Goal: Task Accomplishment & Management: Manage account settings

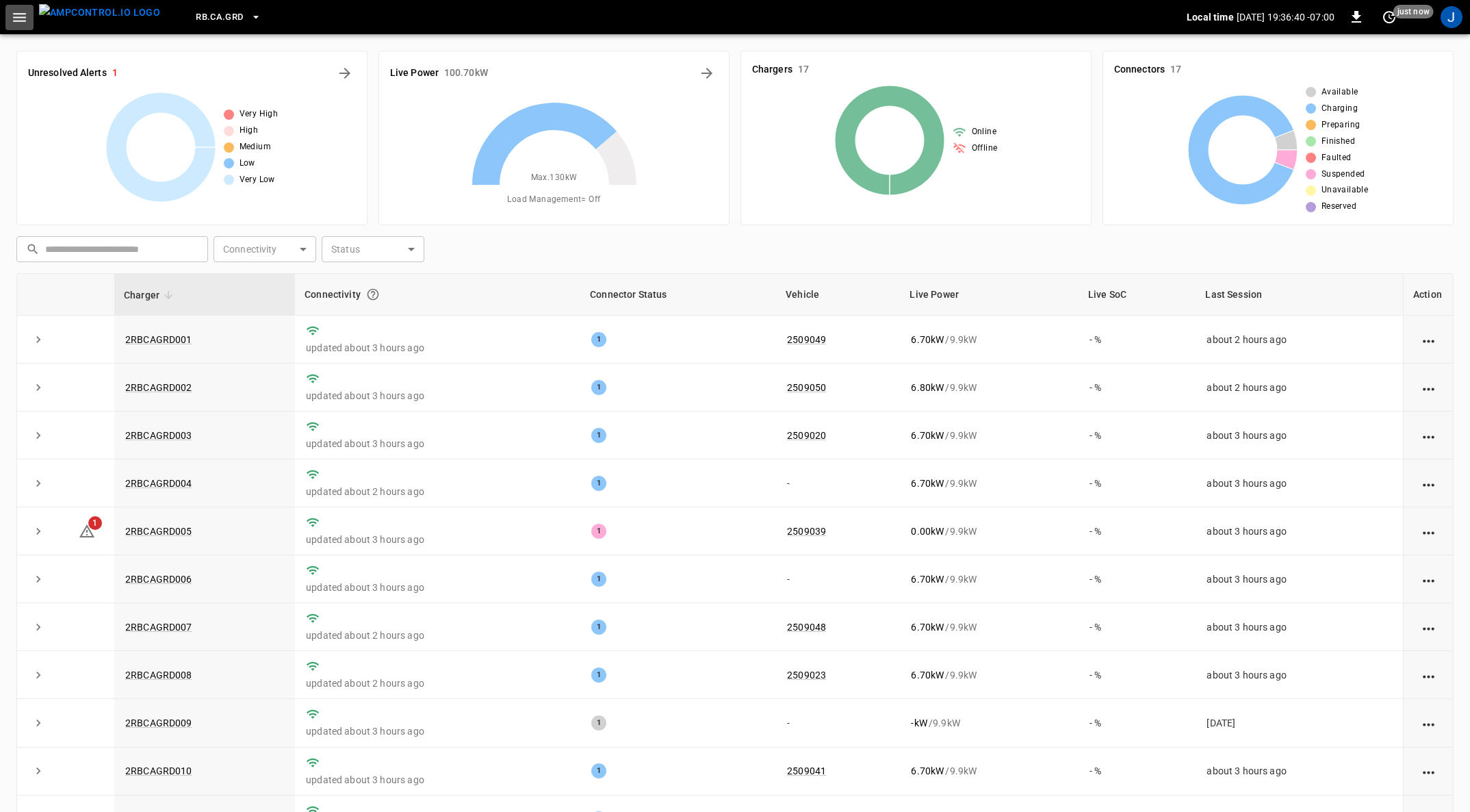
click at [19, 13] on icon "button" at bounding box center [20, 17] width 13 height 9
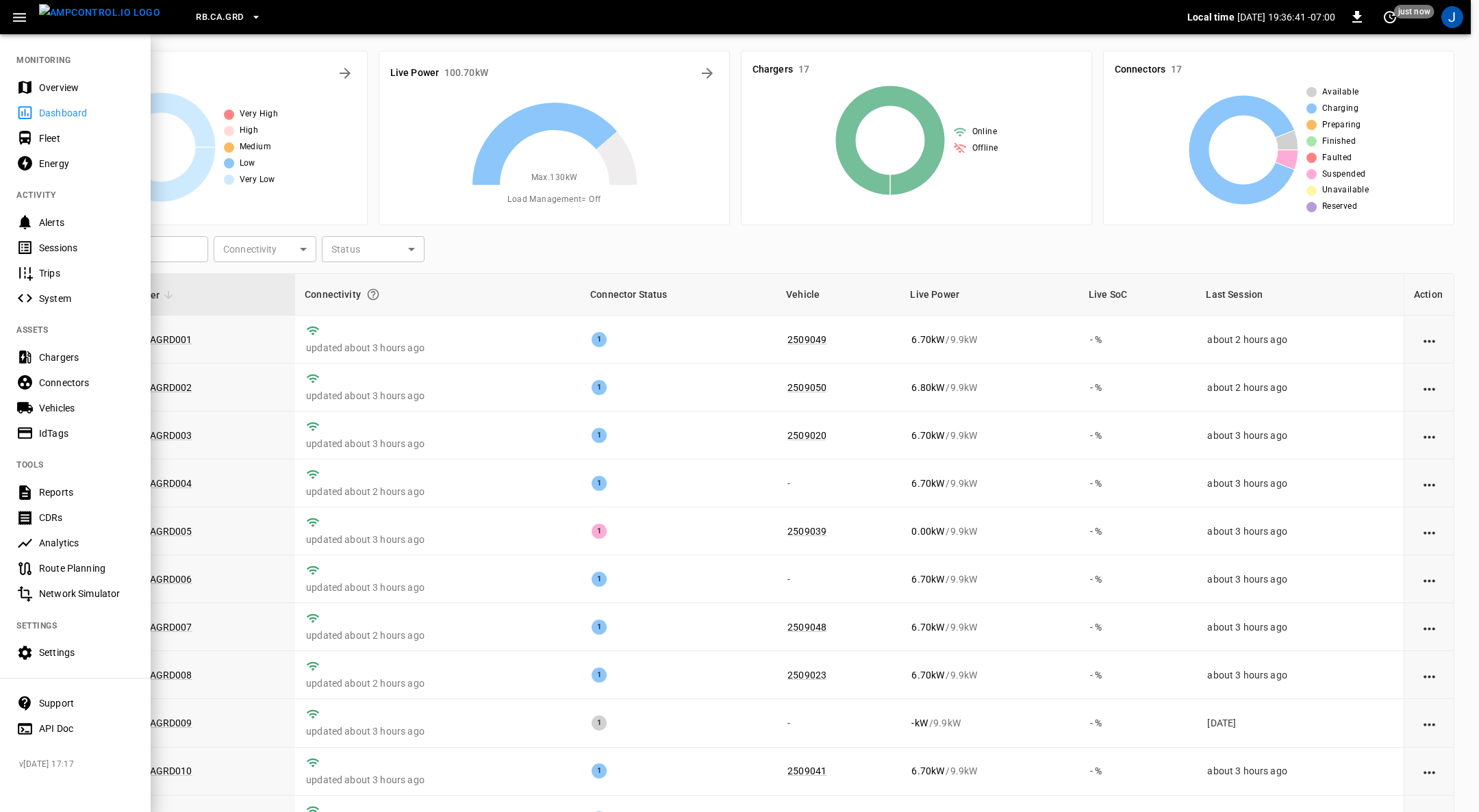
click at [53, 134] on div "Fleet" at bounding box center [86, 138] width 95 height 13
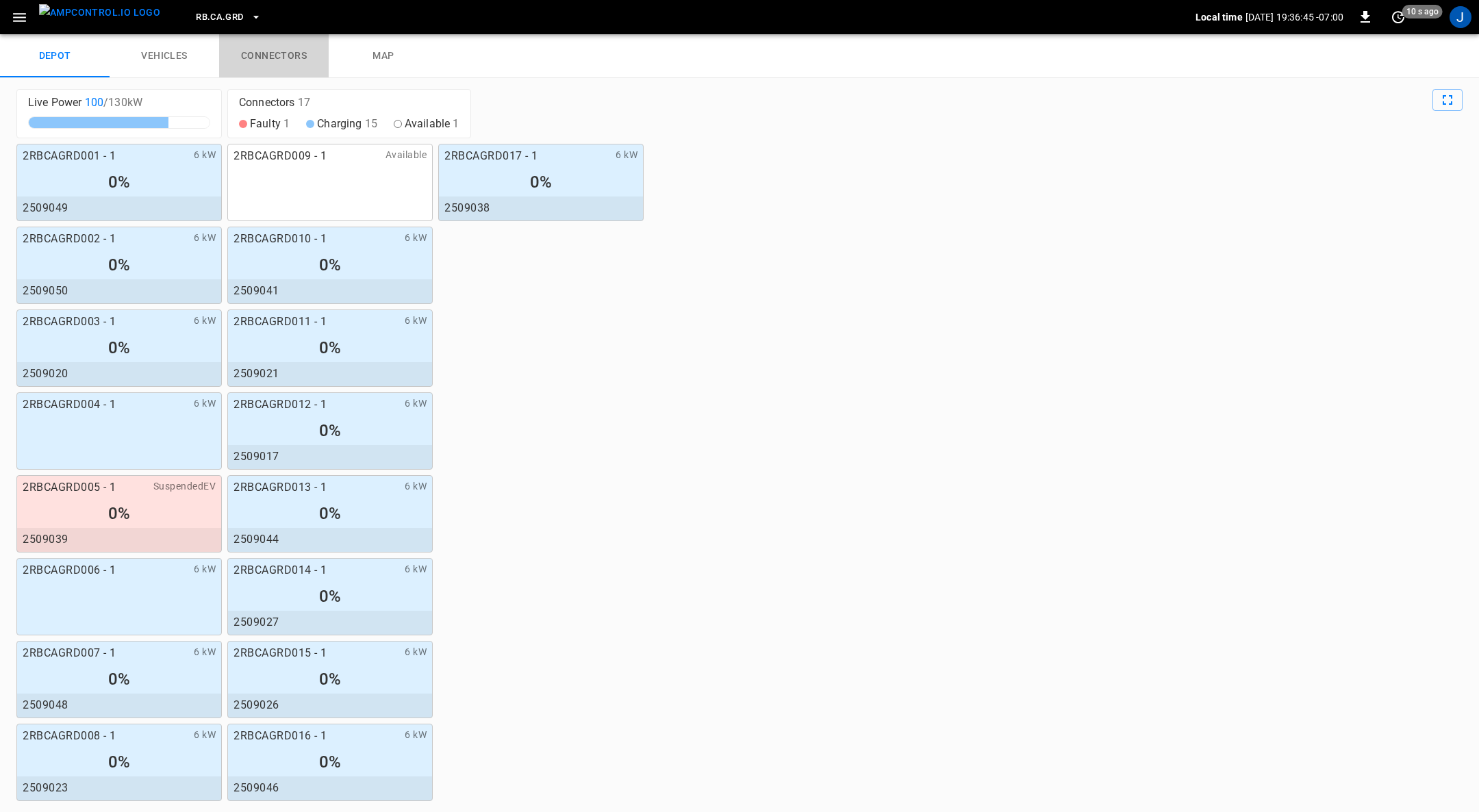
click at [277, 52] on link "connectors" at bounding box center [274, 56] width 110 height 44
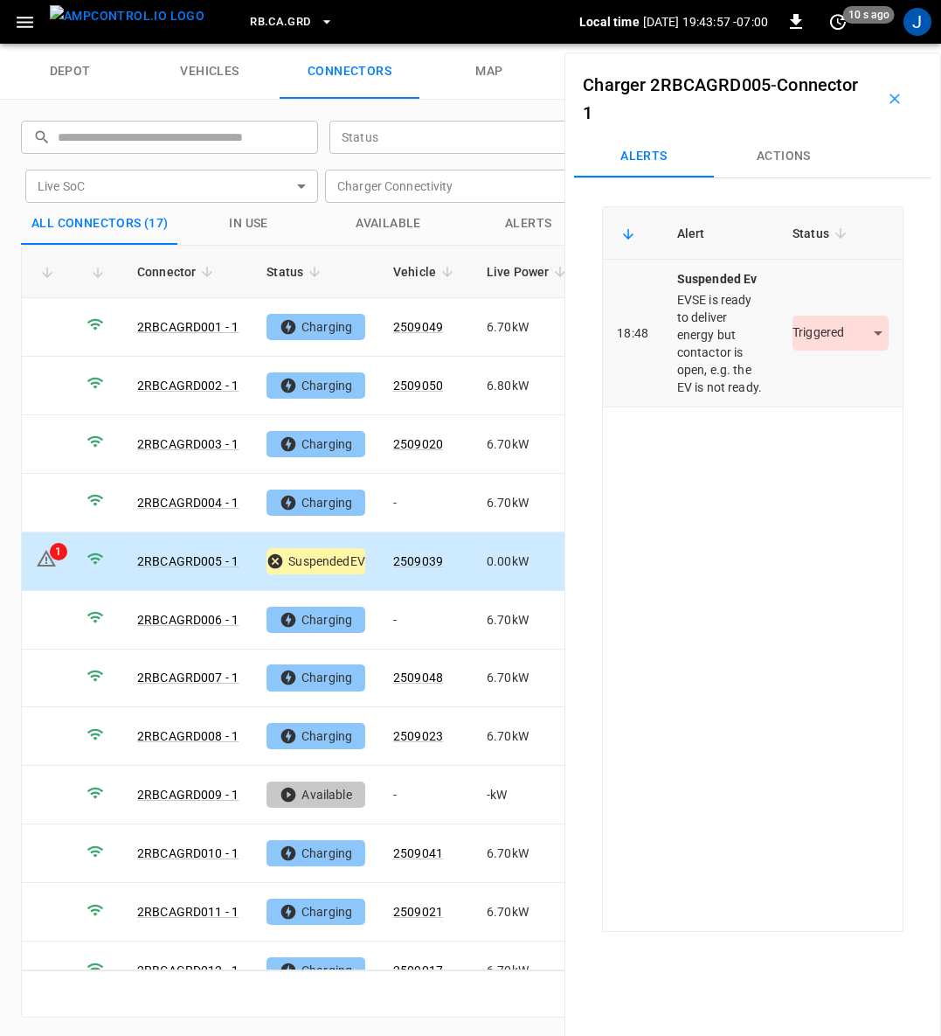
click at [851, 44] on body "RB.CA.GRD Local time 2025-09-09 19:43:57 -07:00 0 10 s ago J depot vehicles con…" at bounding box center [470, 22] width 941 height 44
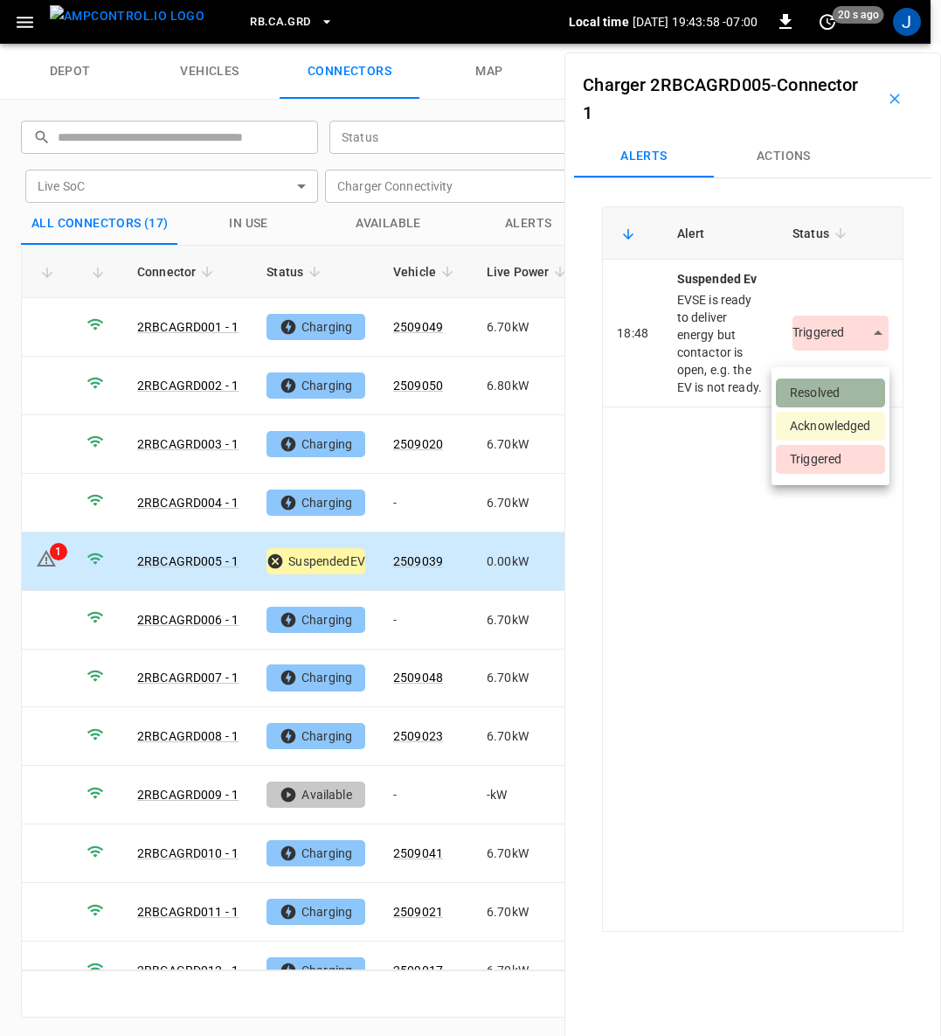
click at [837, 392] on li "Resolved" at bounding box center [830, 392] width 109 height 29
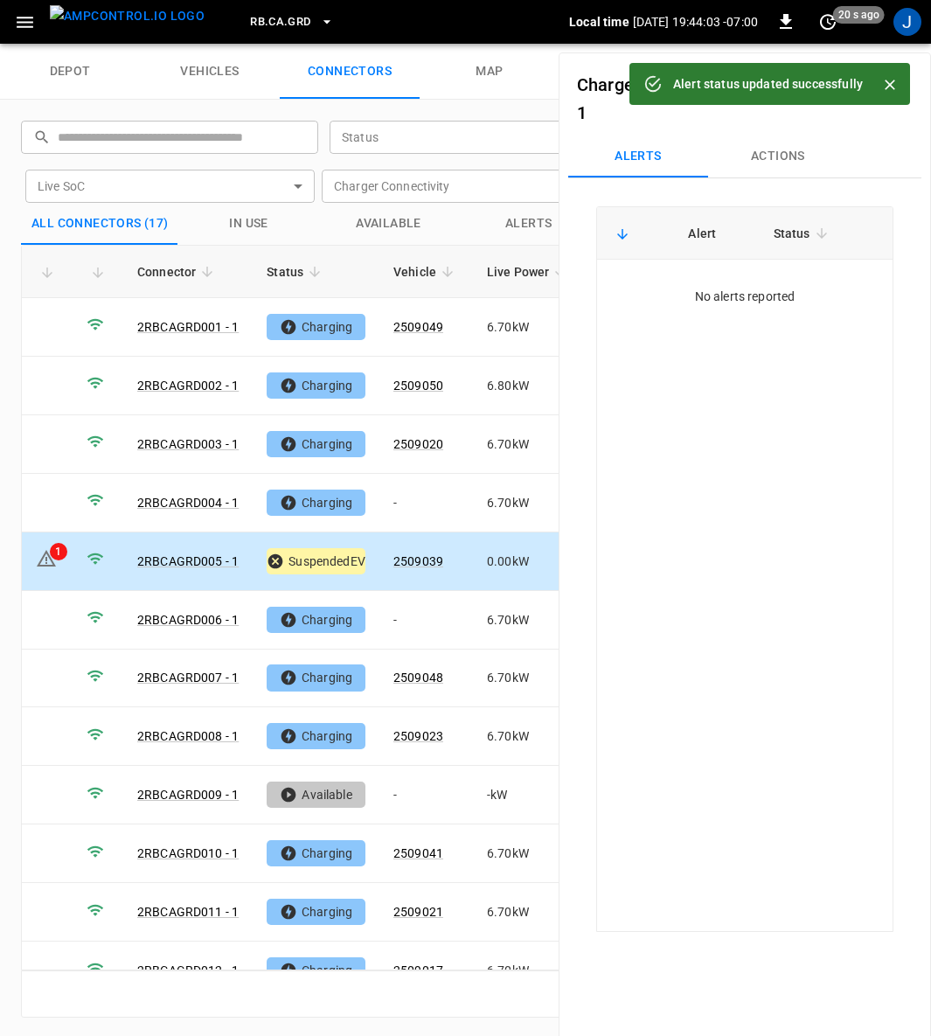
drag, startPoint x: 894, startPoint y: 87, endPoint x: 885, endPoint y: 104, distance: 19.5
click at [894, 87] on icon "Close" at bounding box center [889, 84] width 17 height 17
click at [894, 87] on button "button" at bounding box center [885, 99] width 56 height 56
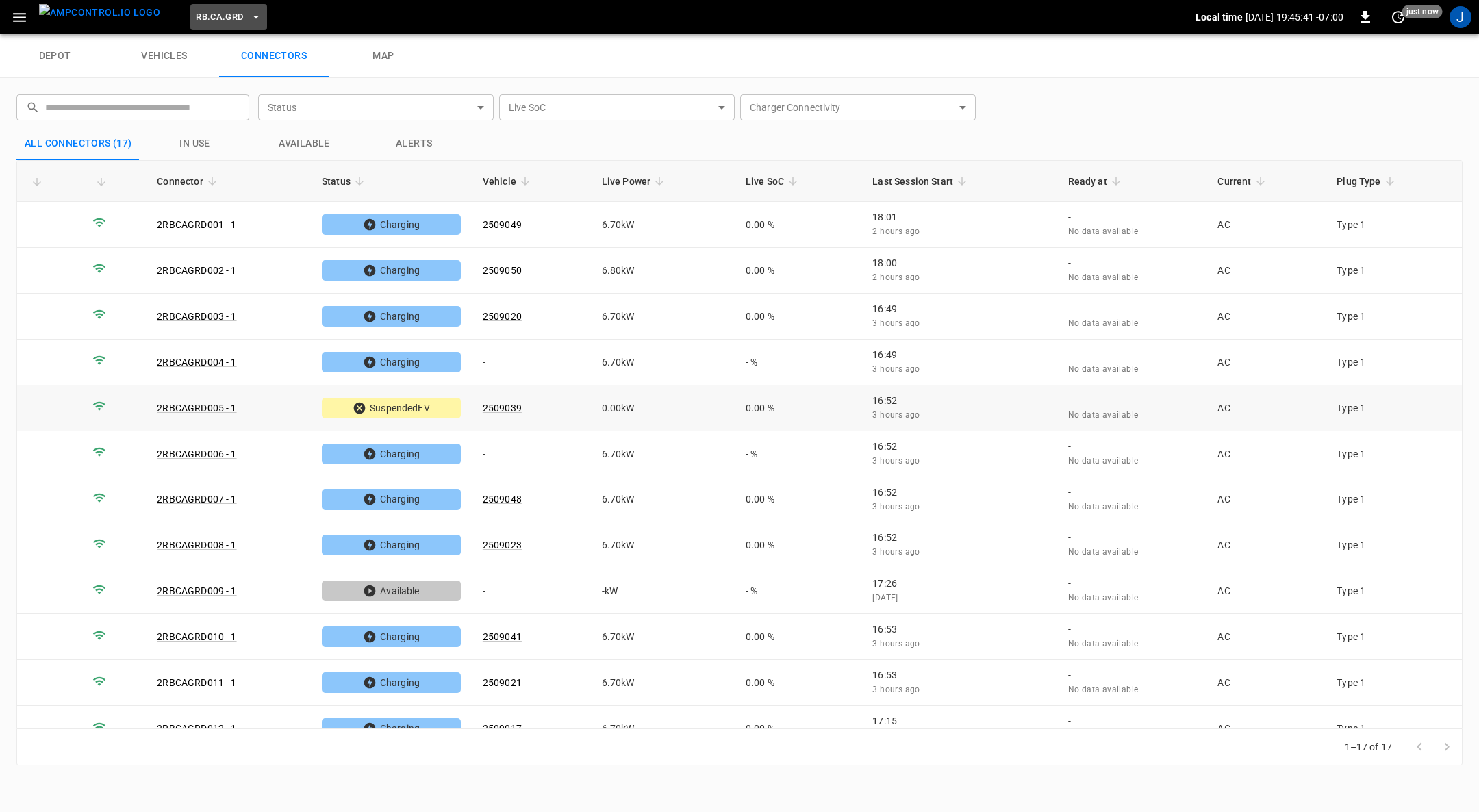
click at [249, 19] on icon "button" at bounding box center [255, 16] width 13 height 13
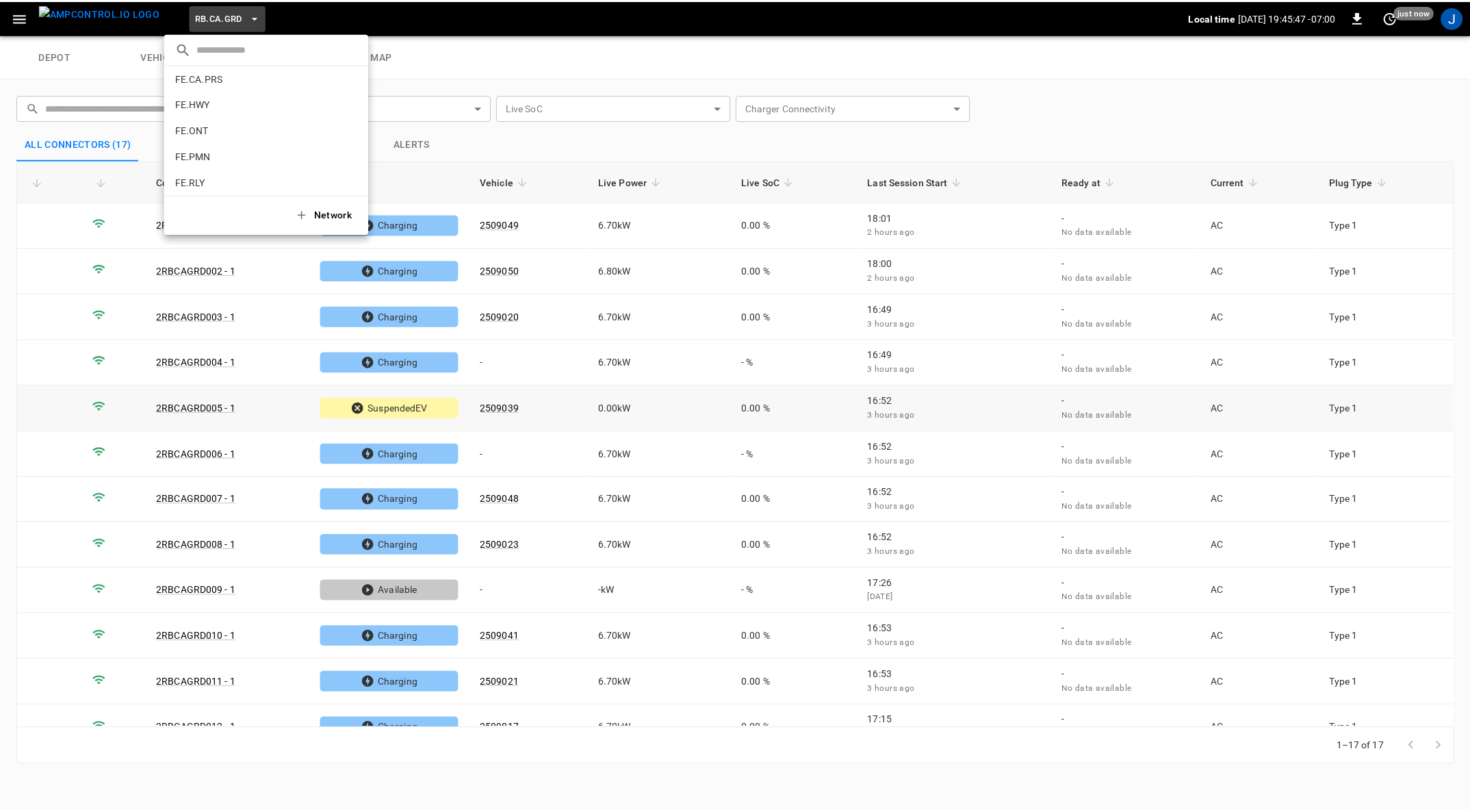
scroll to position [544, 0]
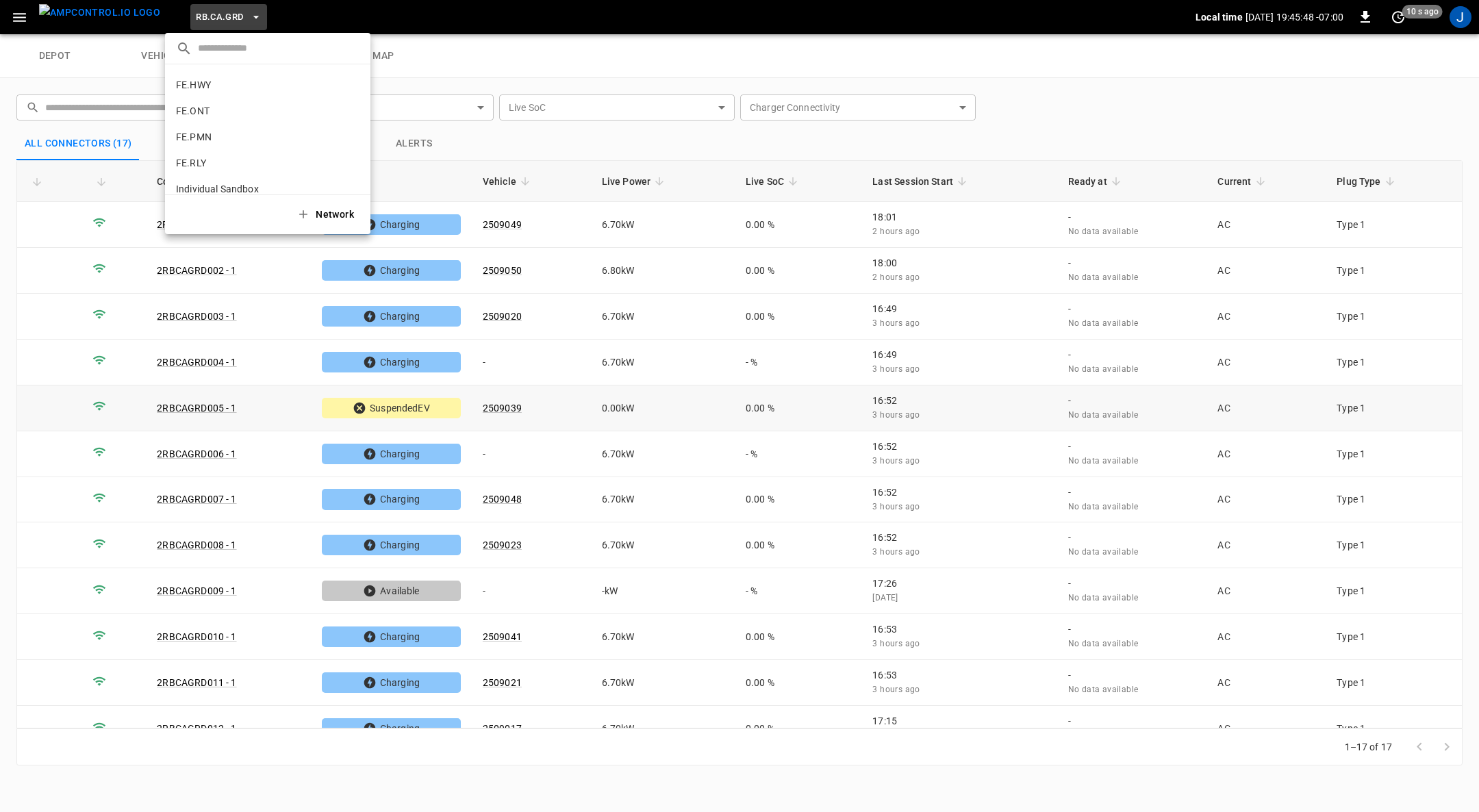
click at [251, 130] on p "FE.PMN" at bounding box center [243, 136] width 133 height 13
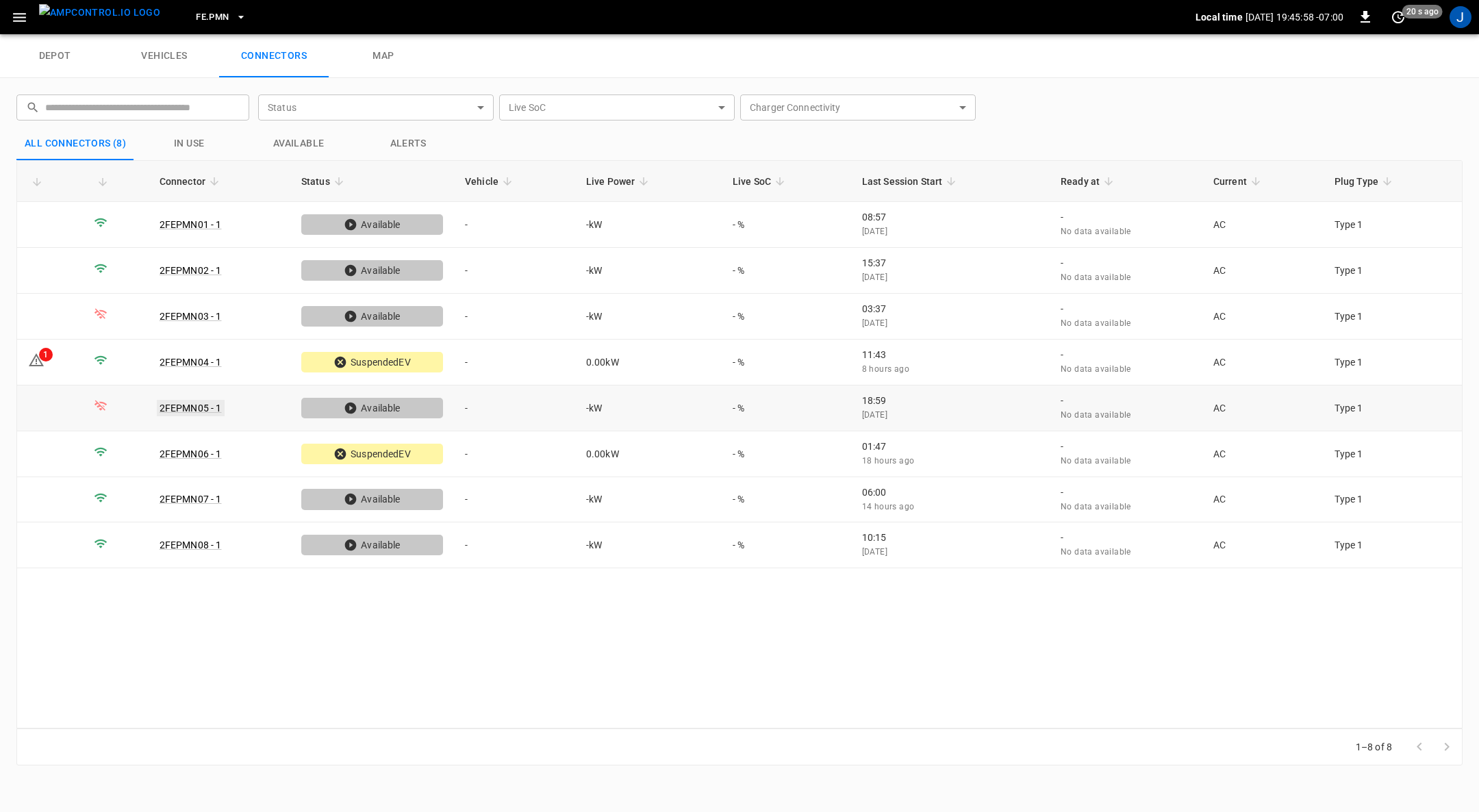
click at [189, 399] on link "2FEPMN05 - 1" at bounding box center [190, 407] width 68 height 16
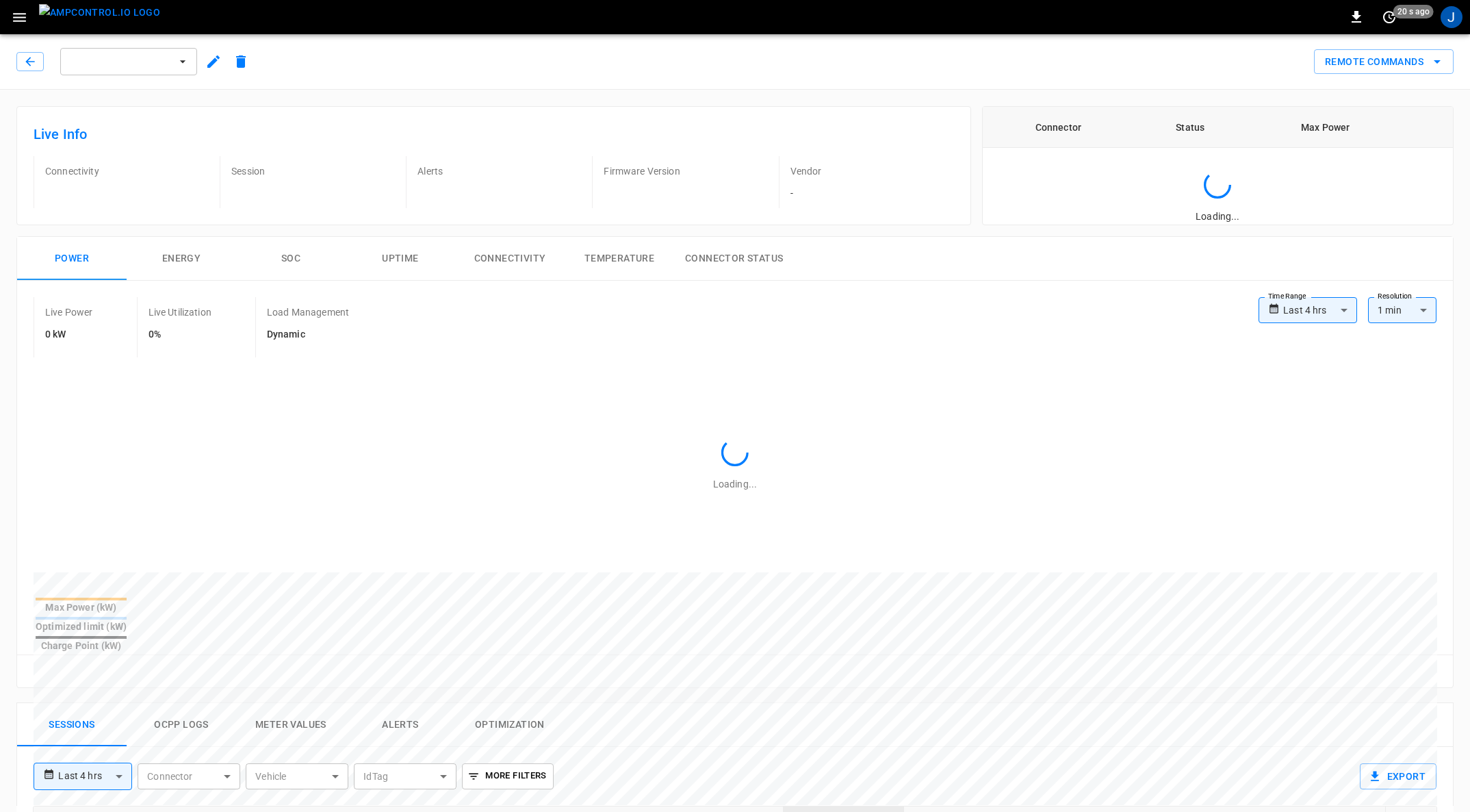
type input "**********"
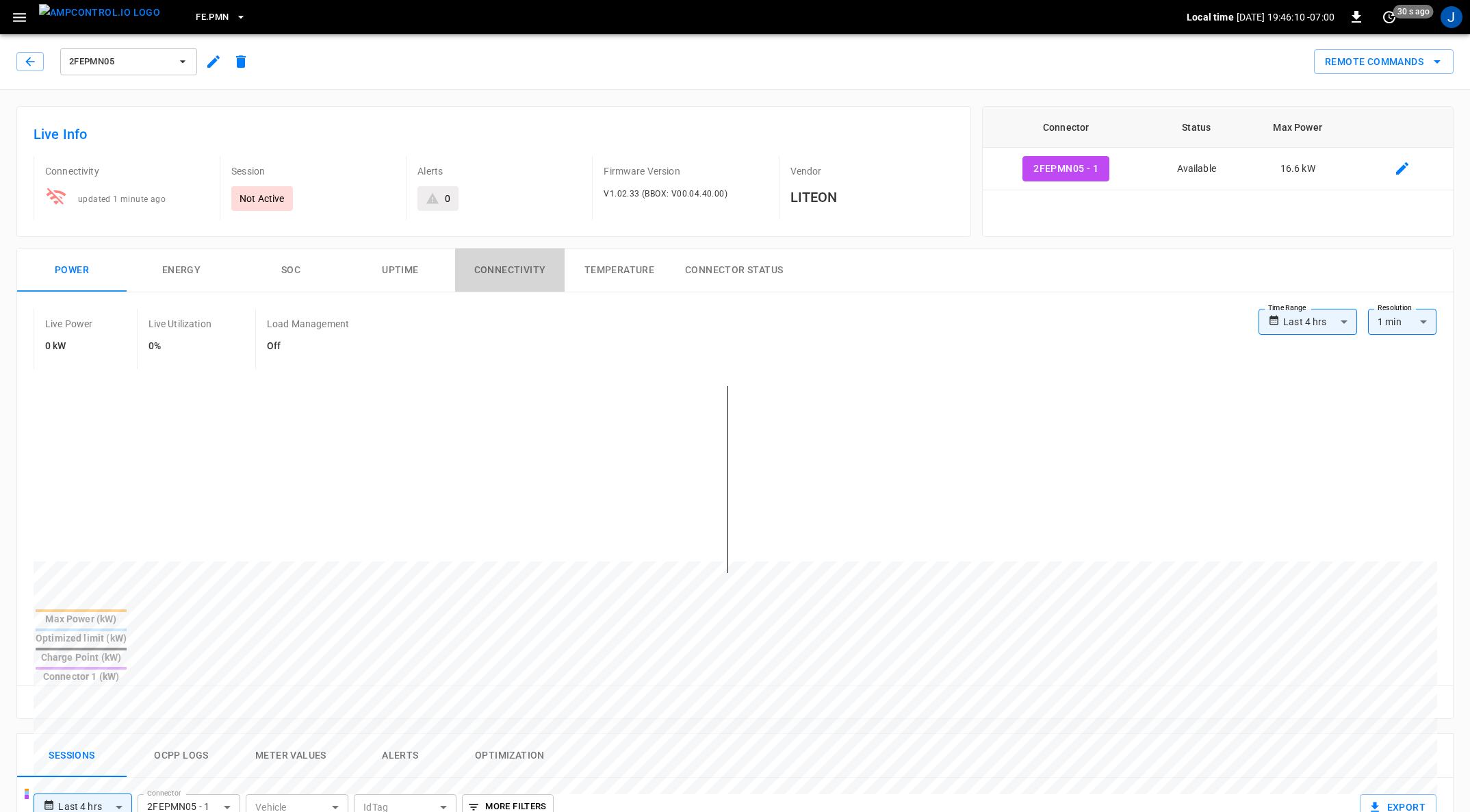
click at [512, 265] on button "Connectivity" at bounding box center [510, 270] width 110 height 44
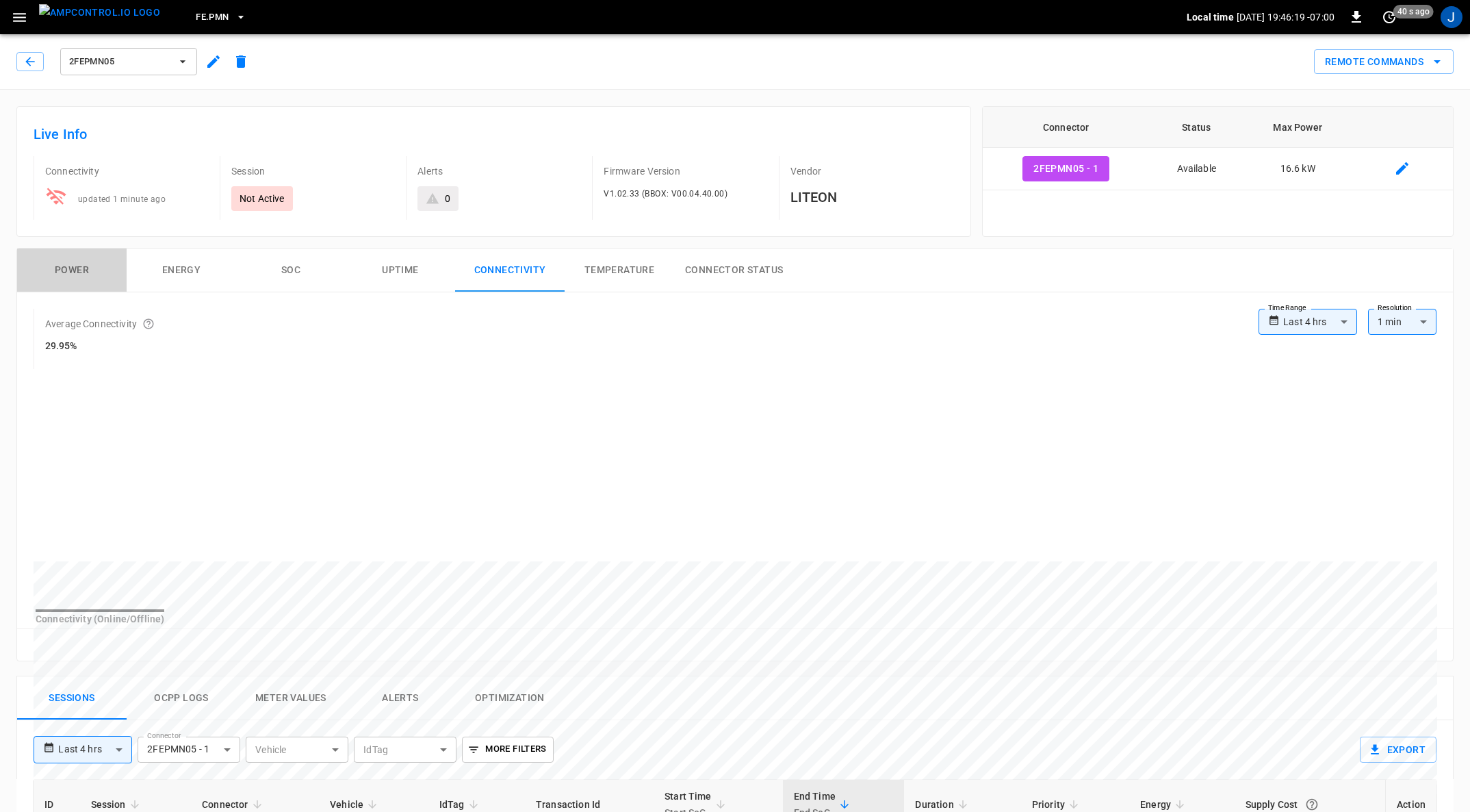
click at [74, 272] on button "Power" at bounding box center [72, 270] width 110 height 44
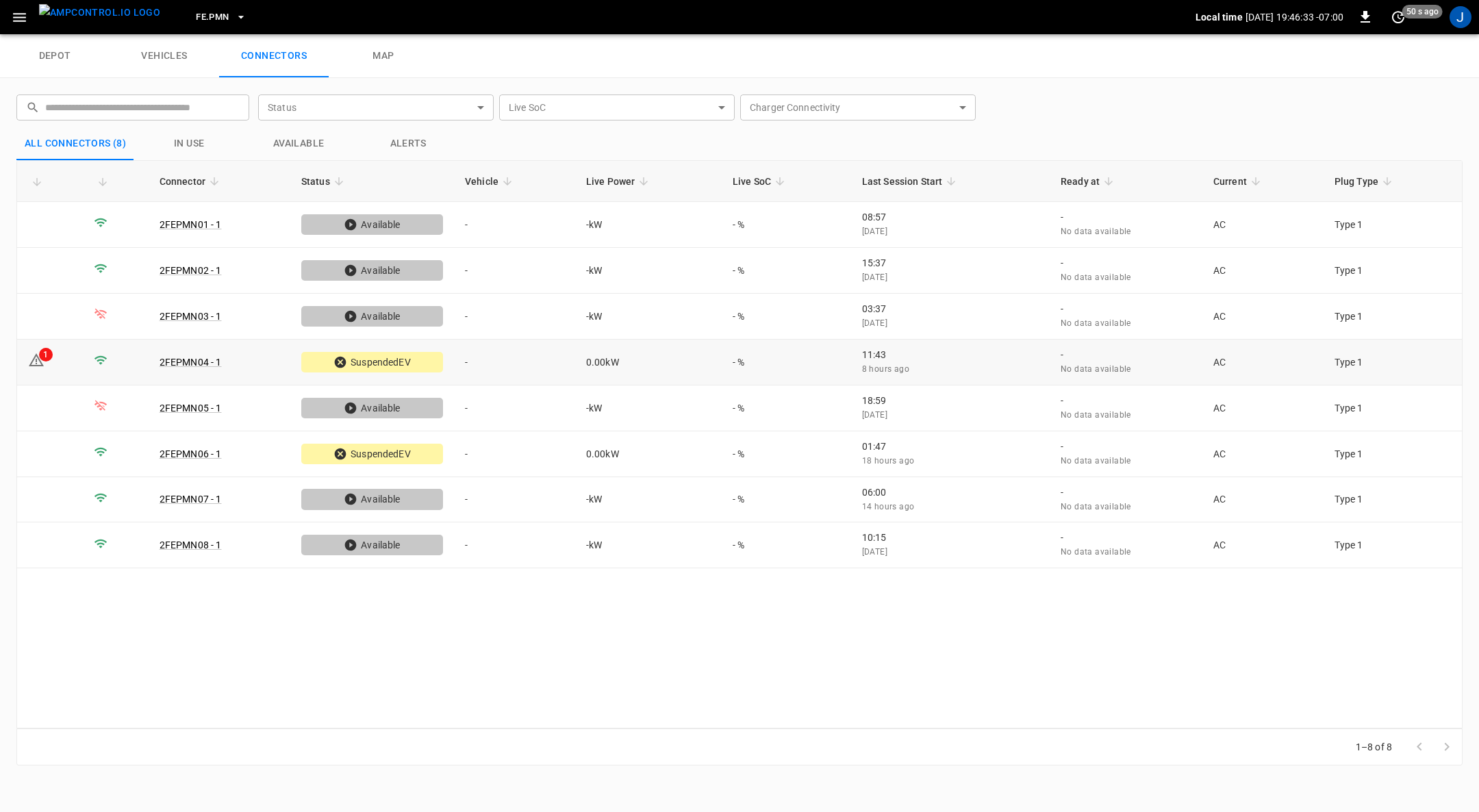
click at [470, 357] on td "-" at bounding box center [514, 363] width 121 height 46
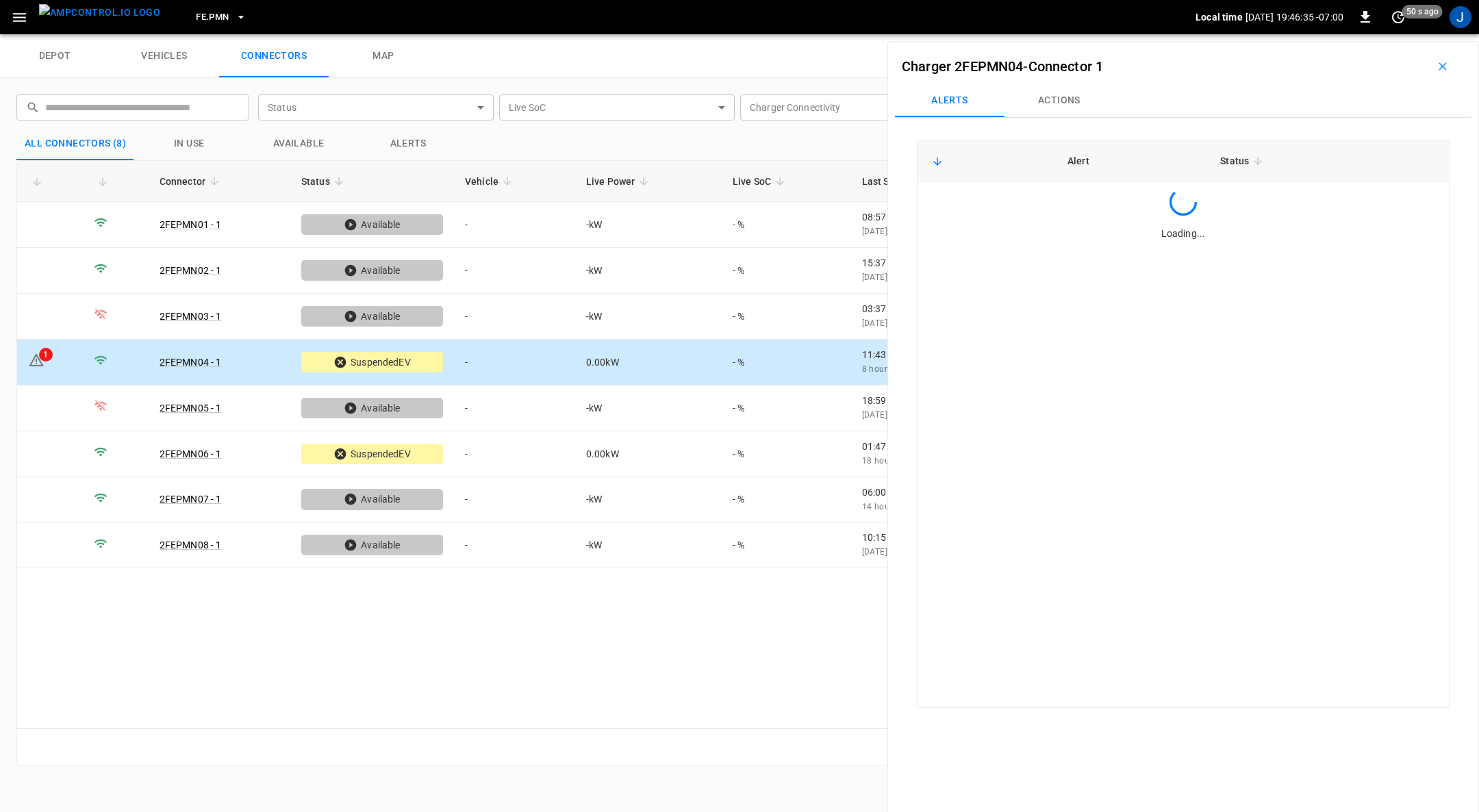
click at [1071, 101] on button "Actions" at bounding box center [1059, 101] width 110 height 33
click at [1317, 204] on div "Vehicle Name Vehicle Name" at bounding box center [1356, 203] width 157 height 25
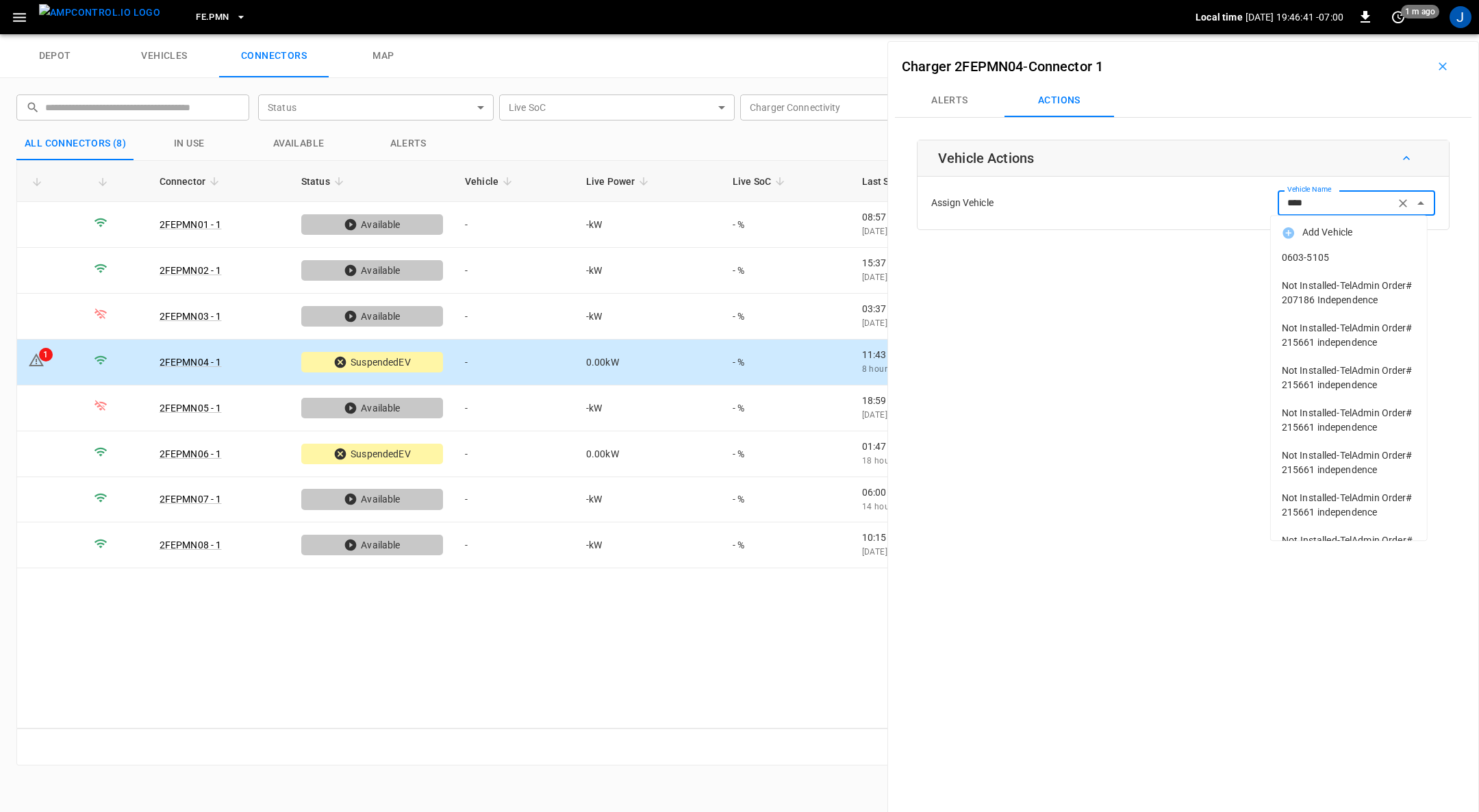
click at [1337, 254] on span "0603-5105" at bounding box center [1348, 258] width 134 height 14
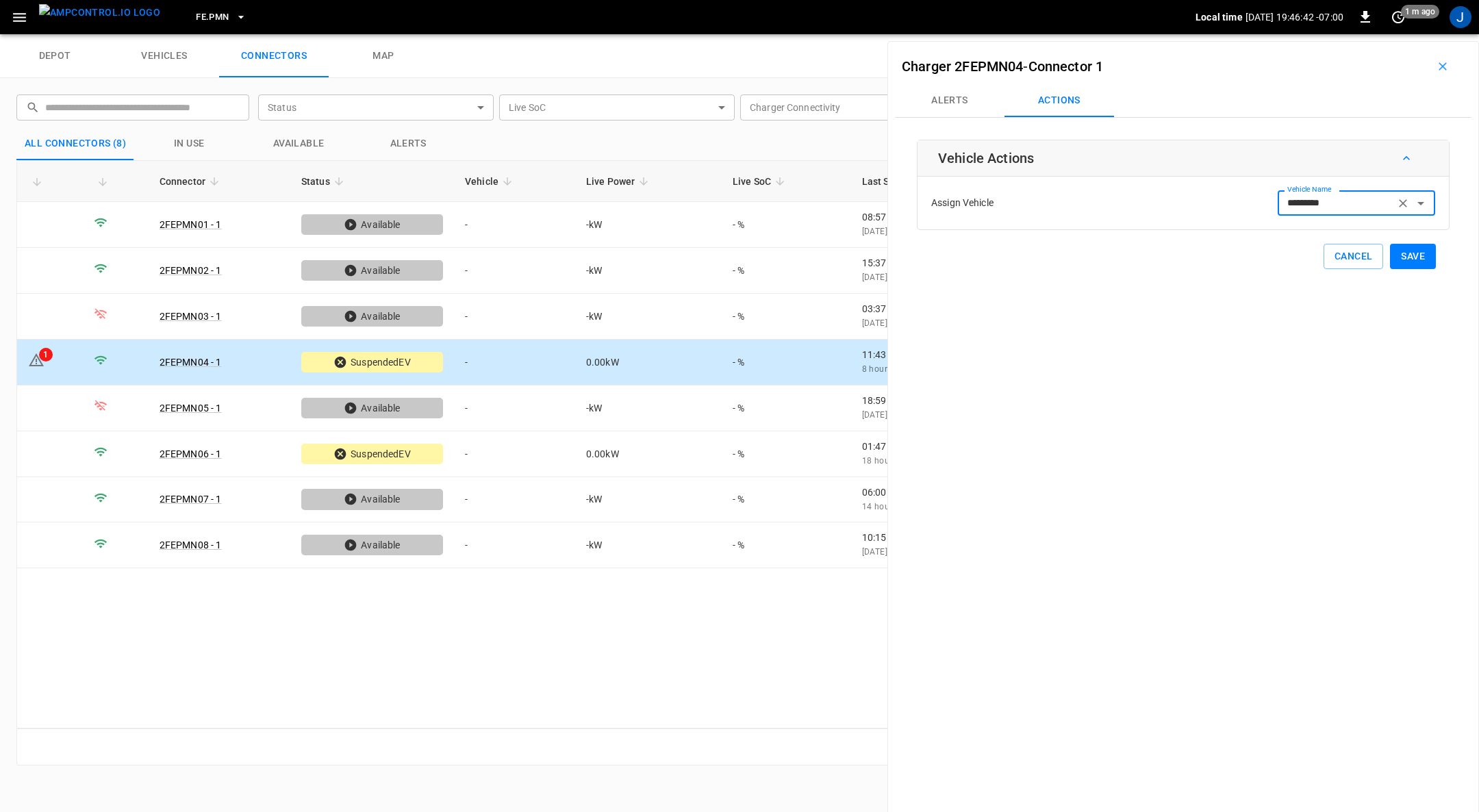
type input "*********"
click at [1406, 250] on button "Save" at bounding box center [1412, 256] width 46 height 25
click at [1412, 254] on button "Save" at bounding box center [1412, 256] width 46 height 25
click at [1407, 253] on button "Save" at bounding box center [1412, 256] width 46 height 25
click at [468, 355] on td "-" at bounding box center [514, 363] width 121 height 46
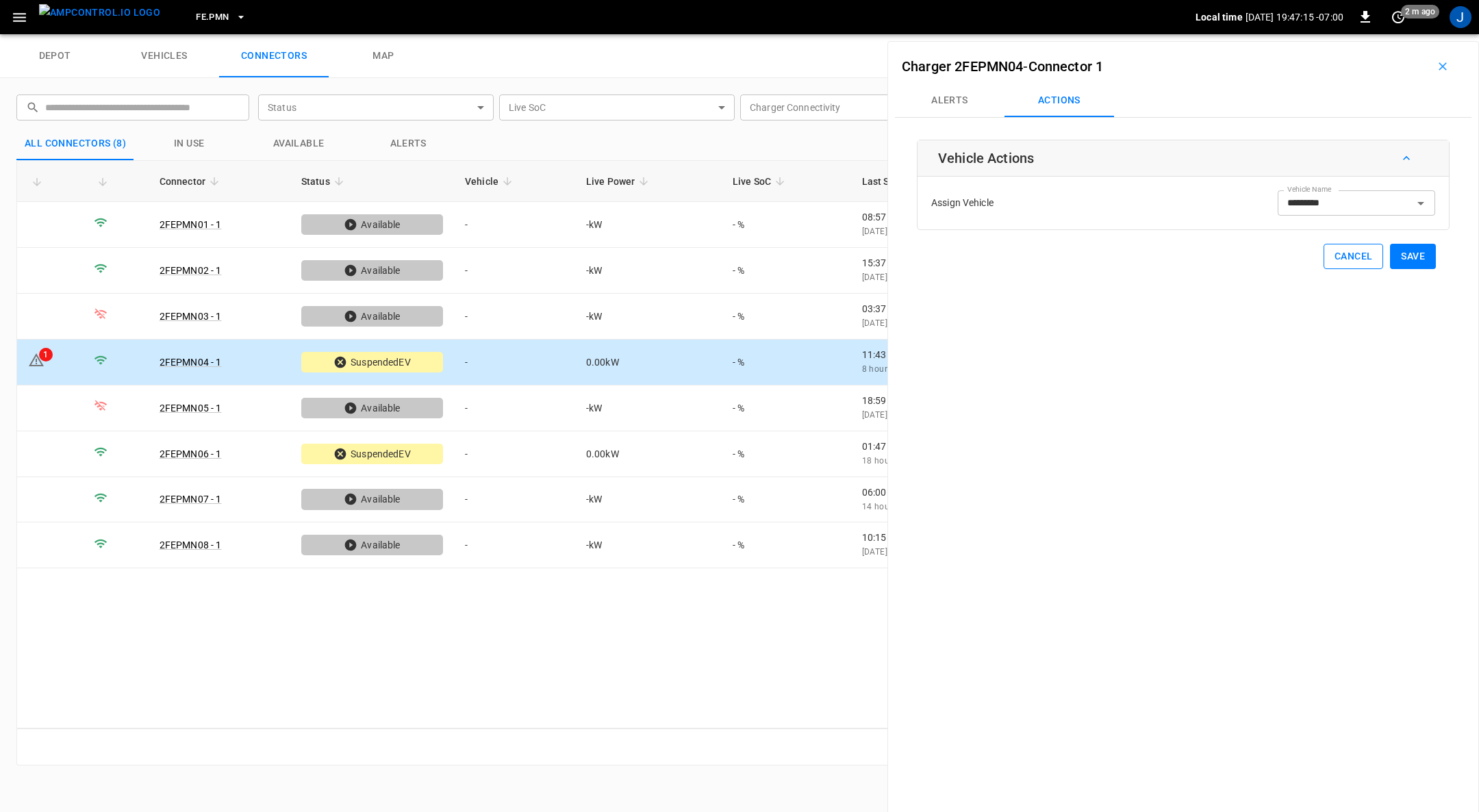
click at [1351, 251] on button "Cancel" at bounding box center [1354, 256] width 60 height 25
click at [1306, 204] on div "Vehicle Name Vehicle Name" at bounding box center [1356, 203] width 157 height 25
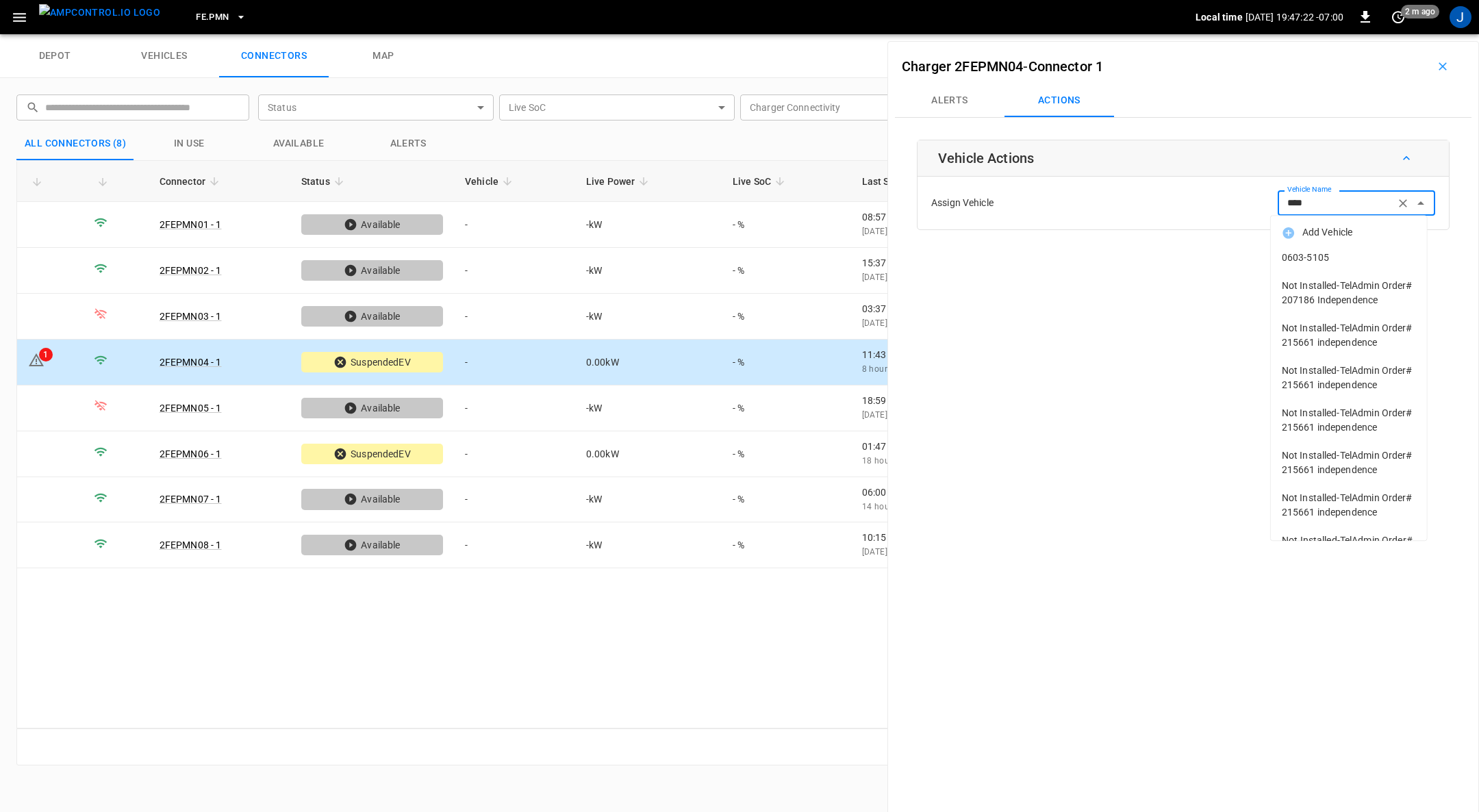
click at [1329, 263] on span "0603-5105" at bounding box center [1348, 258] width 134 height 14
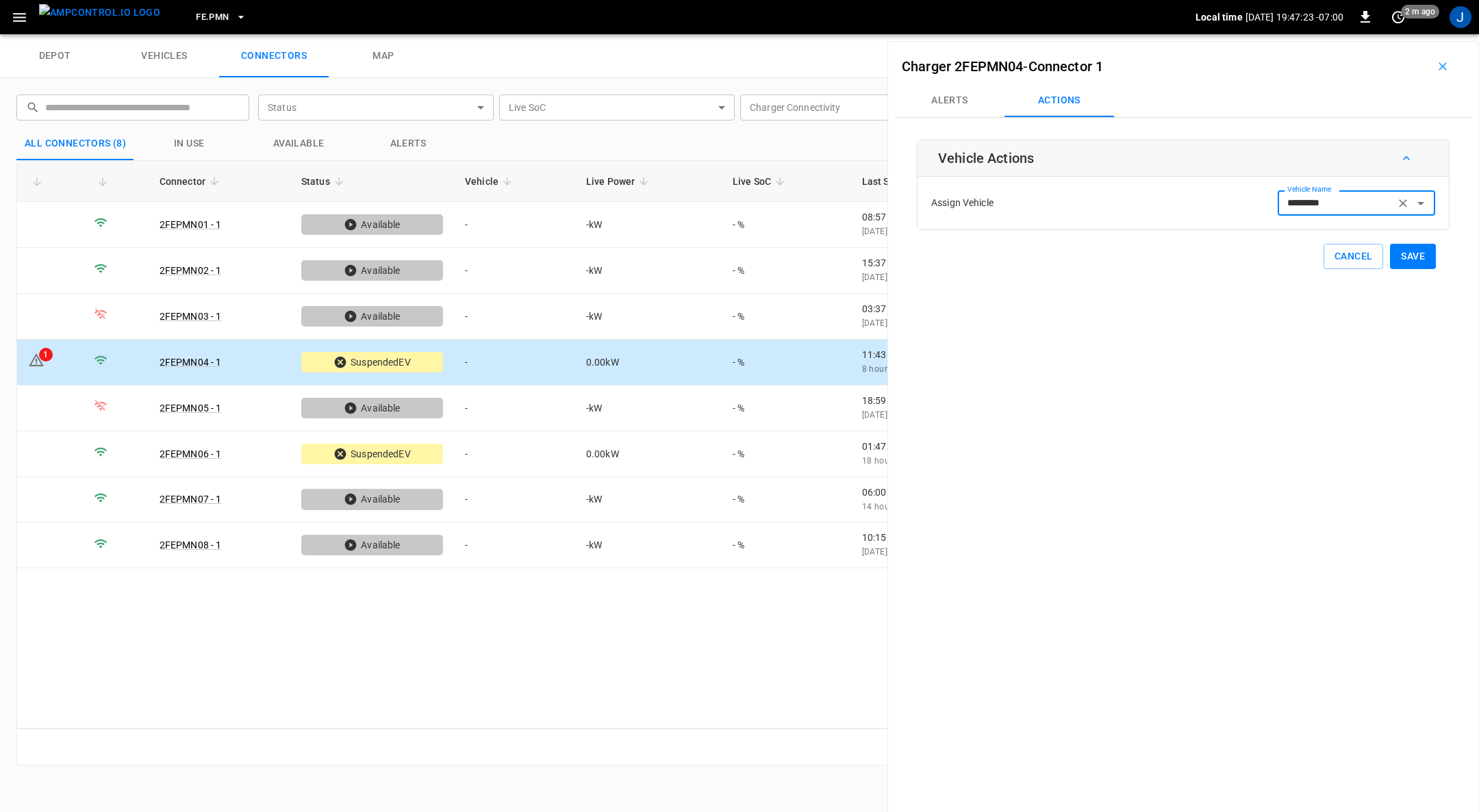
type input "*********"
click at [1405, 258] on button "Save" at bounding box center [1412, 256] width 46 height 25
drag, startPoint x: 1436, startPoint y: 63, endPoint x: 1387, endPoint y: 117, distance: 72.9
click at [1436, 63] on icon "button" at bounding box center [1442, 66] width 13 height 13
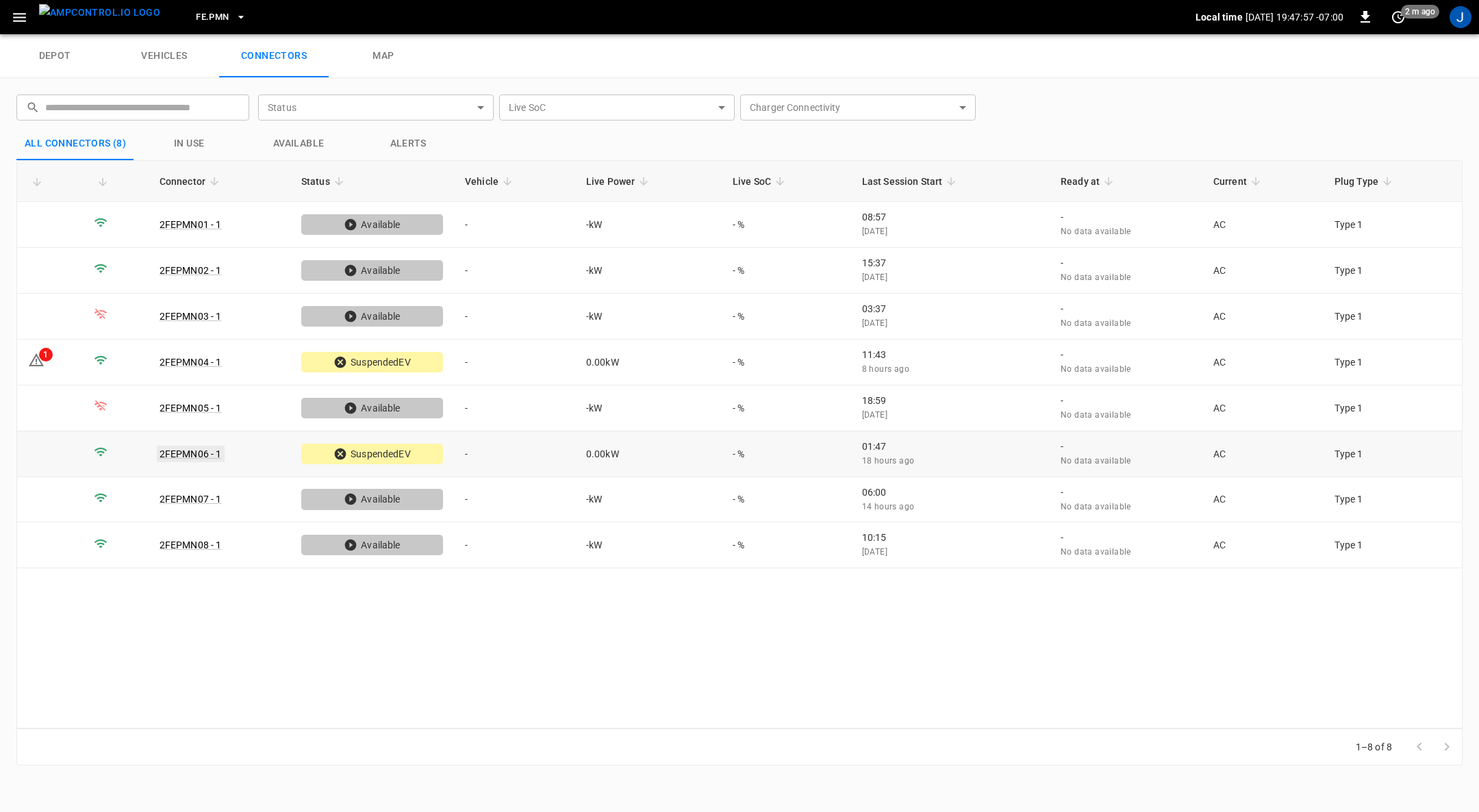
click at [195, 446] on link "2FEPMN06 - 1" at bounding box center [190, 453] width 68 height 16
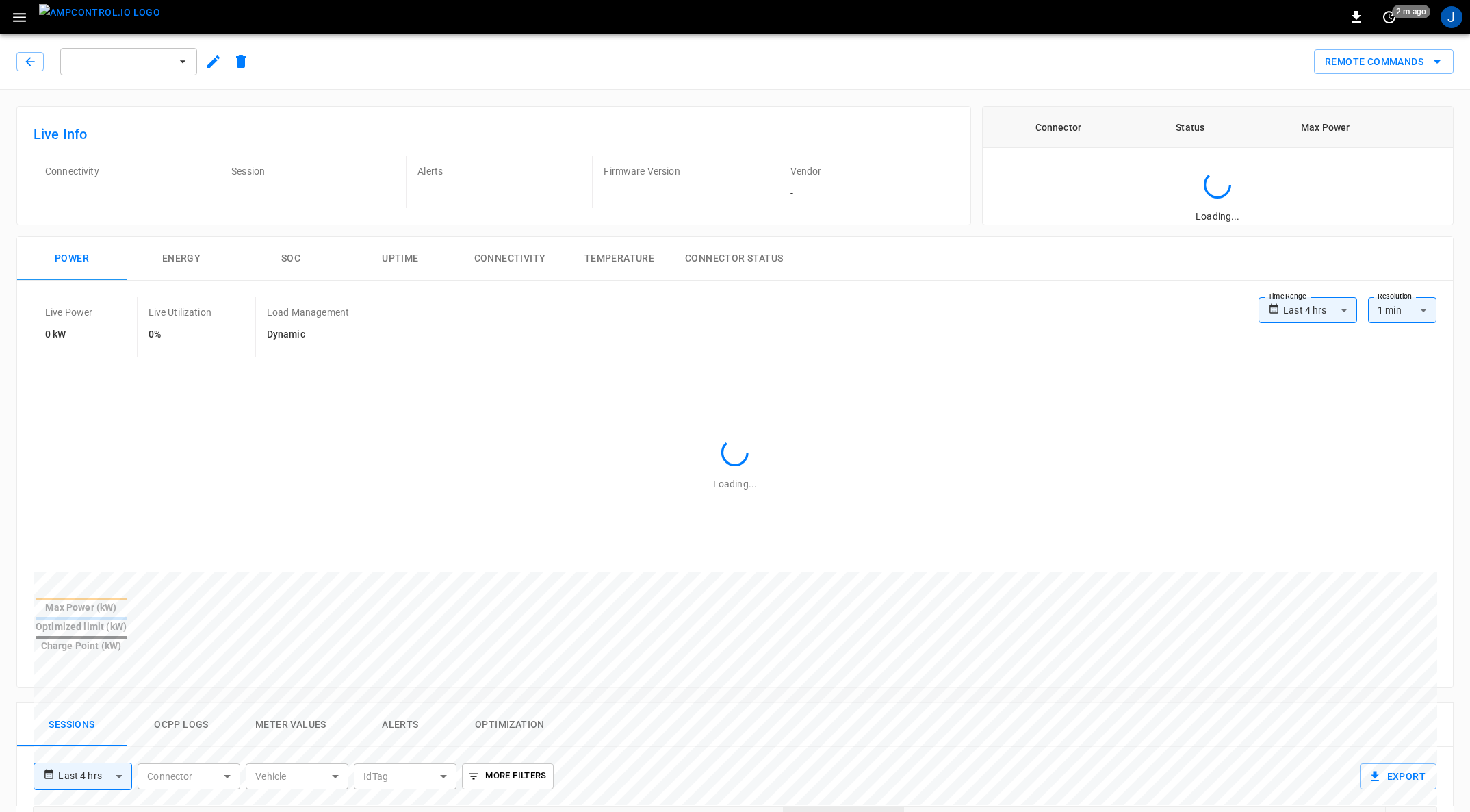
type input "**********"
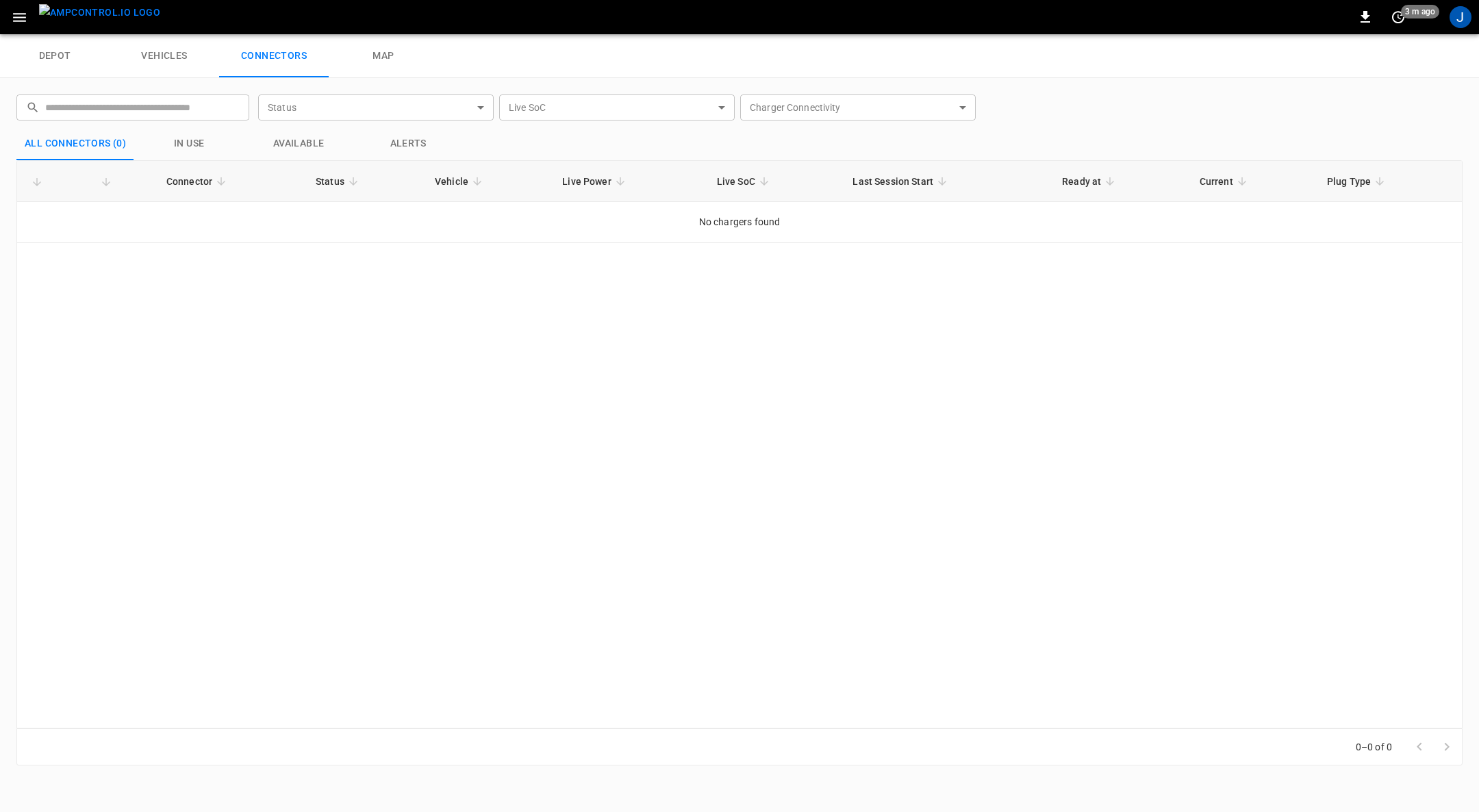
click at [924, 573] on div "Connector Status Vehicle Live Power Live SoC Last Session Start Ready at Curren…" at bounding box center [740, 444] width 1446 height 568
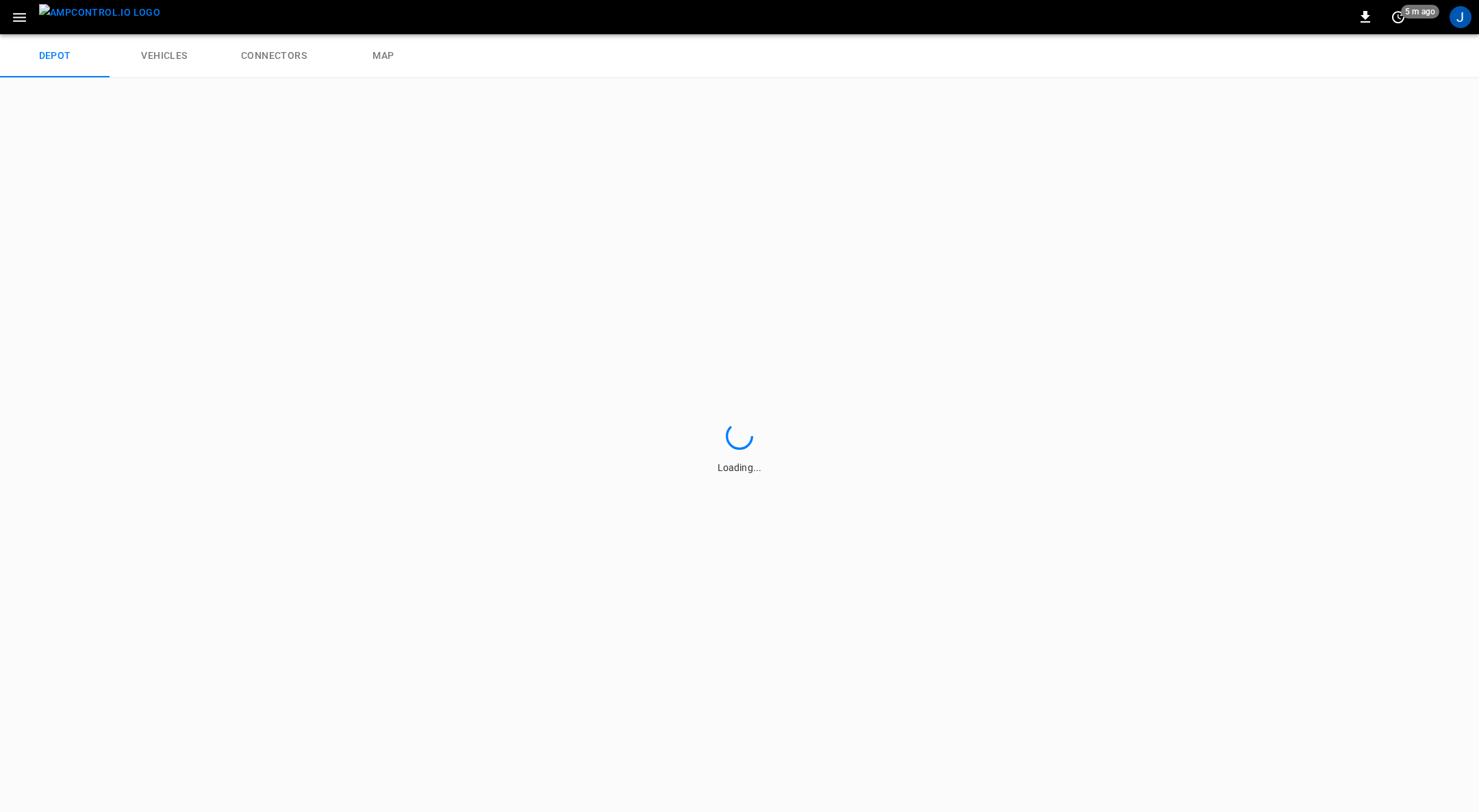
click at [733, 612] on div "Loading..." at bounding box center [740, 445] width 1479 height 734
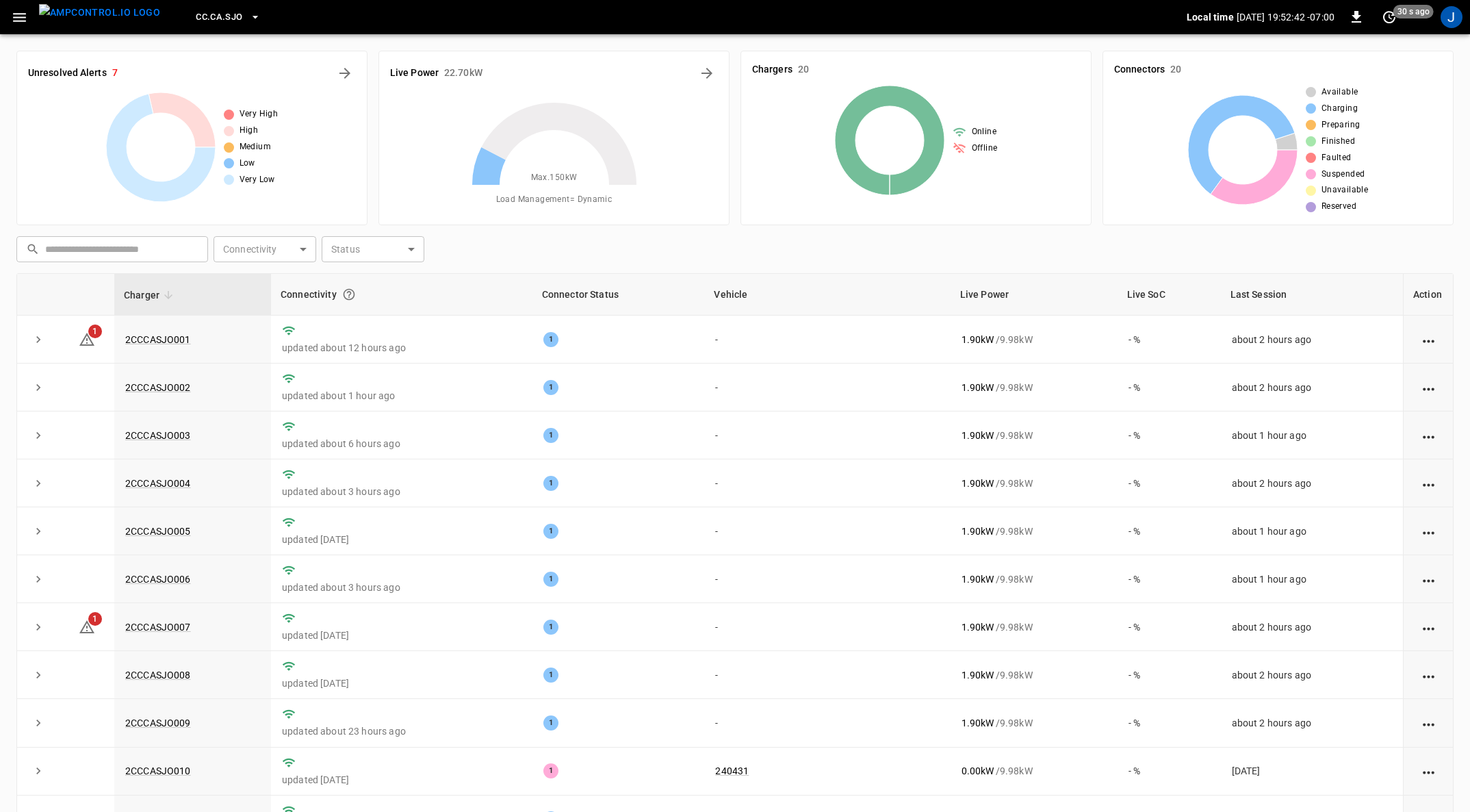
click at [248, 19] on icon "button" at bounding box center [255, 16] width 13 height 13
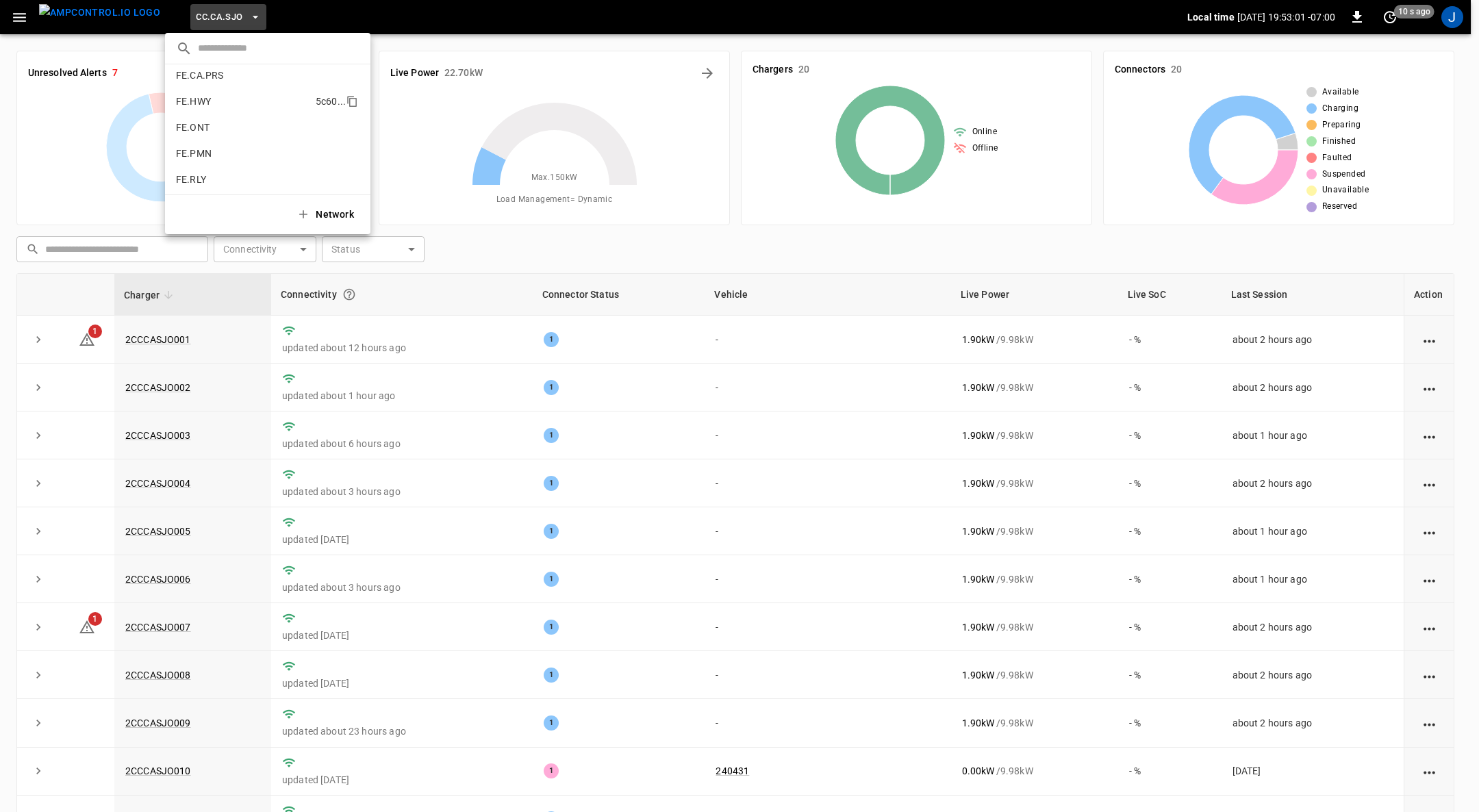
scroll to position [564, 0]
click at [235, 119] on p "FE.PMN" at bounding box center [243, 117] width 133 height 13
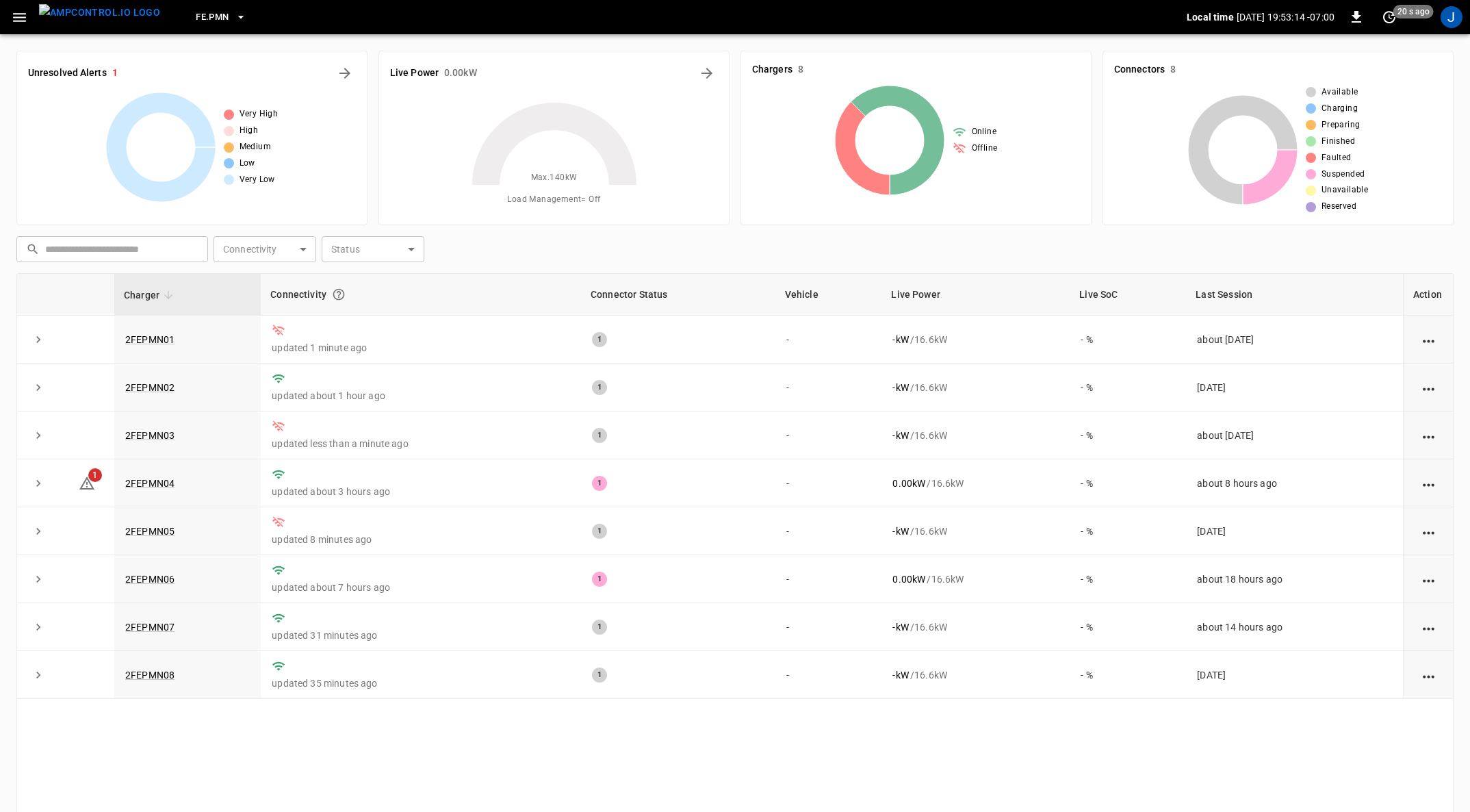
click at [26, 14] on icon "button" at bounding box center [20, 17] width 17 height 17
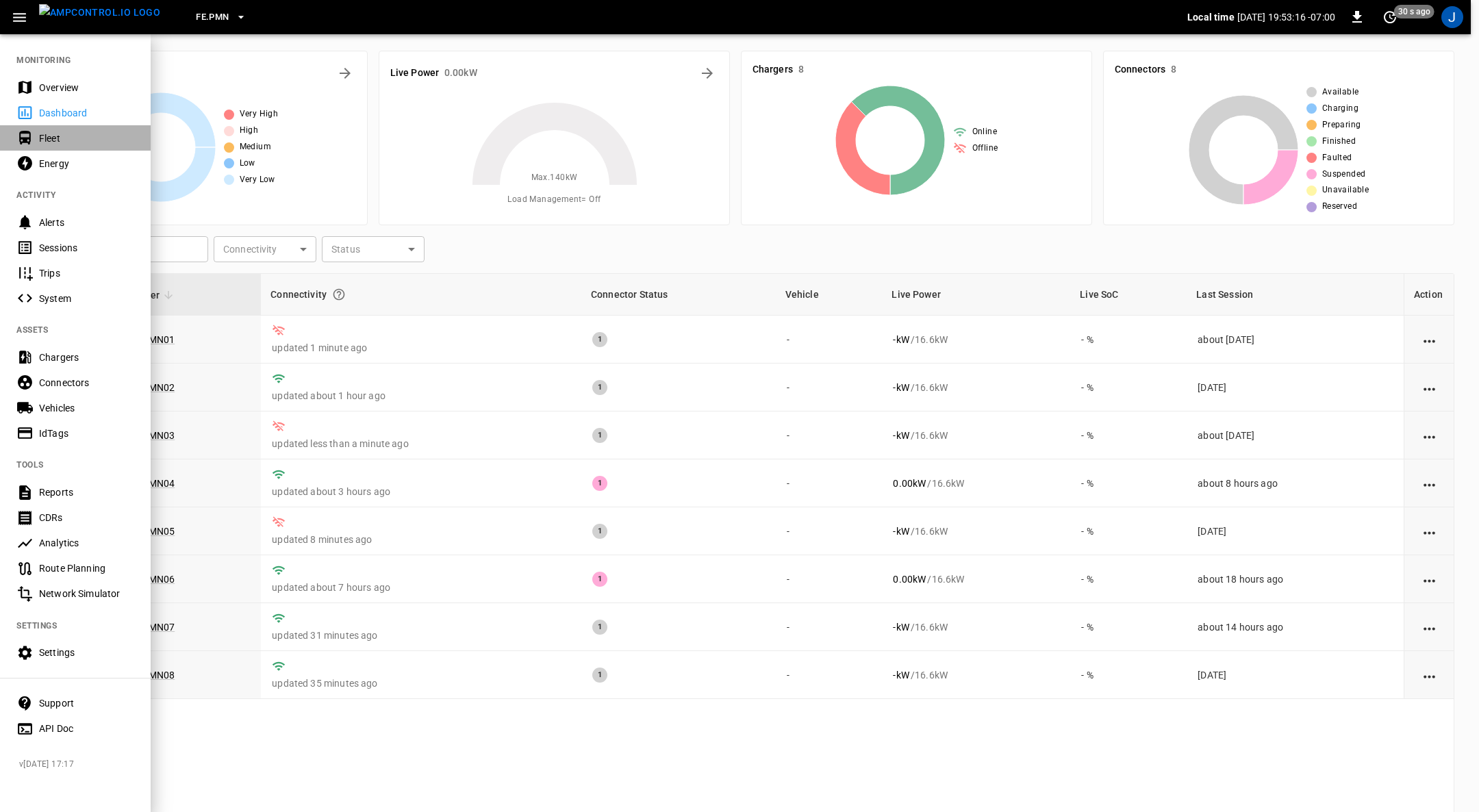
click at [62, 137] on div "Fleet" at bounding box center [86, 138] width 95 height 13
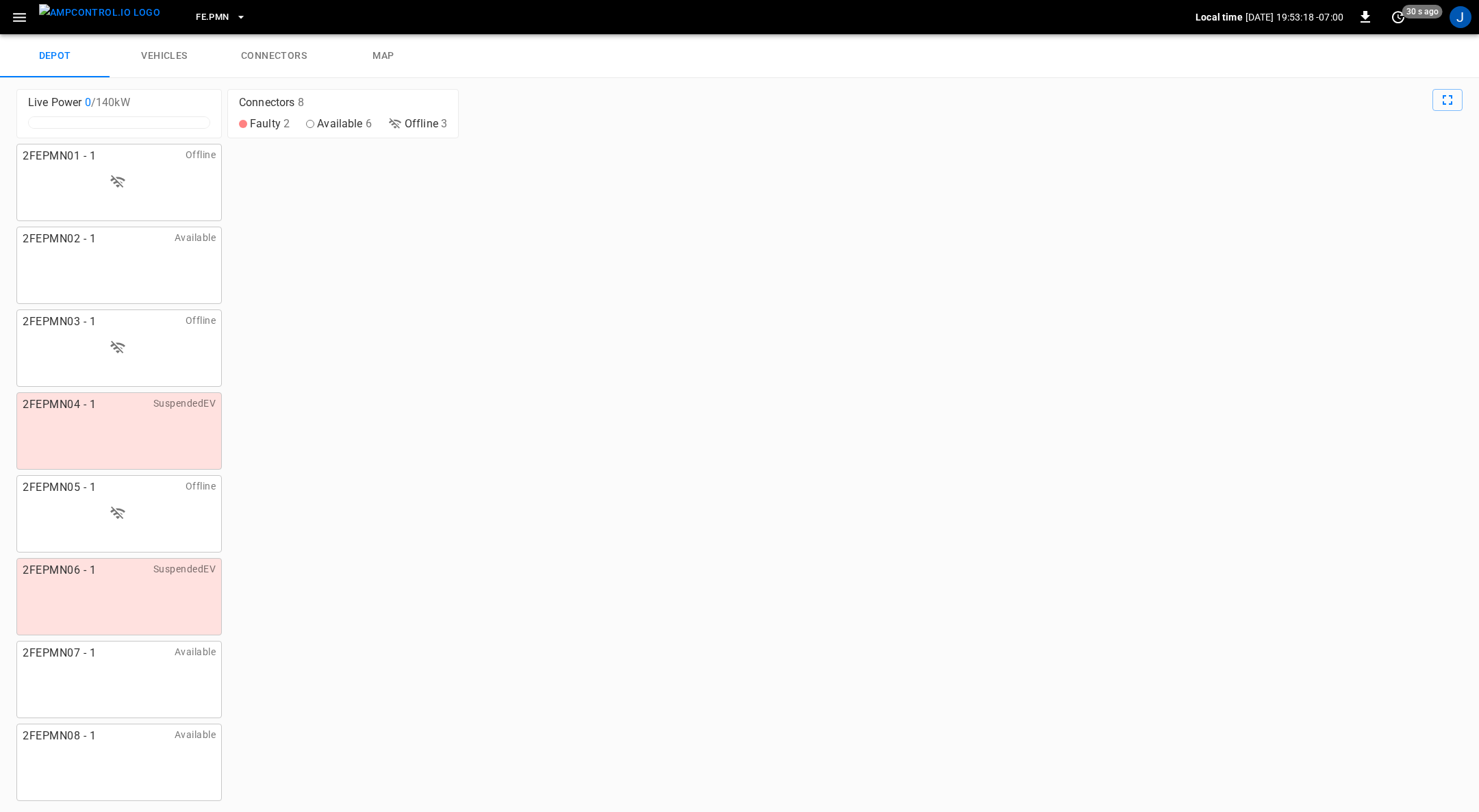
click at [285, 53] on link "connectors" at bounding box center [274, 56] width 110 height 44
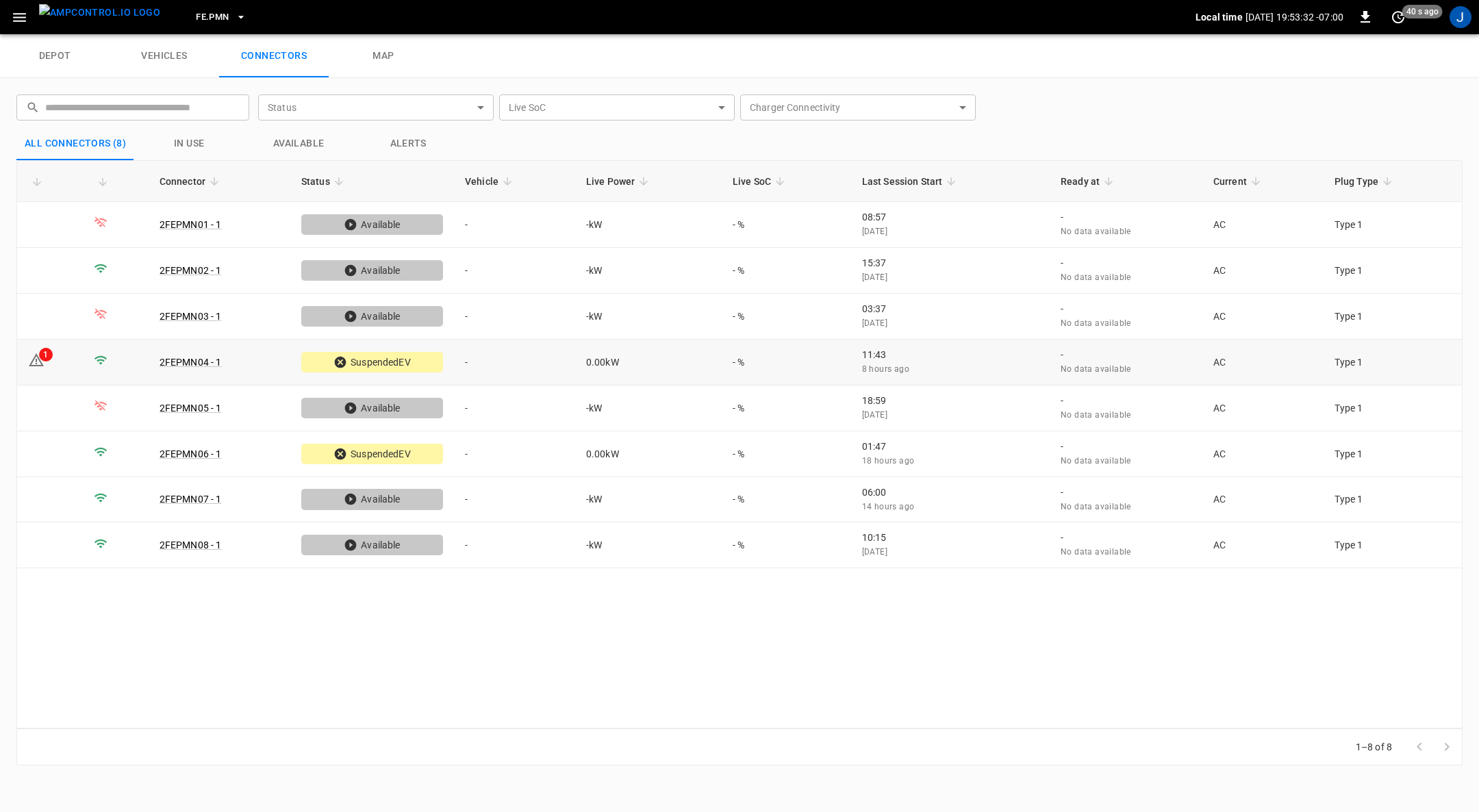
click at [468, 352] on td "-" at bounding box center [514, 363] width 121 height 46
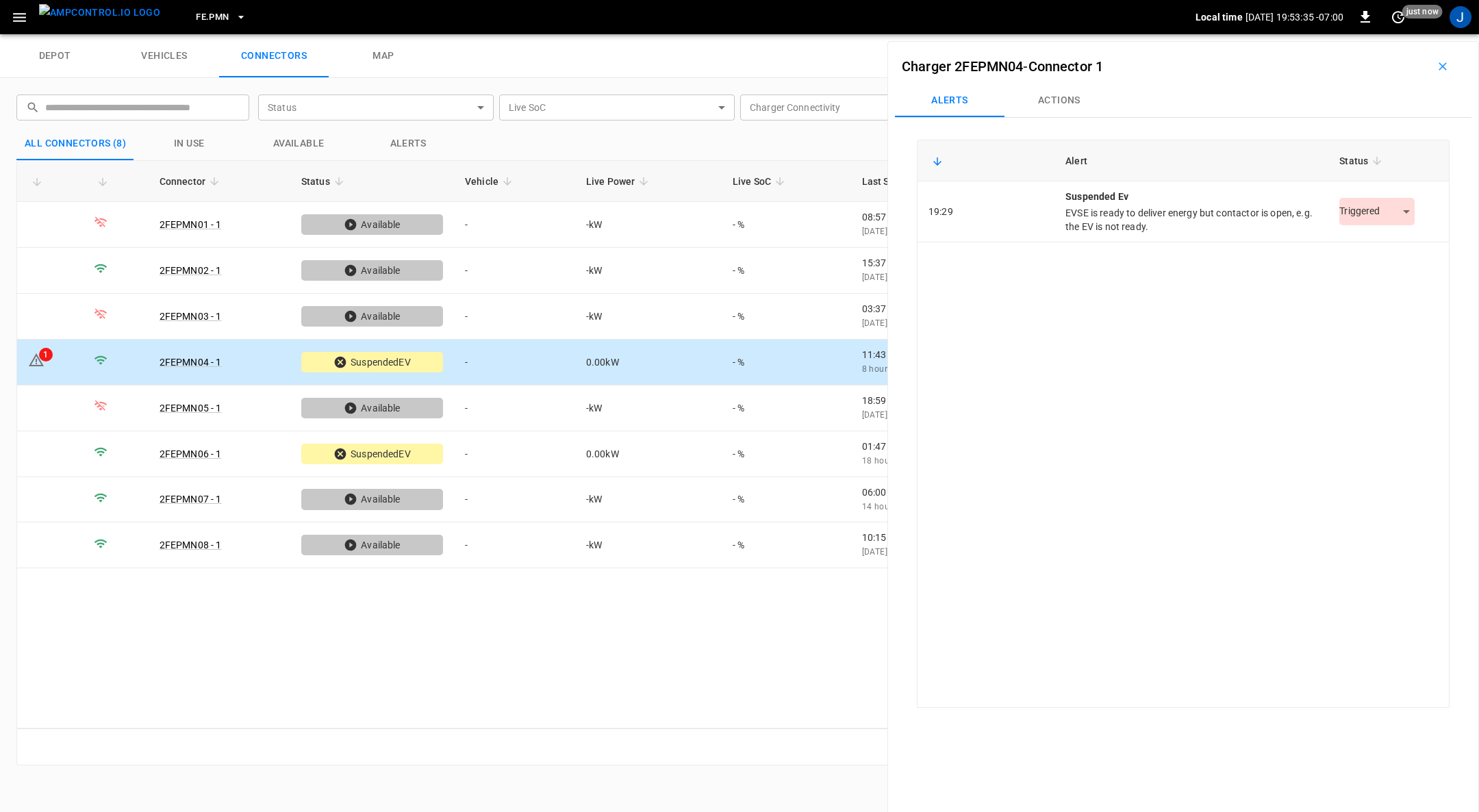
click at [1072, 101] on button "Actions" at bounding box center [1059, 101] width 110 height 33
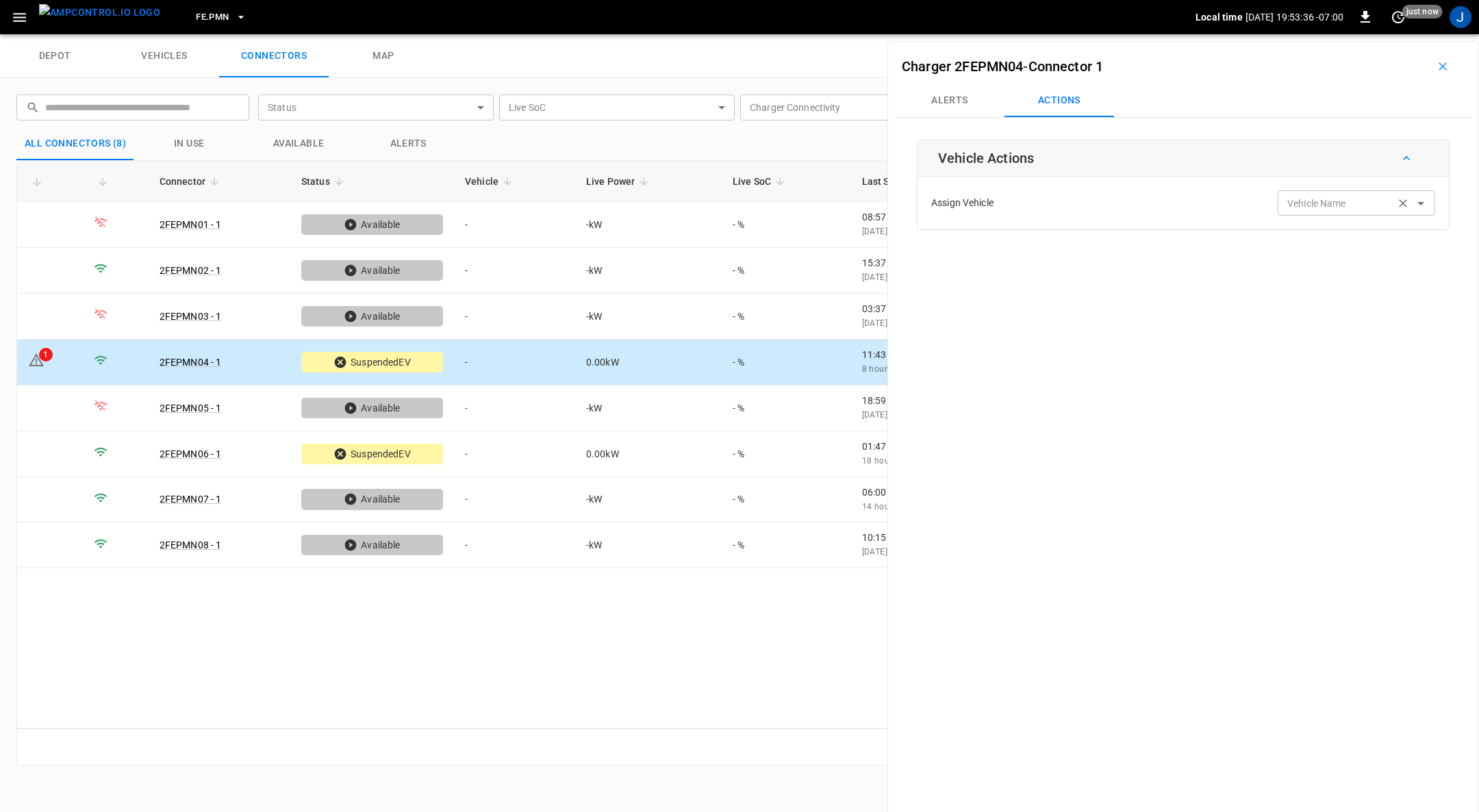
click at [1333, 206] on div "Vehicle Name Vehicle Name" at bounding box center [1356, 203] width 157 height 25
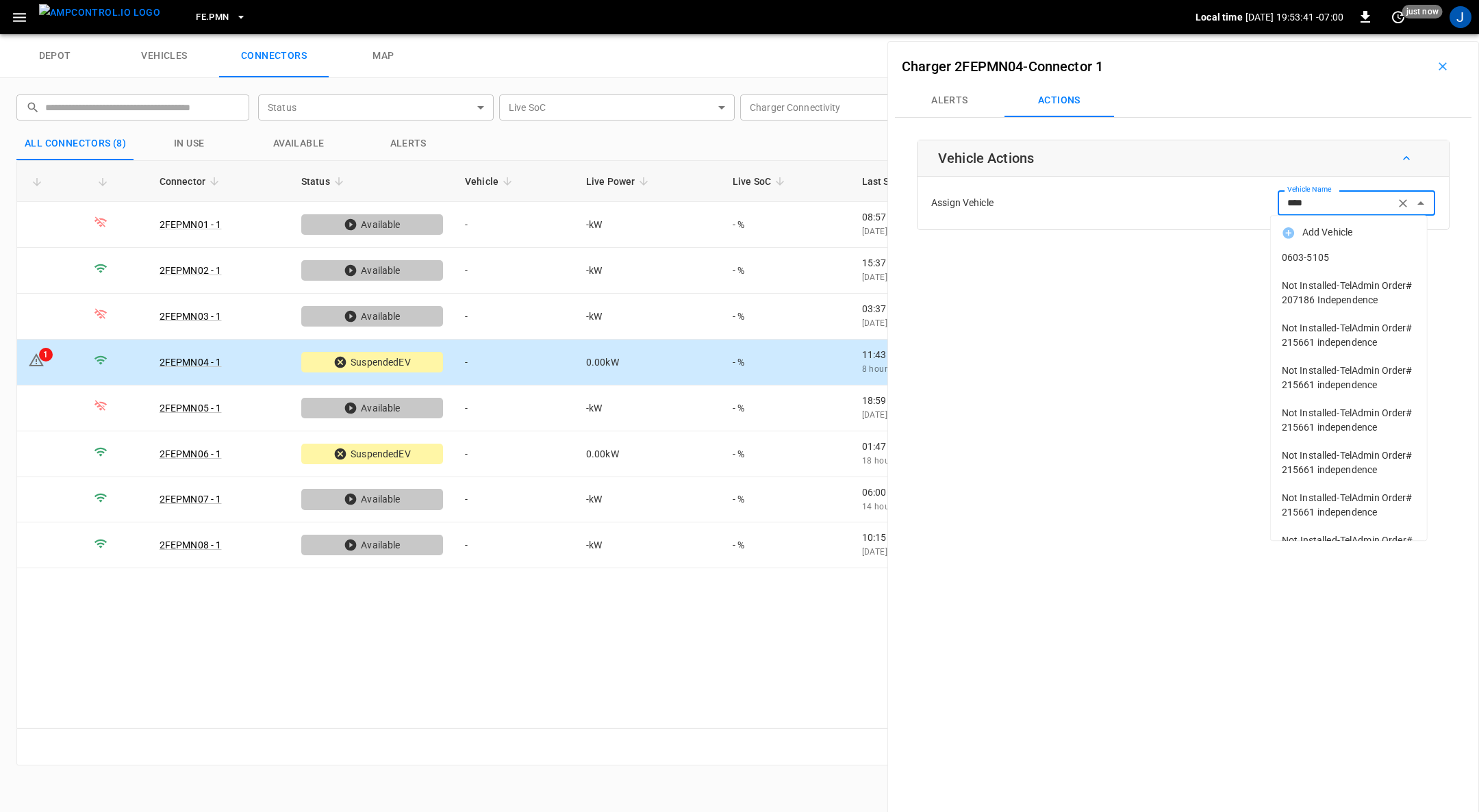
click at [1328, 251] on span "0603-5105" at bounding box center [1348, 258] width 134 height 14
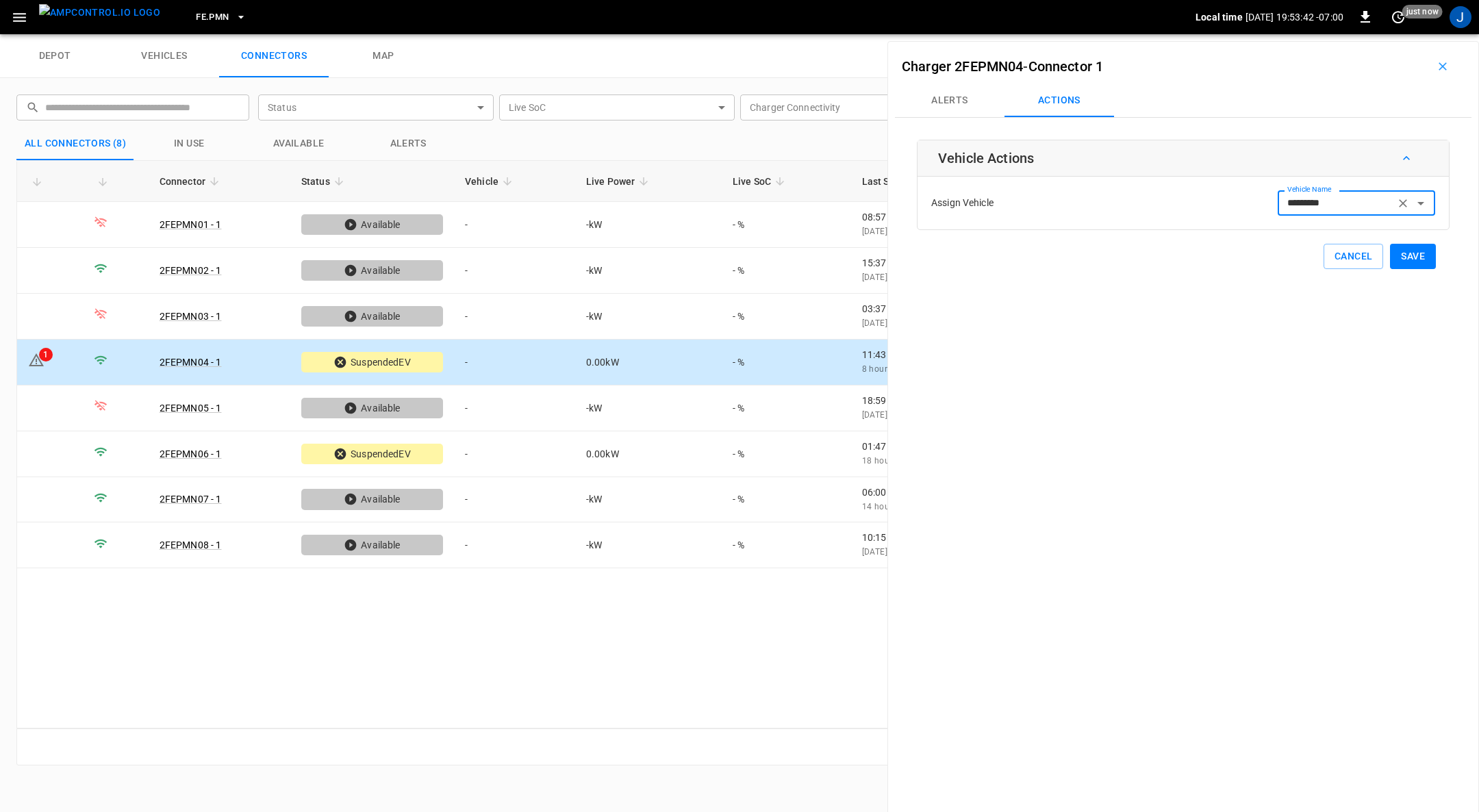
type input "*********"
click at [1401, 247] on button "Save" at bounding box center [1412, 256] width 46 height 25
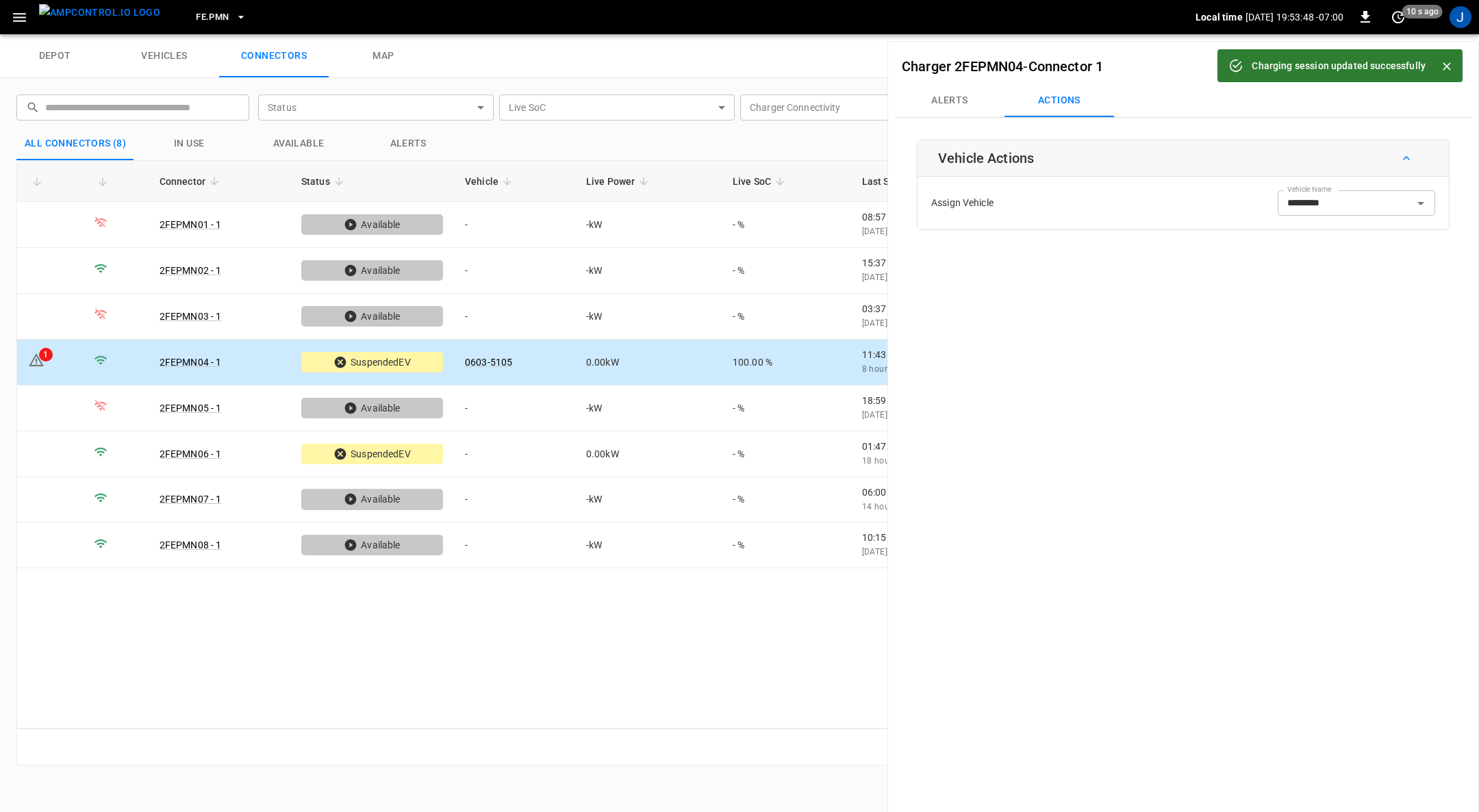
click at [1448, 65] on icon "Close" at bounding box center [1447, 67] width 8 height 8
drag, startPoint x: 1436, startPoint y: 60, endPoint x: 1387, endPoint y: 99, distance: 62.6
click at [1437, 62] on icon "button" at bounding box center [1442, 66] width 13 height 13
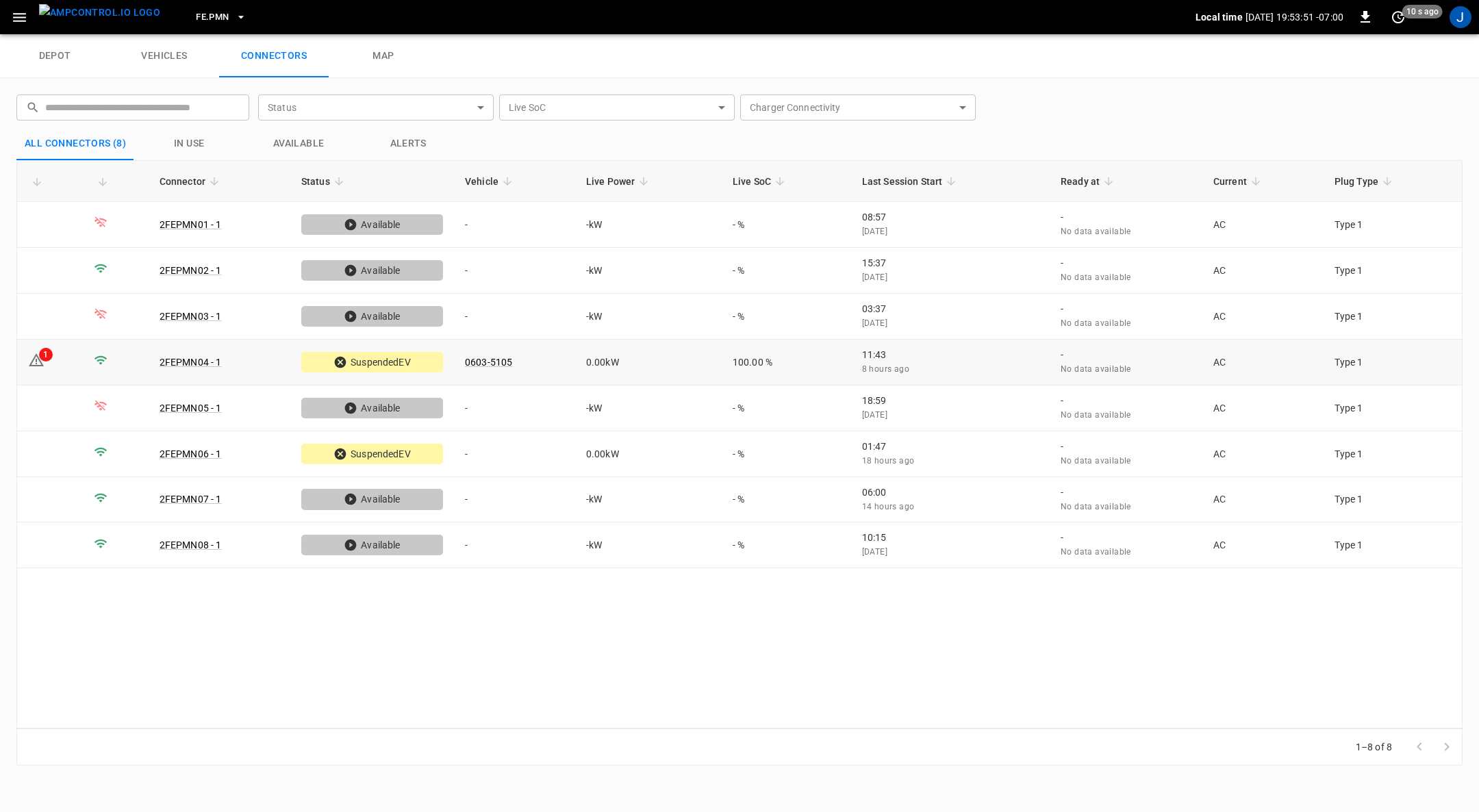
click at [40, 353] on div "1" at bounding box center [45, 354] width 13 height 13
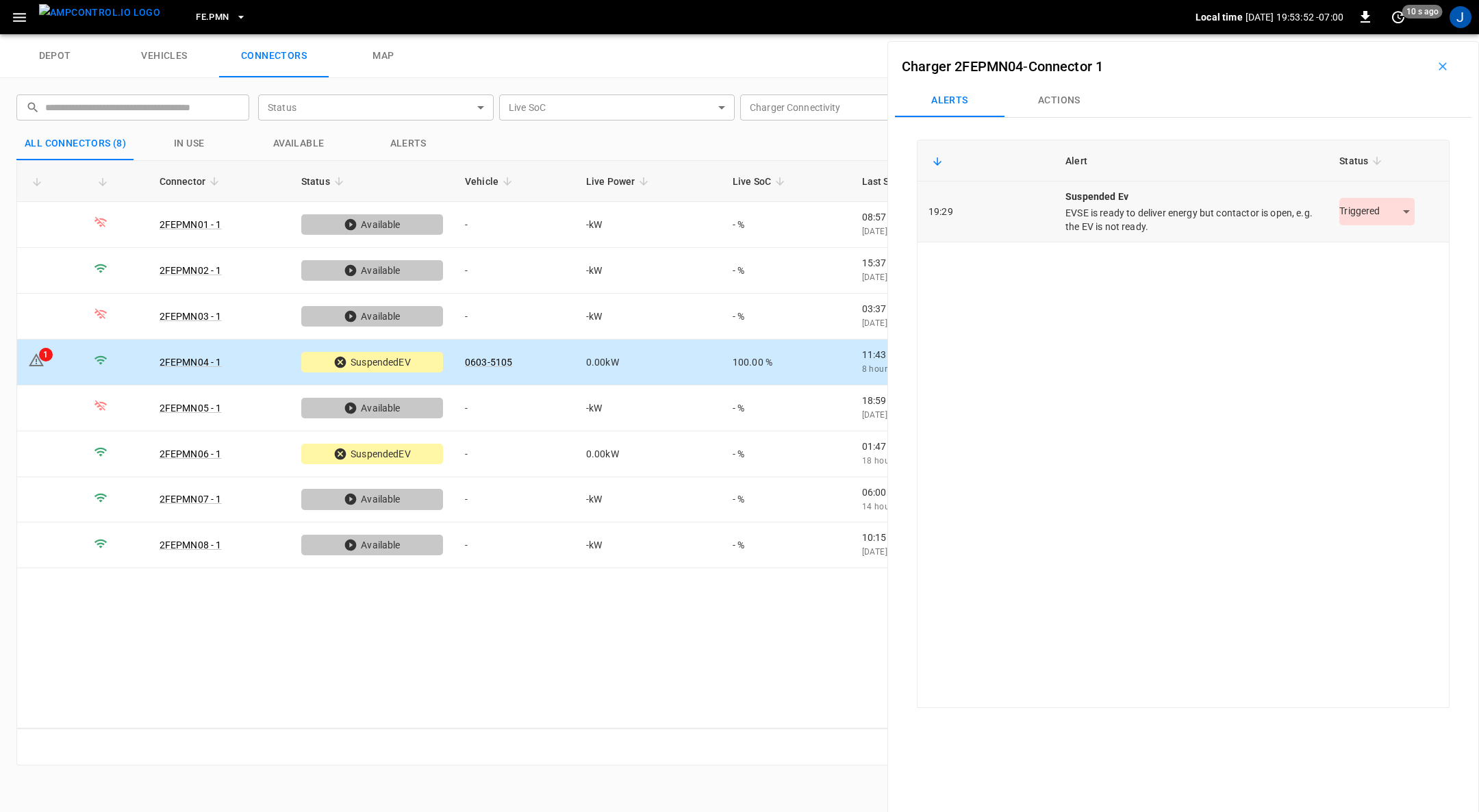
click at [1401, 34] on body "FE.PMN Local time 2025-09-09 19:53:52 -07:00 0 10 s ago J depot vehicles connec…" at bounding box center [740, 17] width 1479 height 34
click at [1355, 238] on li "Resolved" at bounding box center [1369, 244] width 85 height 23
drag, startPoint x: 476, startPoint y: 447, endPoint x: 486, endPoint y: 449, distance: 10.2
click at [476, 447] on td "-" at bounding box center [514, 454] width 121 height 46
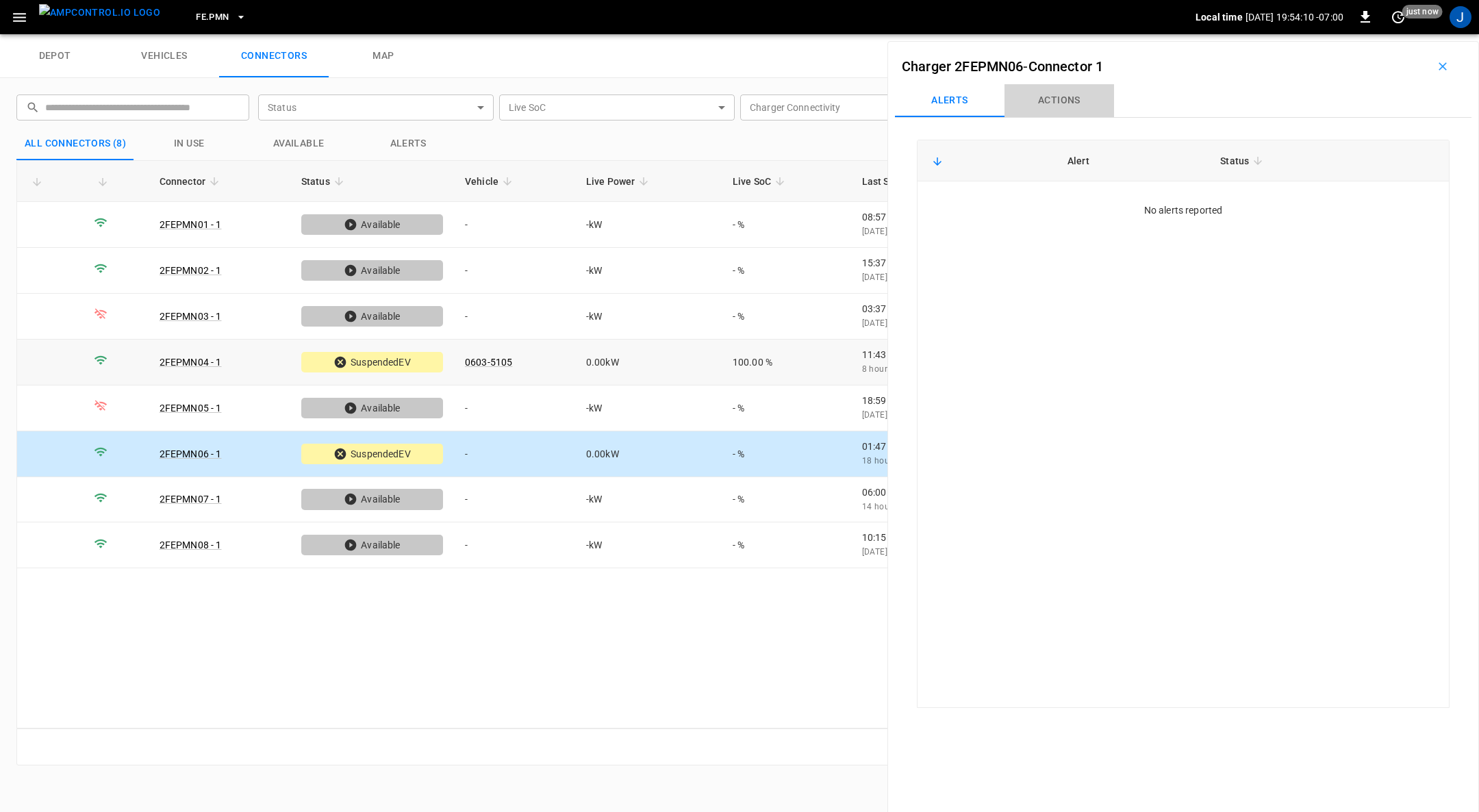
click at [1058, 102] on button "Actions" at bounding box center [1059, 101] width 110 height 33
click at [1311, 204] on div "Vehicle Name Vehicle Name" at bounding box center [1356, 203] width 157 height 25
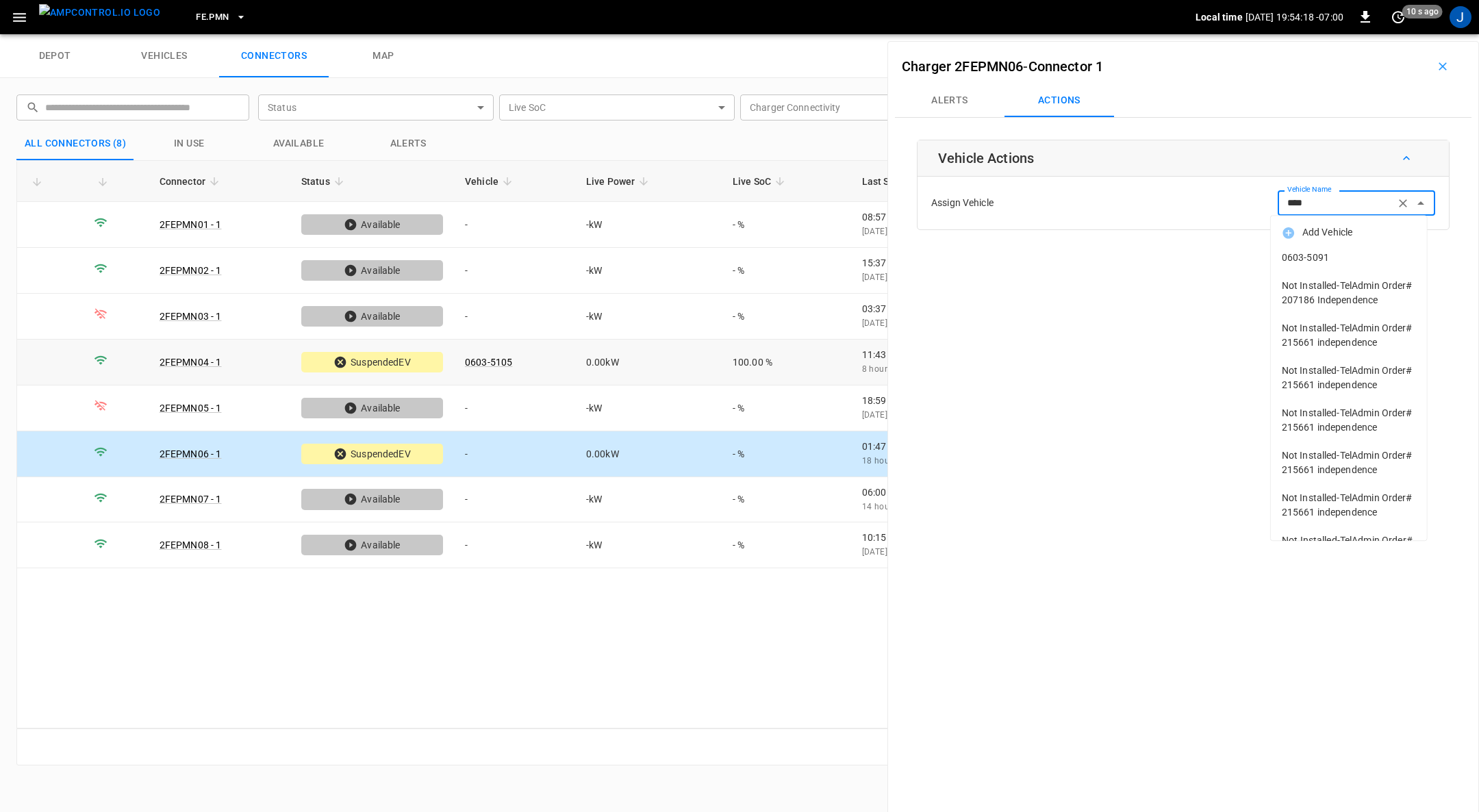
click at [1340, 258] on span "0603-5091" at bounding box center [1348, 258] width 134 height 14
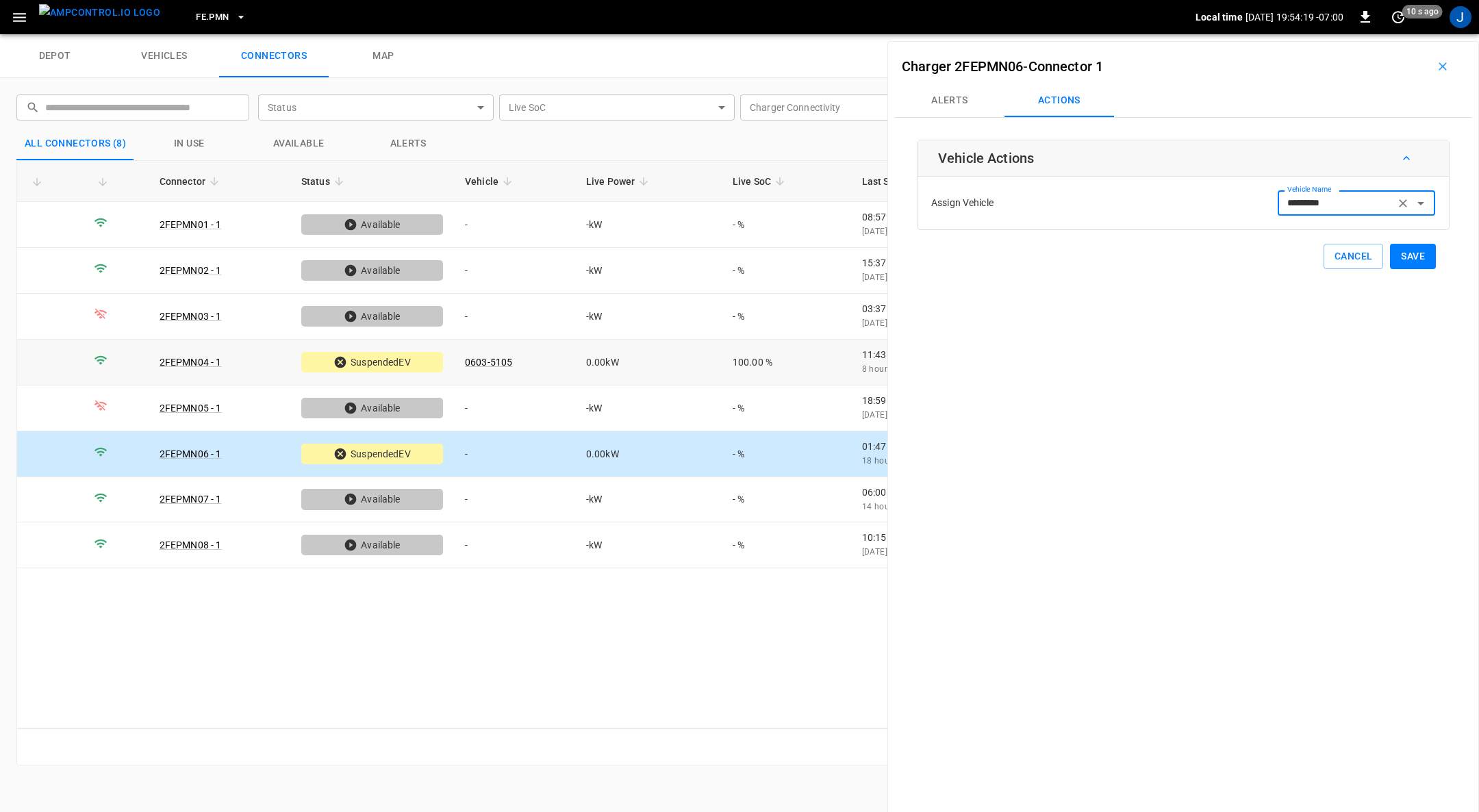
type input "*********"
click at [1405, 252] on button "Save" at bounding box center [1412, 256] width 46 height 25
drag, startPoint x: 1433, startPoint y: 64, endPoint x: 1378, endPoint y: 88, distance: 60.0
click at [1436, 63] on icon "button" at bounding box center [1442, 66] width 13 height 13
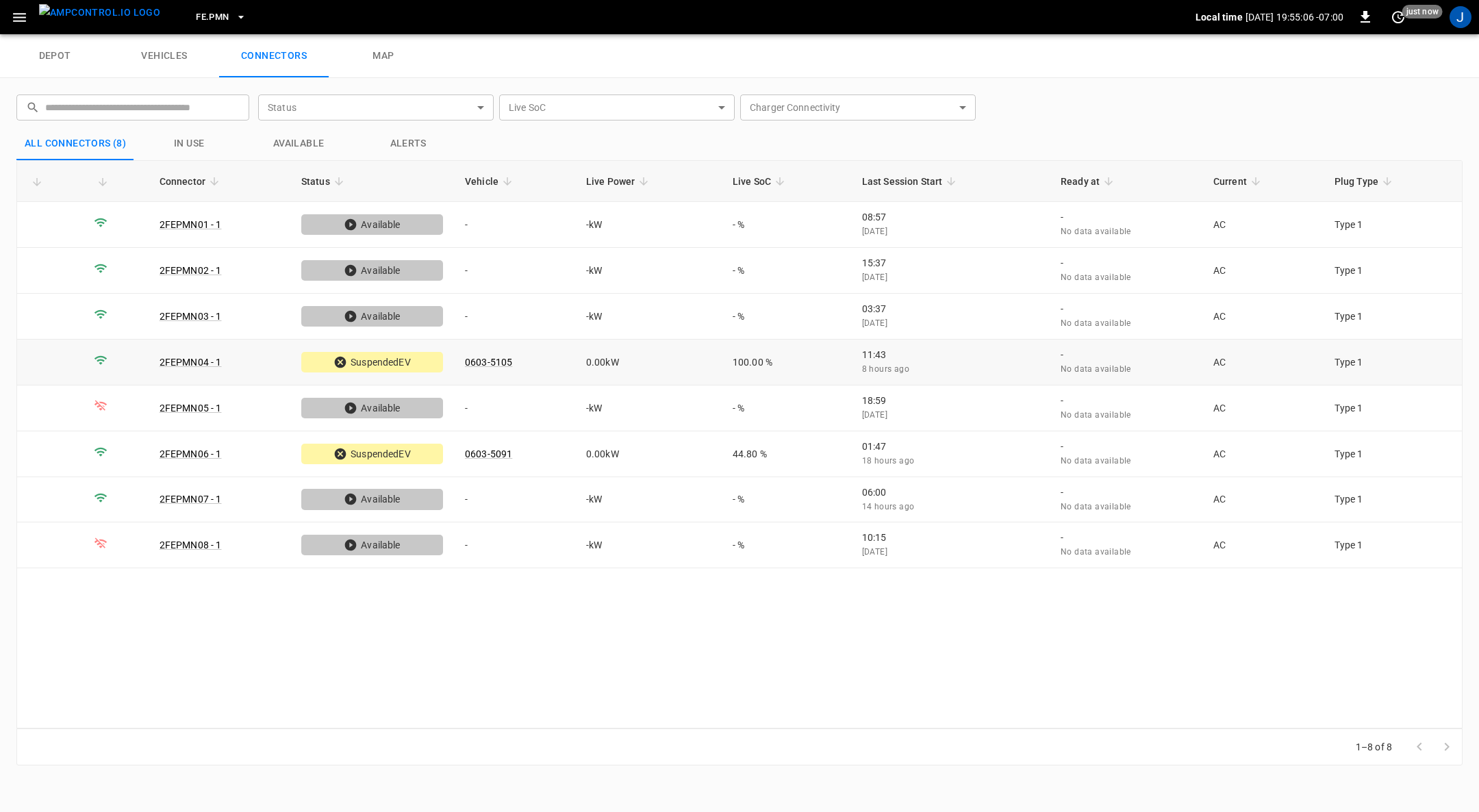
click at [234, 20] on icon "button" at bounding box center [240, 16] width 13 height 13
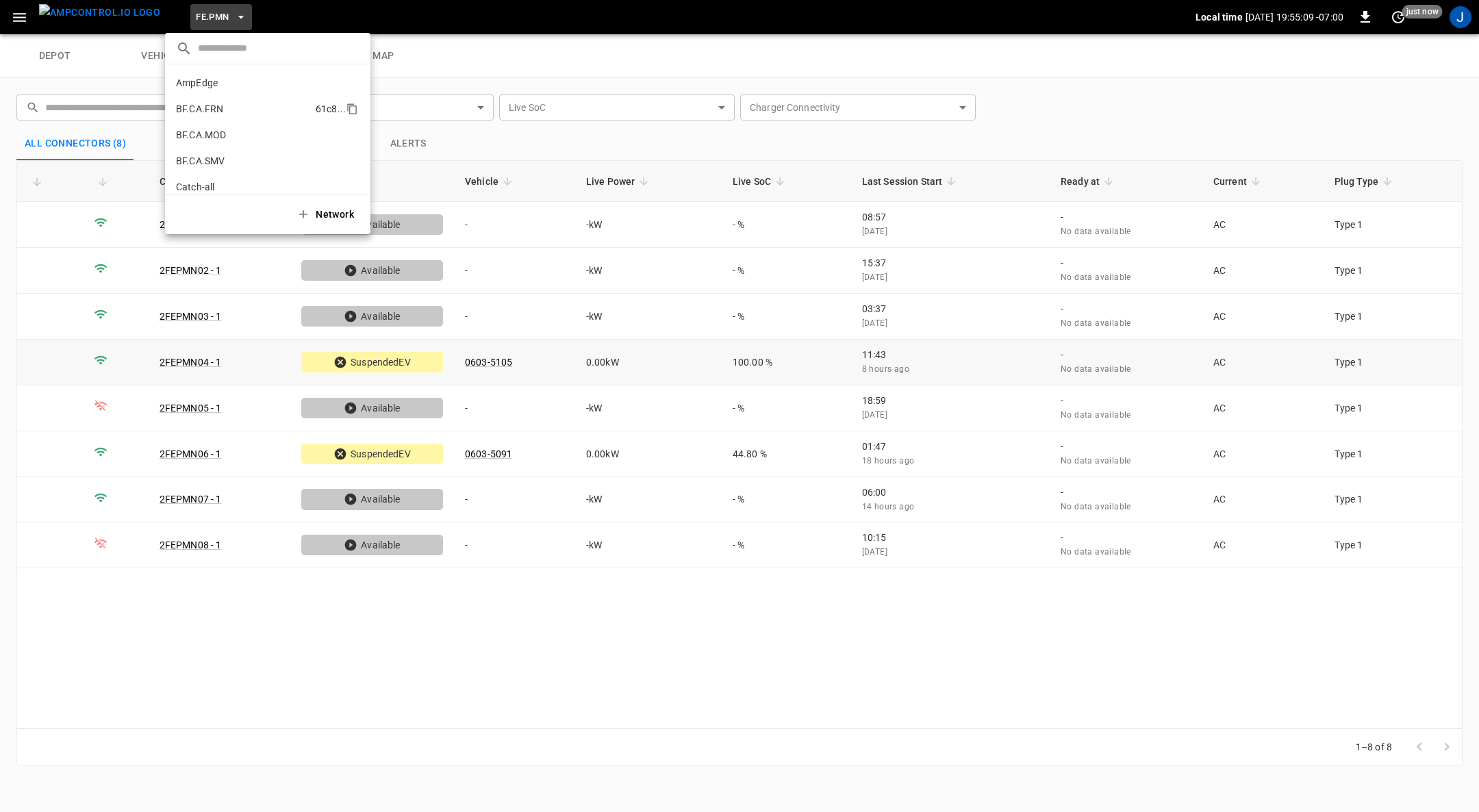
click at [261, 106] on p "BF.CA.FRN" at bounding box center [243, 108] width 134 height 13
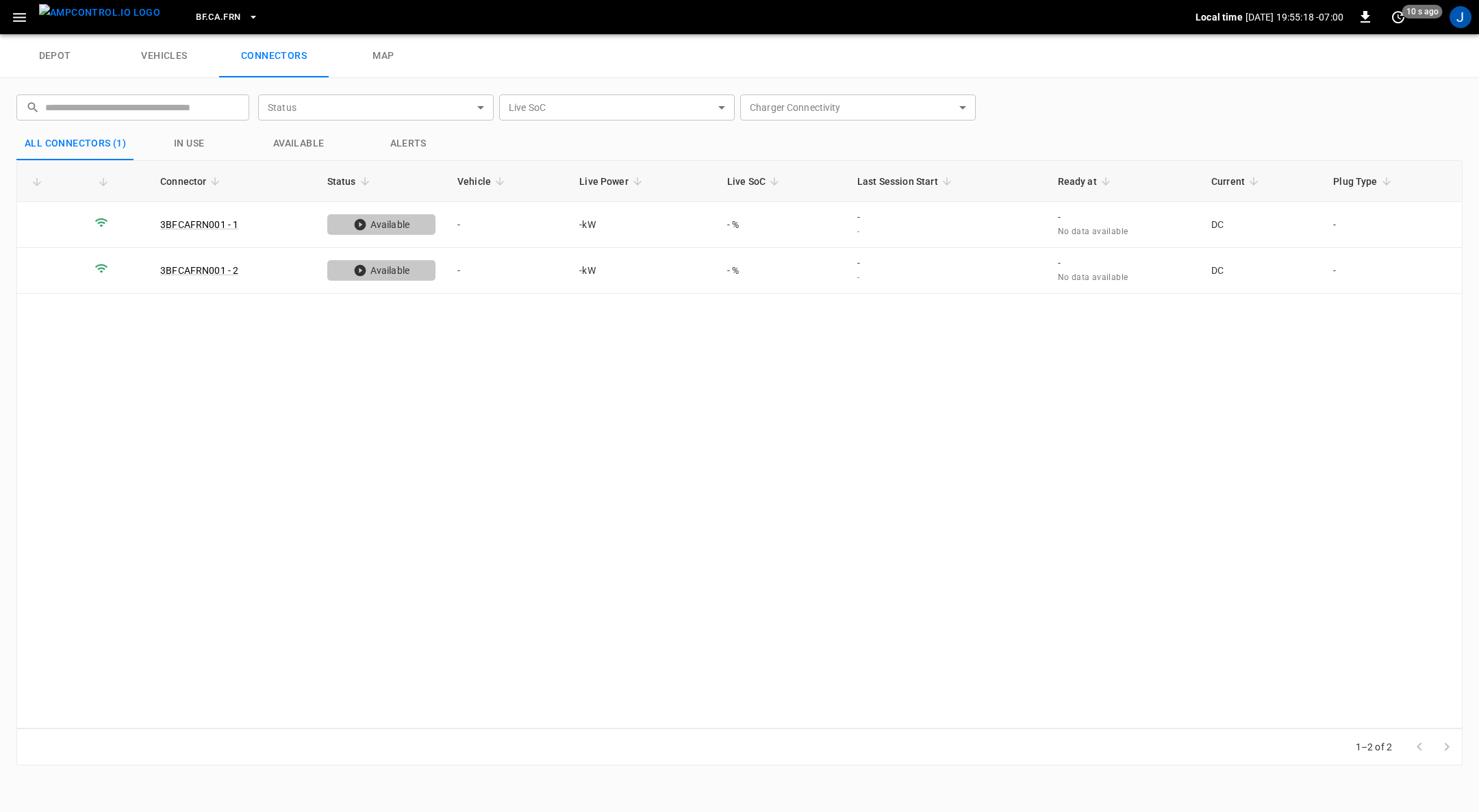
click at [247, 19] on icon "button" at bounding box center [253, 16] width 13 height 13
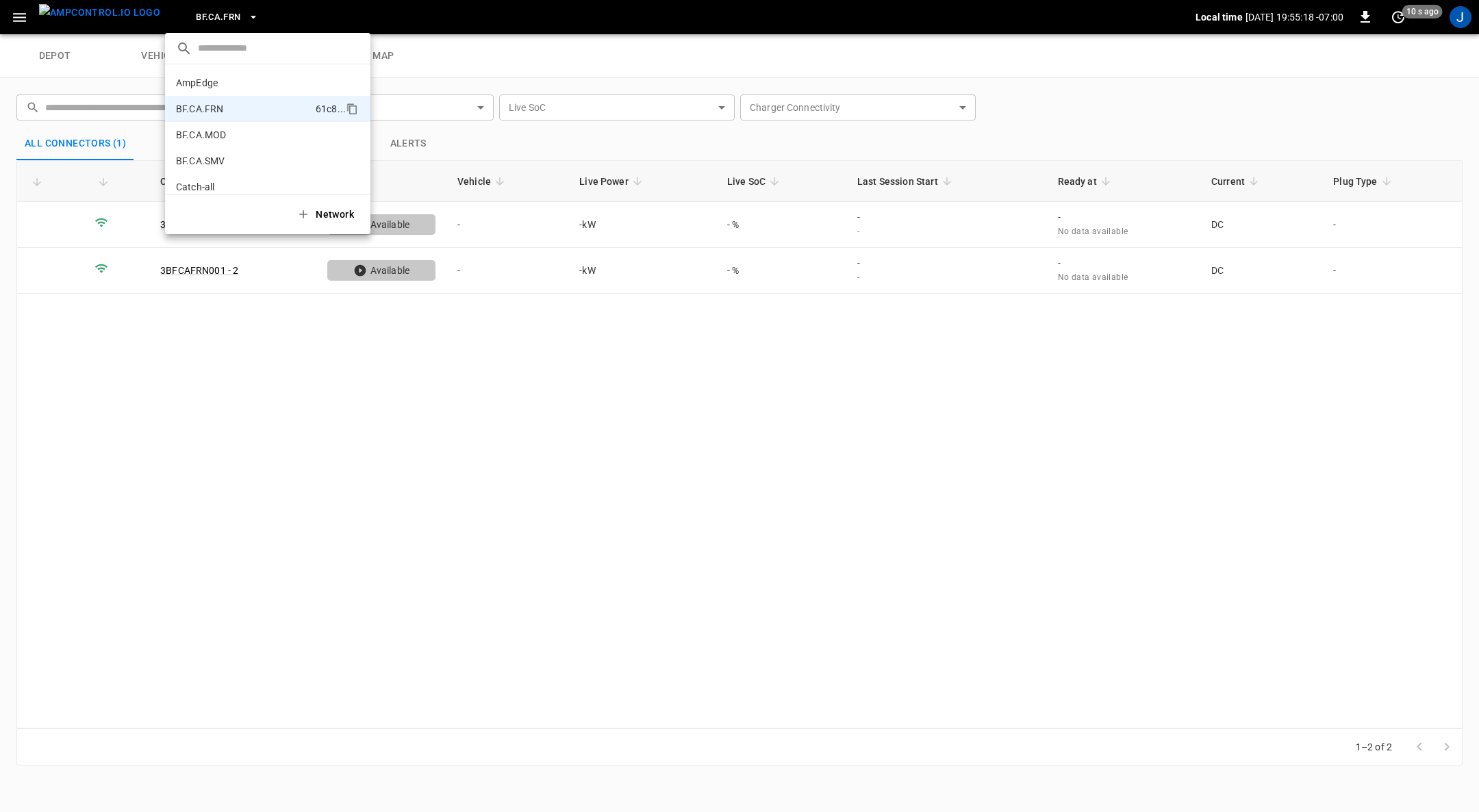
scroll to position [22, 0]
click at [229, 121] on li "BF.CA.MOD 026b ..." at bounding box center [268, 113] width 205 height 26
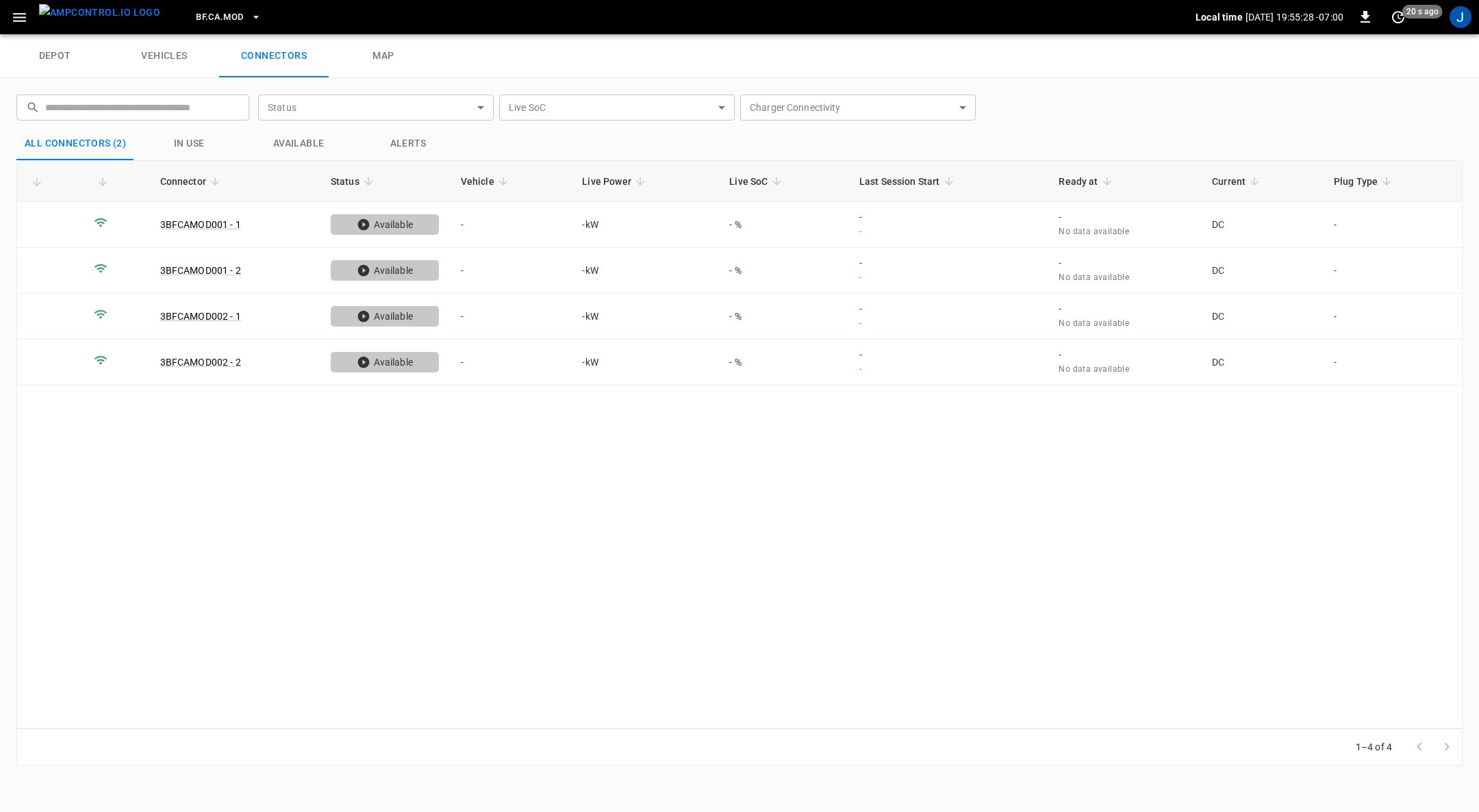
click at [240, 14] on button "BF.CA.MOD" at bounding box center [228, 17] width 76 height 27
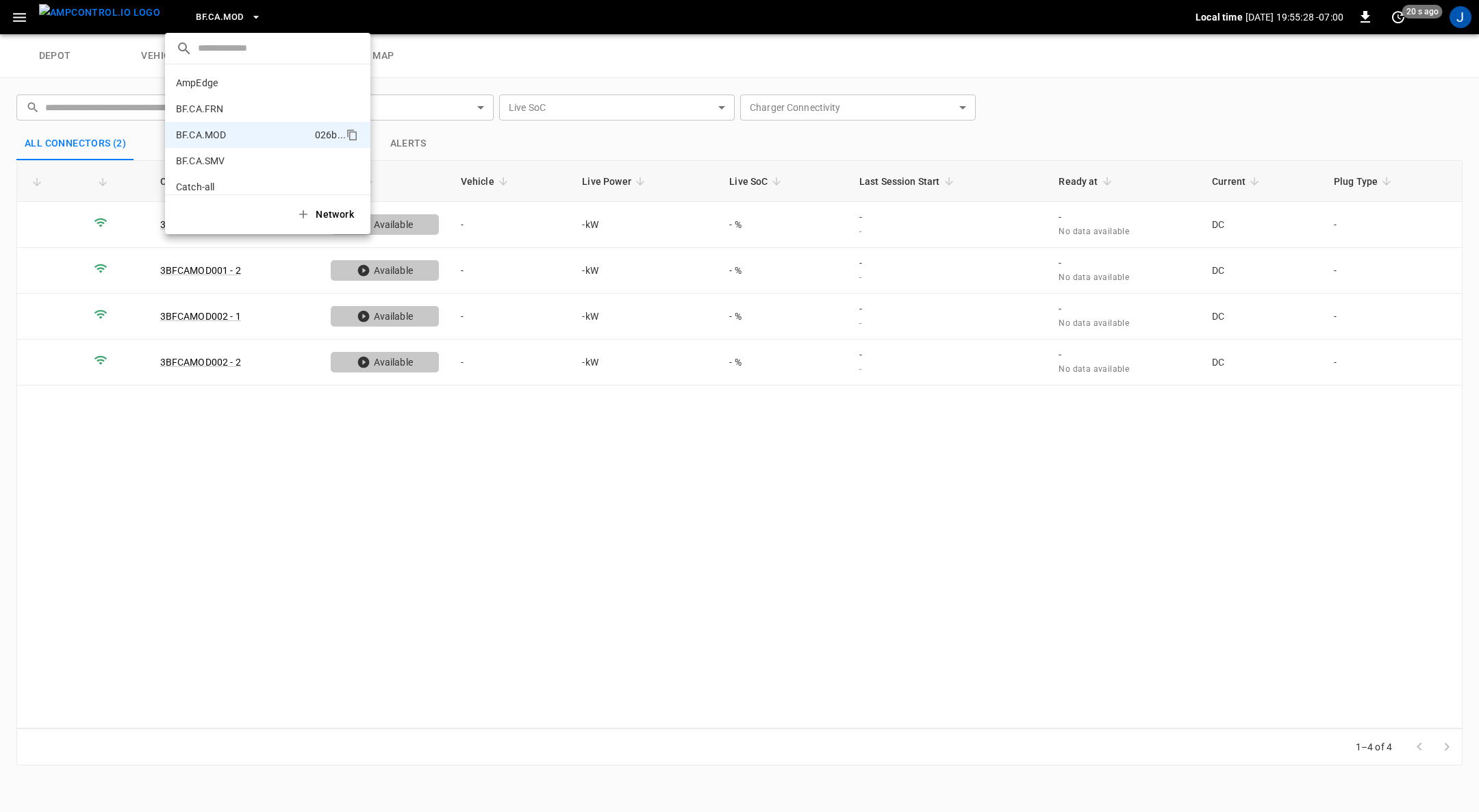
scroll to position [47, 0]
click at [232, 106] on p "BF.CA.SMV" at bounding box center [244, 113] width 136 height 13
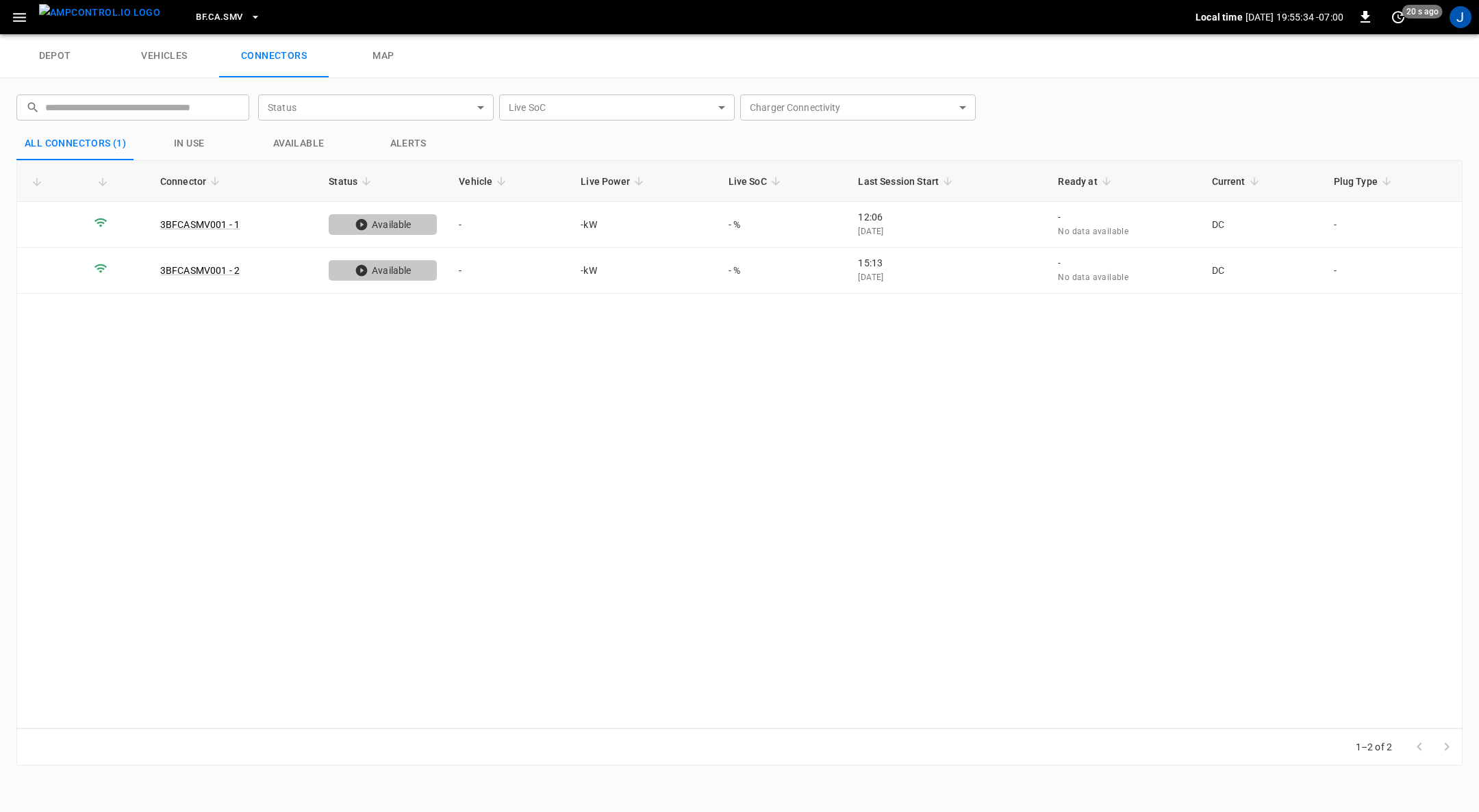
click at [248, 17] on icon "button" at bounding box center [255, 16] width 13 height 13
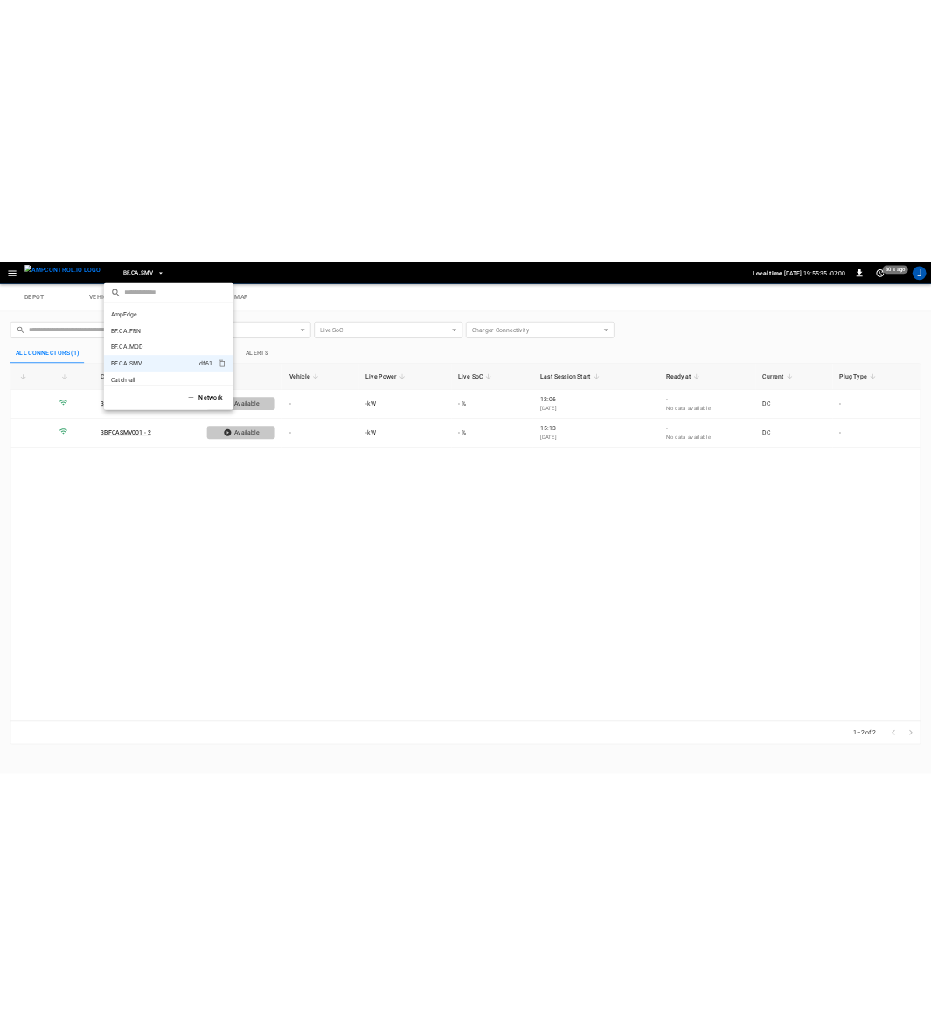
scroll to position [94, 0]
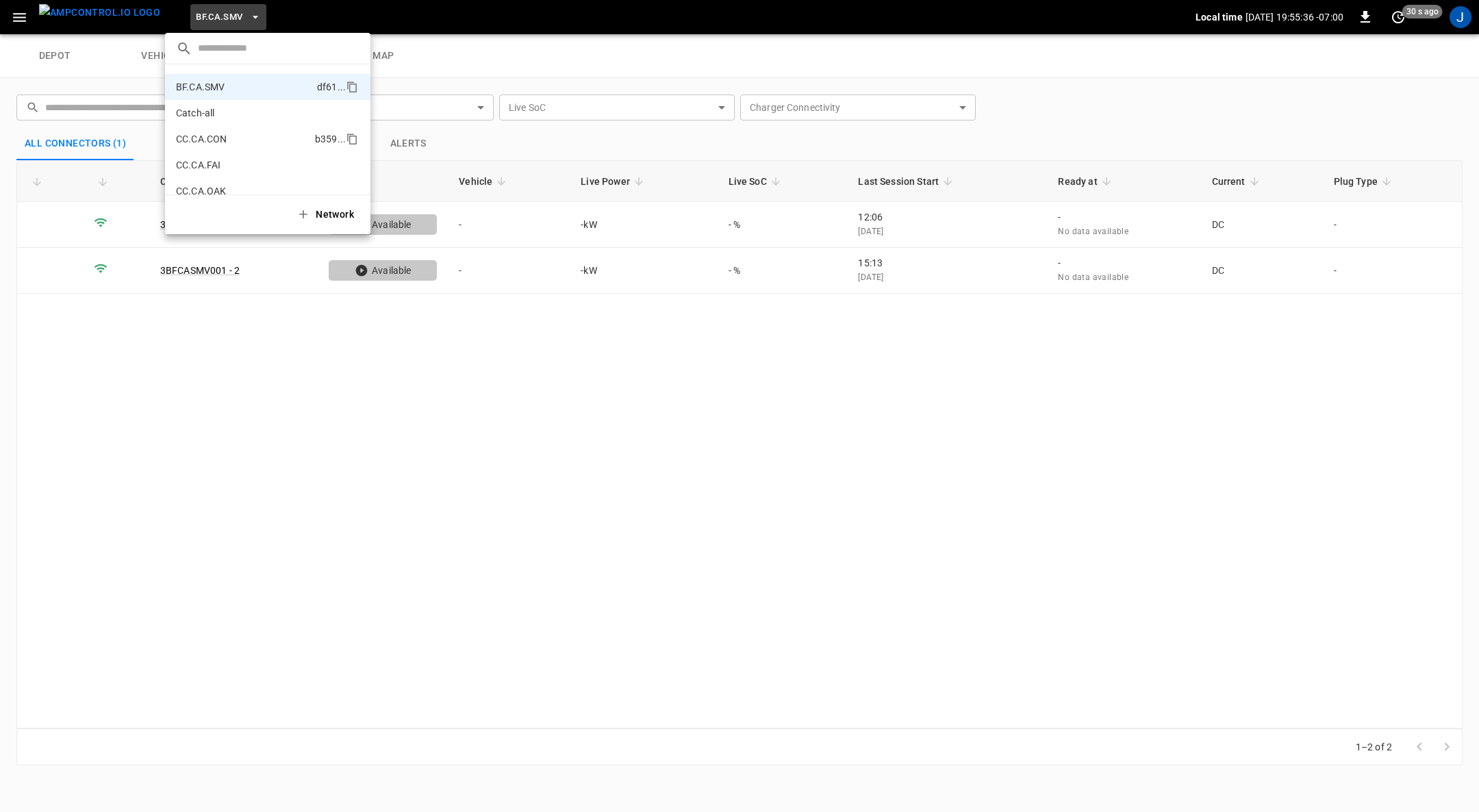
click at [239, 139] on p "CC.CA.CON" at bounding box center [243, 139] width 133 height 13
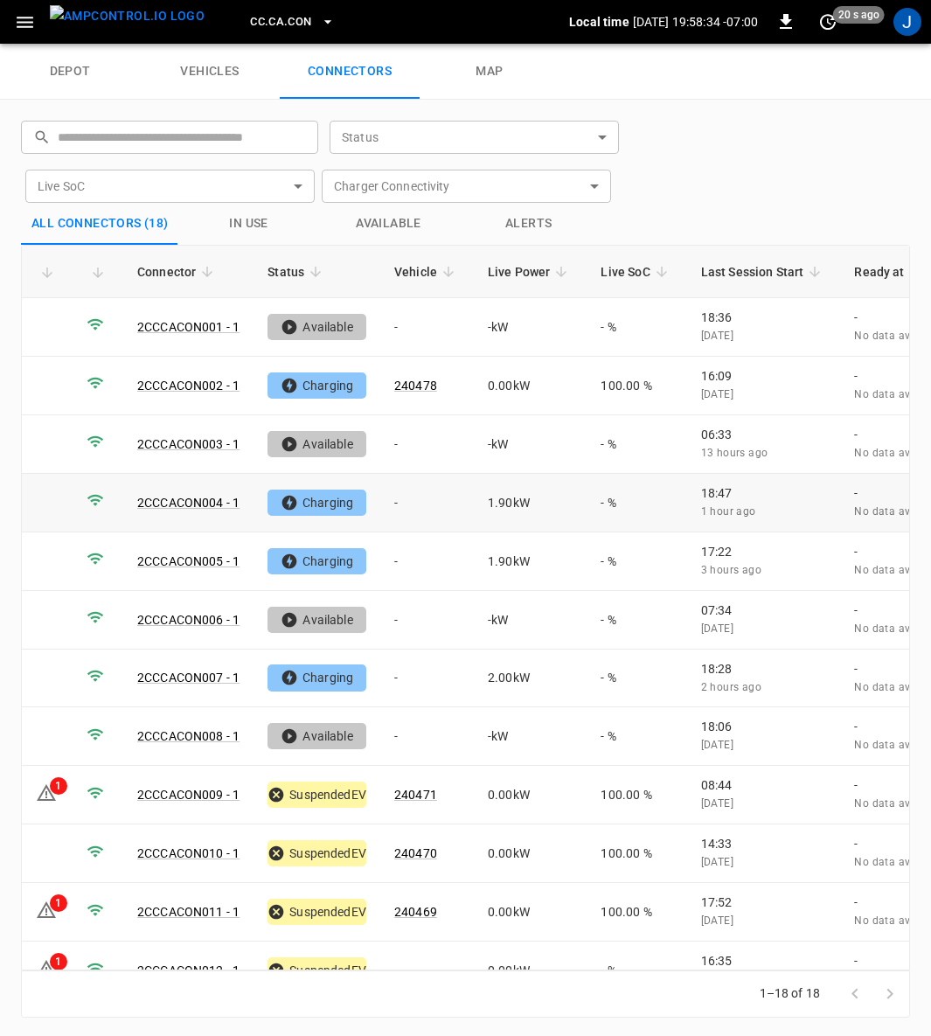
click at [399, 496] on td "-" at bounding box center [427, 503] width 94 height 59
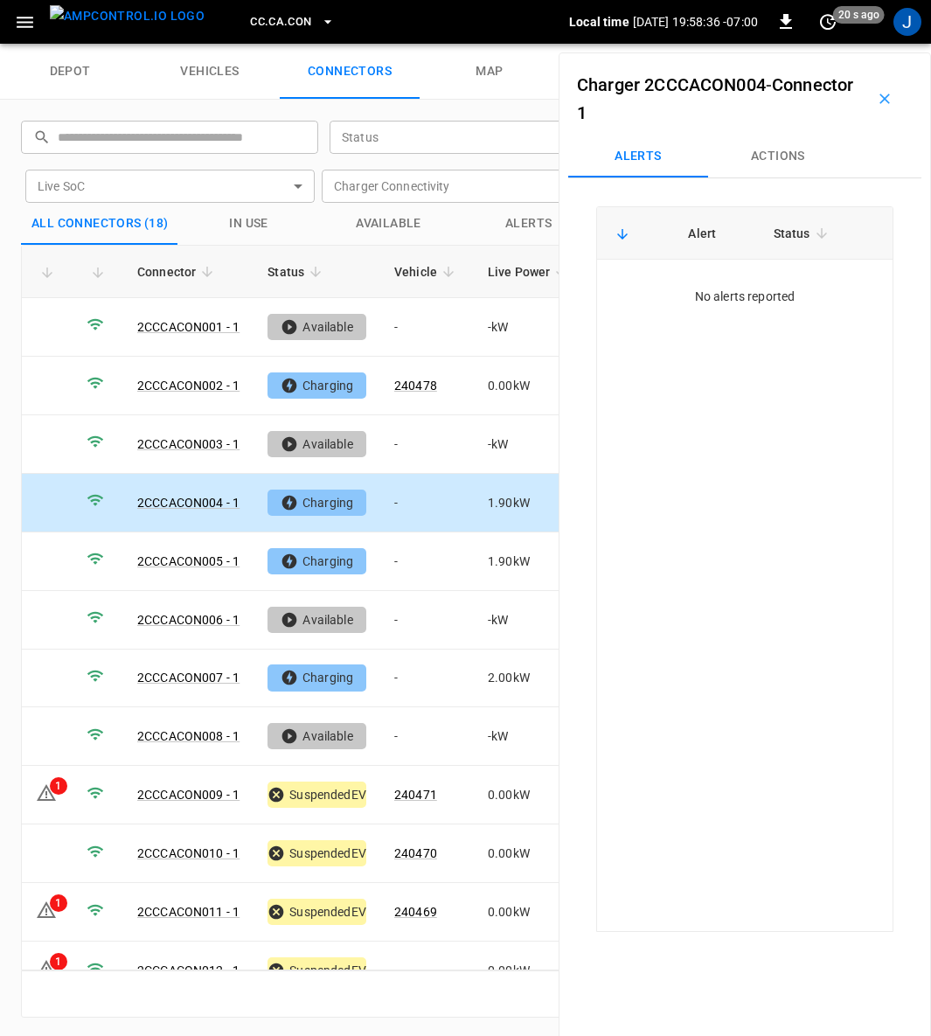
click at [785, 151] on button "Actions" at bounding box center [778, 156] width 140 height 42
click at [749, 291] on div "Vehicle Name Vehicle Name" at bounding box center [774, 289] width 201 height 32
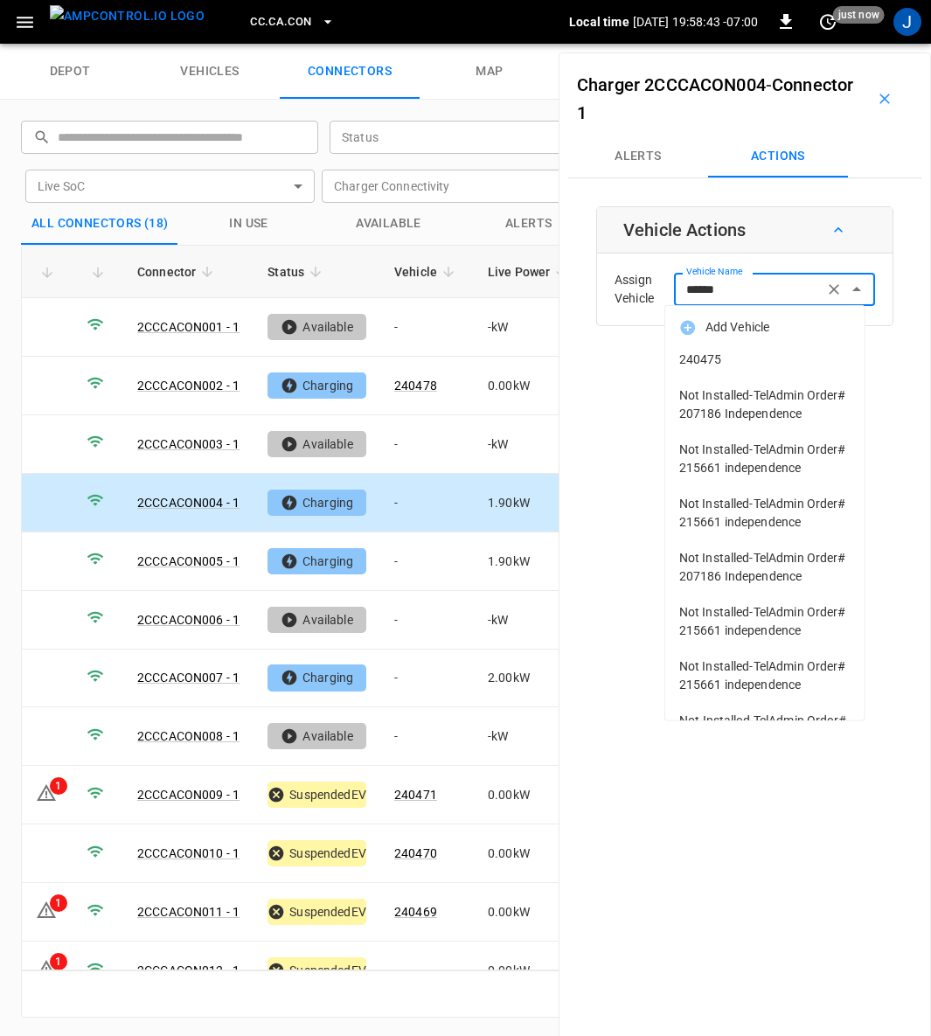
click at [720, 357] on span "240475" at bounding box center [764, 359] width 171 height 18
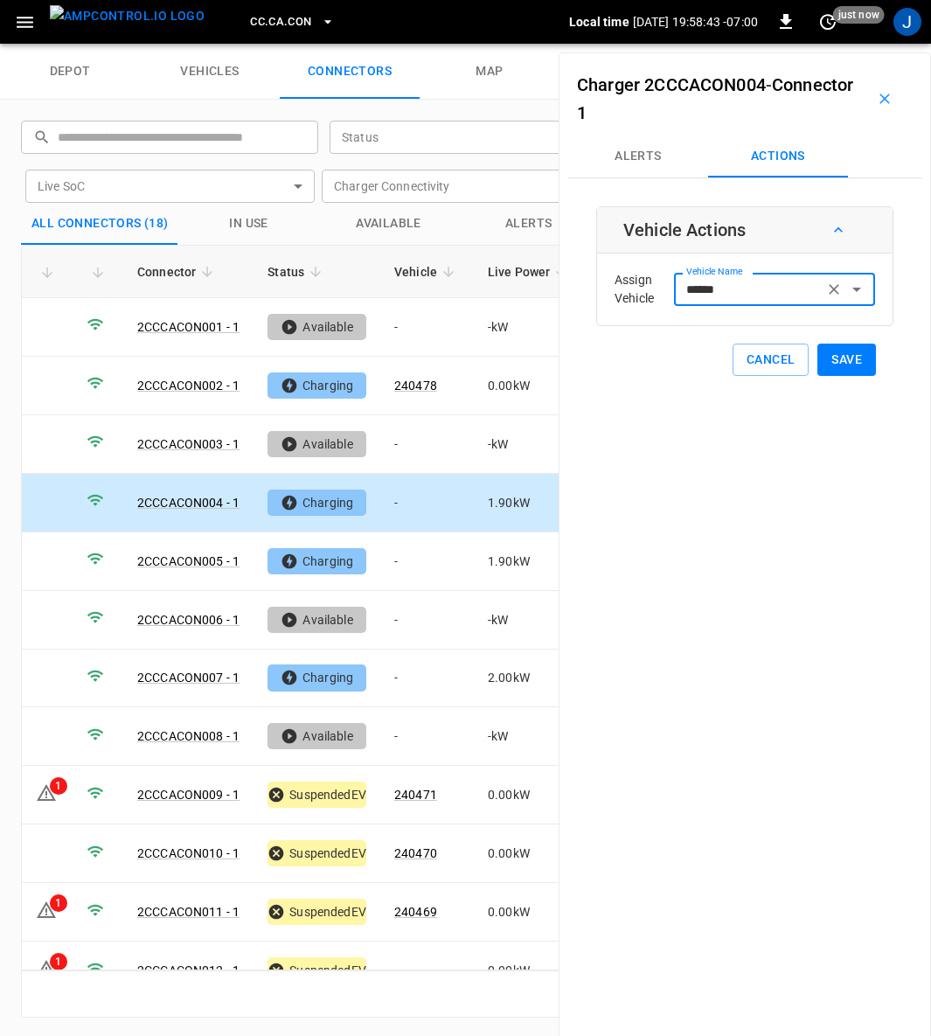
type input "******"
click at [838, 357] on button "Save" at bounding box center [846, 360] width 59 height 32
click at [826, 289] on icon "Clear" at bounding box center [833, 289] width 17 height 17
click at [839, 364] on button "Save" at bounding box center [846, 360] width 59 height 32
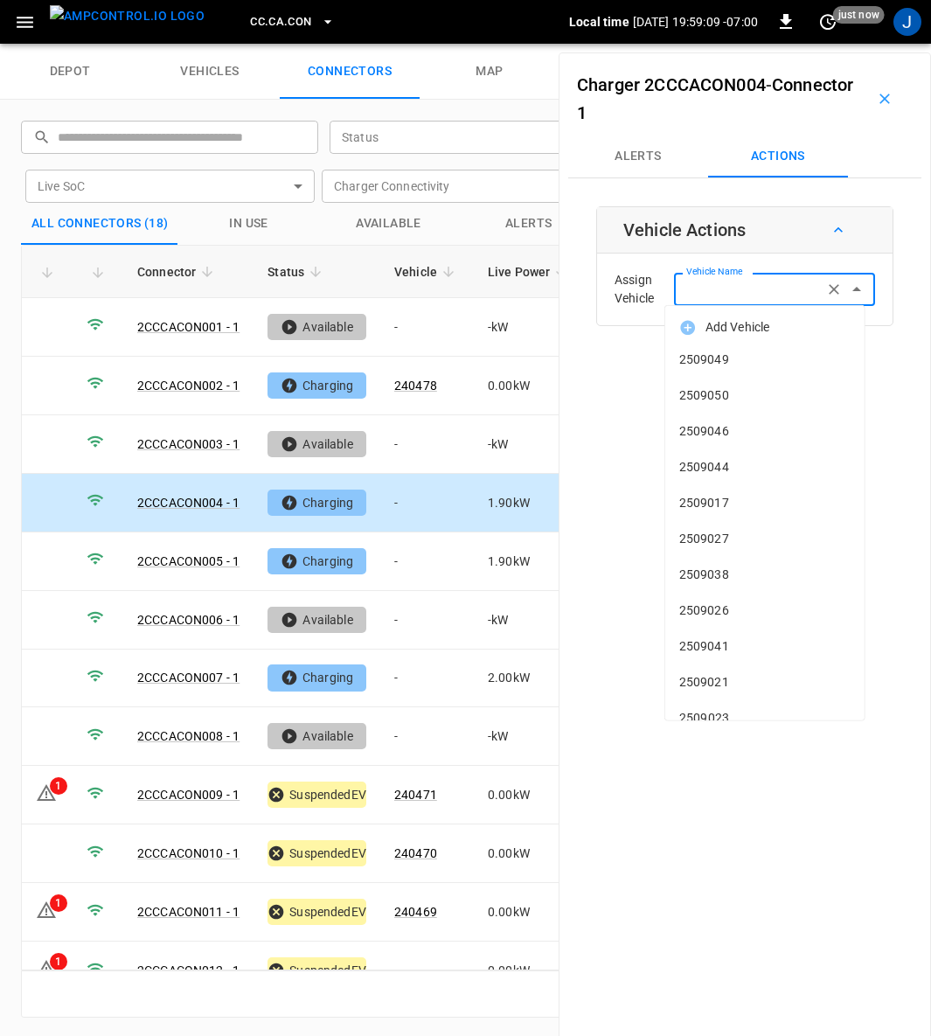
click at [739, 289] on div "Vehicle Name Vehicle Name" at bounding box center [774, 289] width 201 height 32
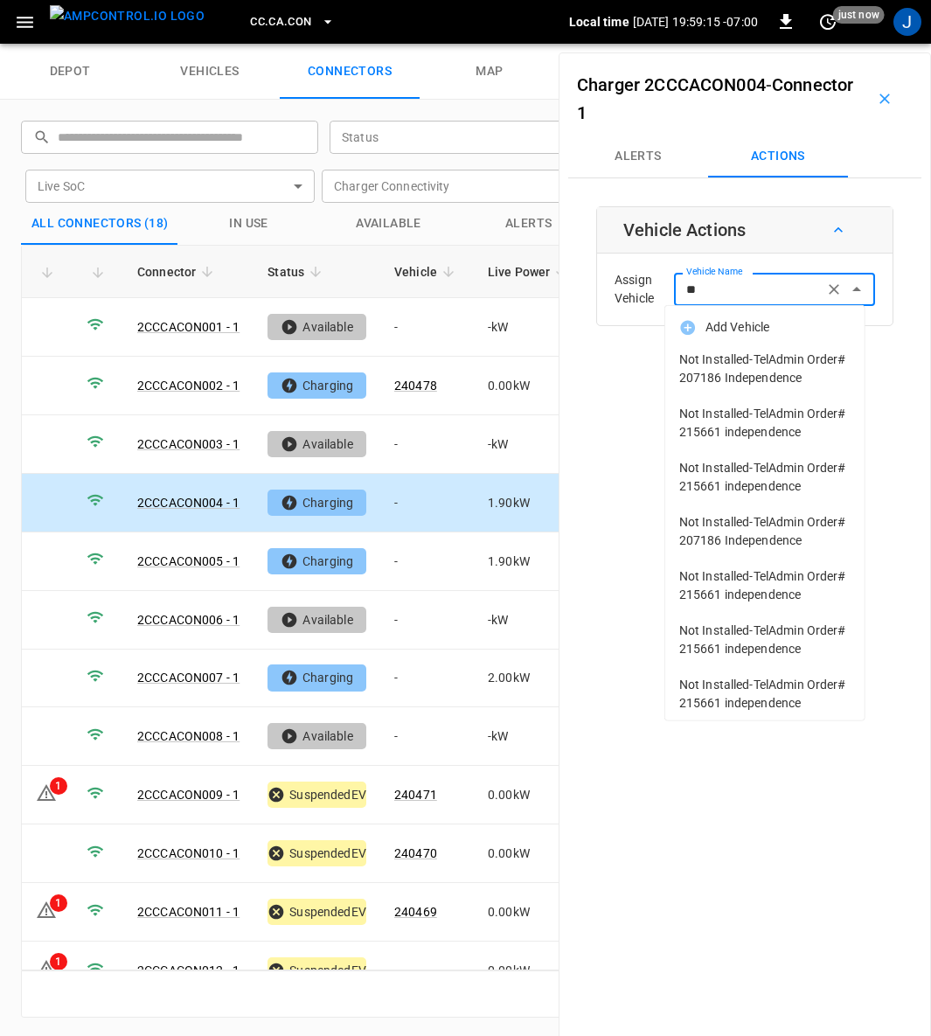
type input "*"
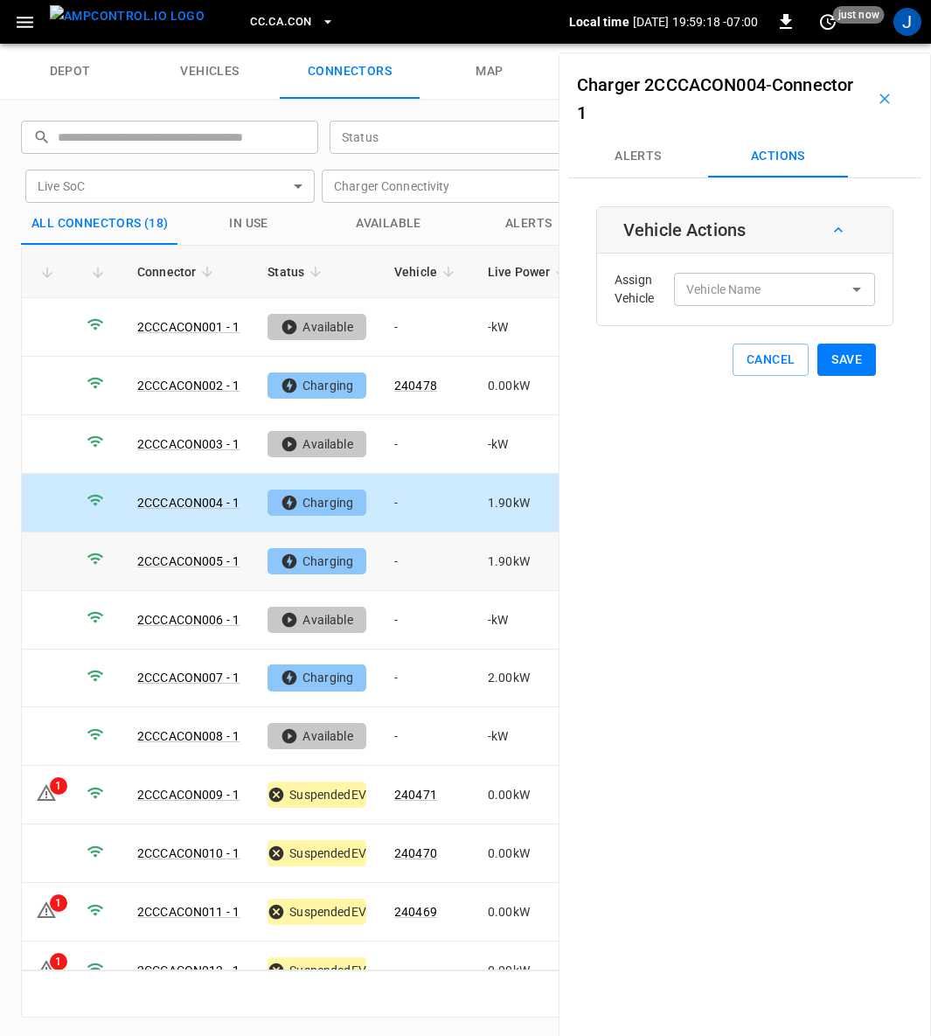
click at [398, 551] on td "-" at bounding box center [427, 561] width 94 height 59
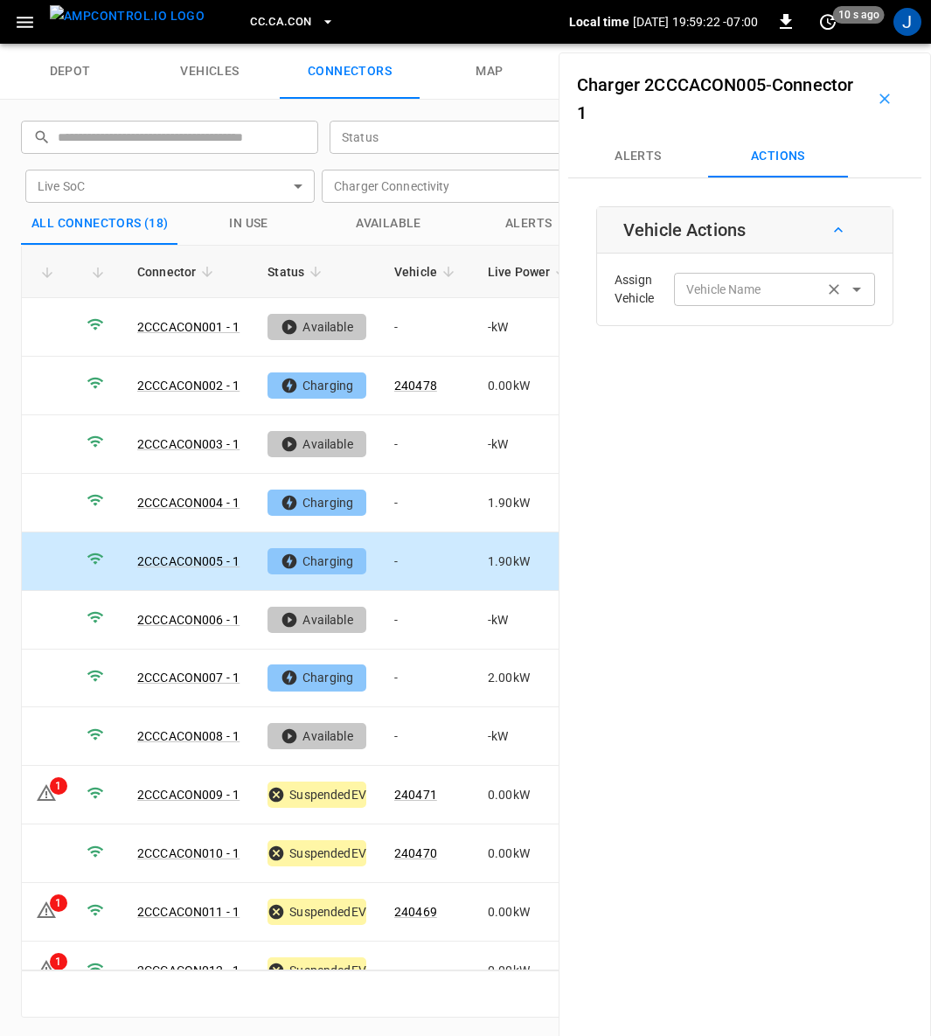
click at [769, 288] on input "Vehicle Name" at bounding box center [748, 289] width 139 height 22
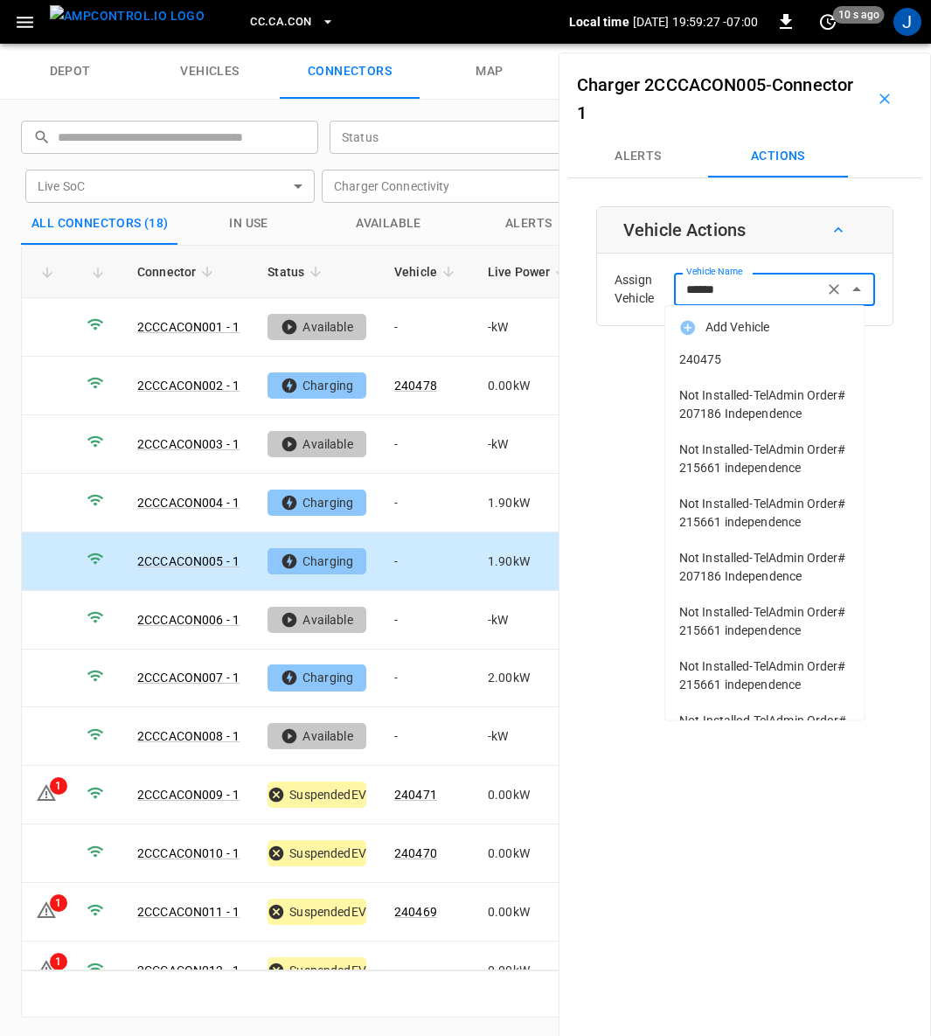
click at [725, 354] on span "240475" at bounding box center [764, 359] width 171 height 18
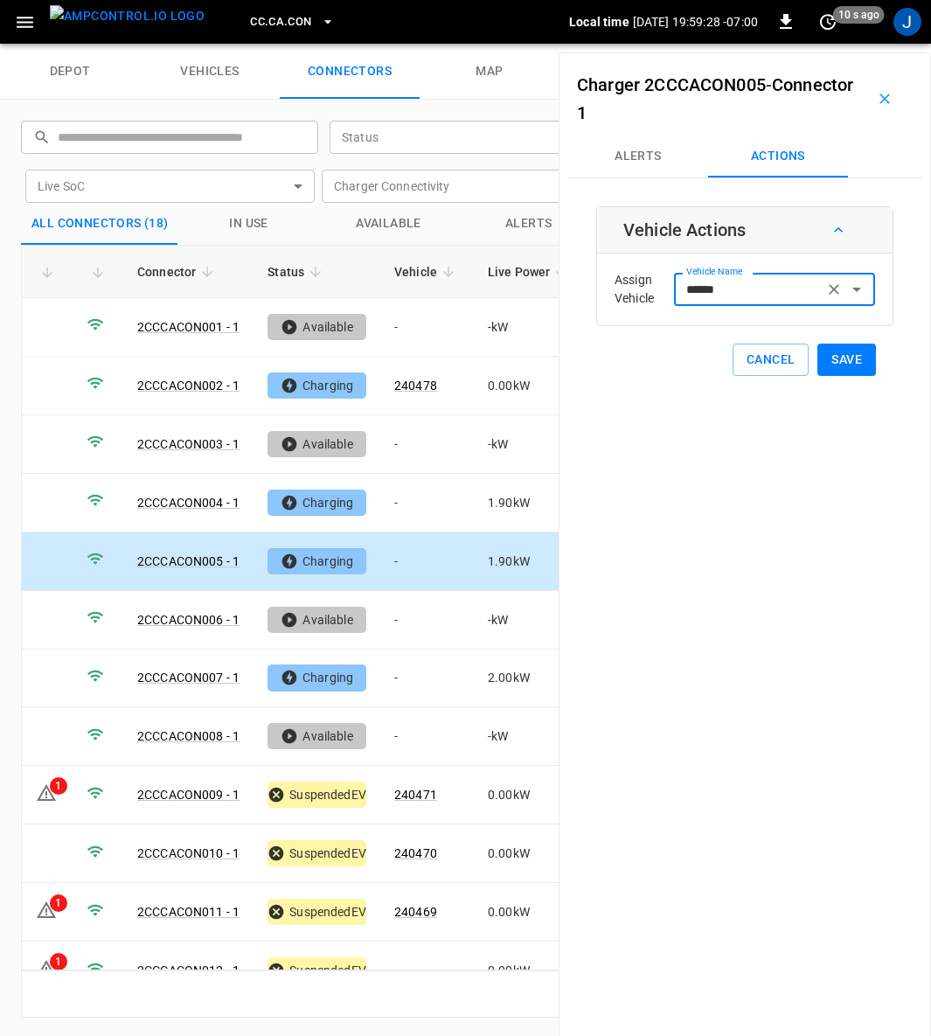
type input "******"
click at [848, 351] on button "Save" at bounding box center [846, 360] width 59 height 32
click at [396, 671] on td "-" at bounding box center [427, 678] width 94 height 59
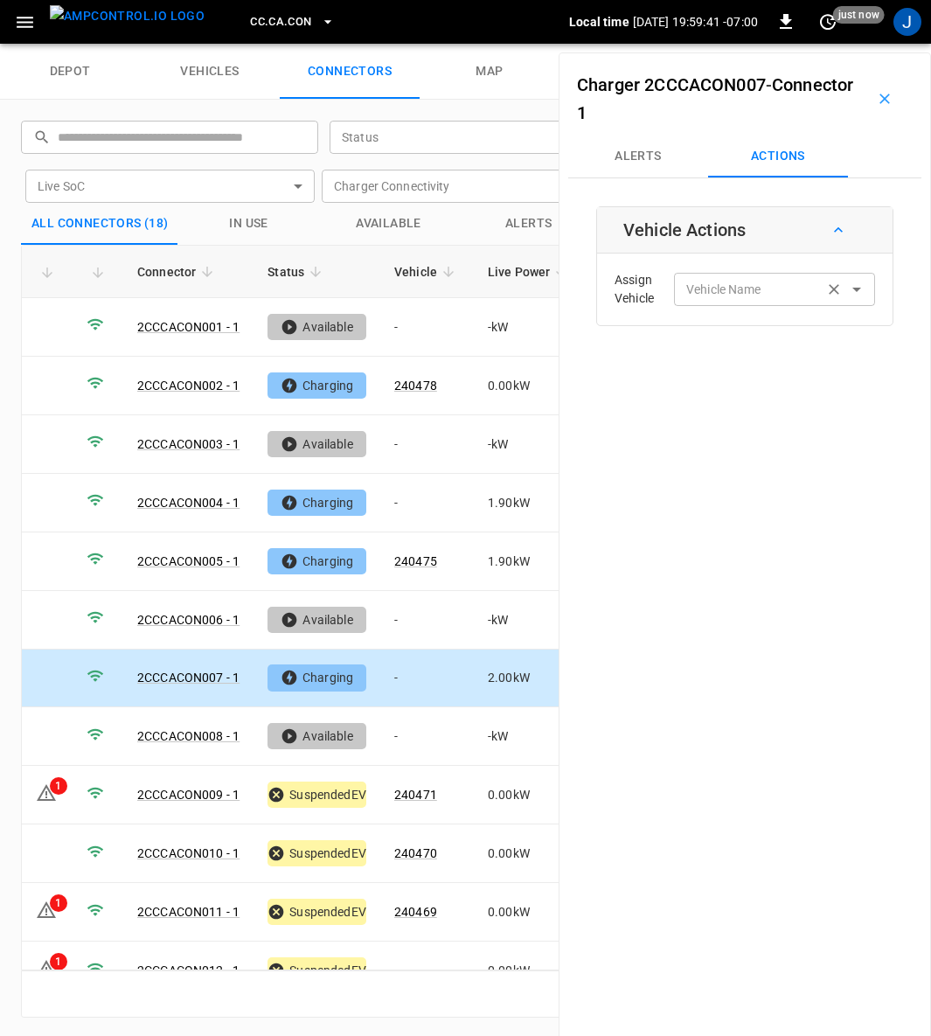
click at [767, 281] on input "Vehicle Name" at bounding box center [748, 289] width 139 height 22
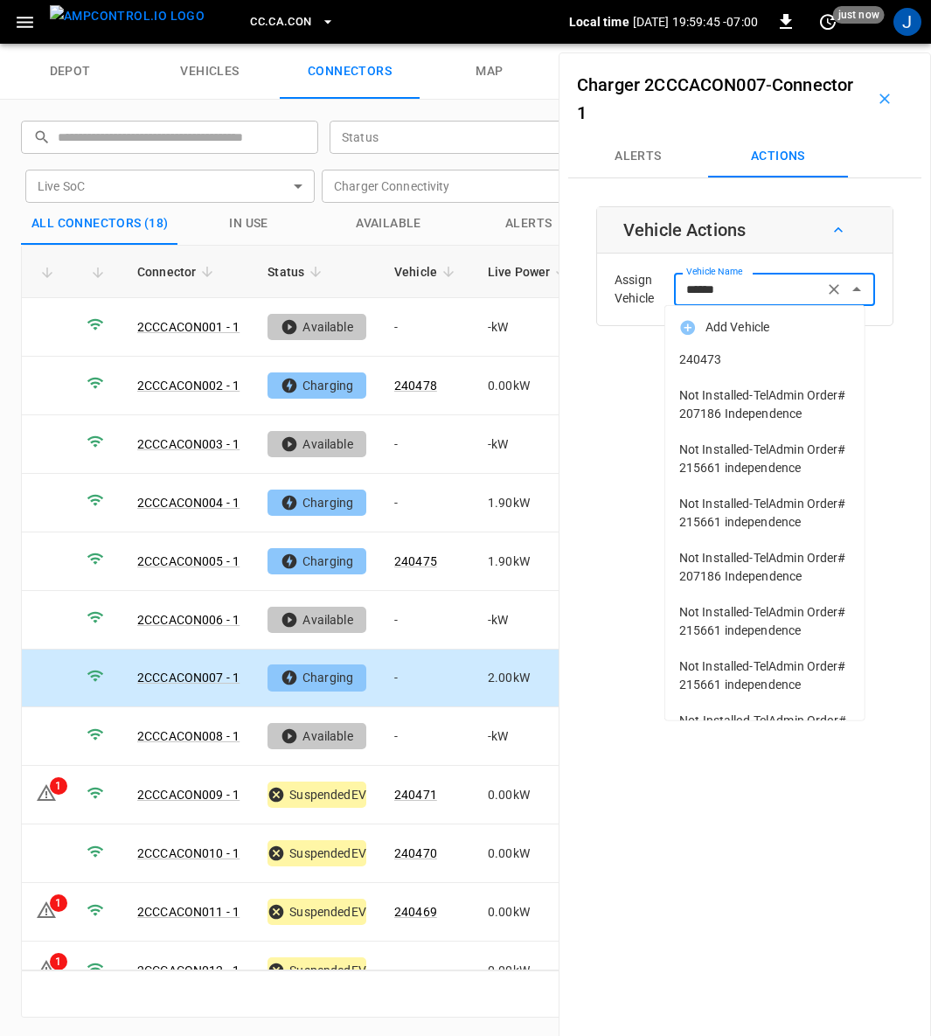
click at [712, 342] on li "240473" at bounding box center [764, 360] width 199 height 36
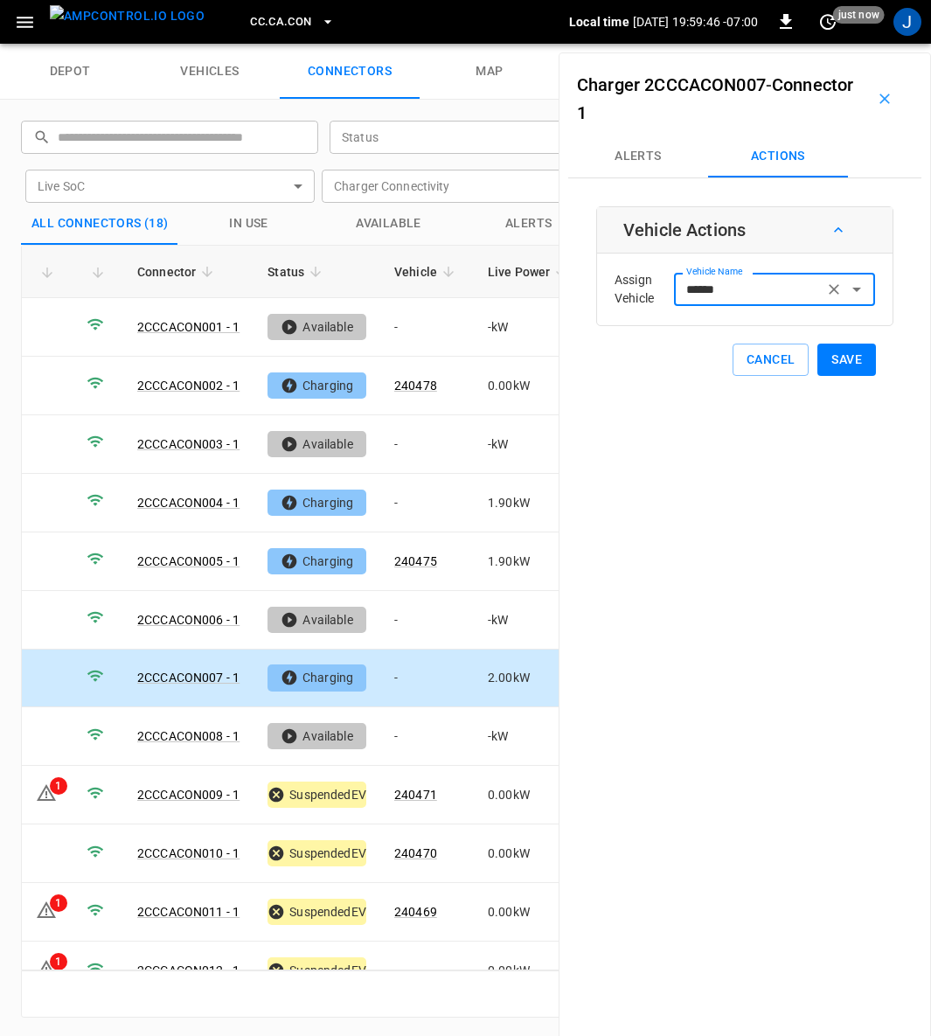
type input "******"
click at [832, 357] on button "Save" at bounding box center [846, 360] width 59 height 32
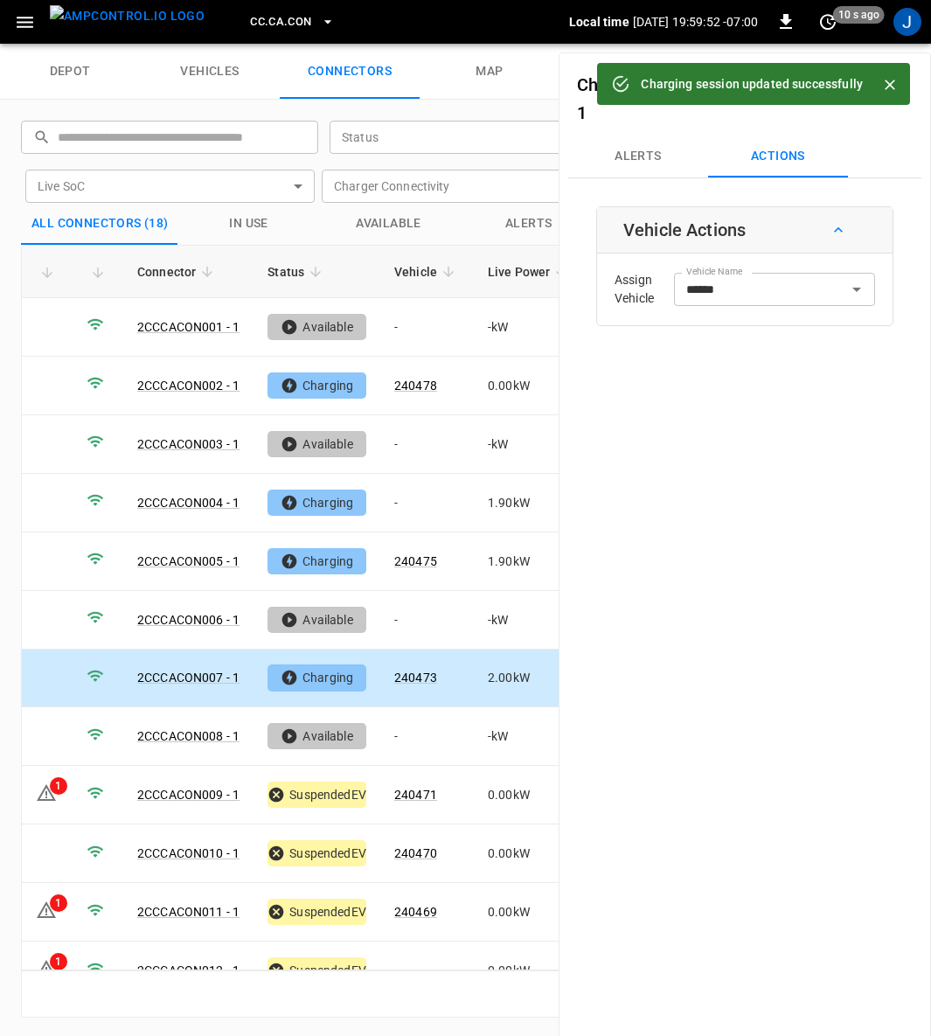
click at [886, 82] on icon "Close" at bounding box center [890, 85] width 10 height 10
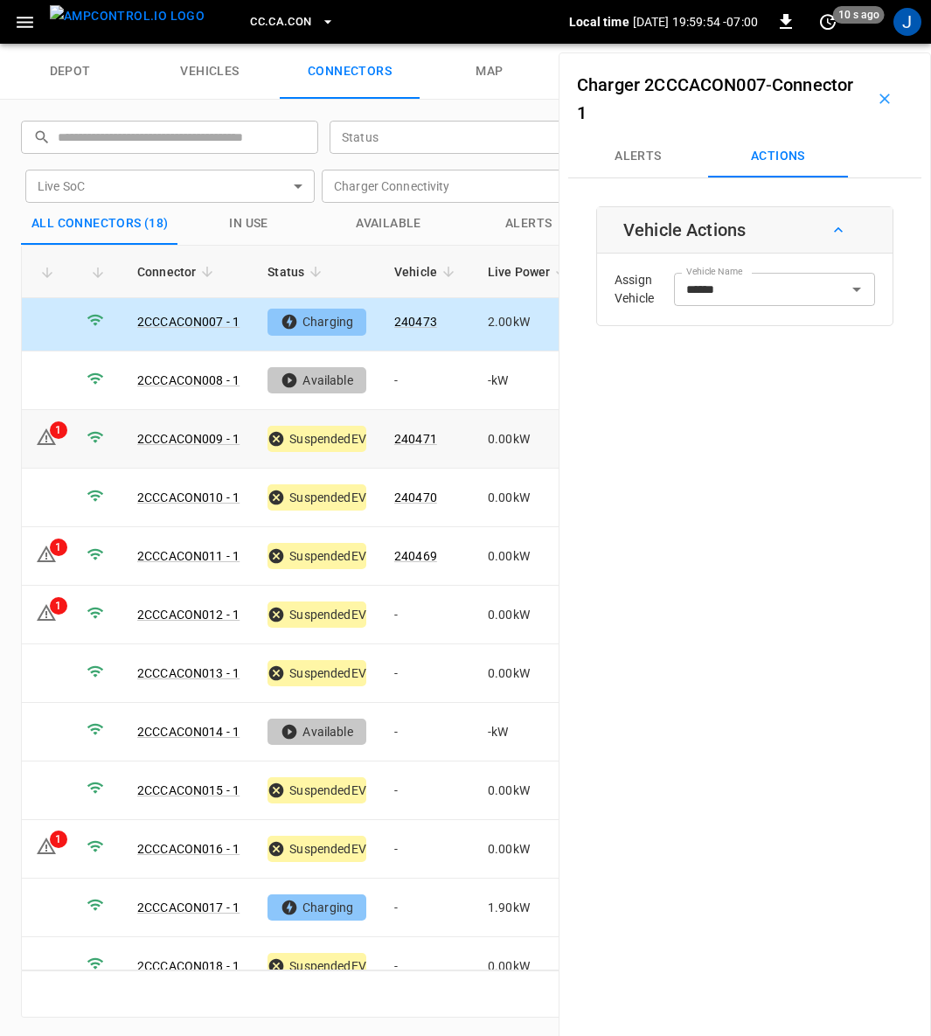
scroll to position [368, 0]
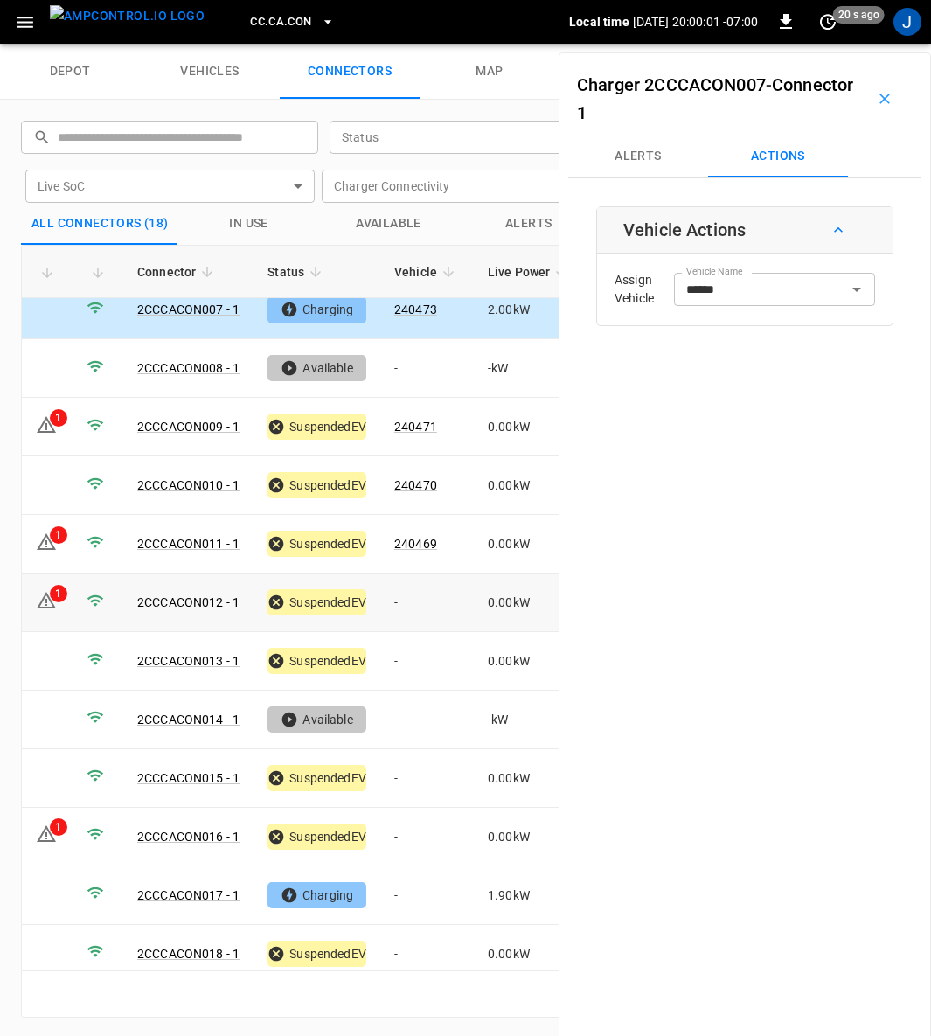
click at [405, 583] on td "-" at bounding box center [427, 602] width 94 height 59
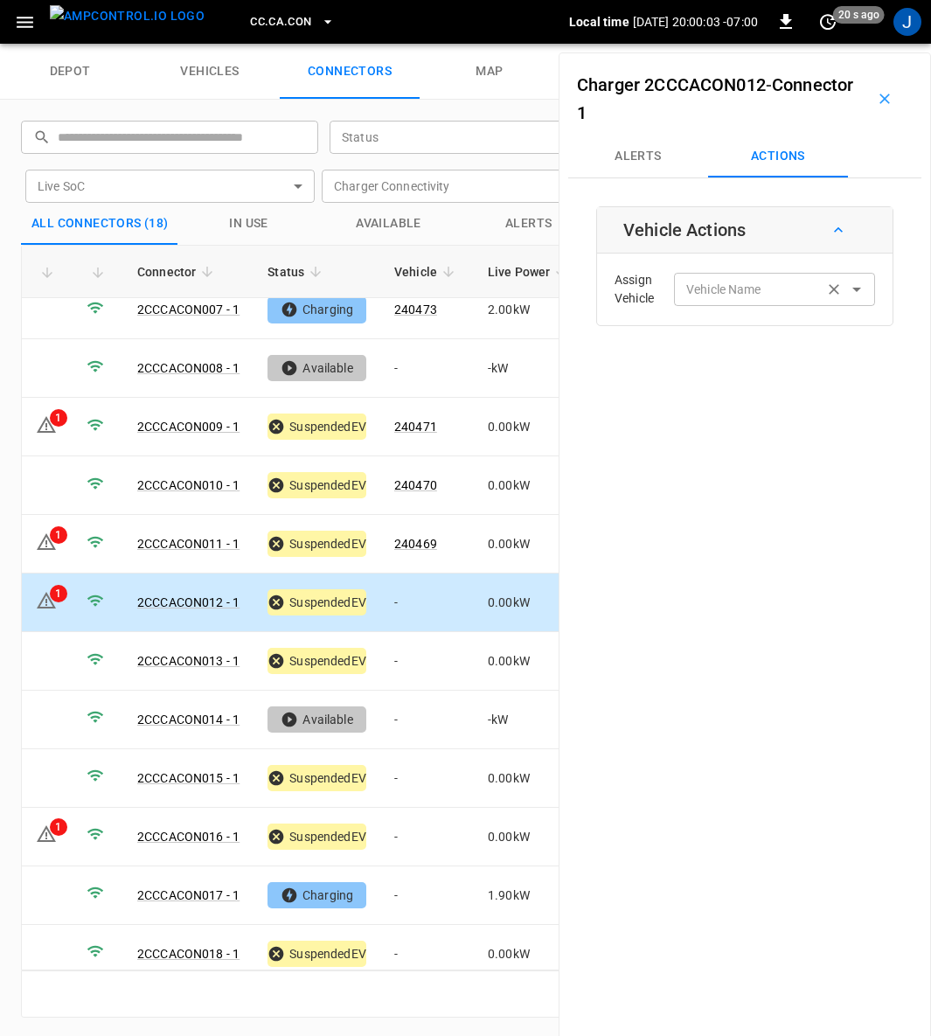
click at [750, 286] on div "Vehicle Name Vehicle Name" at bounding box center [774, 289] width 201 height 32
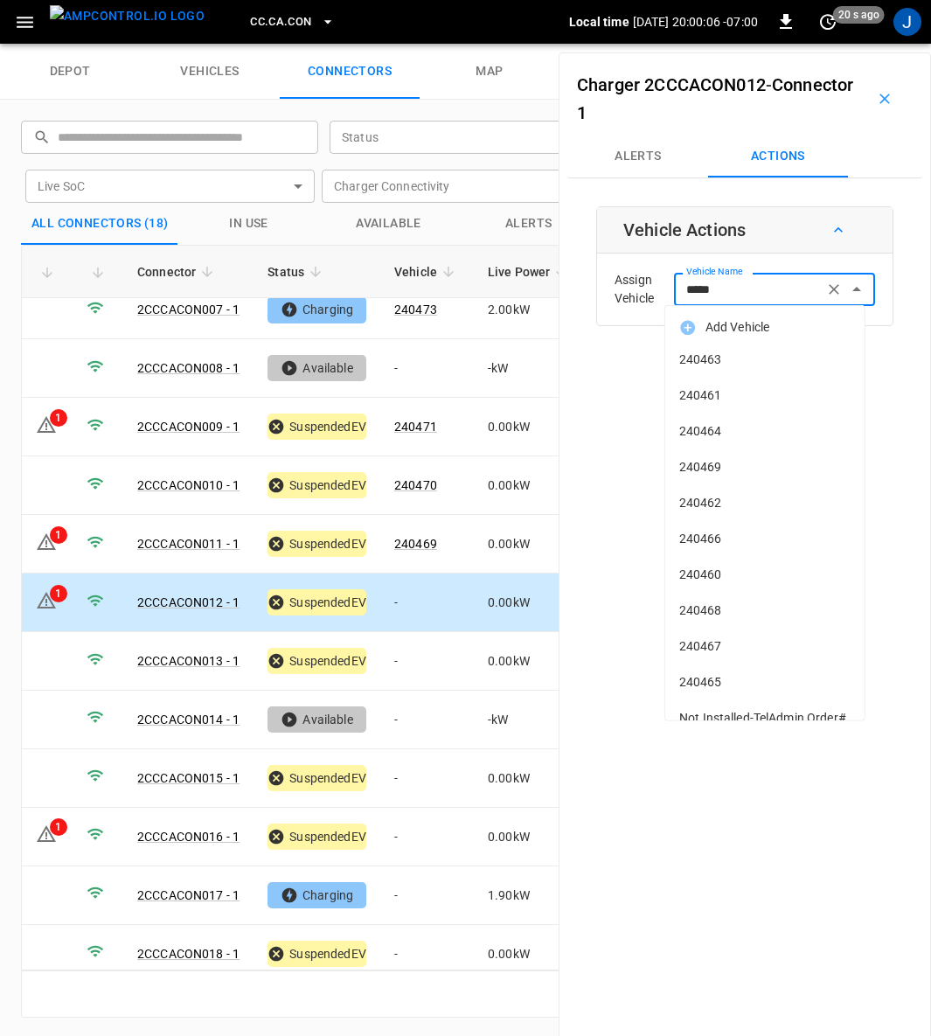
type input "******"
type input "***"
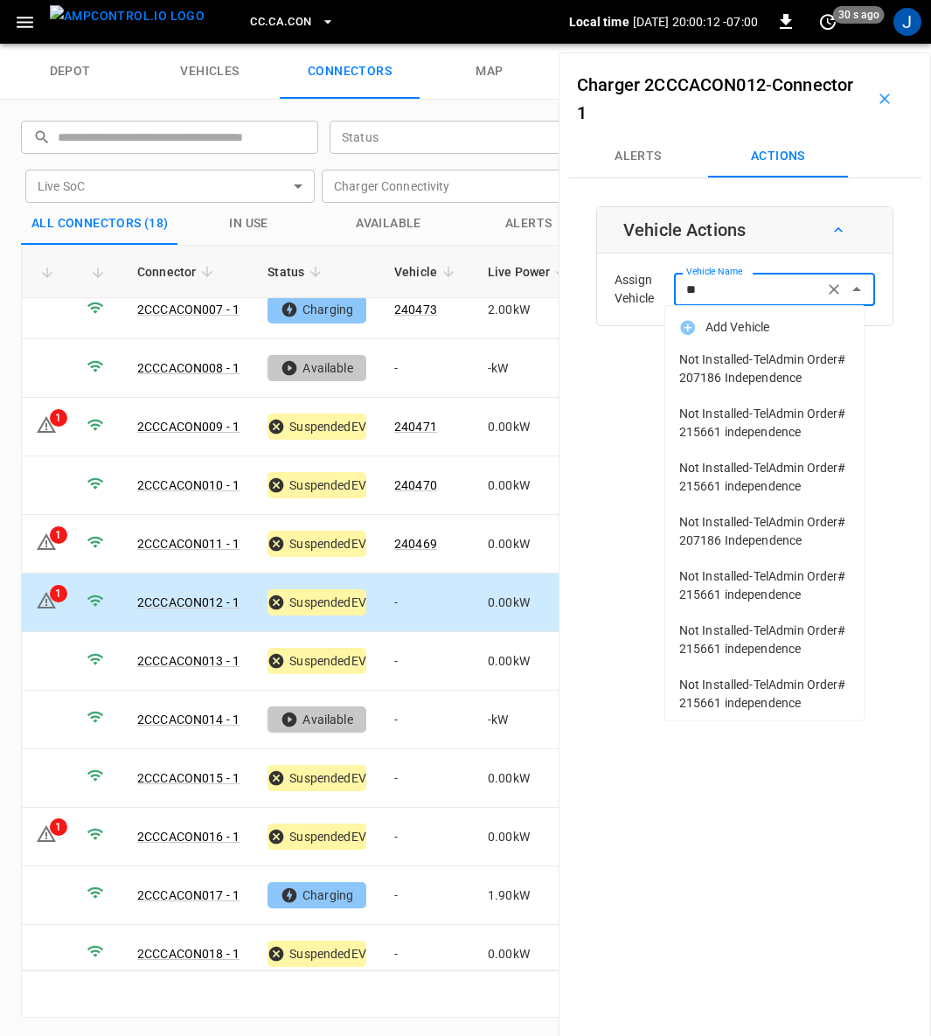
type input "*"
type input "***"
type input "*"
type input "***"
click at [717, 861] on div "Charger 2CCCACON012 - Connector 1 Alerts Actions Vehicle Actions Assign Vehicle…" at bounding box center [745, 570] width 372 height 1036
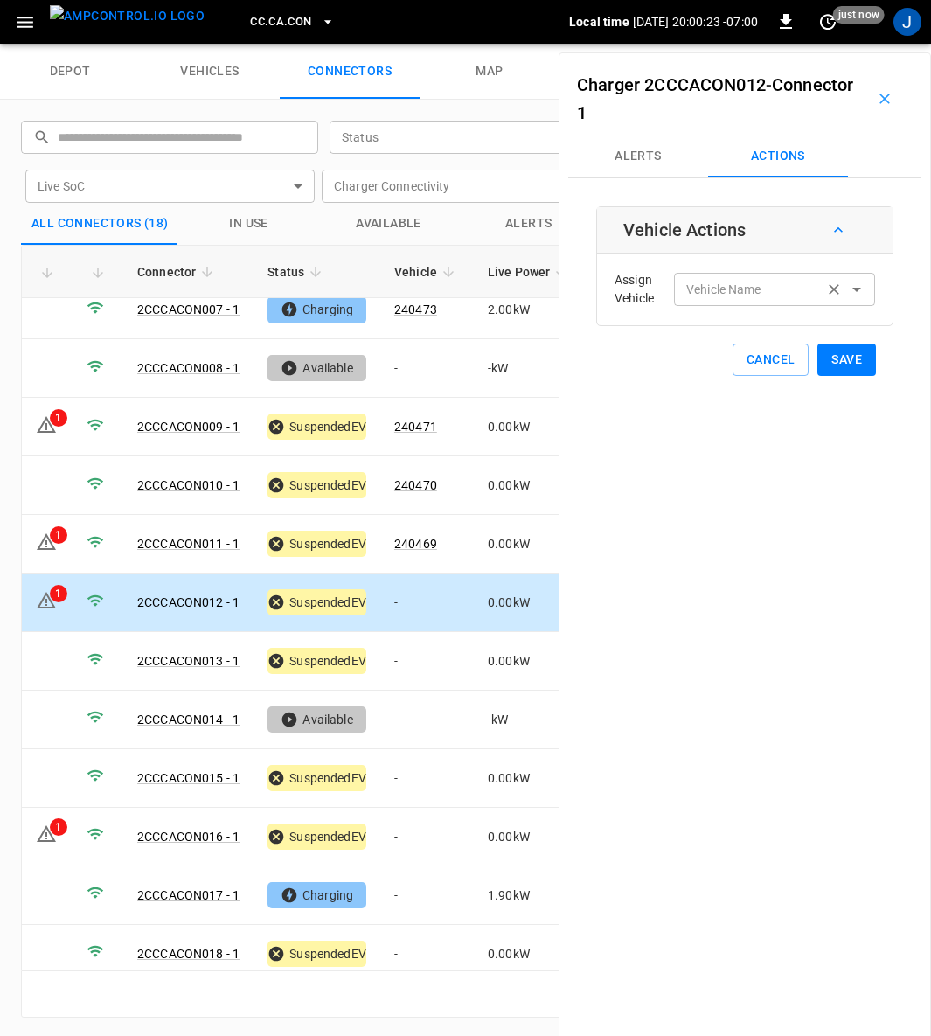
click at [734, 288] on div "Vehicle Name Vehicle Name" at bounding box center [774, 289] width 201 height 32
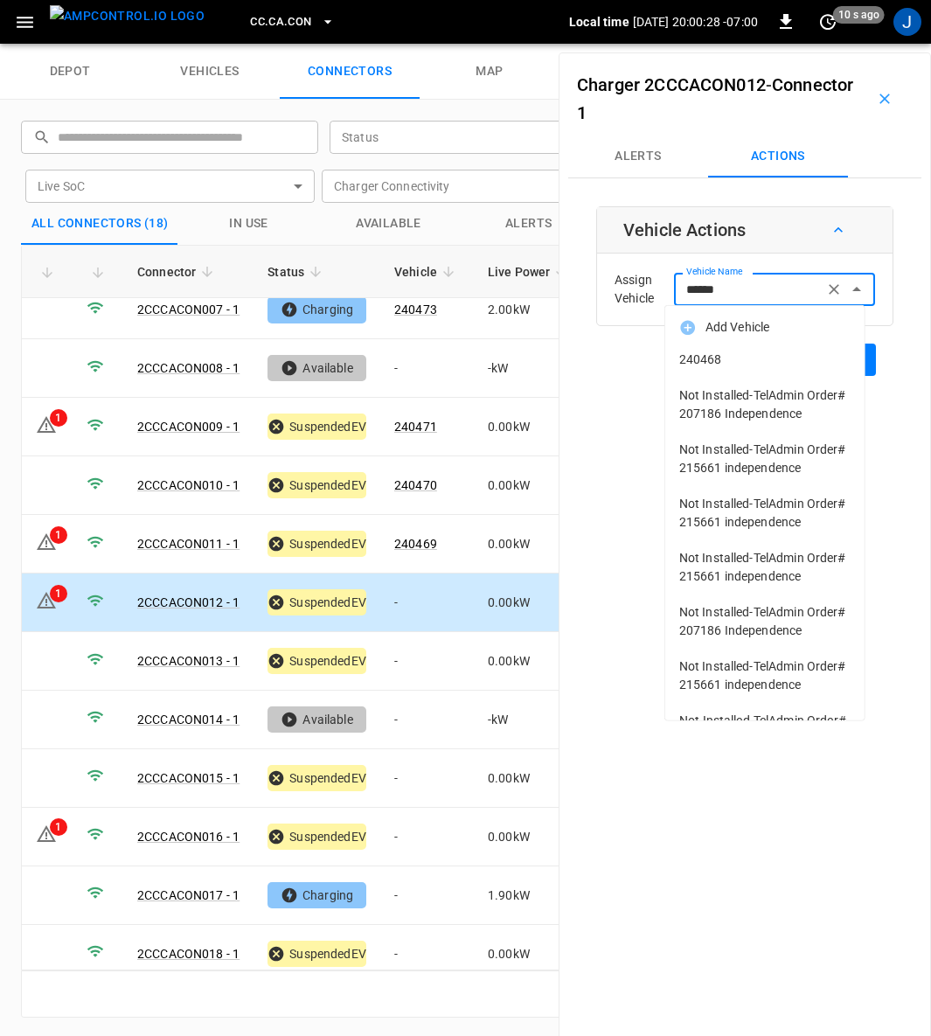
click at [705, 356] on span "240468" at bounding box center [764, 359] width 171 height 18
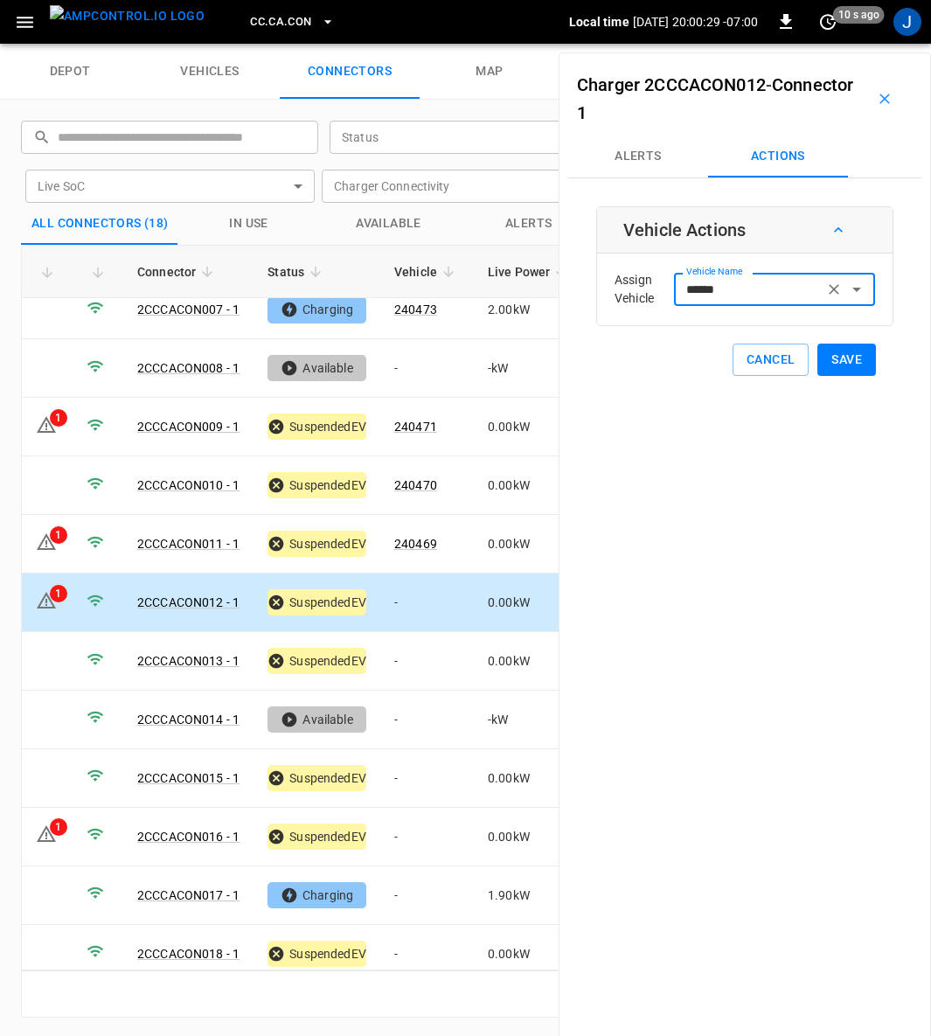
type input "******"
click at [835, 349] on button "Save" at bounding box center [846, 360] width 59 height 32
click at [397, 643] on td "-" at bounding box center [427, 661] width 94 height 59
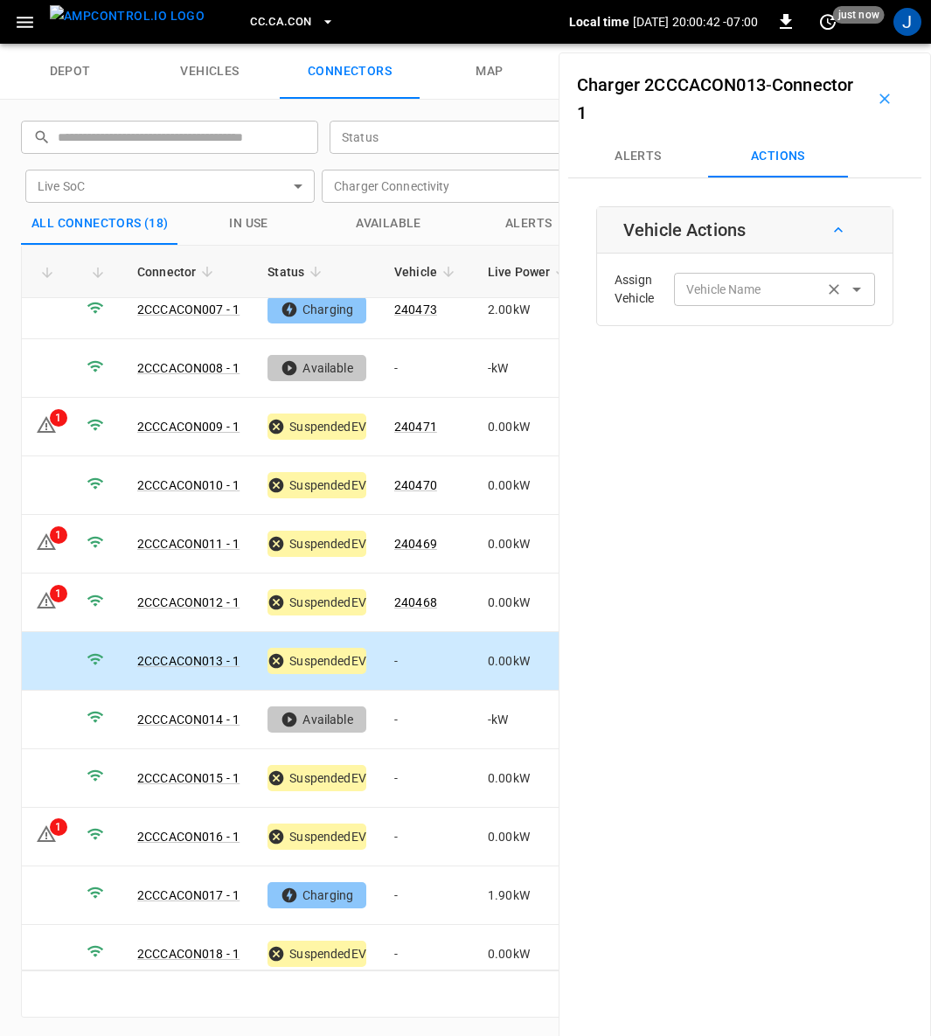
click at [739, 290] on div "Vehicle Name Vehicle Name" at bounding box center [774, 289] width 201 height 32
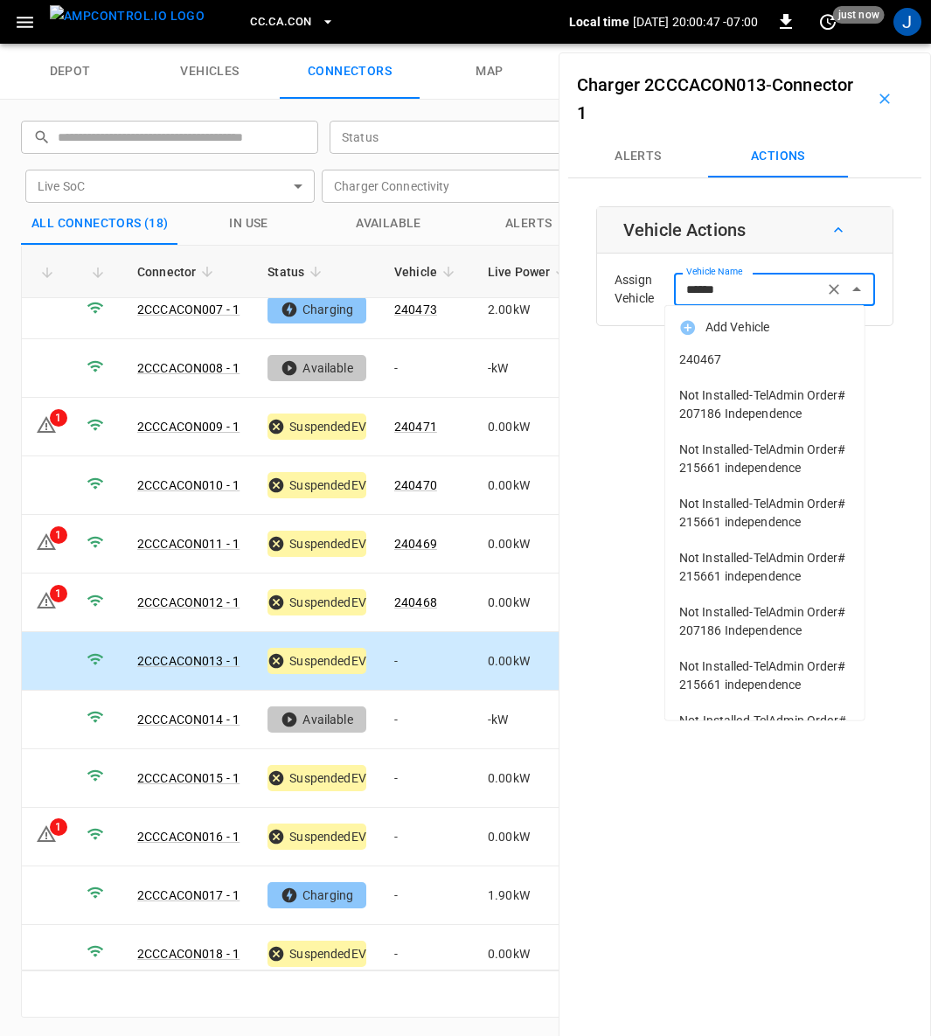
click at [767, 367] on span "240467" at bounding box center [764, 359] width 171 height 18
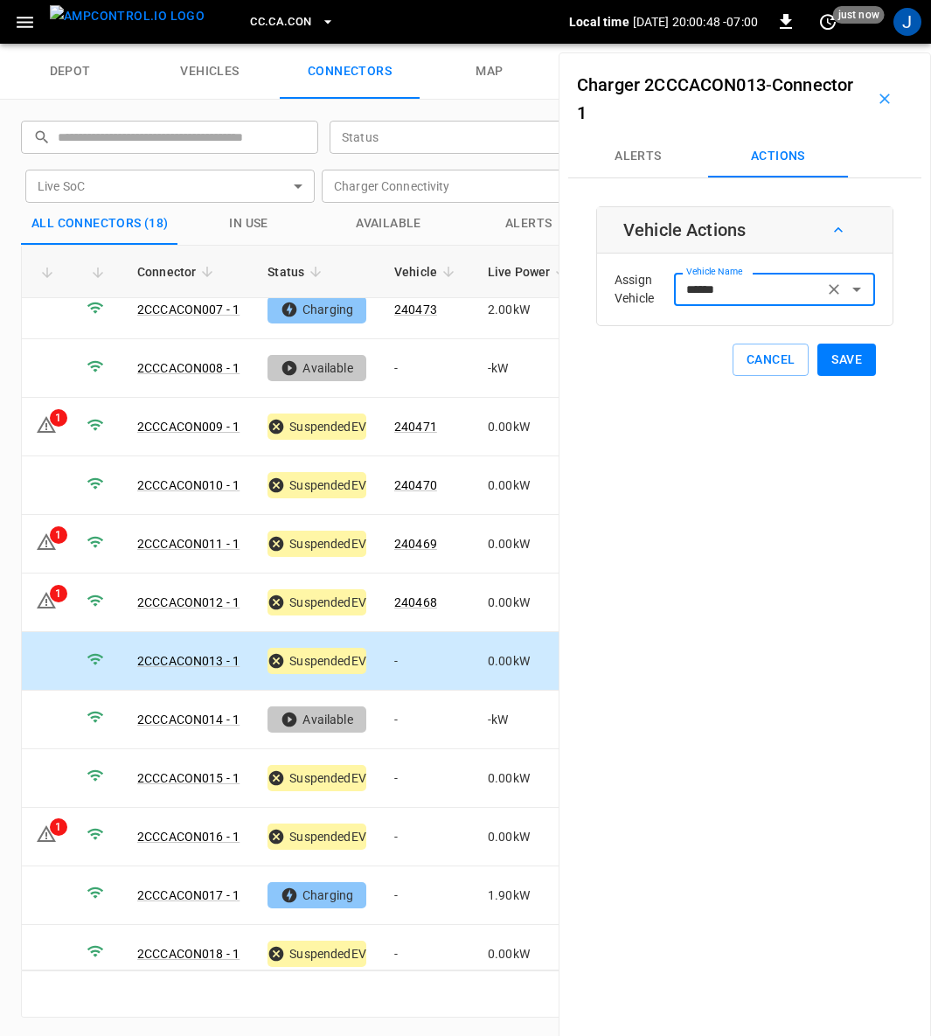
type input "******"
click at [836, 352] on button "Save" at bounding box center [846, 360] width 59 height 32
click at [418, 761] on td "-" at bounding box center [427, 778] width 94 height 59
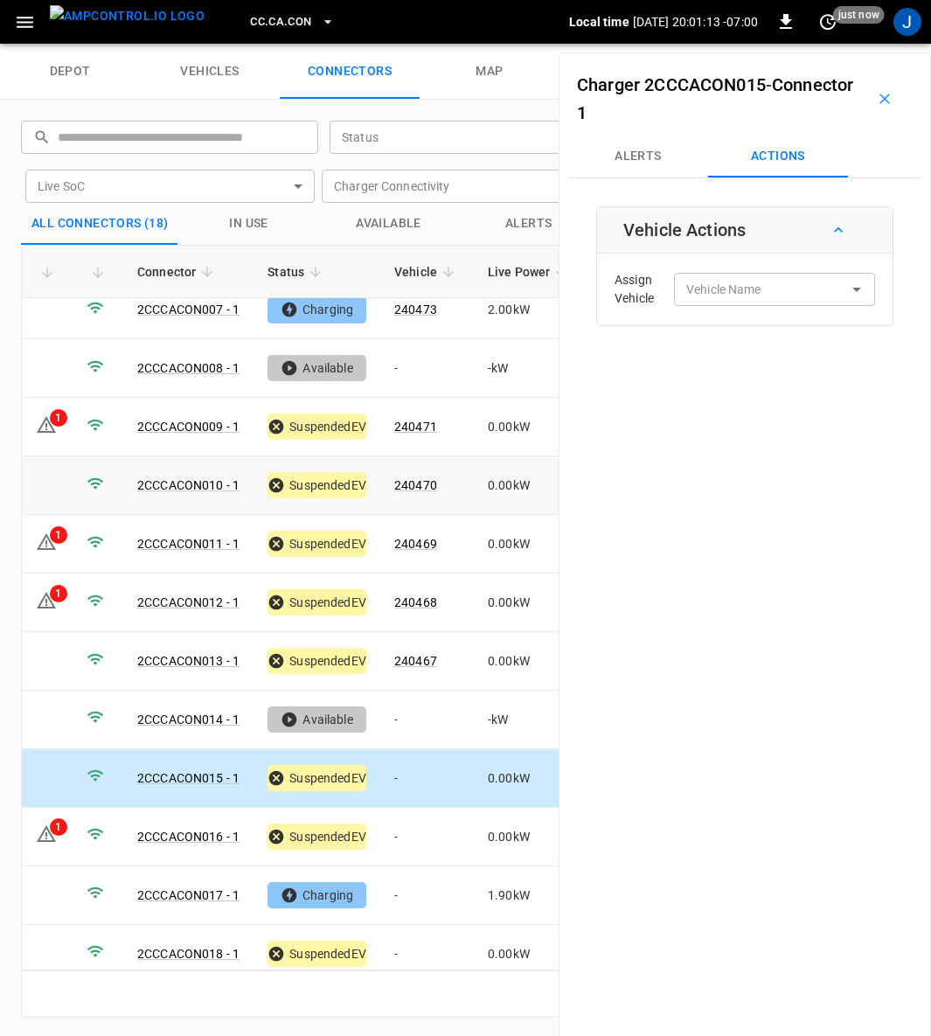
scroll to position [0, 0]
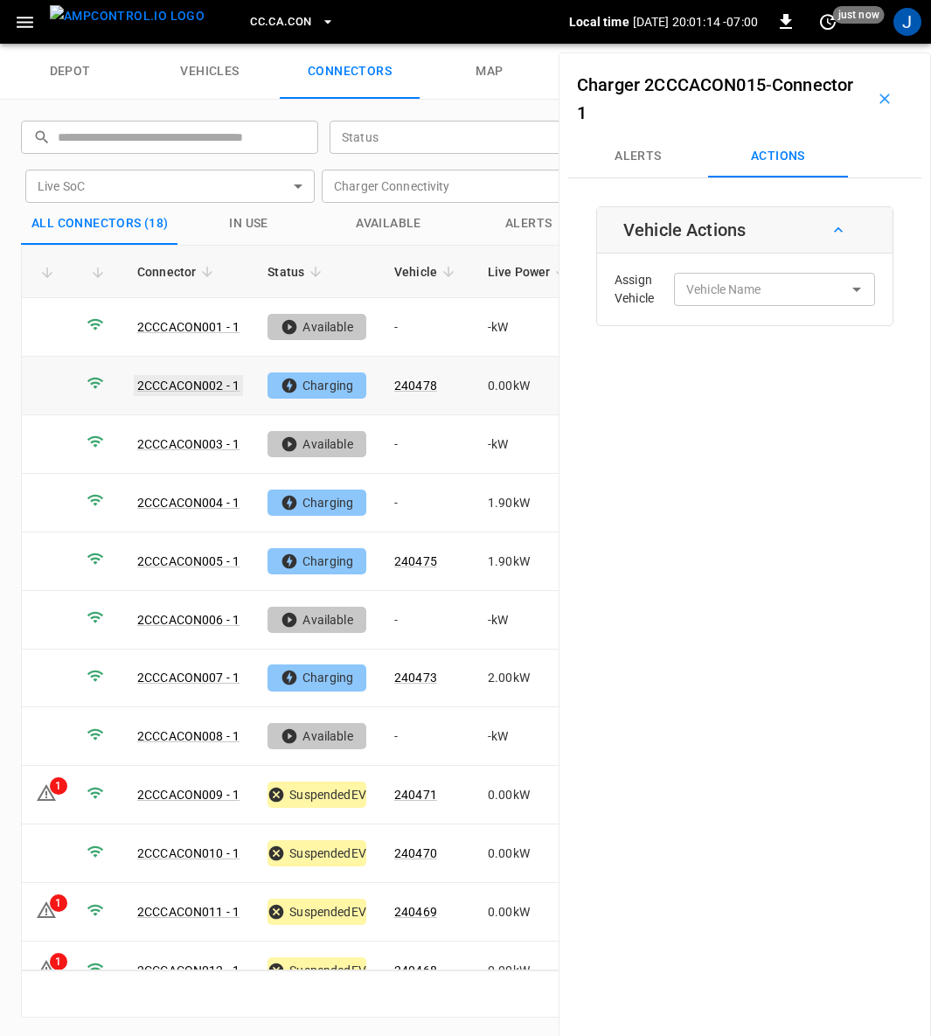
click at [176, 381] on link "2CCCACON002 - 1" at bounding box center [188, 385] width 109 height 21
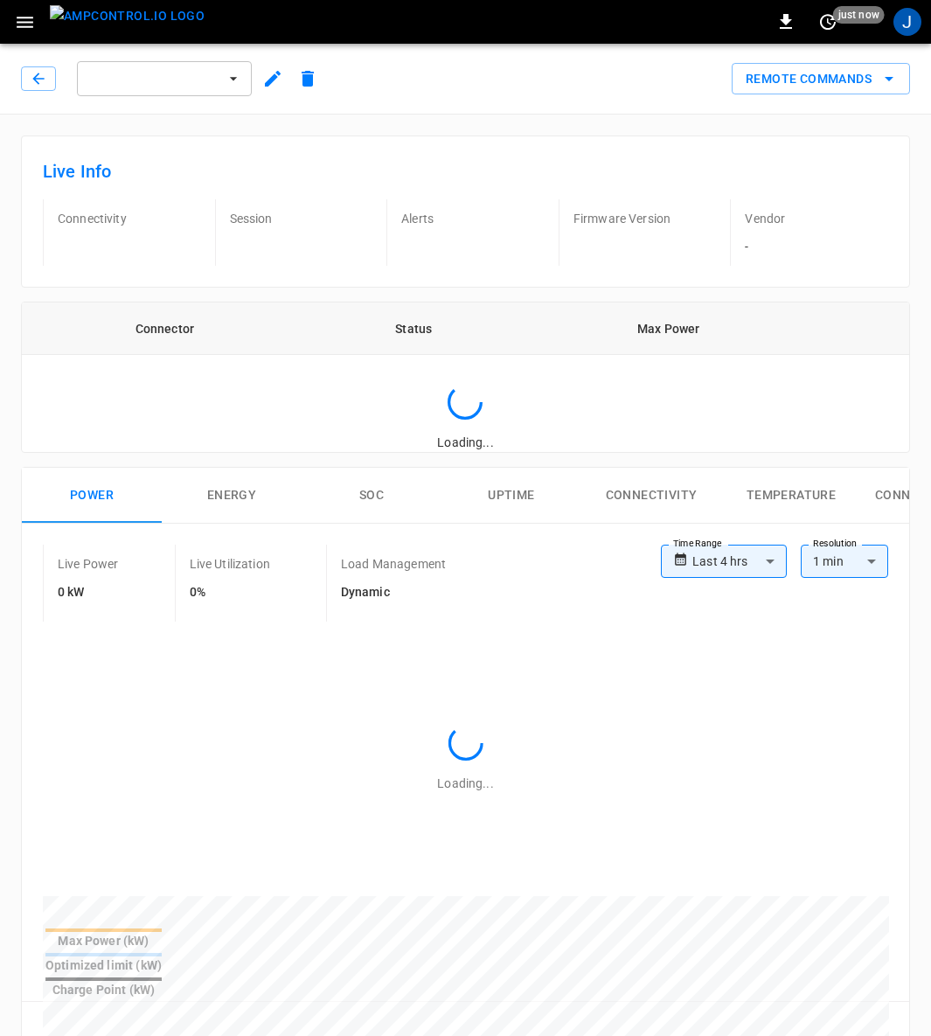
type input "**********"
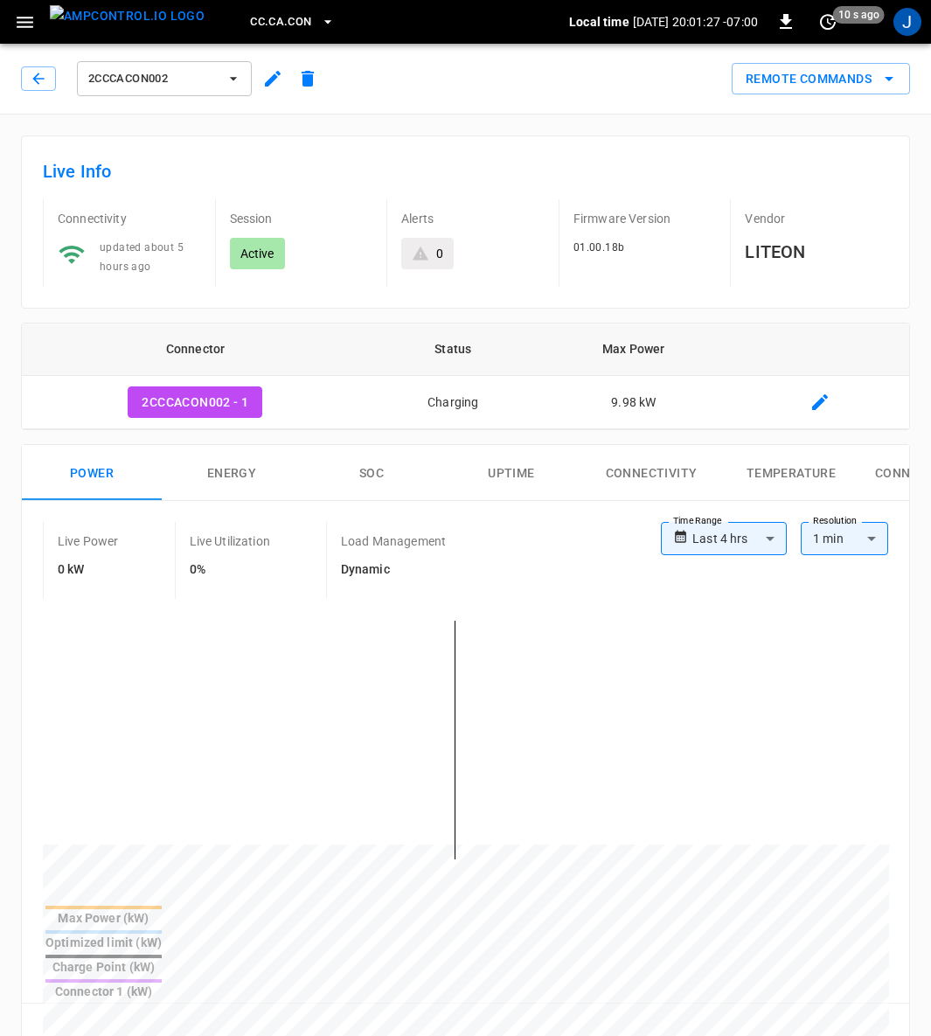
scroll to position [524, 0]
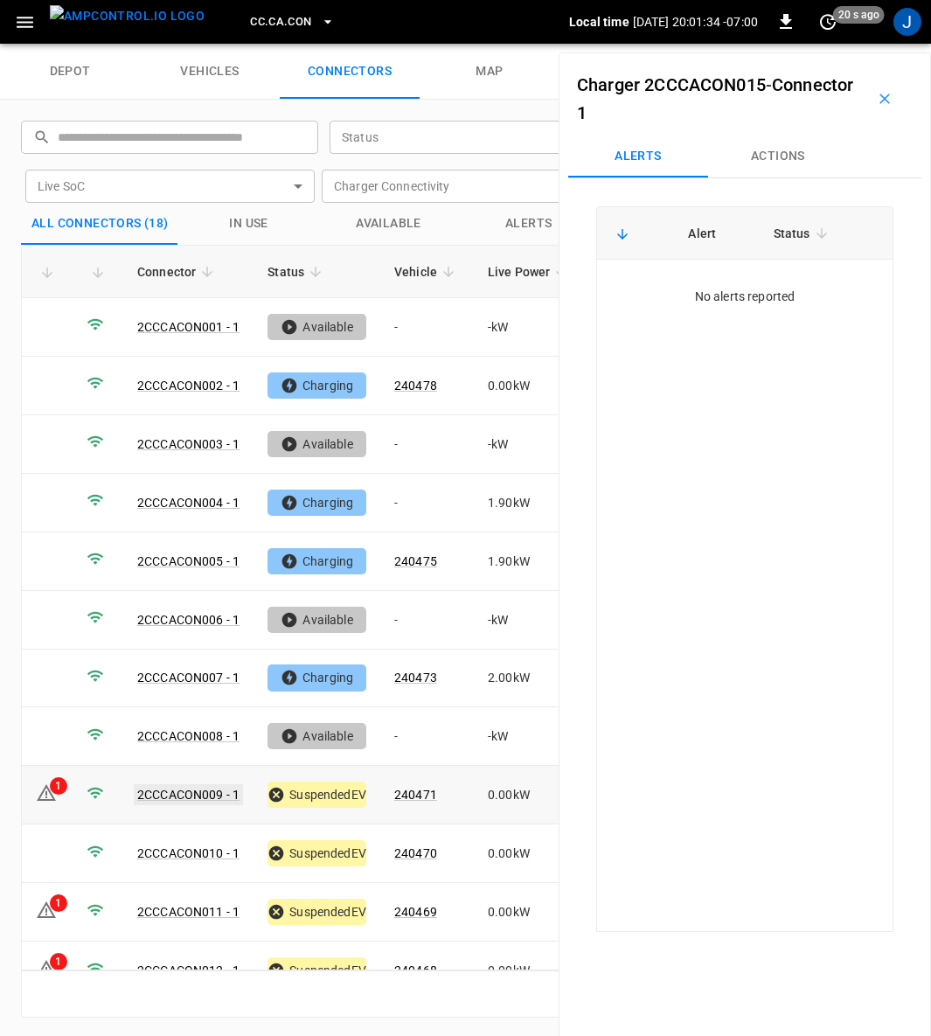
click at [197, 784] on link "2CCCACON009 - 1" at bounding box center [188, 794] width 109 height 21
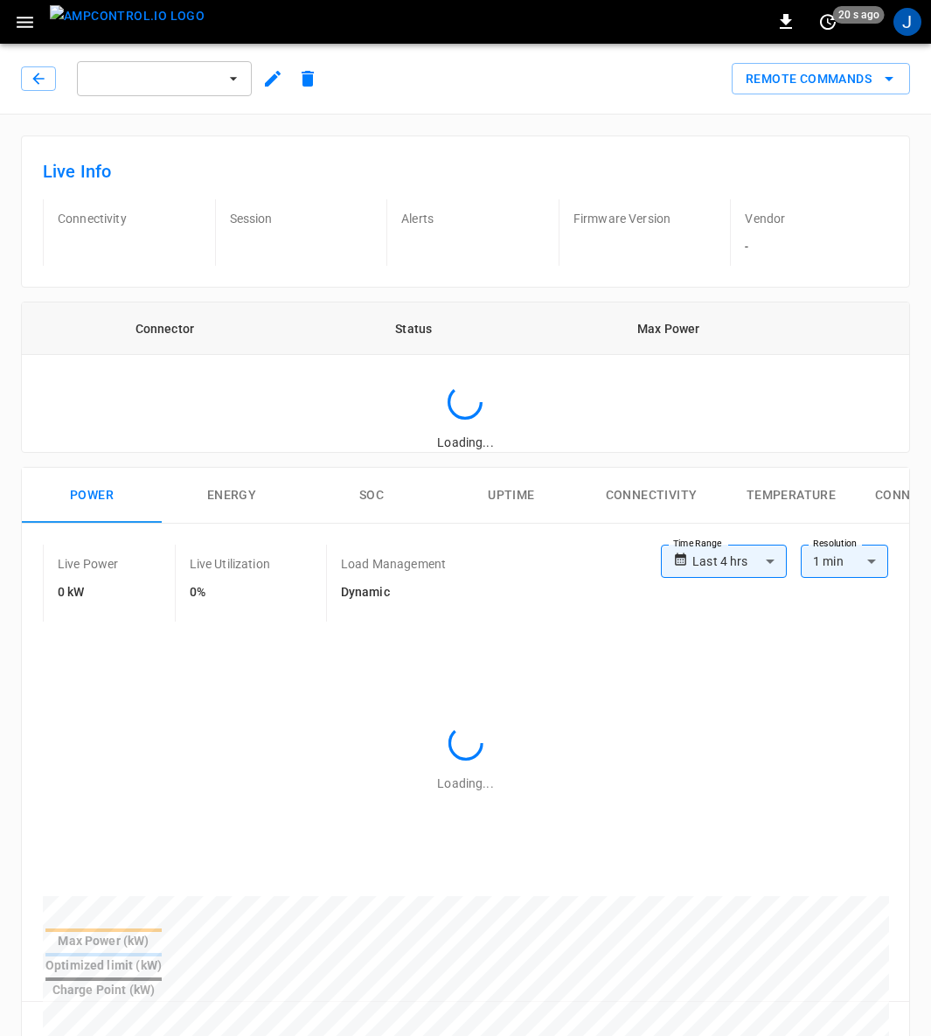
type input "**********"
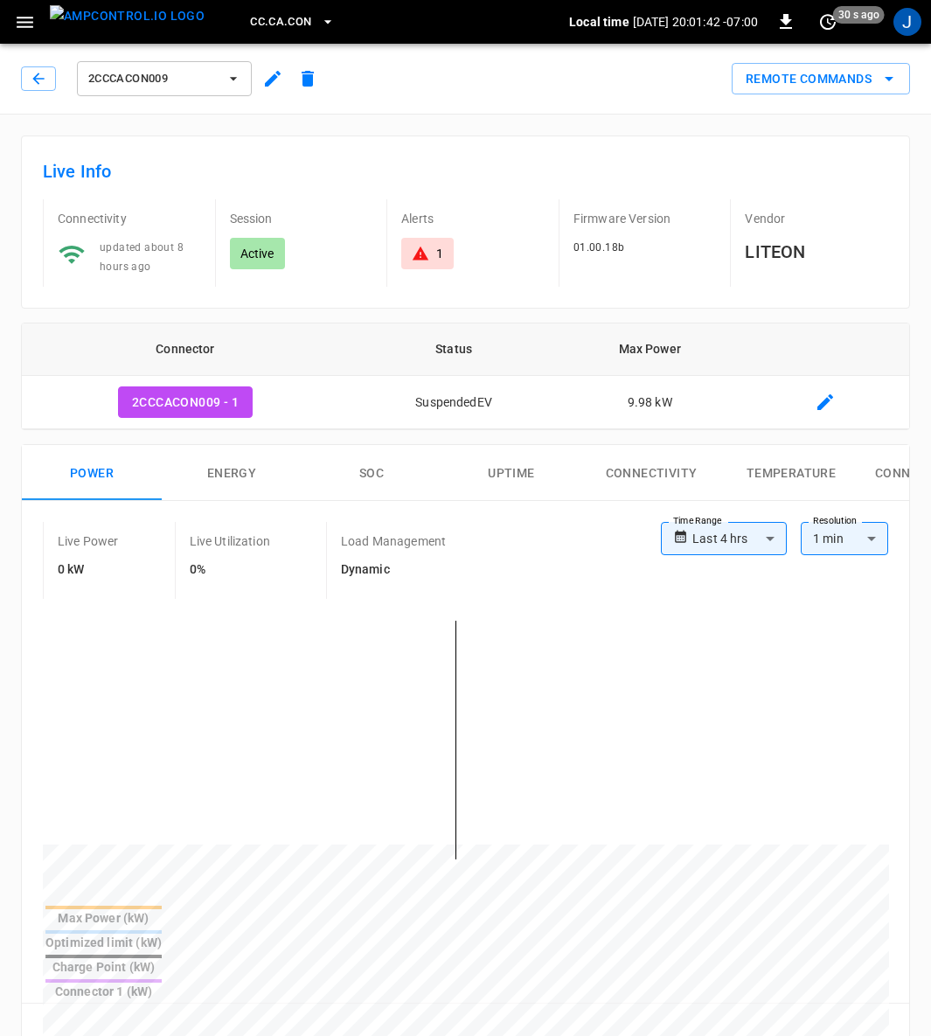
scroll to position [393, 0]
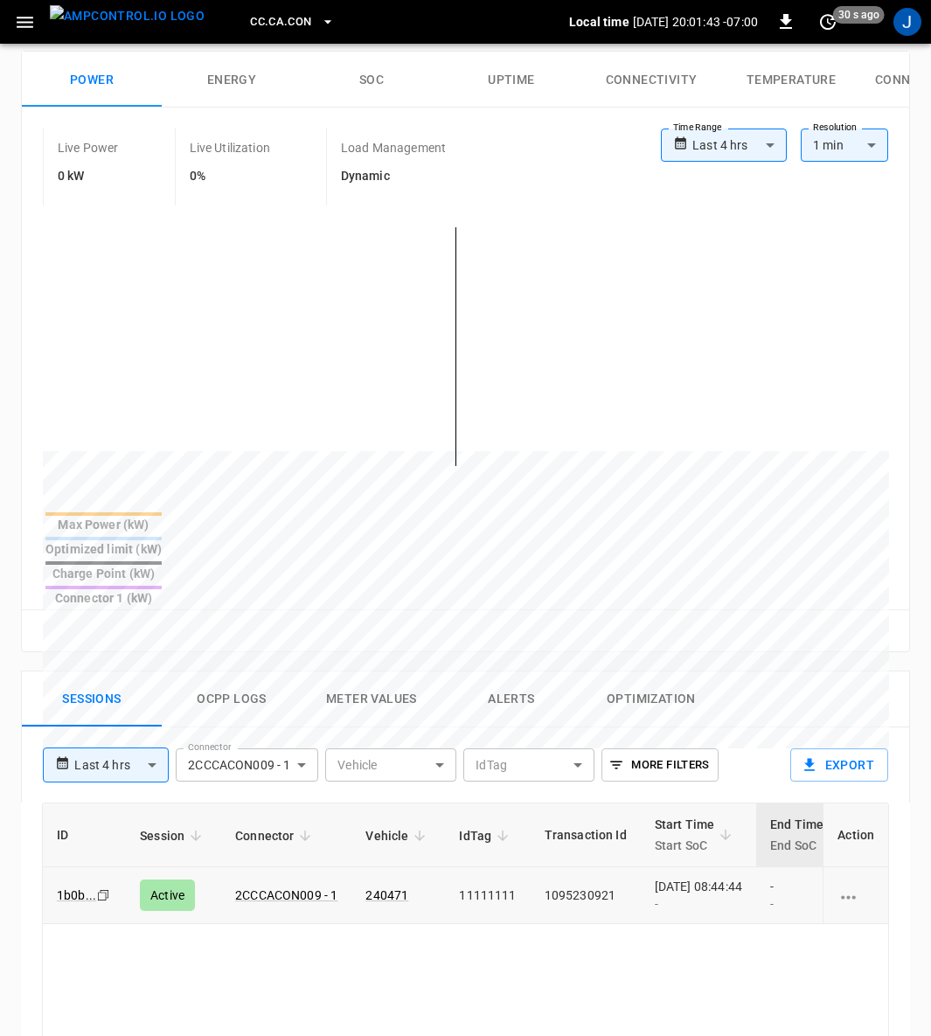
click at [566, 867] on td "1095230921" at bounding box center [586, 895] width 110 height 57
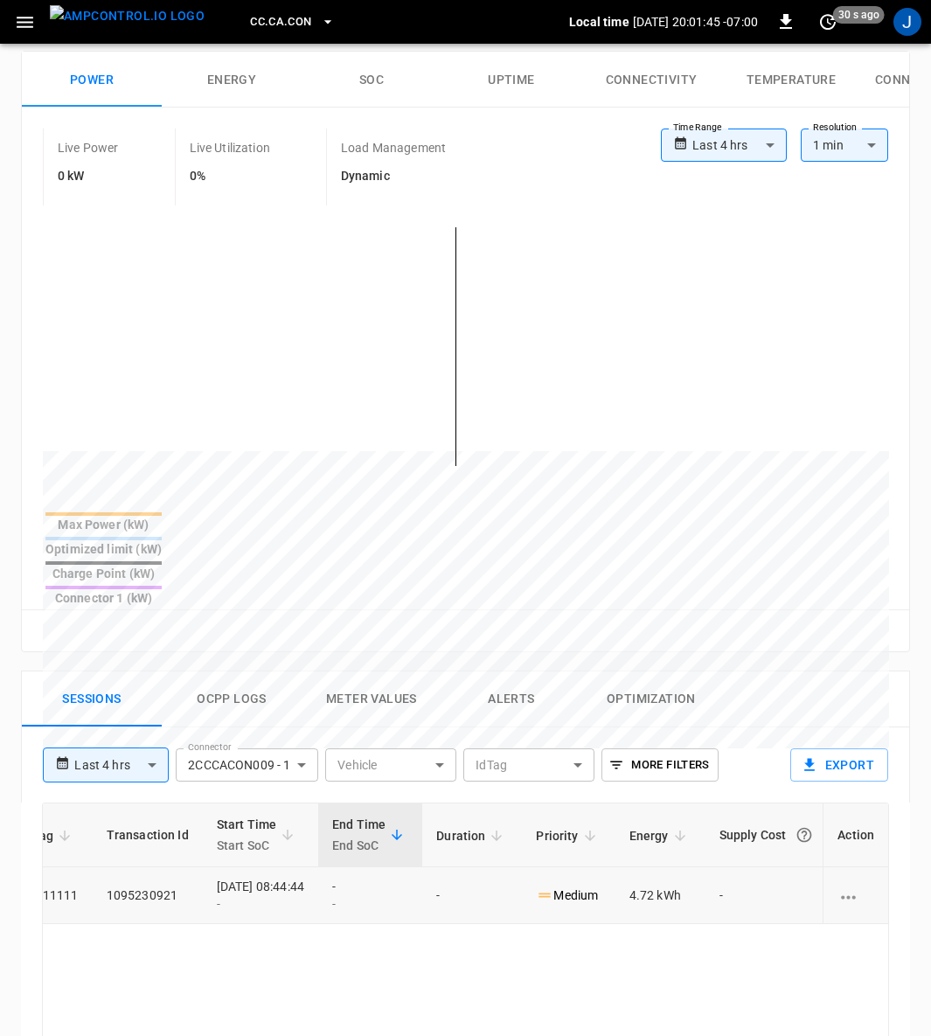
scroll to position [0, 463]
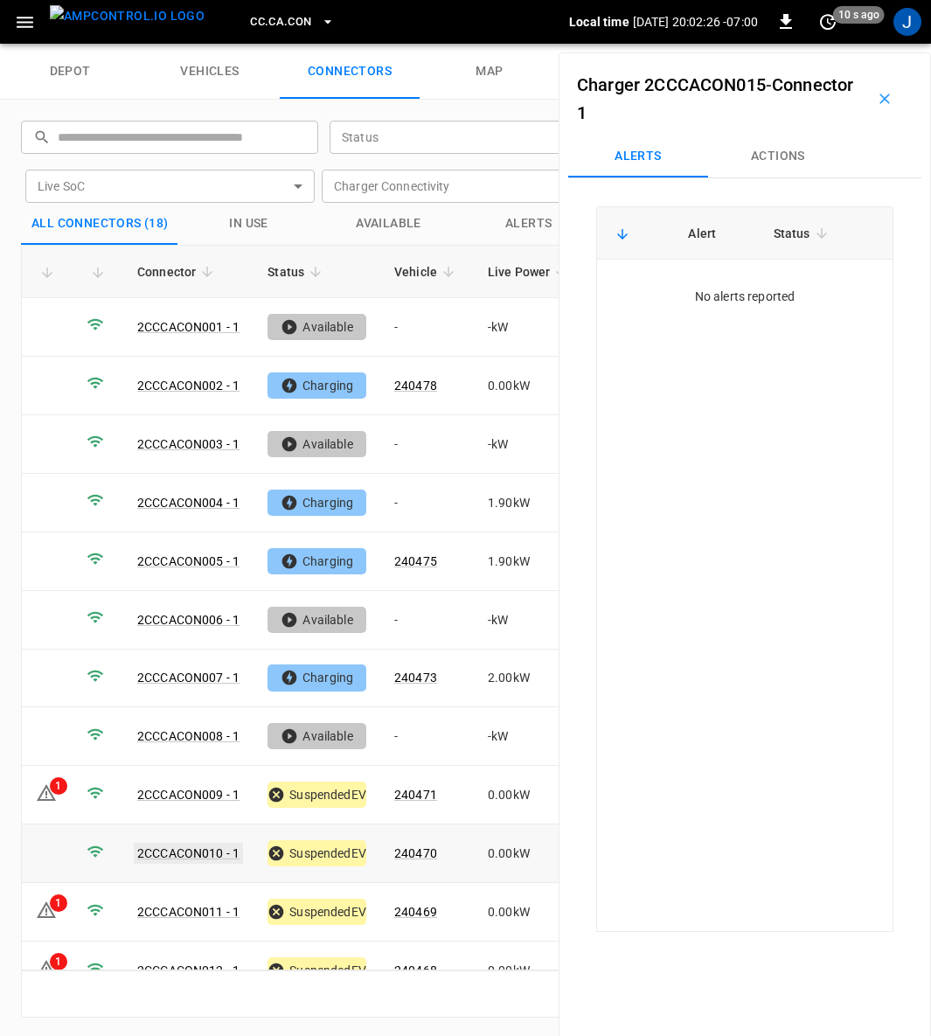
click at [196, 843] on link "2CCCACON010 - 1" at bounding box center [188, 853] width 109 height 21
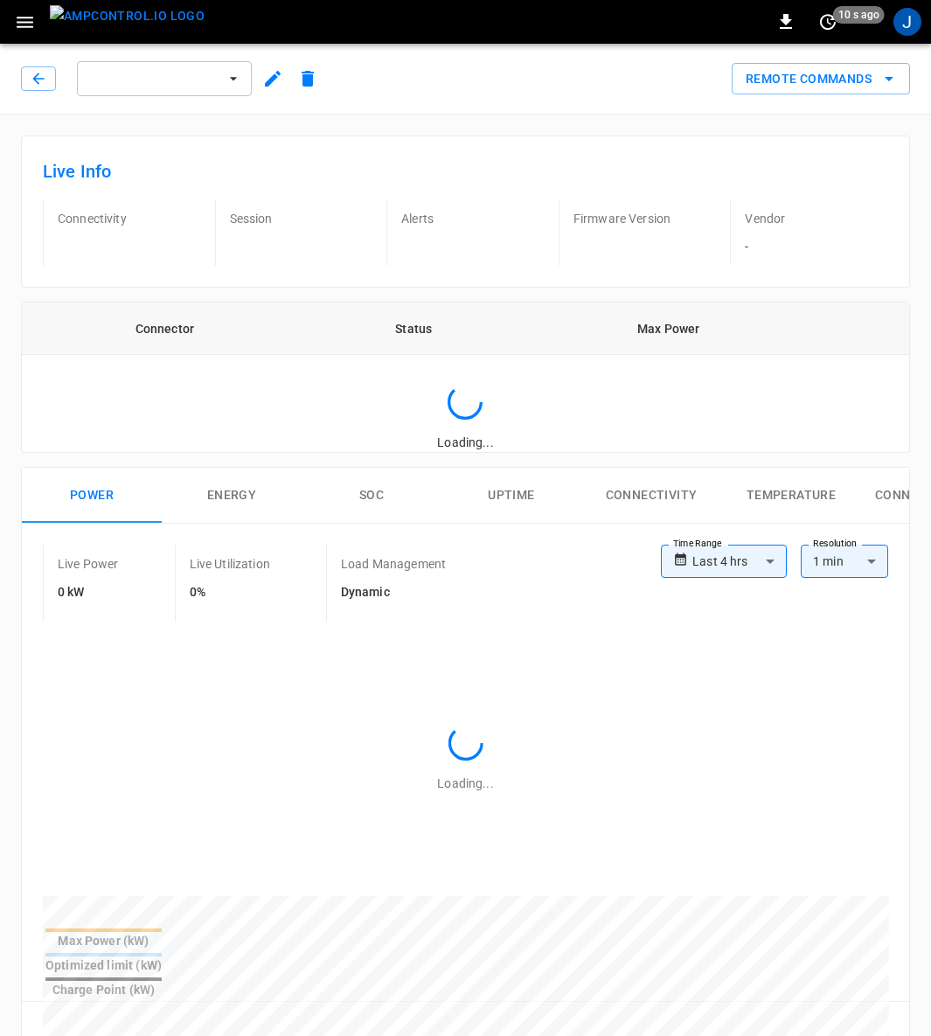
type input "**********"
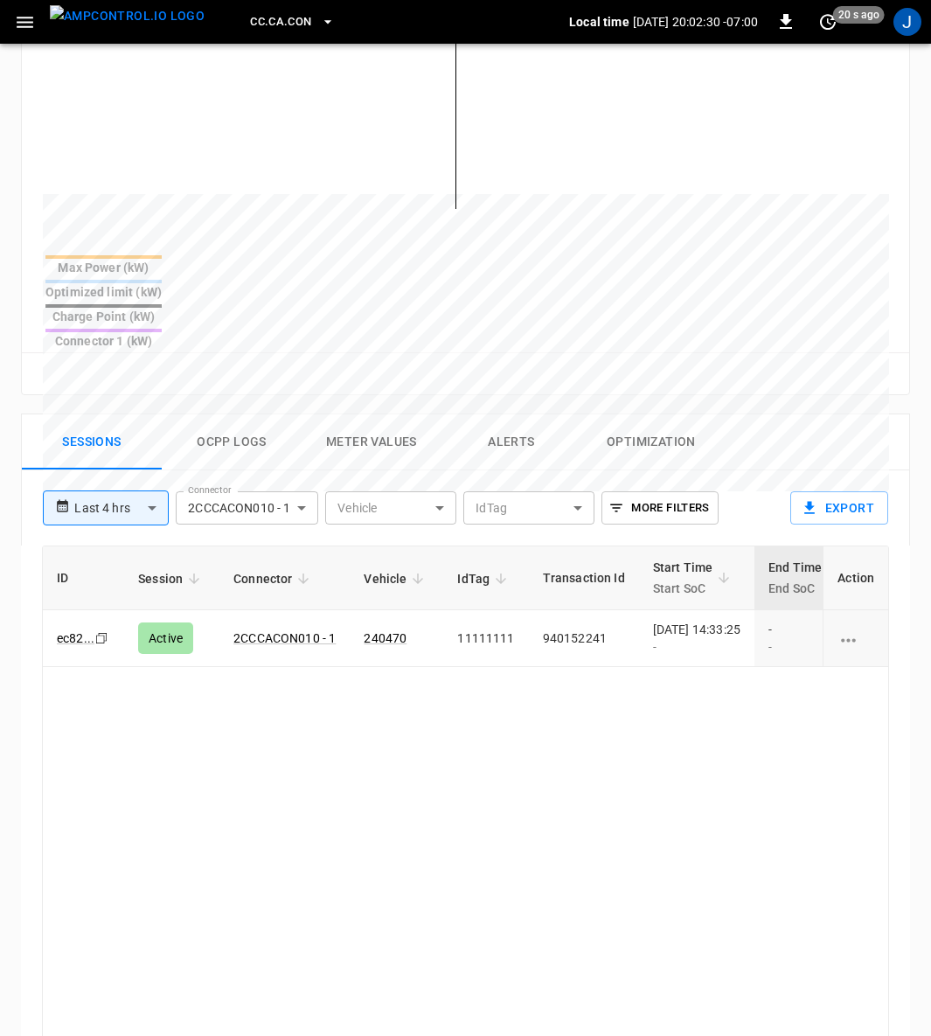
scroll to position [656, 0]
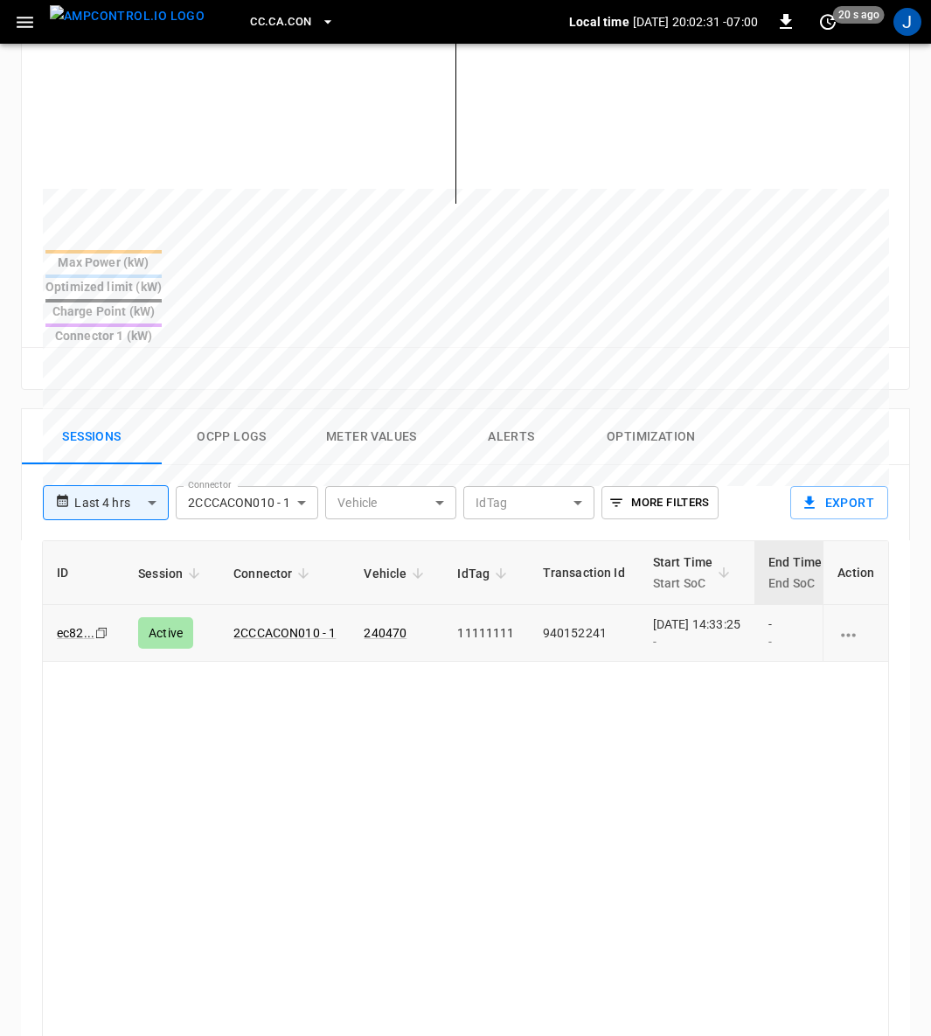
click at [673, 615] on div "[DATE] 14:33:25 -" at bounding box center [696, 632] width 87 height 35
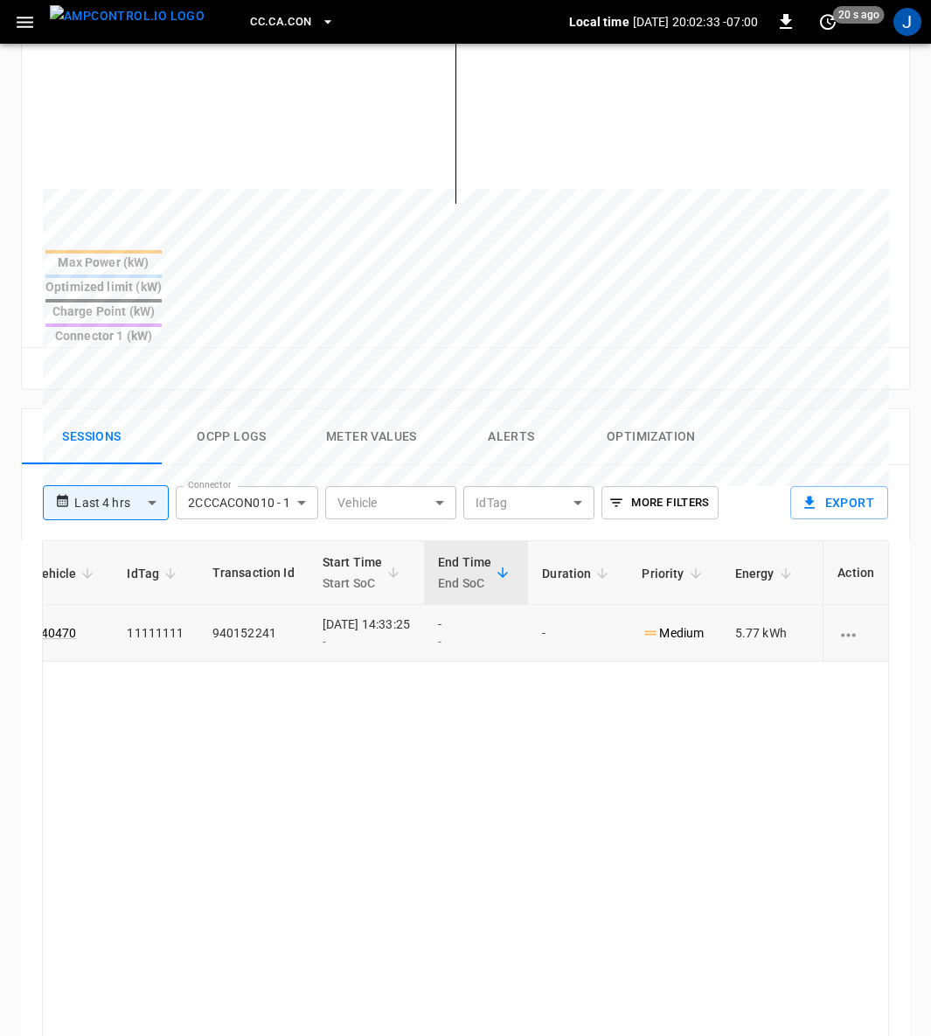
scroll to position [0, 462]
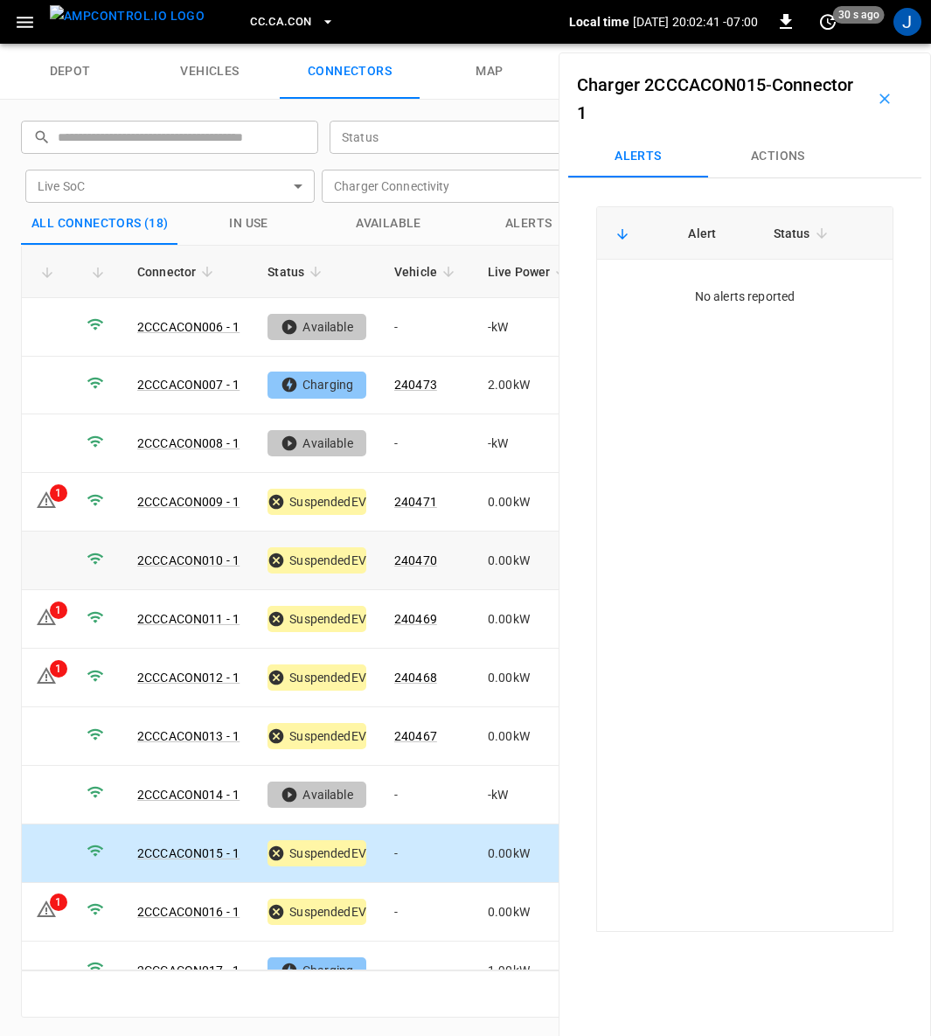
scroll to position [368, 0]
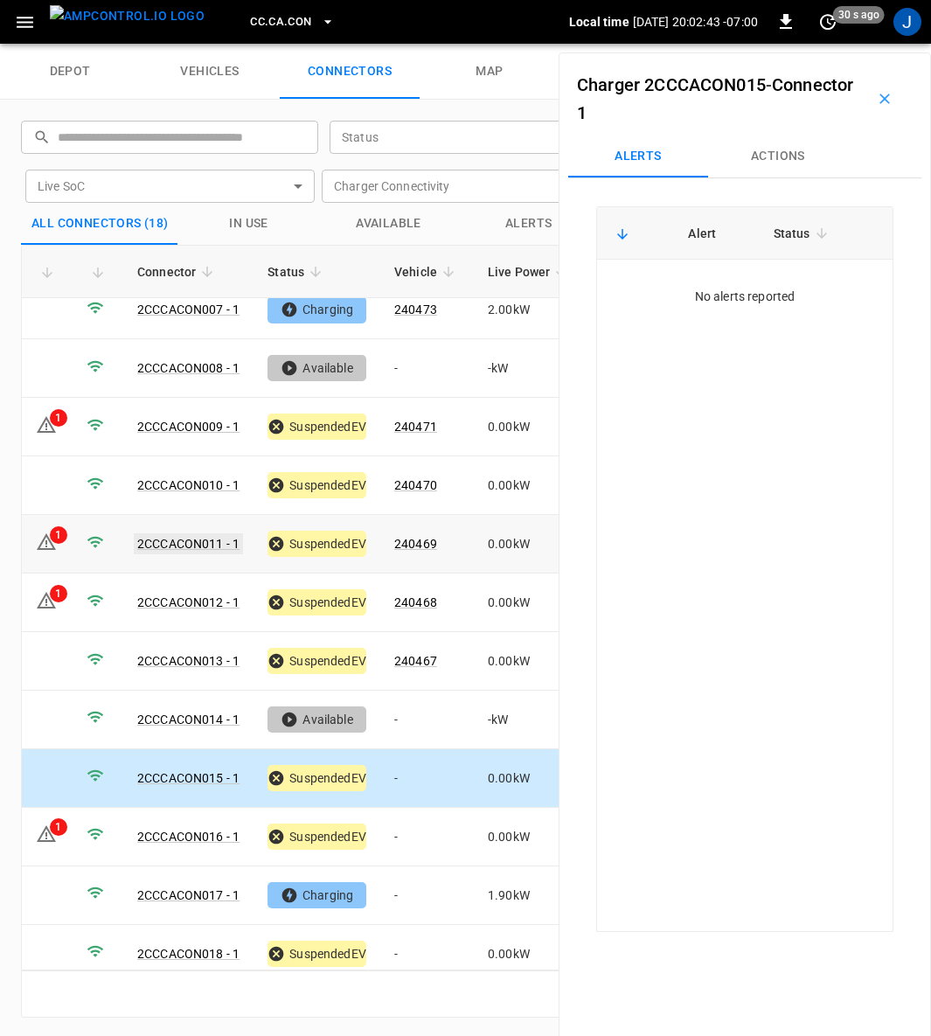
click at [205, 533] on link "2CCCACON011 - 1" at bounding box center [188, 543] width 109 height 21
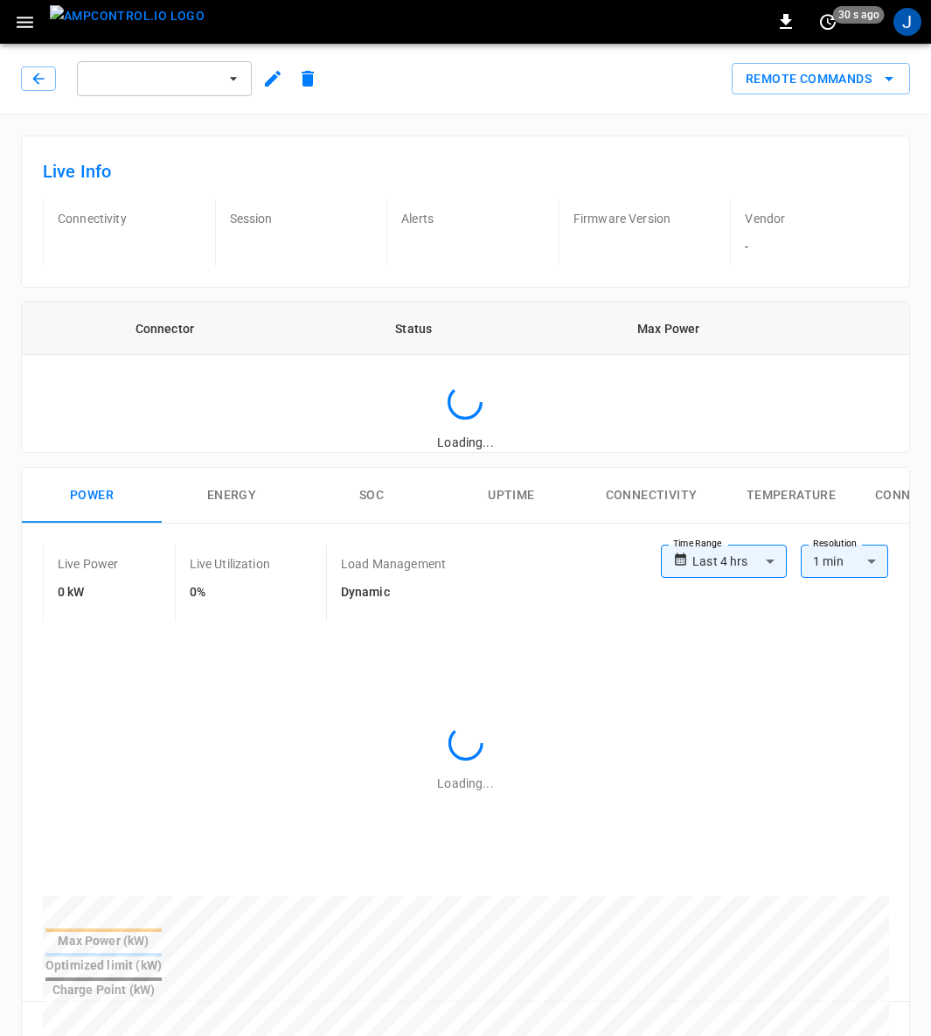
type input "**********"
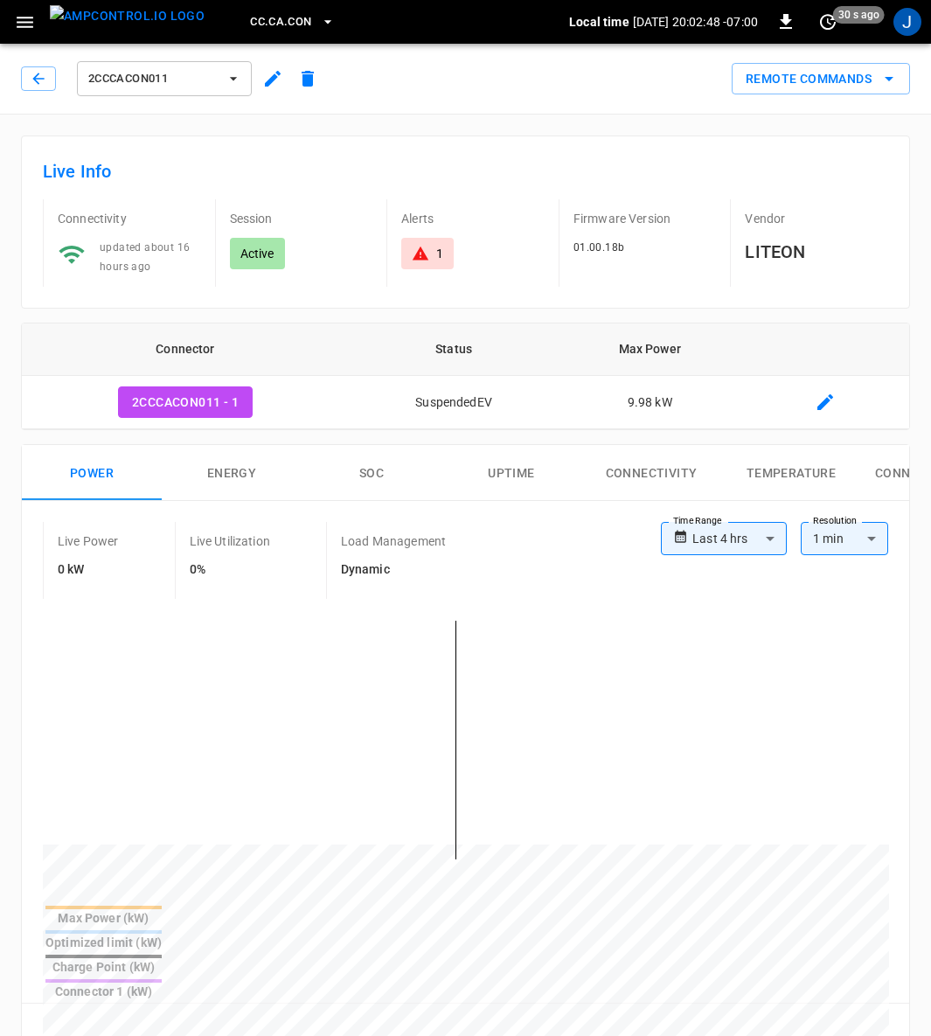
scroll to position [656, 0]
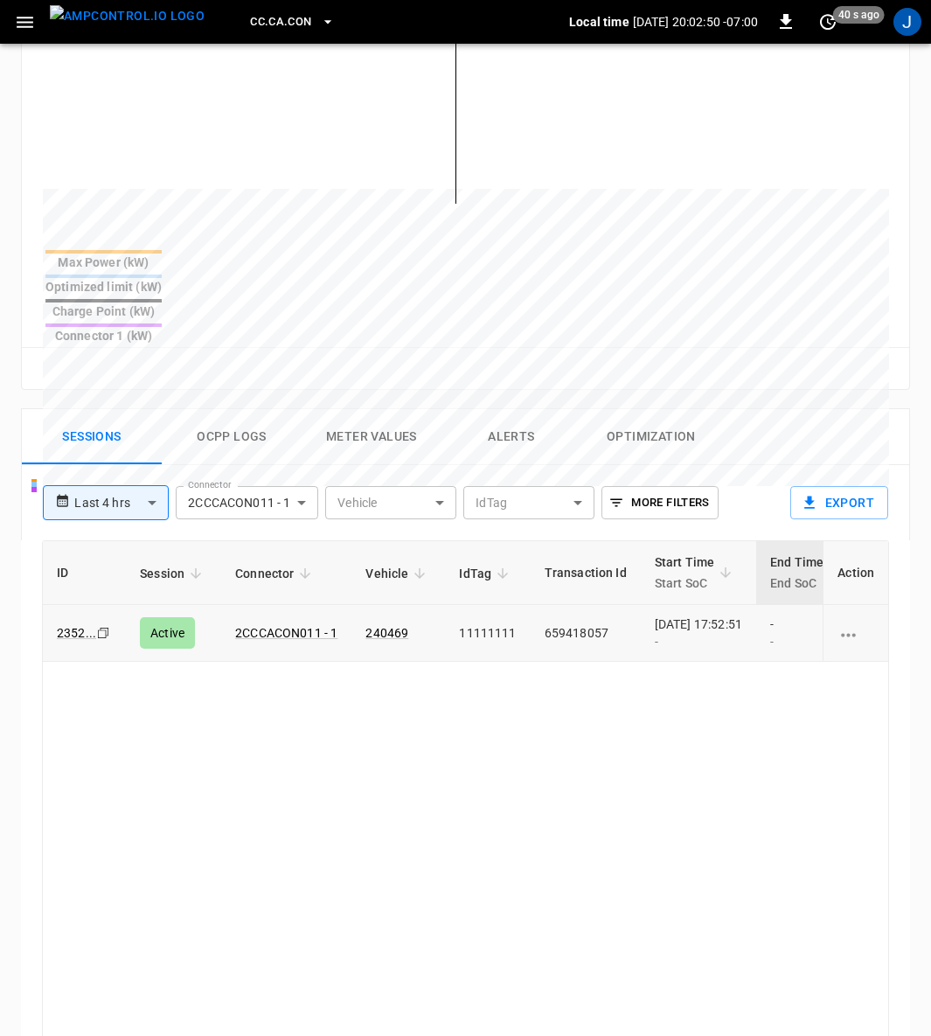
click at [696, 615] on div "[DATE] 17:52:51 -" at bounding box center [698, 632] width 87 height 35
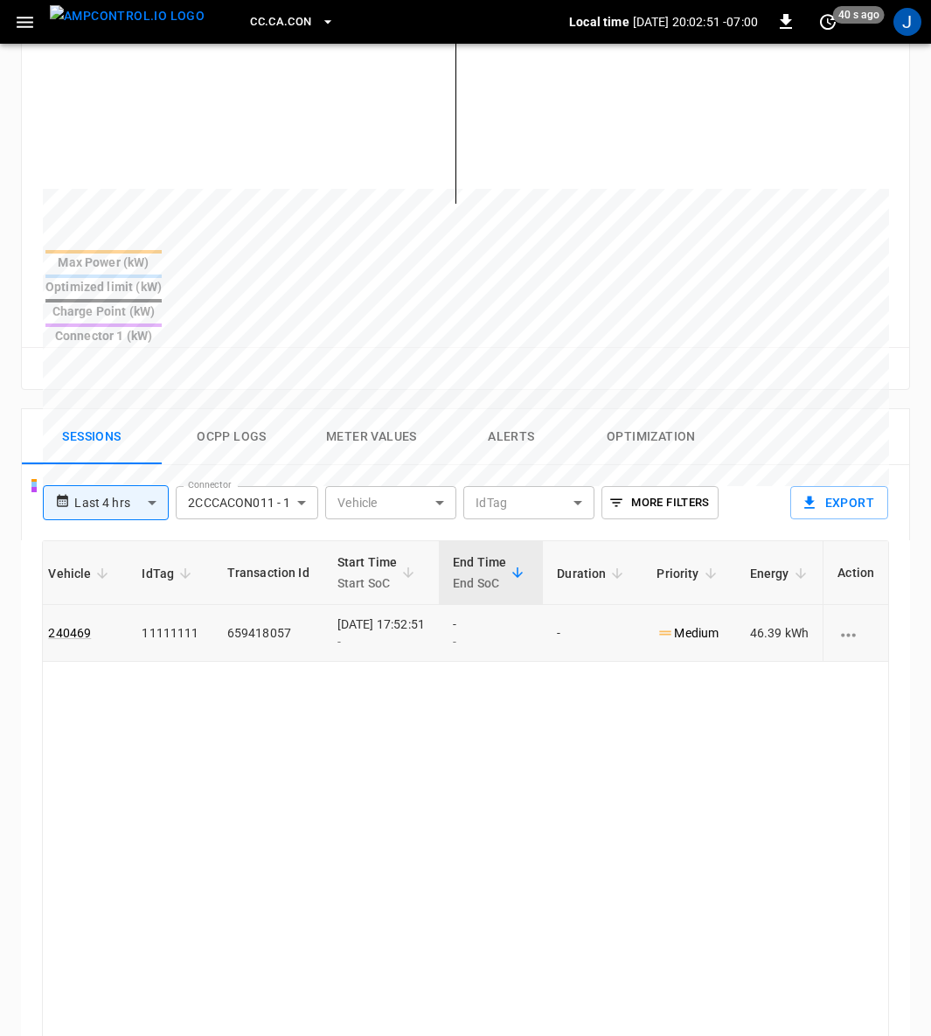
scroll to position [0, 463]
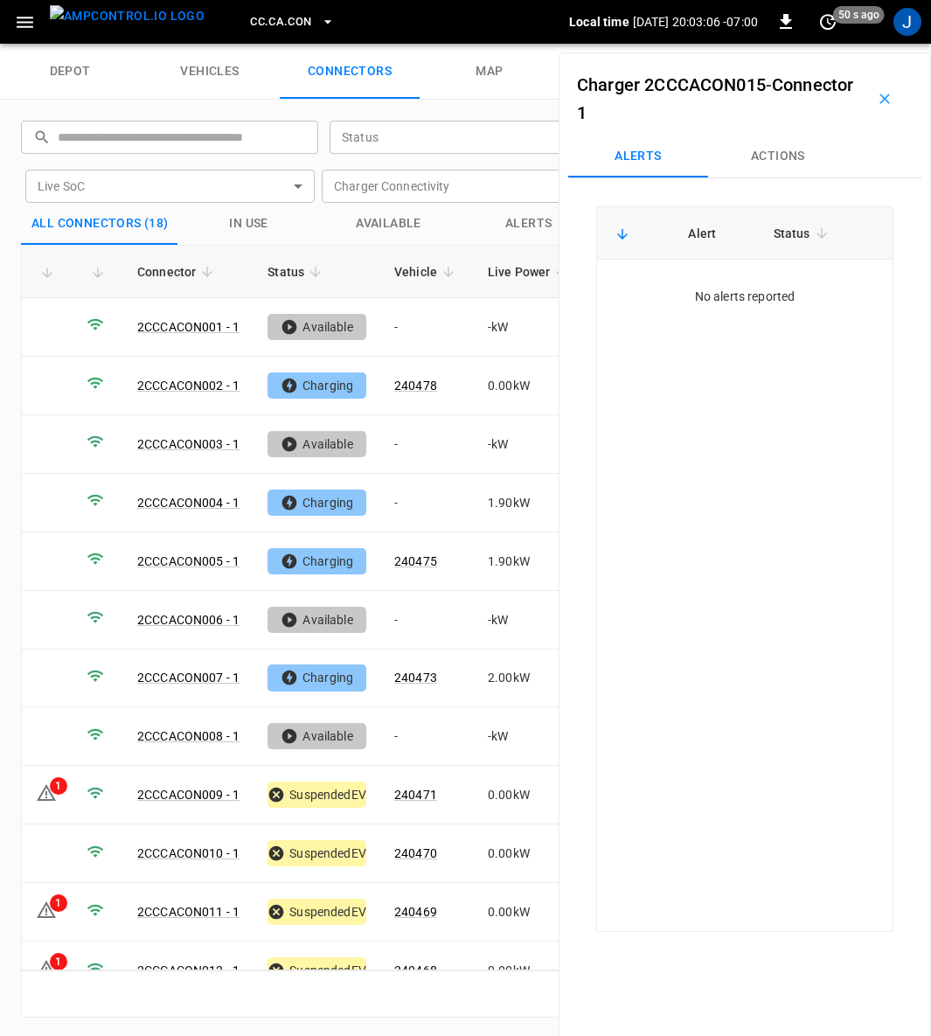
click at [876, 94] on icon "button" at bounding box center [884, 98] width 17 height 17
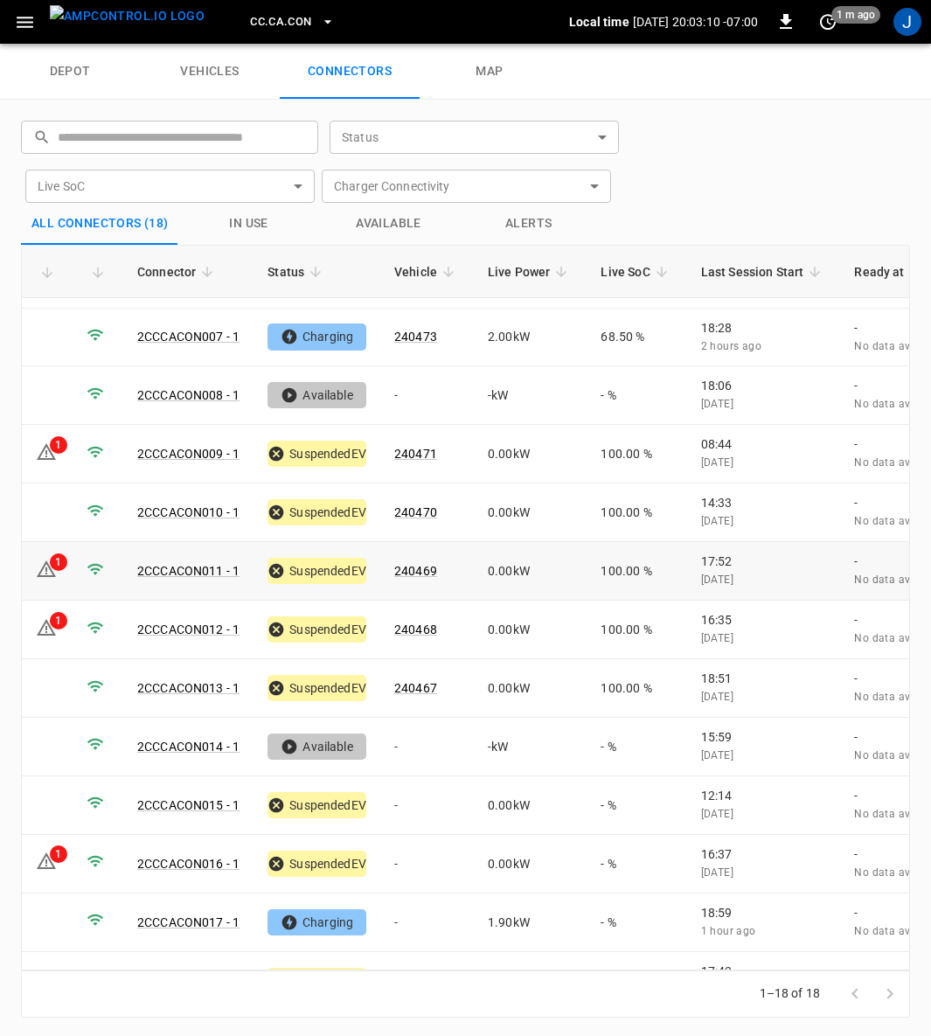
scroll to position [368, 0]
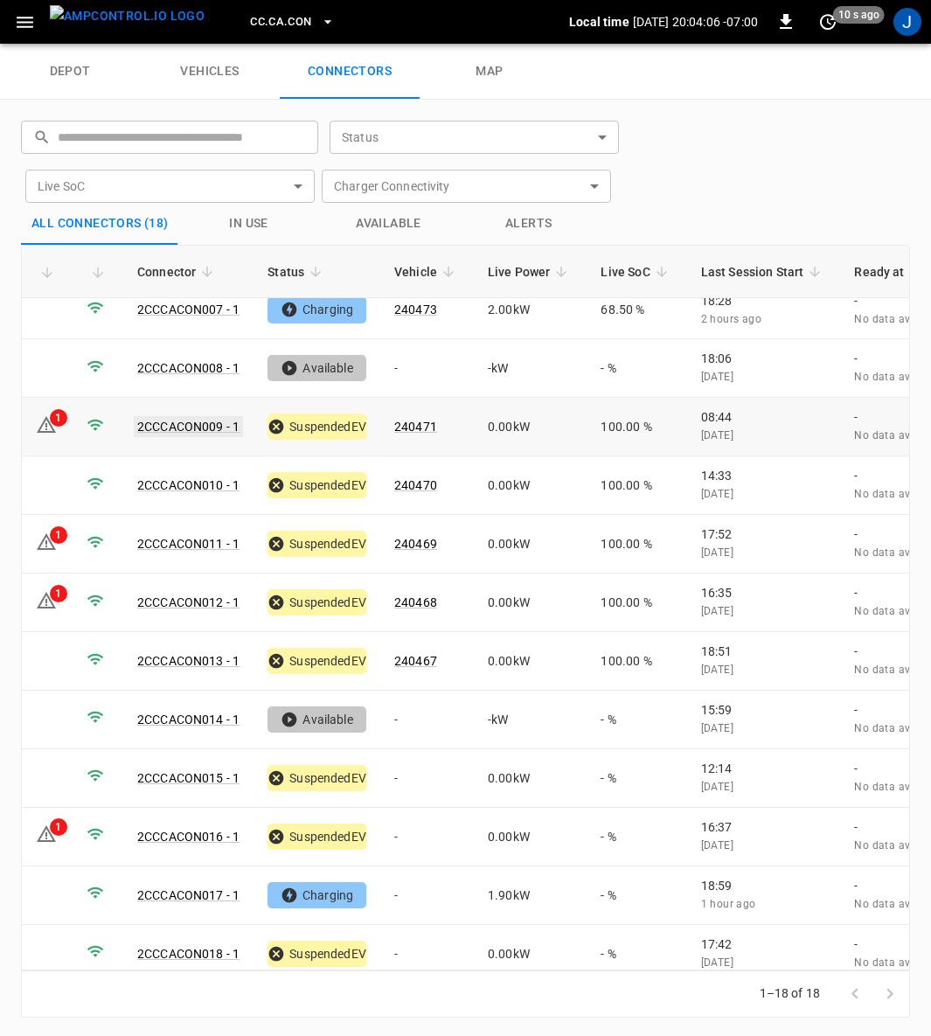
click at [189, 416] on link "2CCCACON009 - 1" at bounding box center [188, 426] width 109 height 21
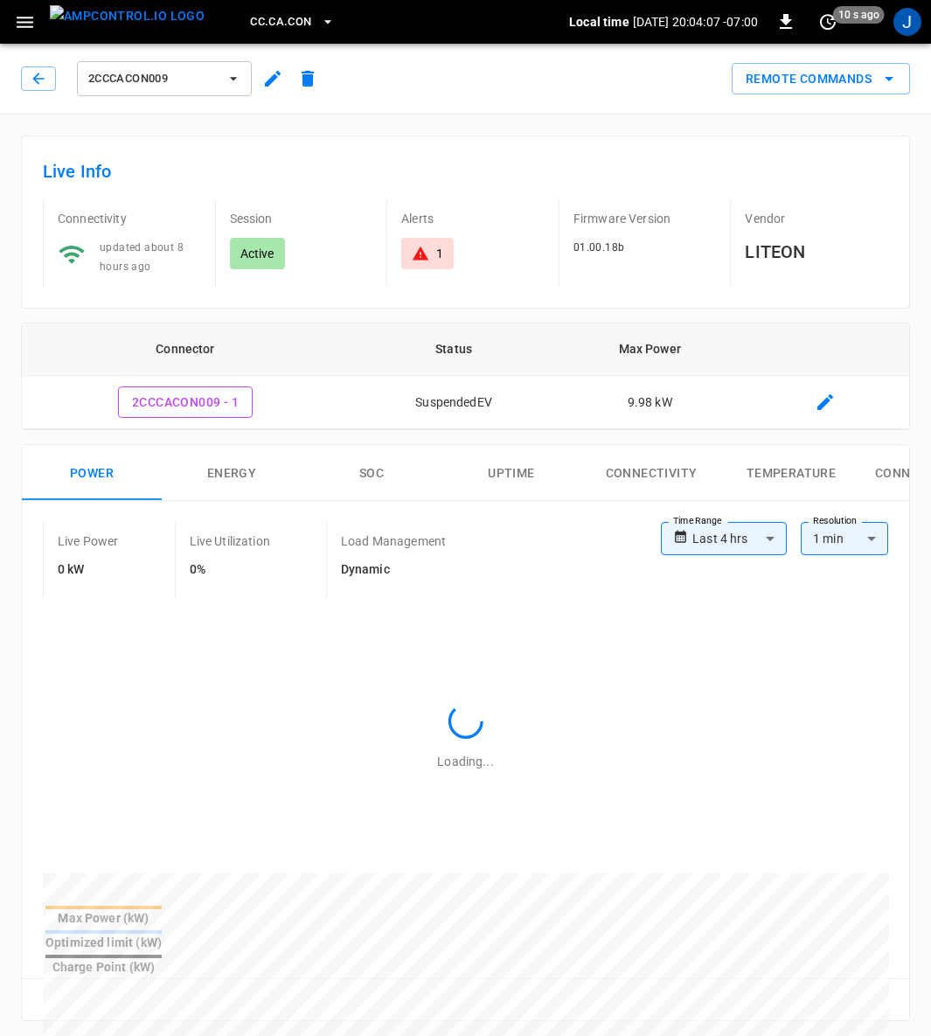
type input "**********"
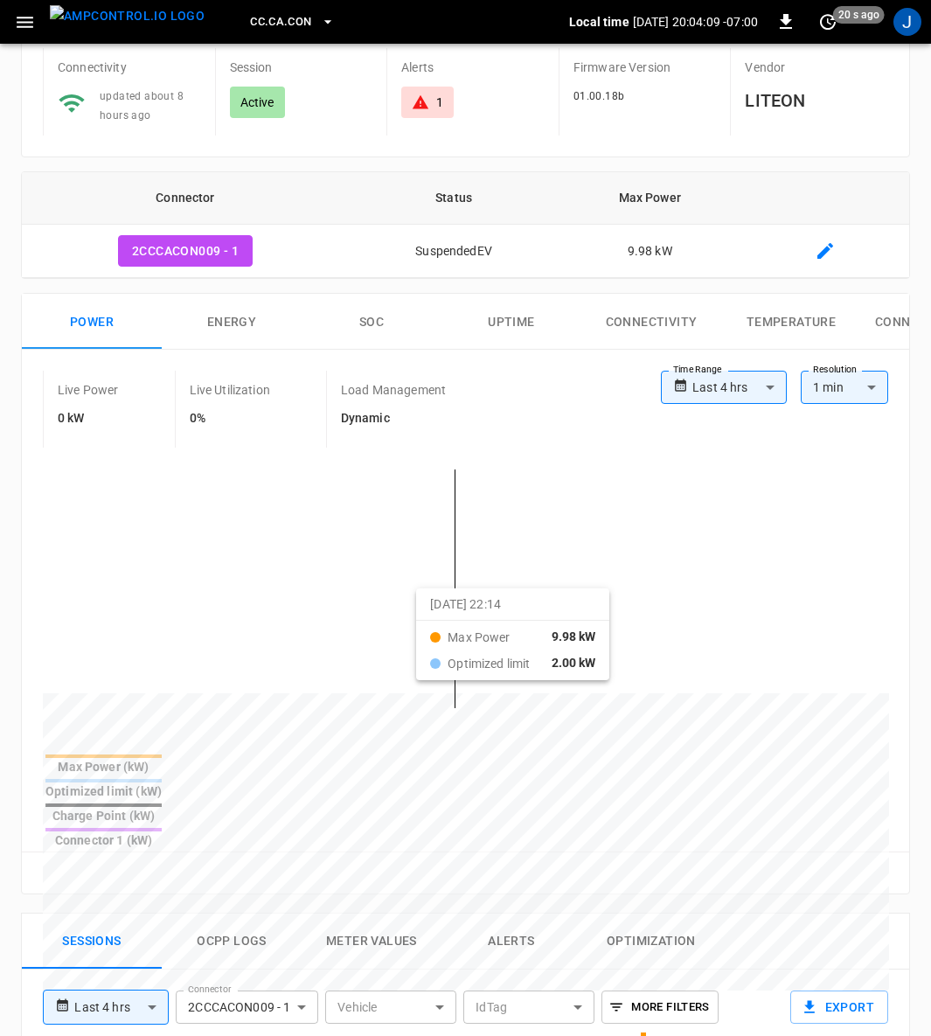
scroll to position [524, 0]
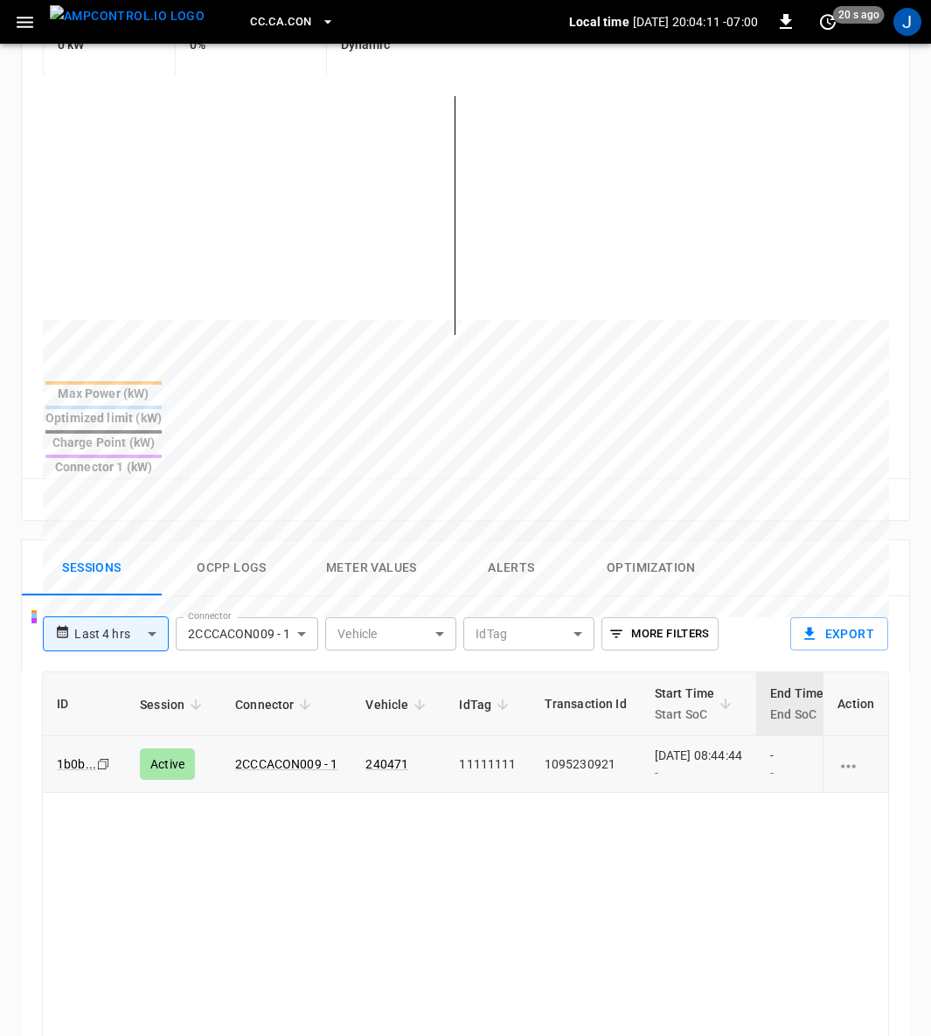
click at [688, 746] on div "2025-09-02 08:44:44 -" at bounding box center [698, 763] width 87 height 35
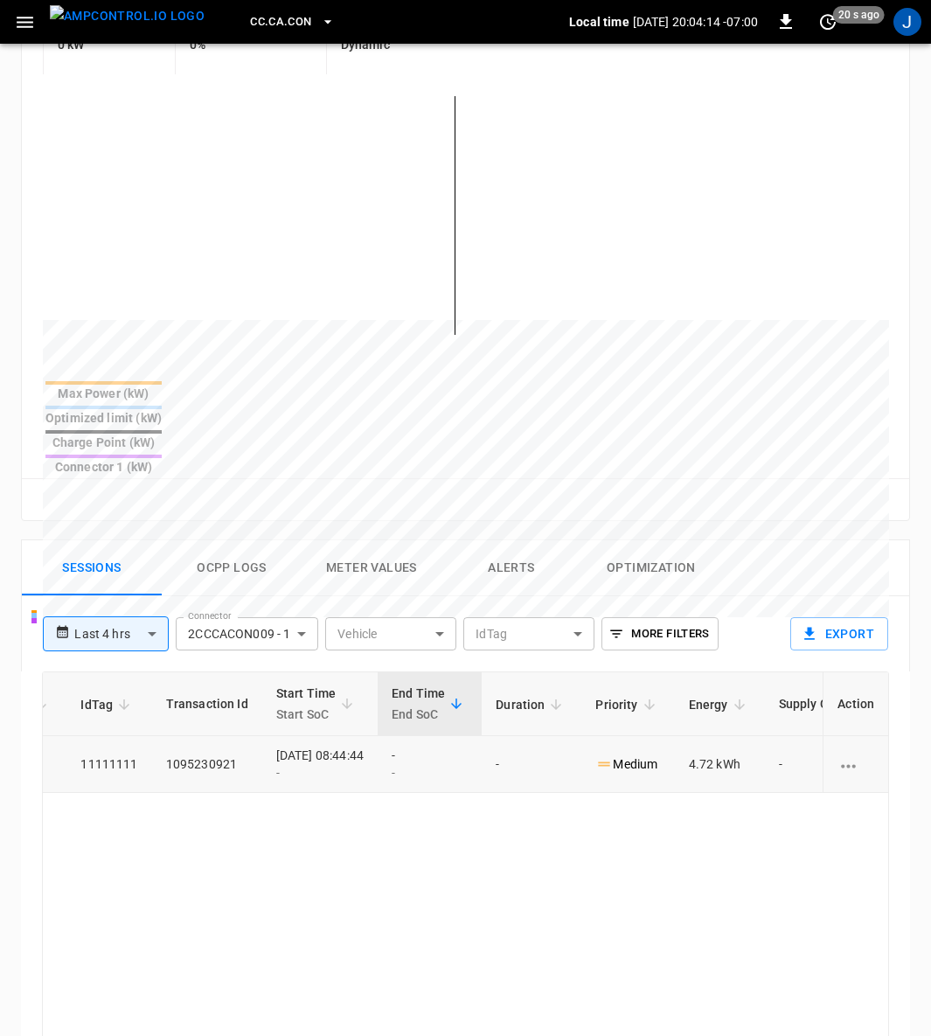
scroll to position [0, 463]
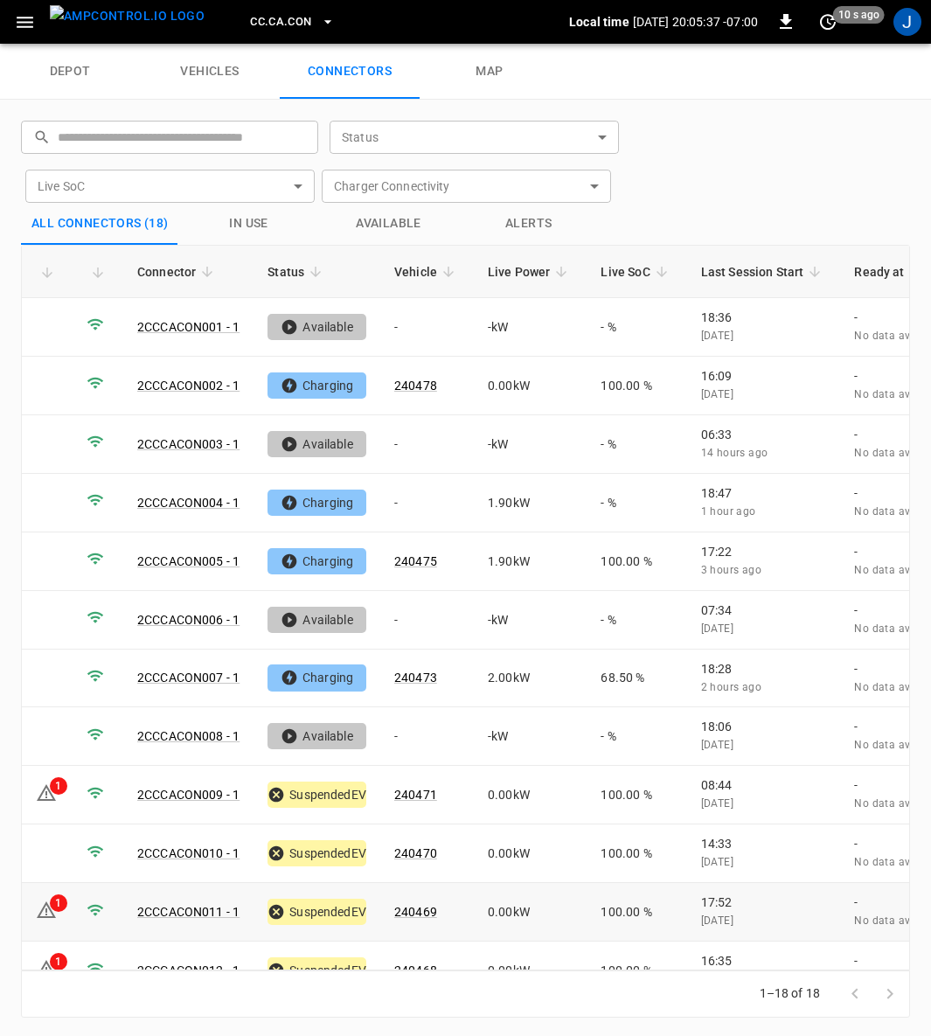
scroll to position [368, 0]
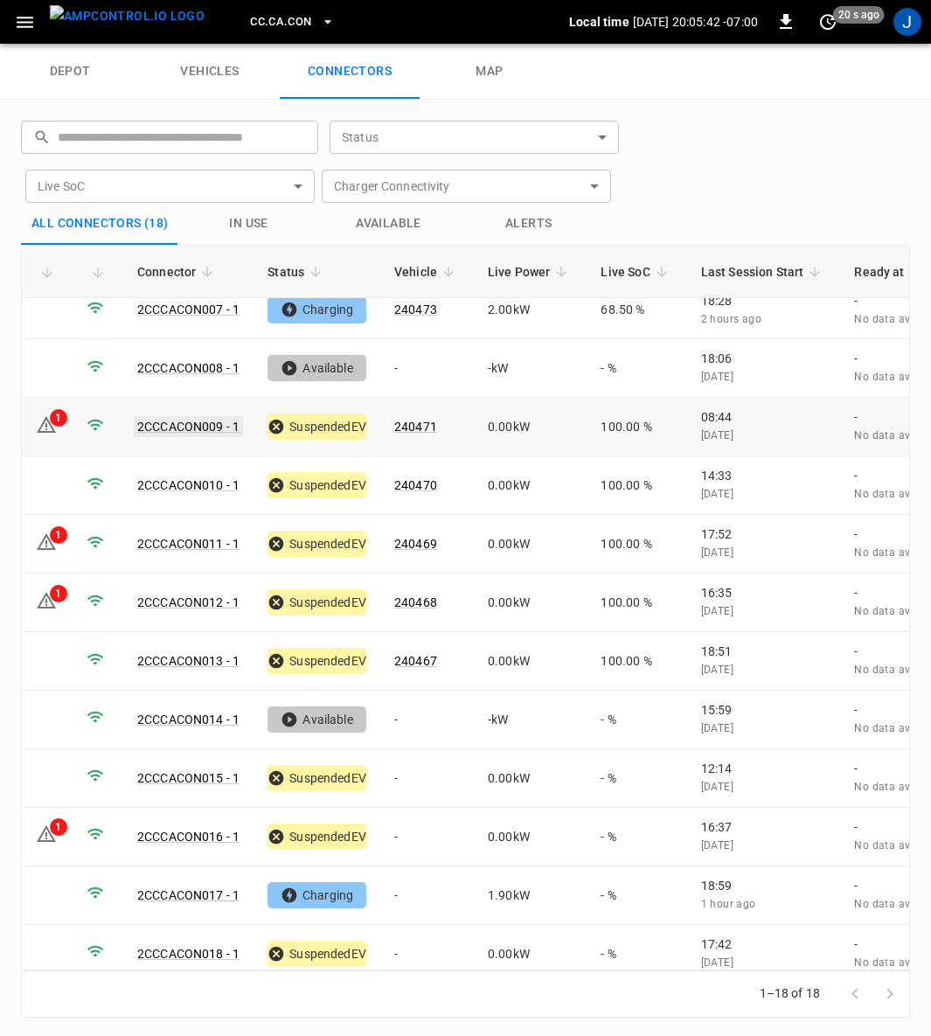
click at [190, 419] on link "2CCCACON009 - 1" at bounding box center [188, 426] width 109 height 21
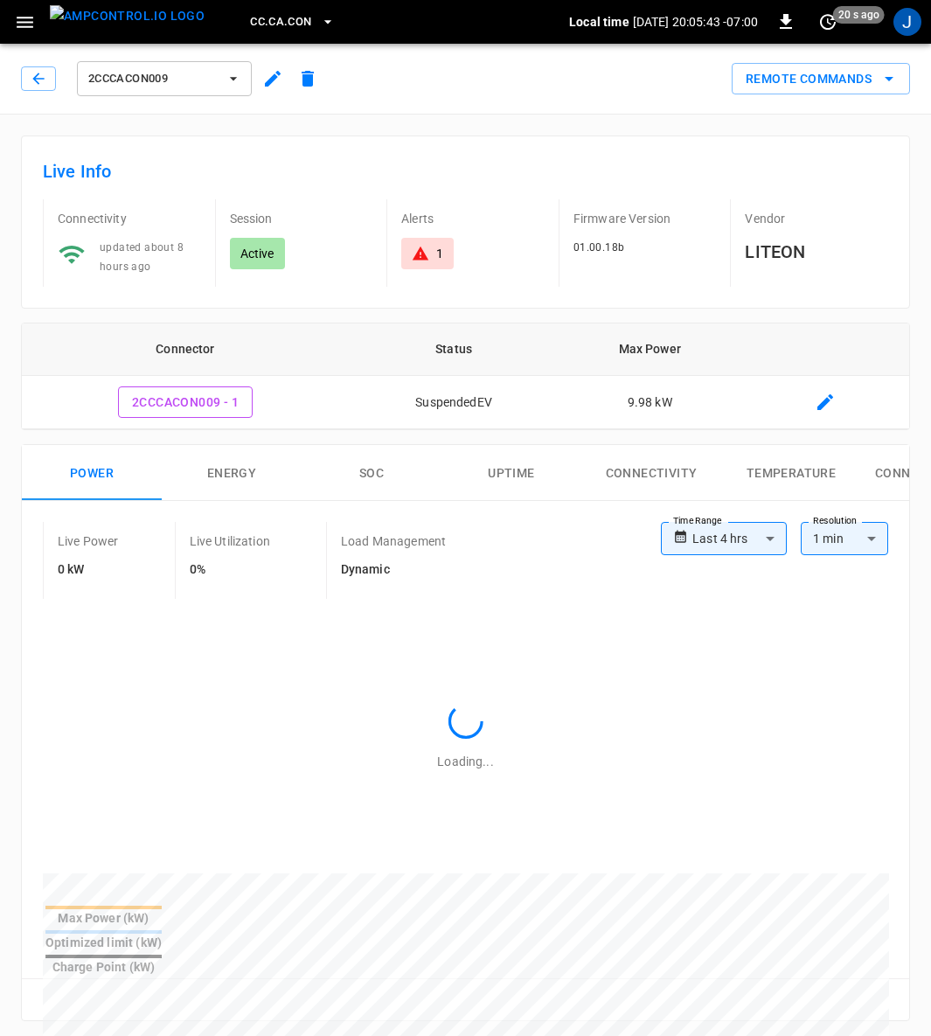
type input "**********"
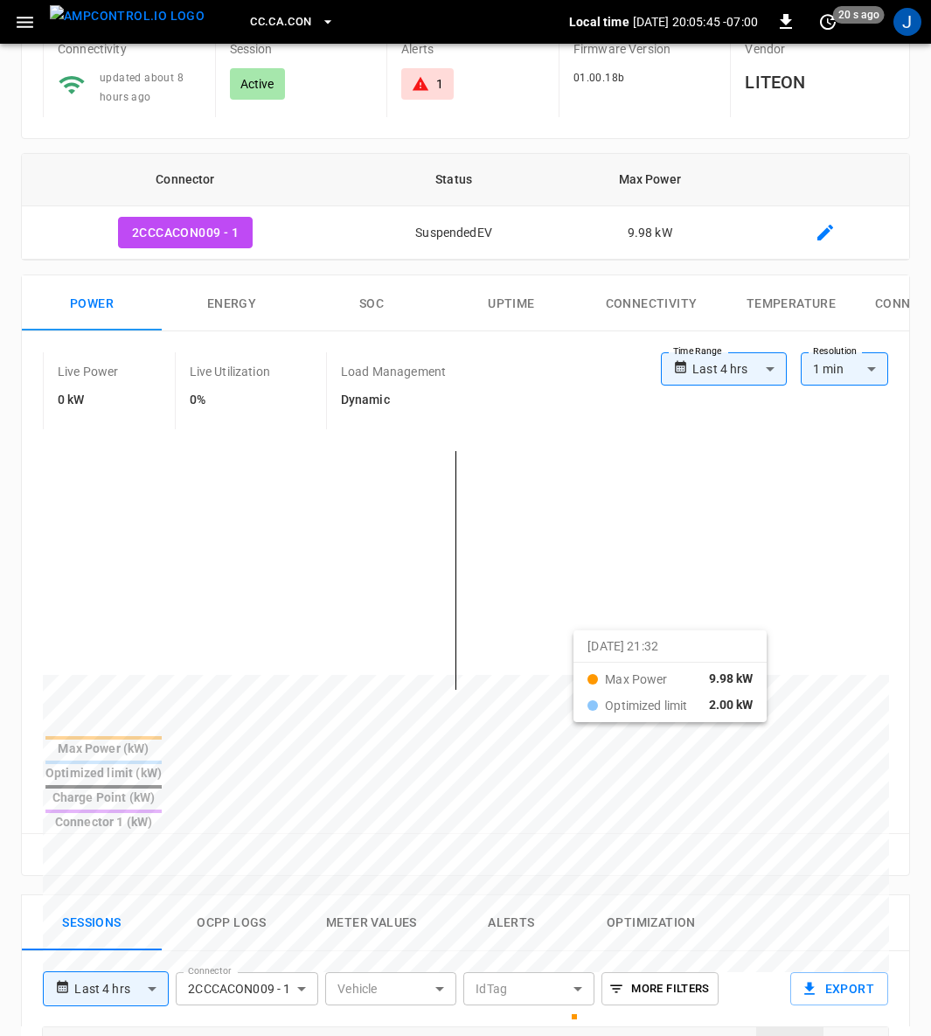
scroll to position [656, 0]
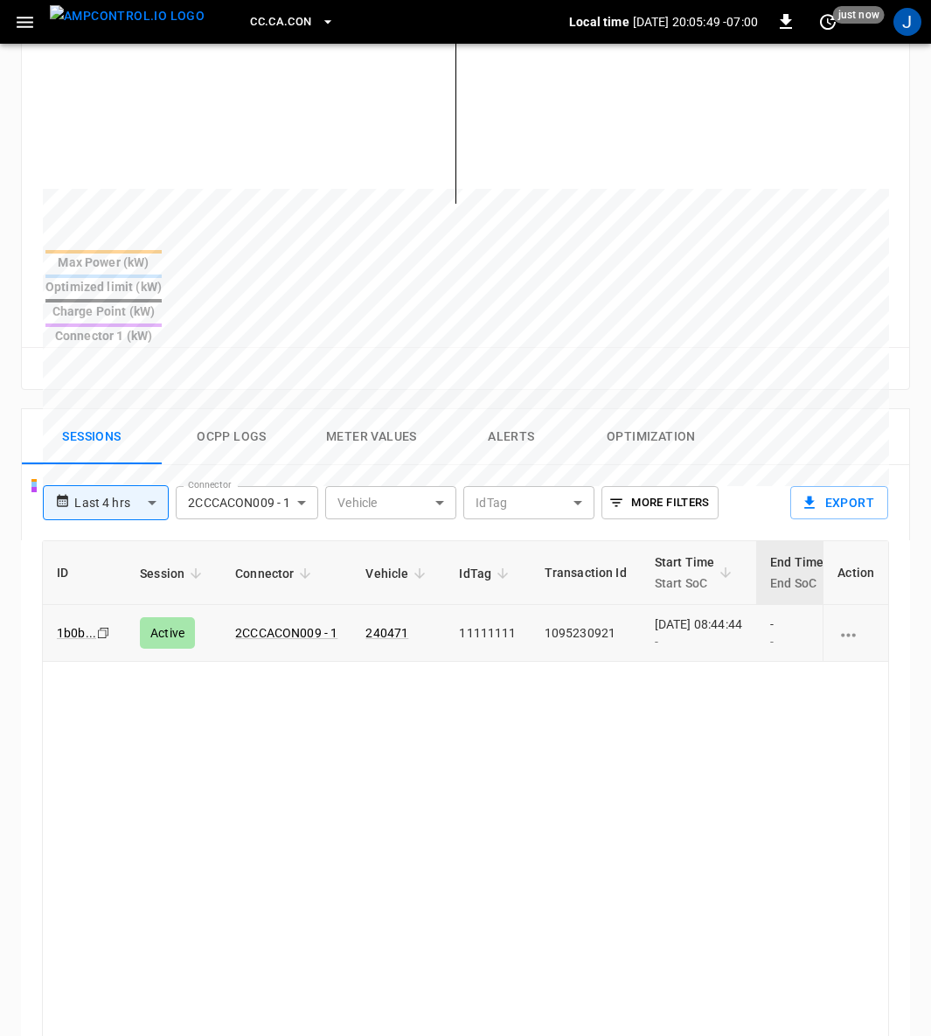
click at [705, 615] on div "2025-09-02 08:44:44 -" at bounding box center [698, 632] width 87 height 35
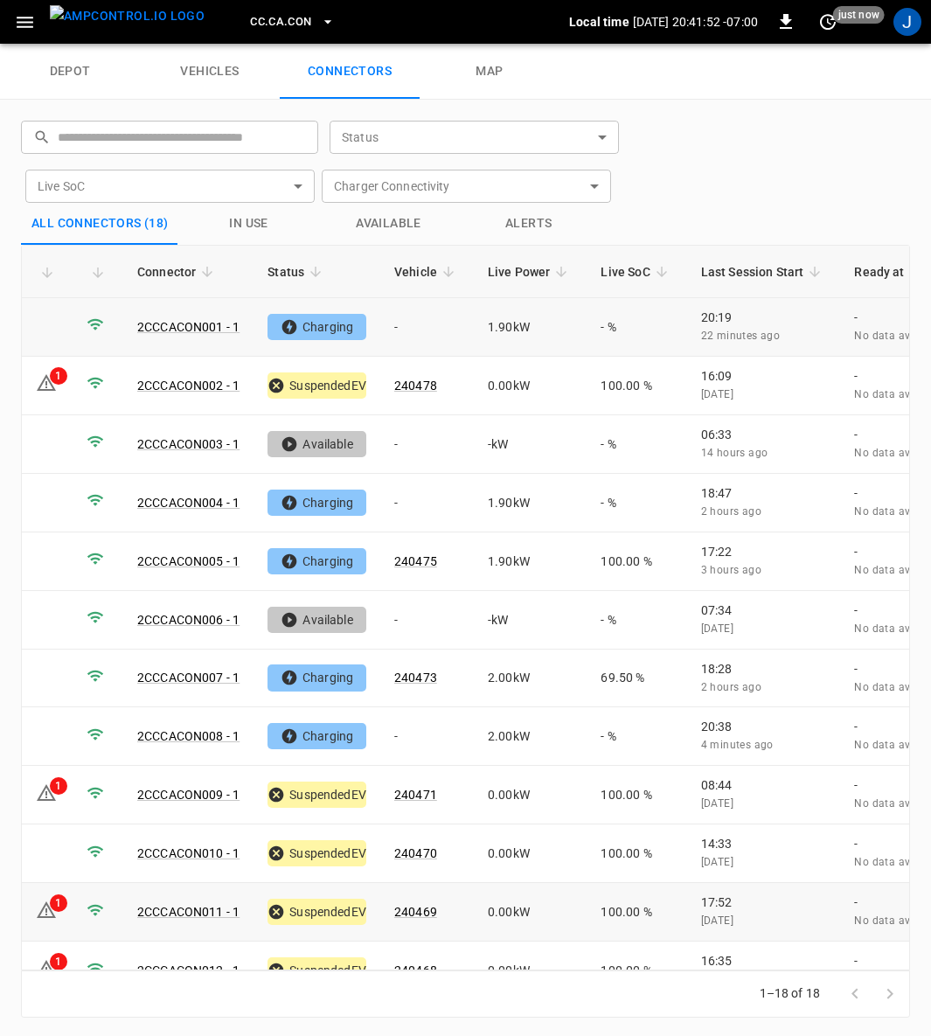
click at [499, 321] on td "1.90 kW" at bounding box center [531, 327] width 114 height 59
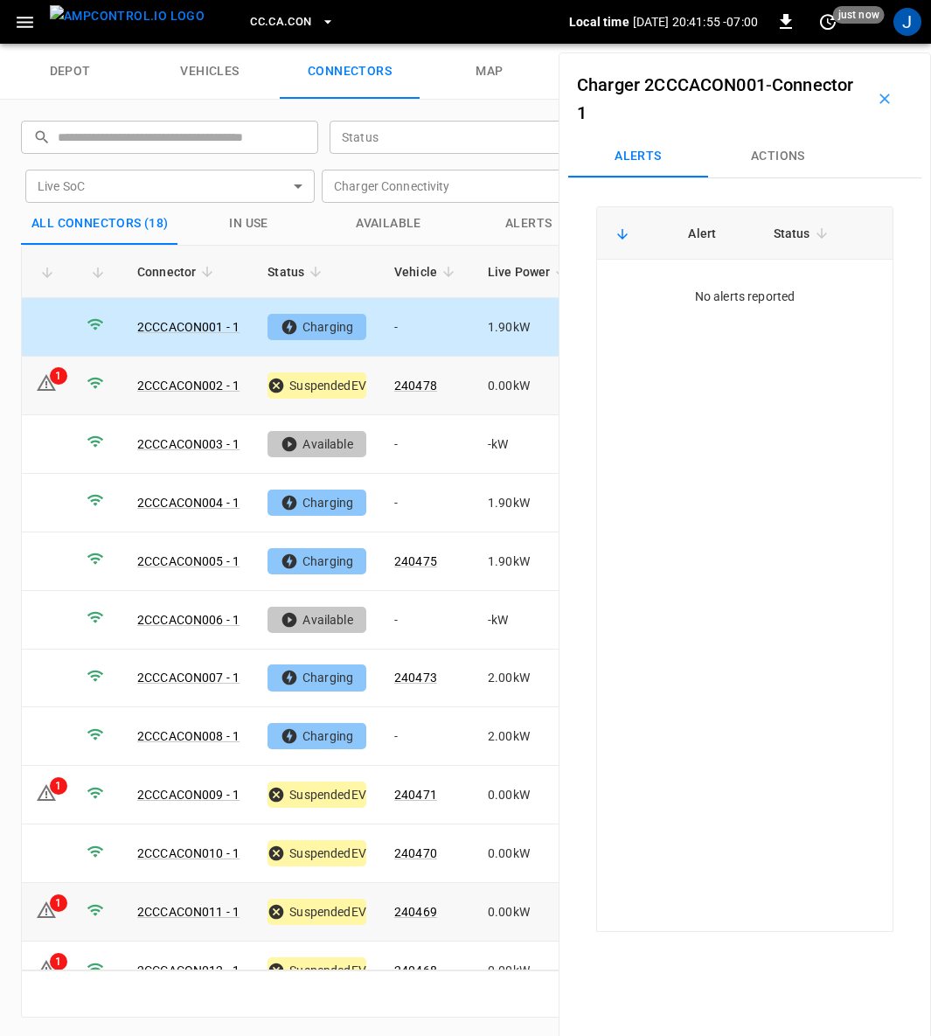
click at [199, 384] on link "2CCCACON002 - 1" at bounding box center [188, 385] width 102 height 14
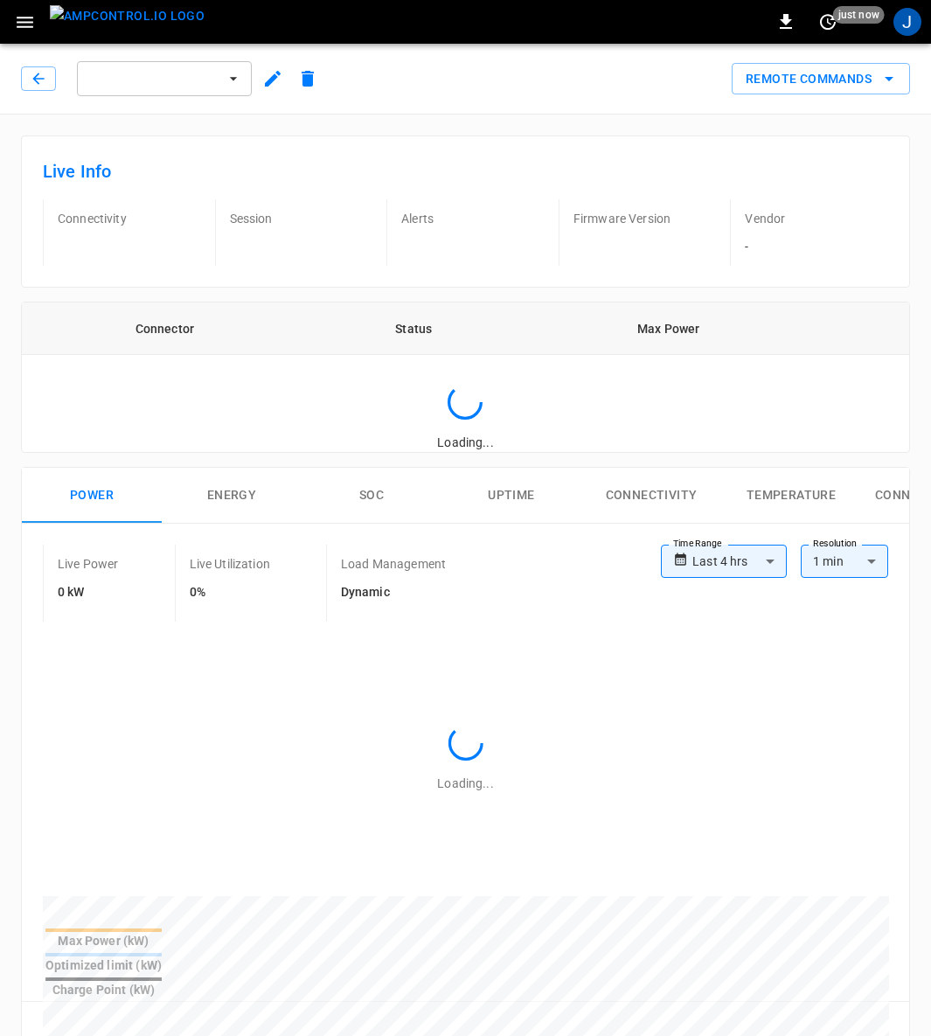
type input "**********"
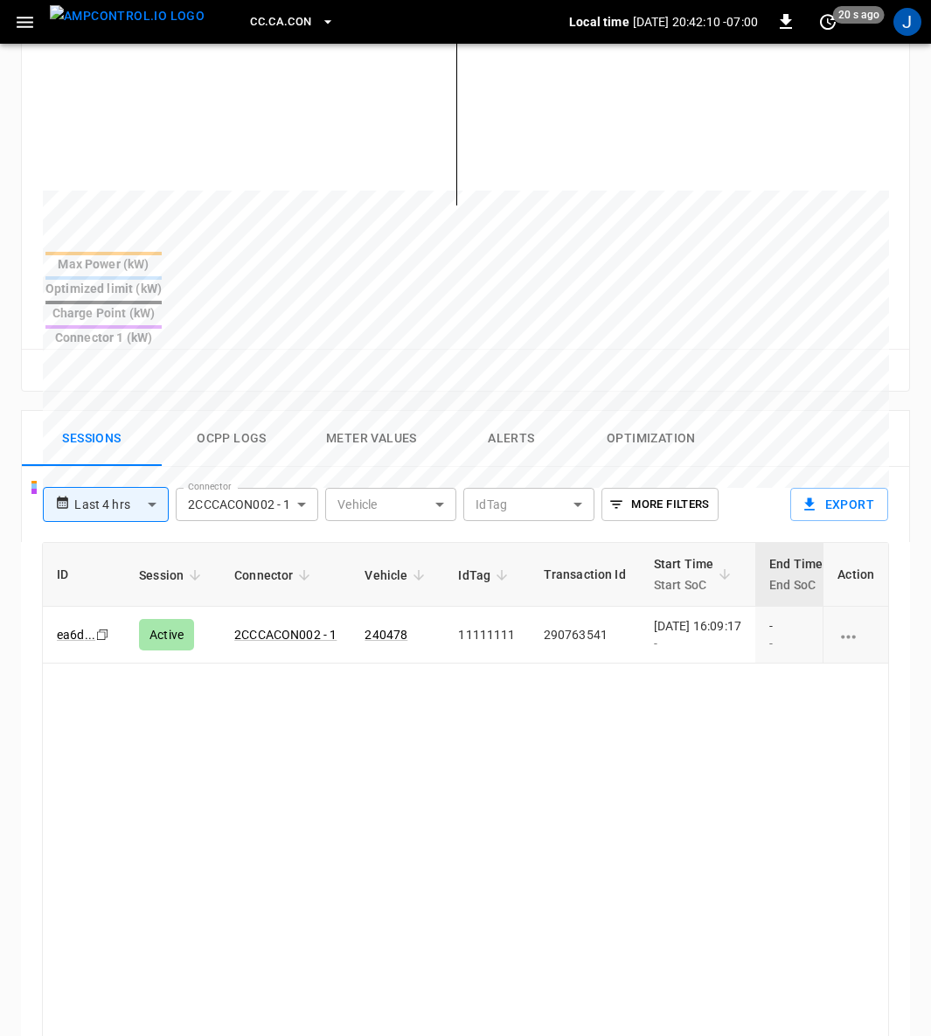
scroll to position [656, 0]
click at [624, 605] on td "290763541" at bounding box center [585, 633] width 110 height 57
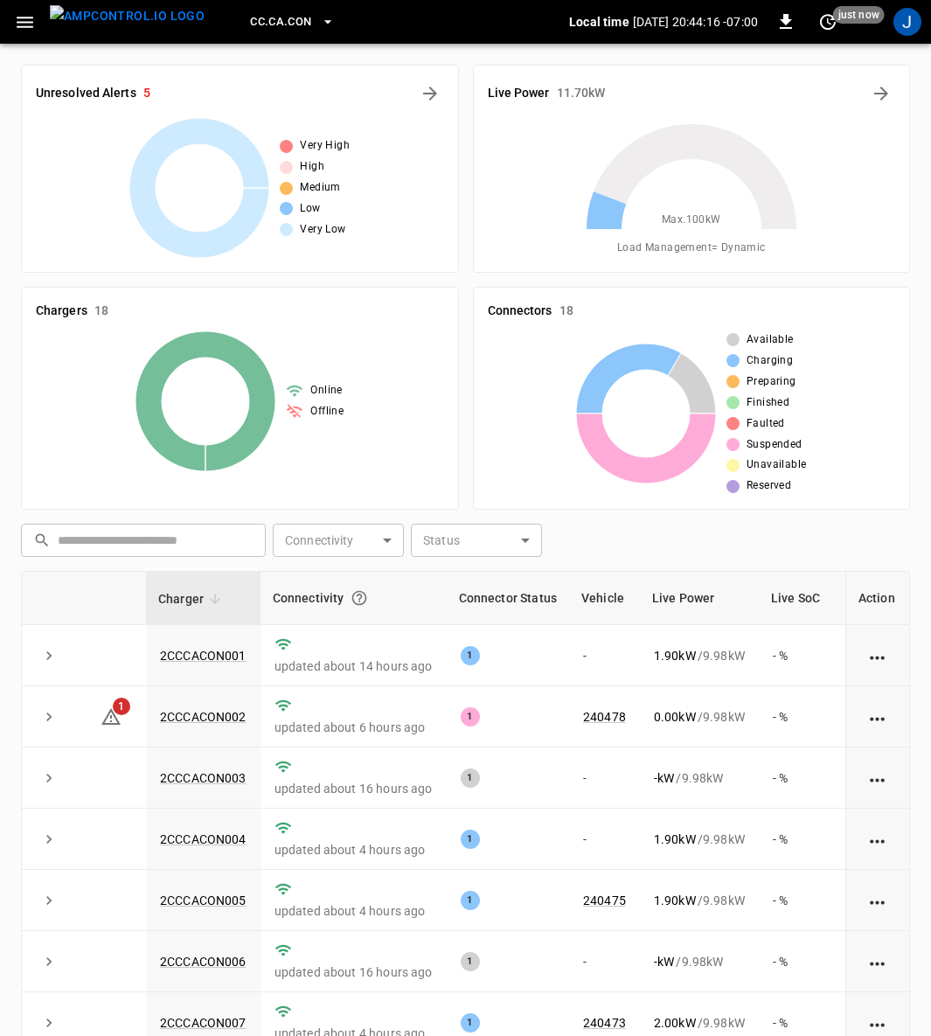
click at [23, 25] on icon "button" at bounding box center [25, 22] width 17 height 11
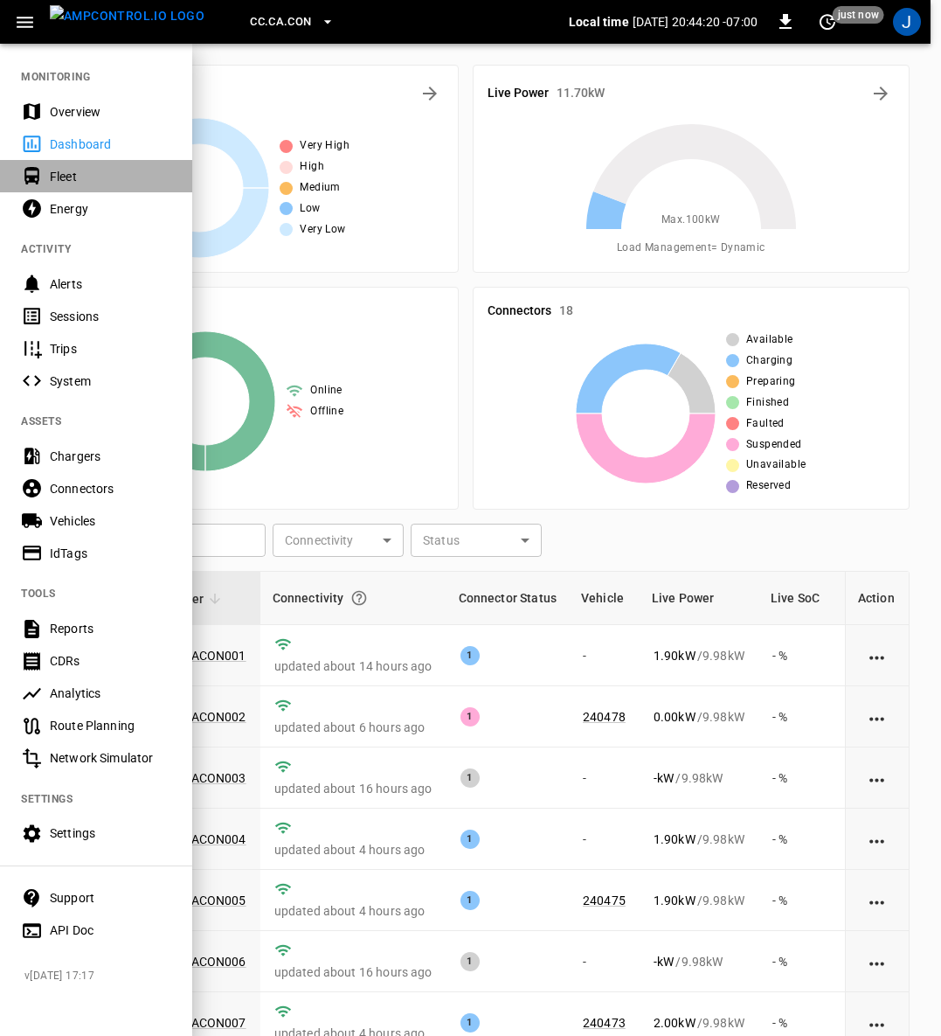
click at [52, 174] on div "Fleet" at bounding box center [110, 176] width 121 height 17
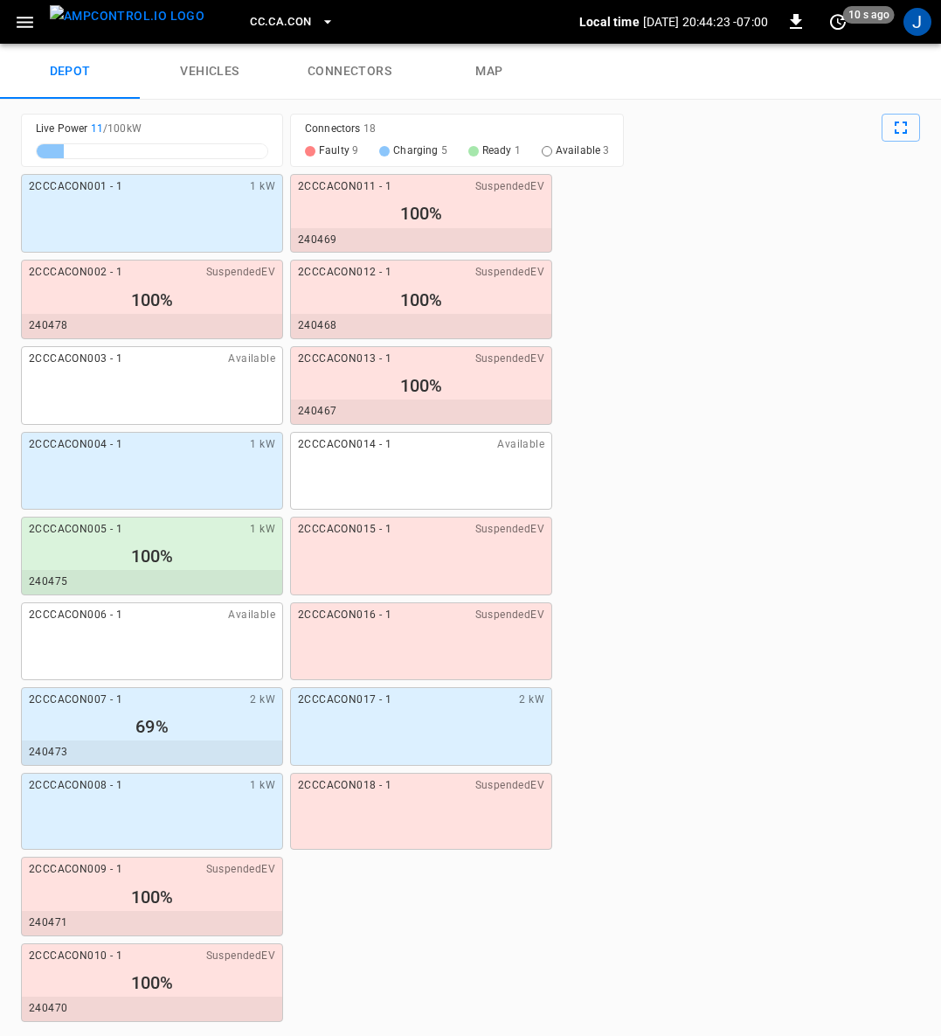
click at [360, 81] on link "connectors" at bounding box center [350, 72] width 140 height 56
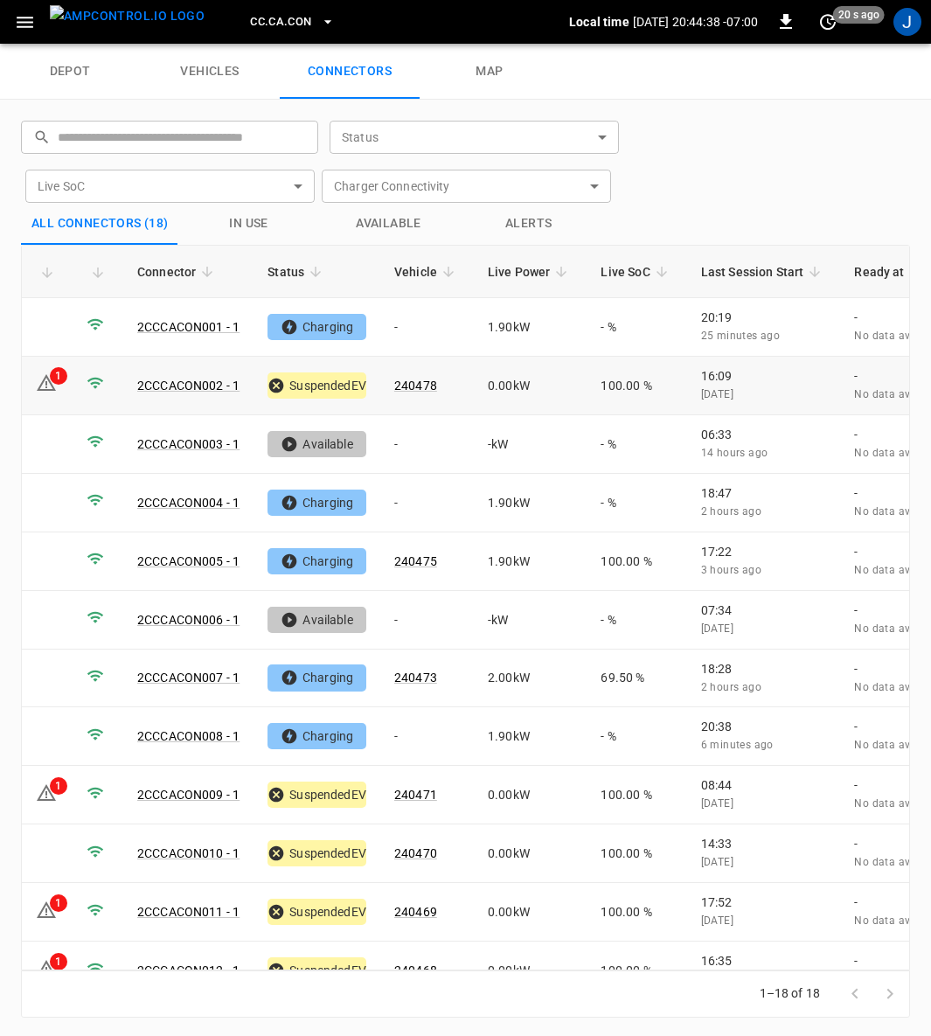
click at [198, 385] on link "2CCCACON002 - 1" at bounding box center [188, 385] width 102 height 14
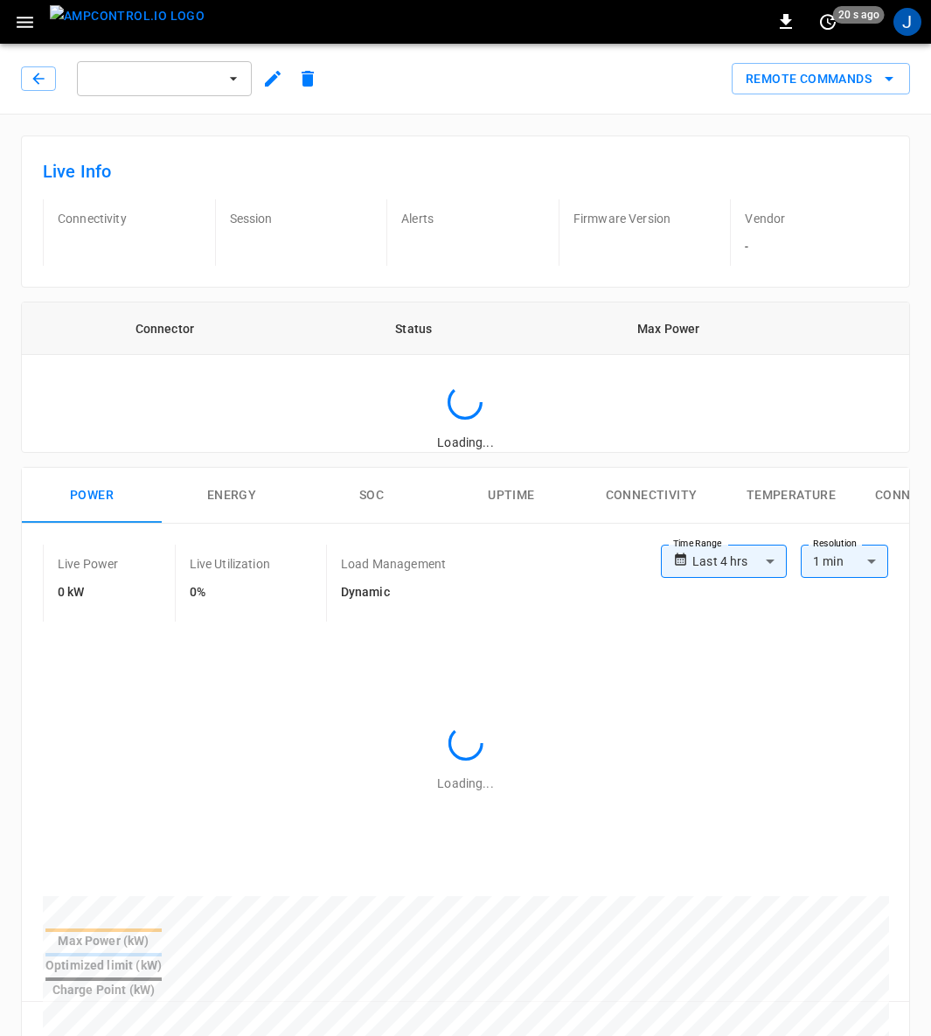
type input "**********"
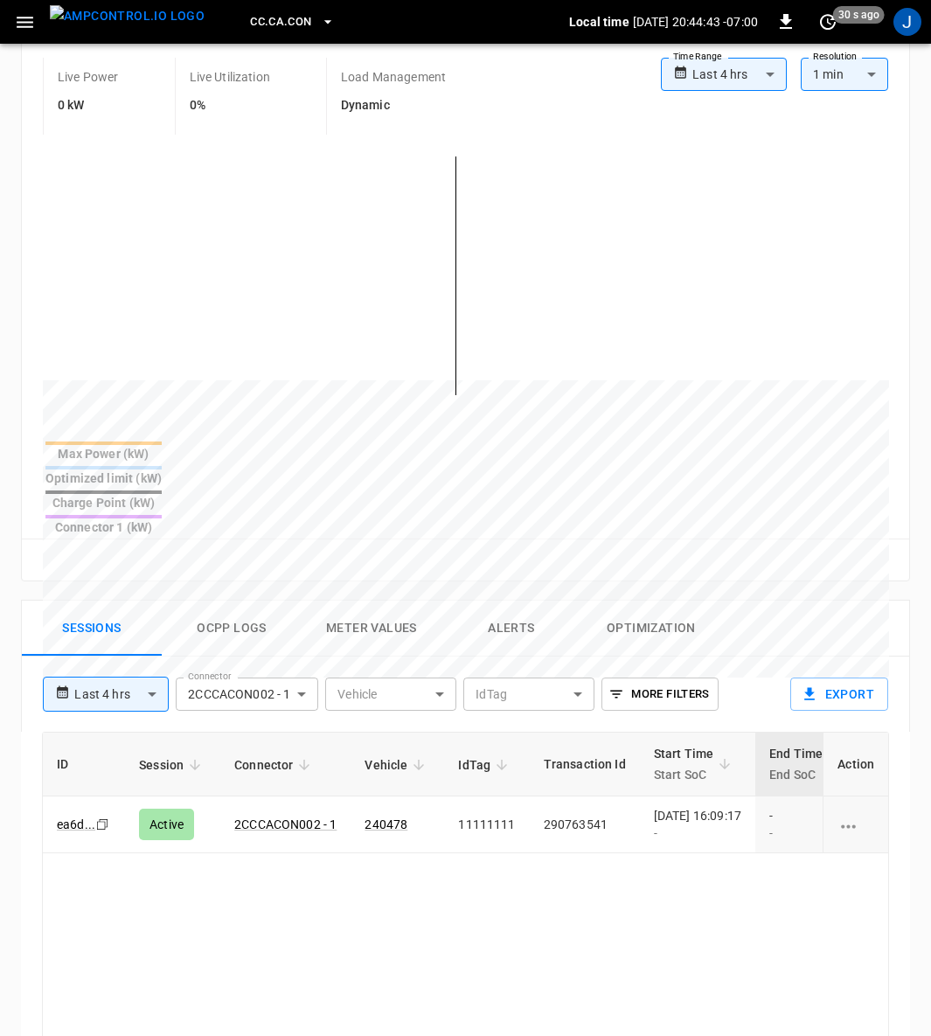
scroll to position [656, 0]
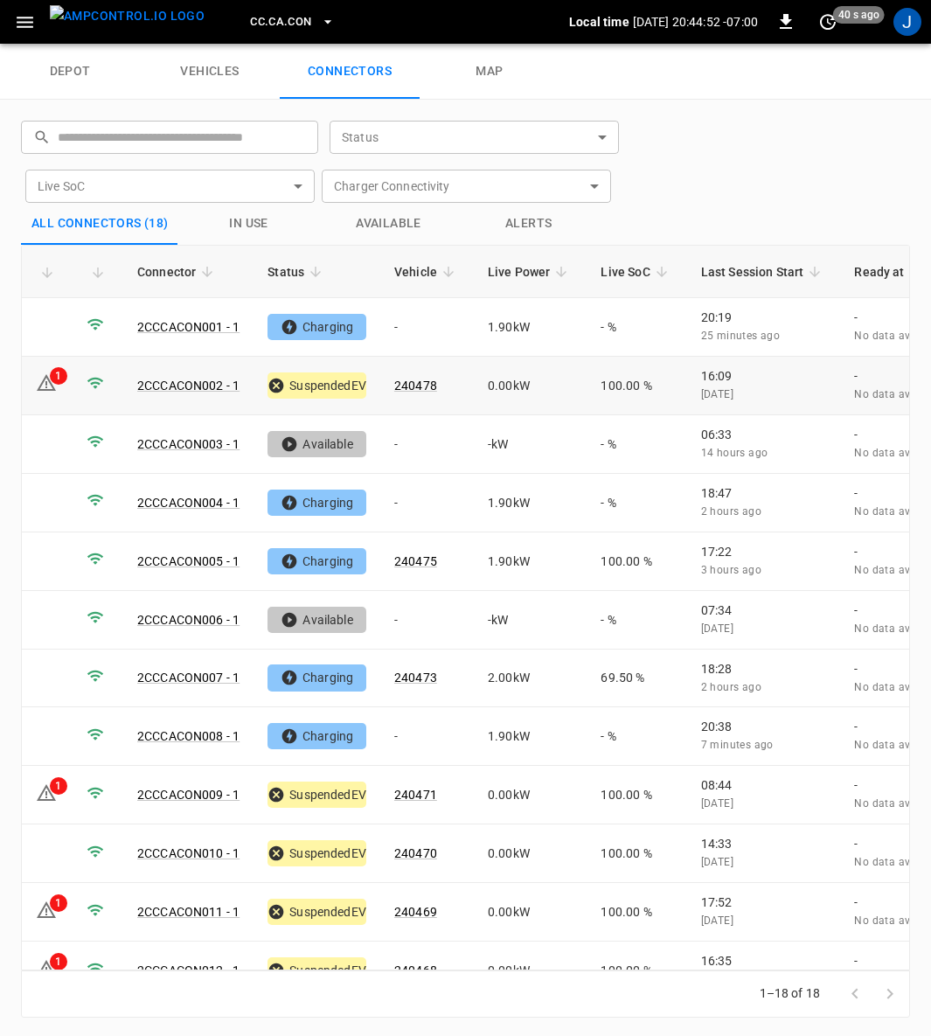
click at [39, 380] on icon at bounding box center [46, 382] width 21 height 21
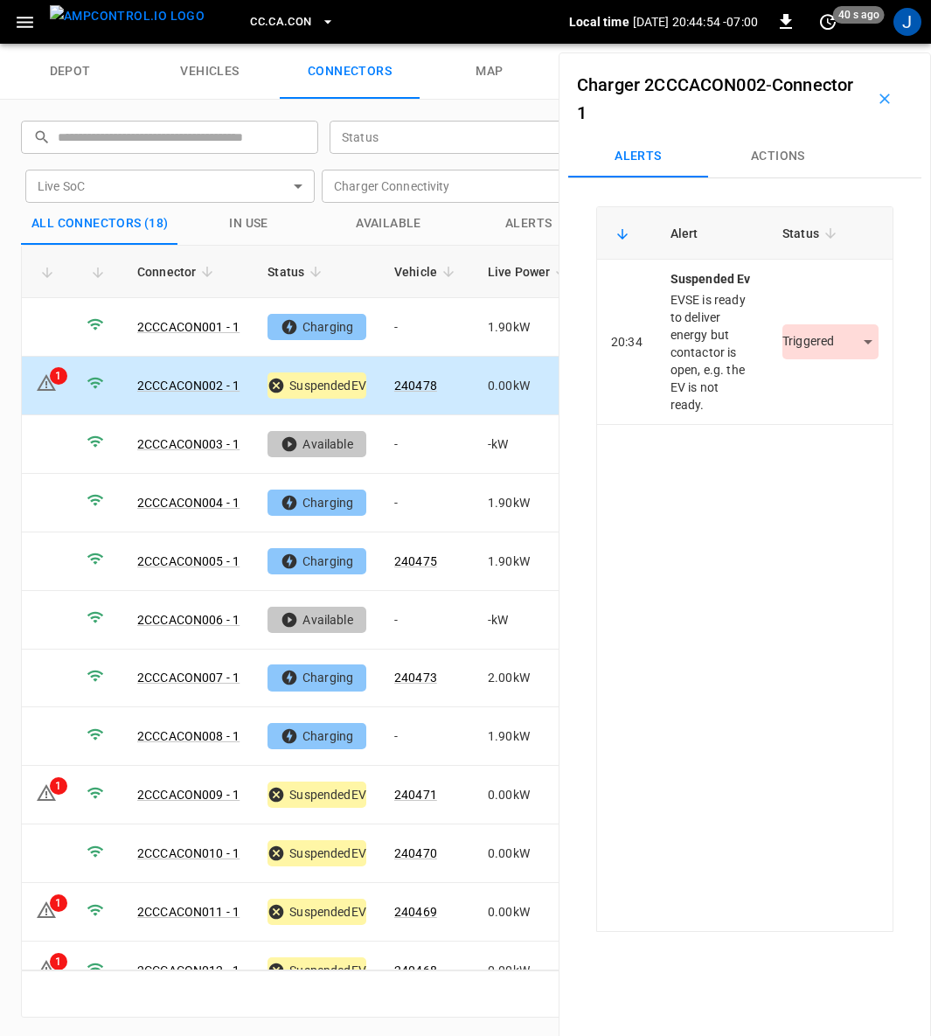
click at [781, 160] on button "Actions" at bounding box center [778, 156] width 140 height 42
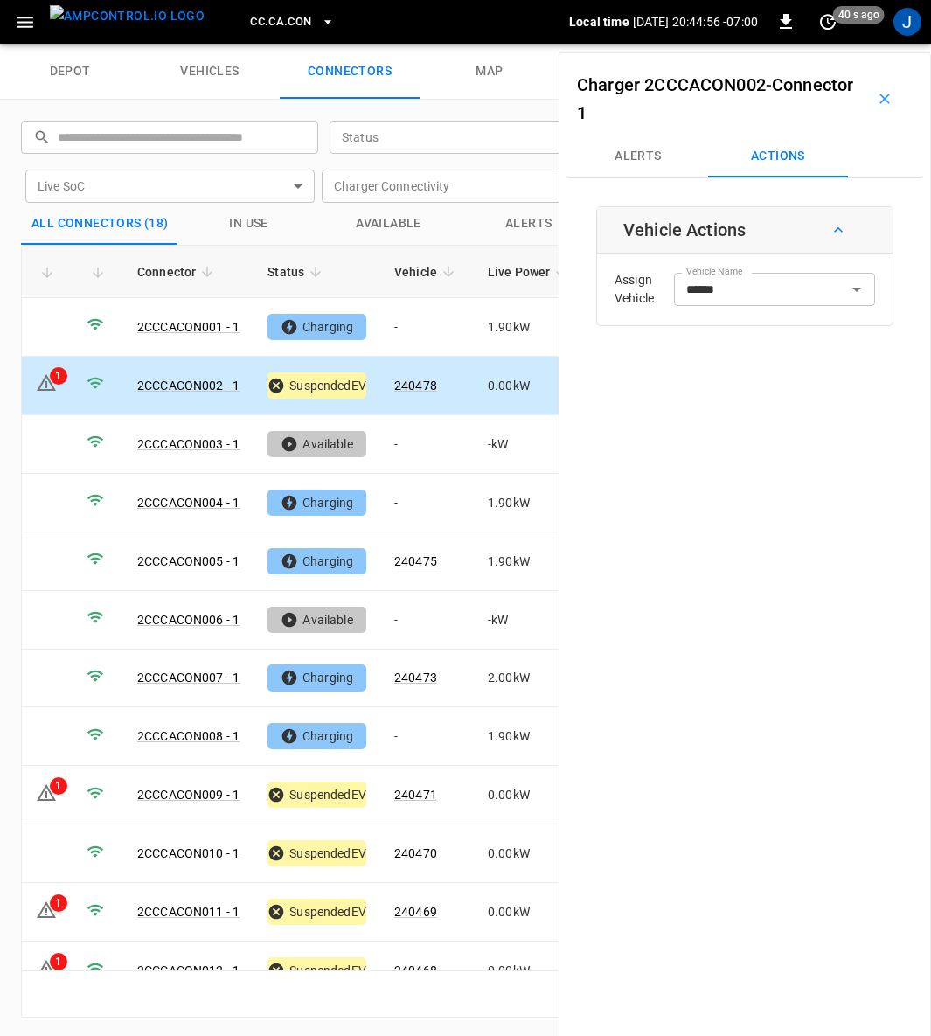
click at [657, 156] on button "Alerts" at bounding box center [638, 156] width 140 height 42
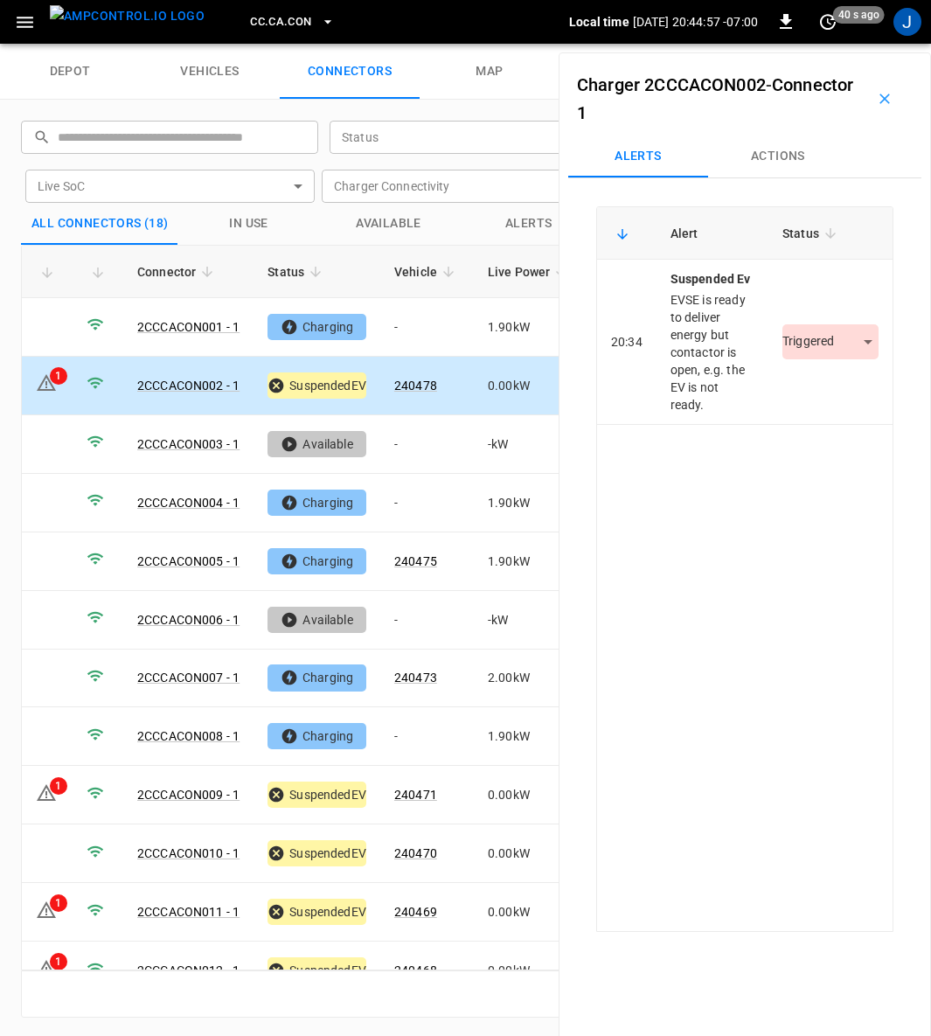
click at [860, 44] on body "CC.[GEOGRAPHIC_DATA]CON Local time [DATE] 20:44:57 -07:00 0 40 s ago J depot ve…" at bounding box center [465, 22] width 931 height 44
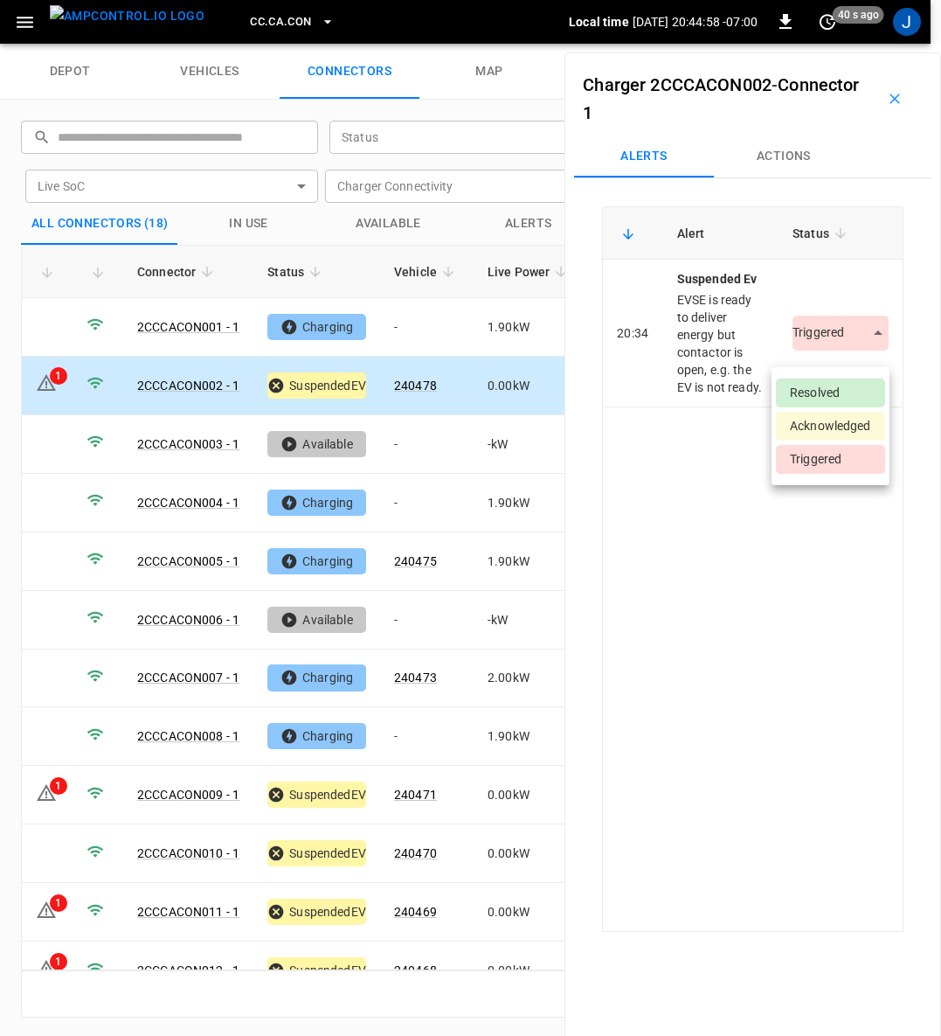
click at [825, 393] on li "Resolved" at bounding box center [830, 392] width 109 height 29
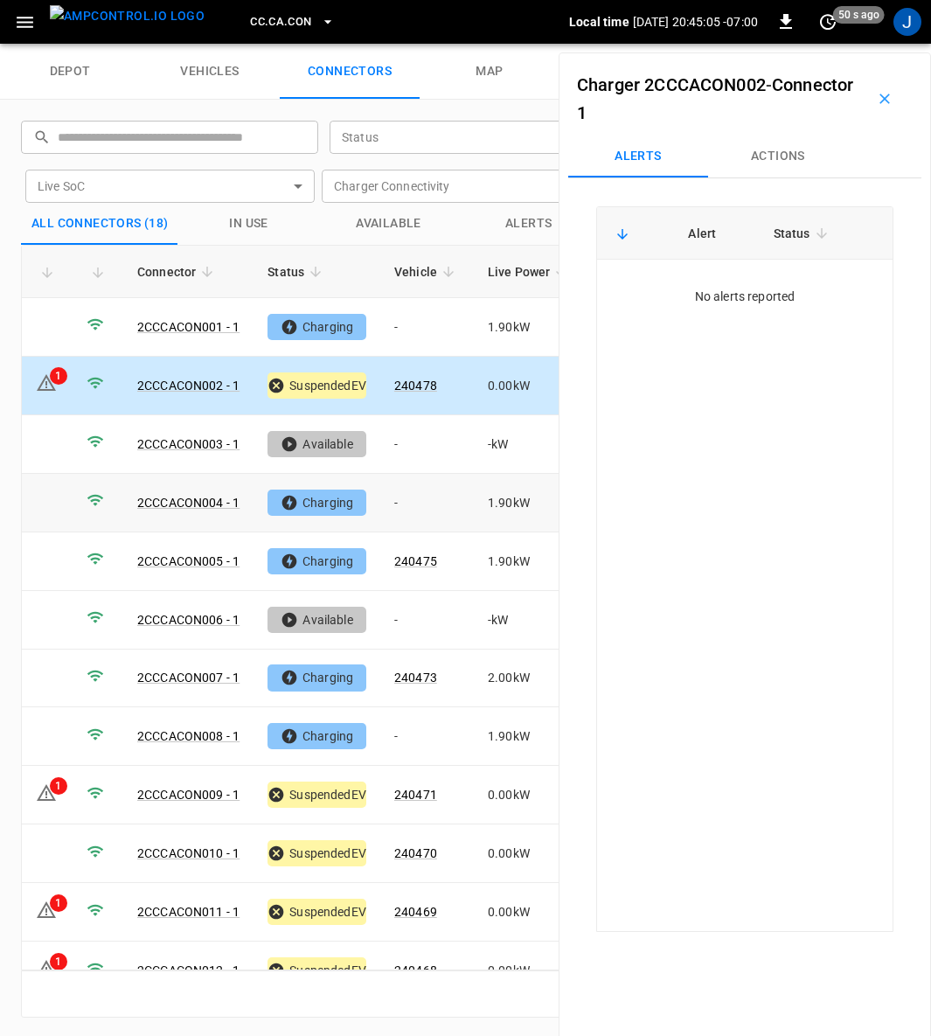
click at [189, 496] on link "2CCCACON004 - 1" at bounding box center [188, 503] width 102 height 14
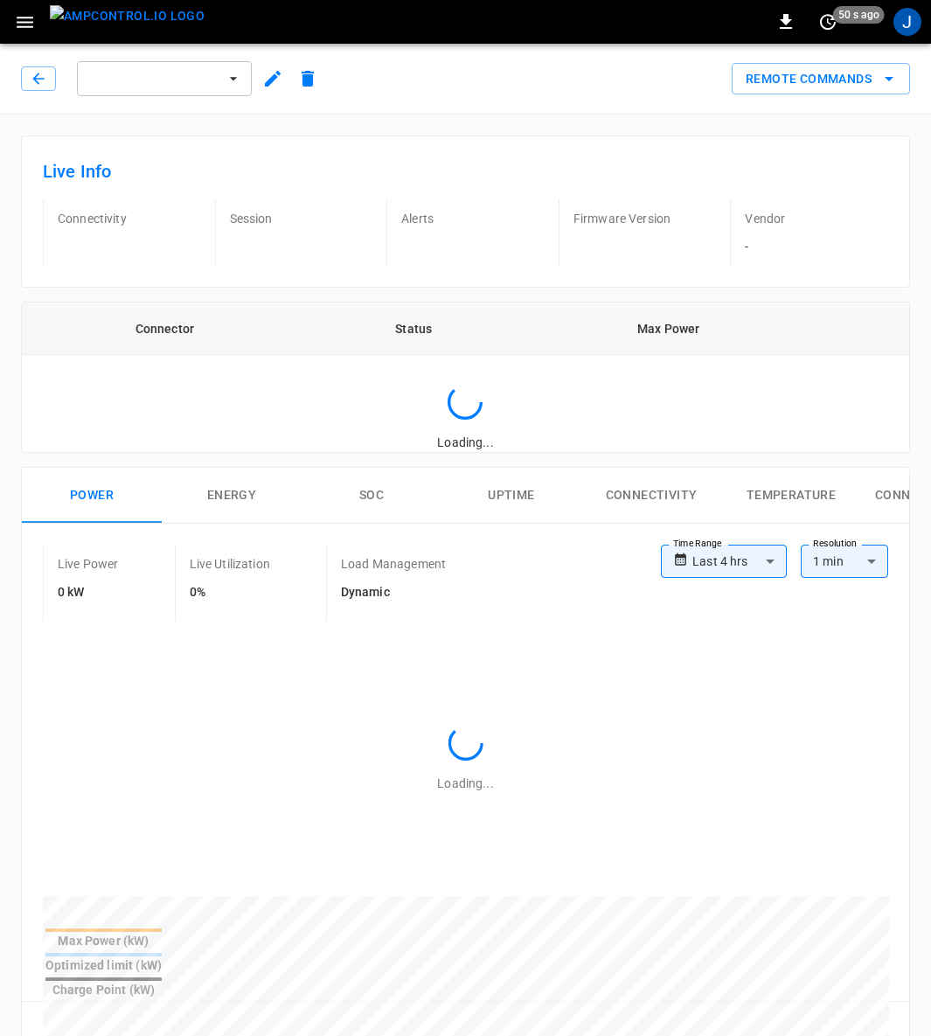
type input "**********"
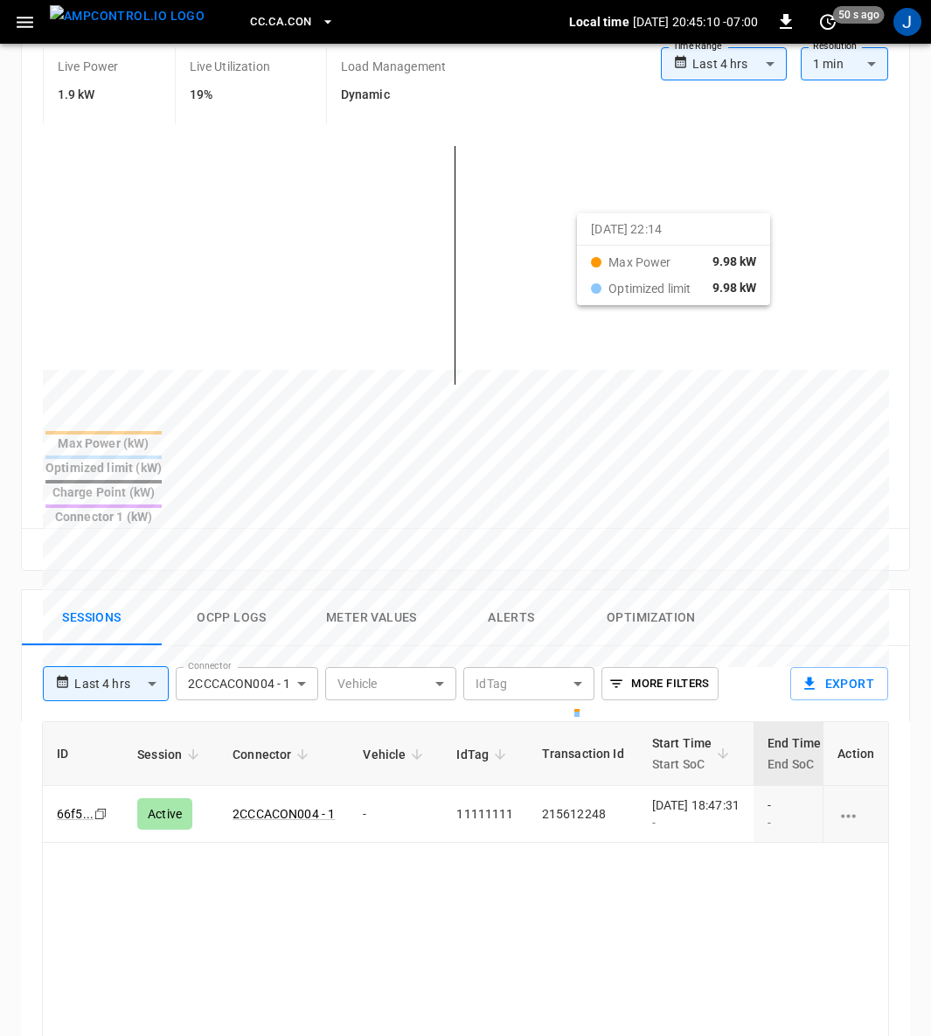
scroll to position [524, 0]
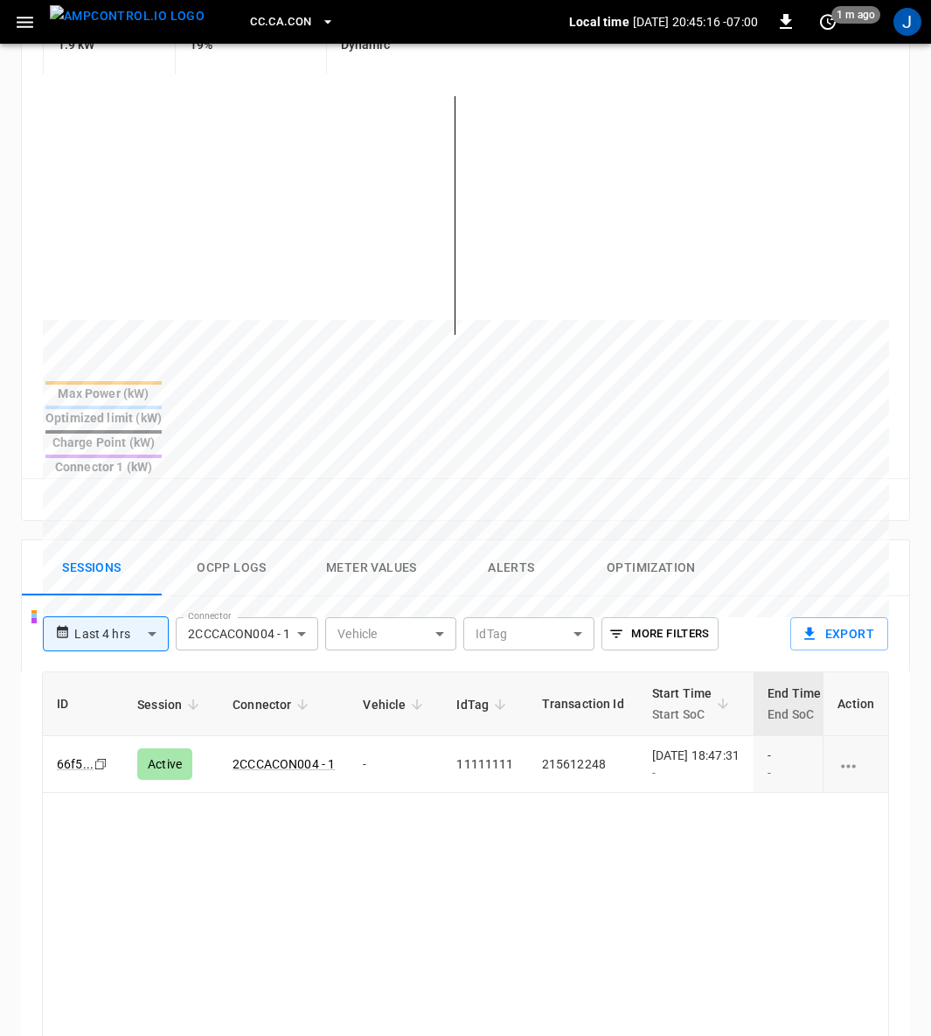
click at [672, 746] on div "[DATE] 18:47:31 -" at bounding box center [695, 763] width 87 height 35
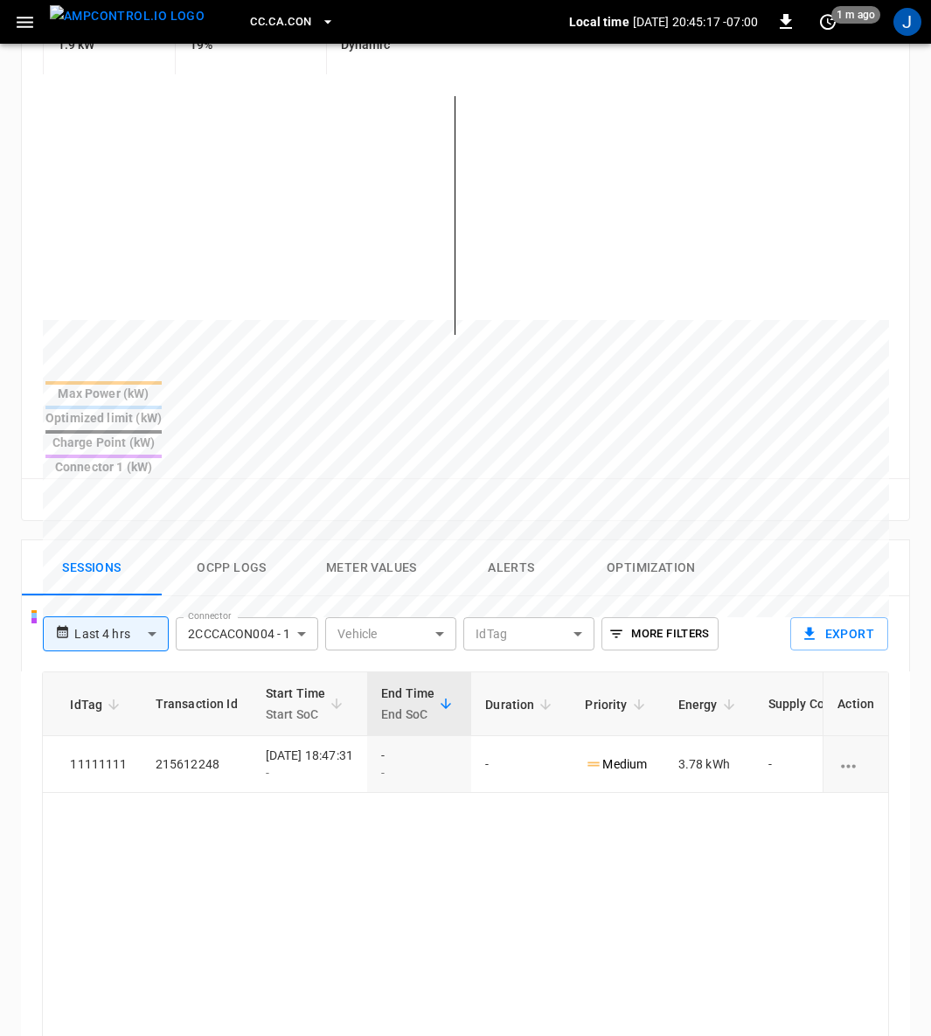
scroll to position [0, 461]
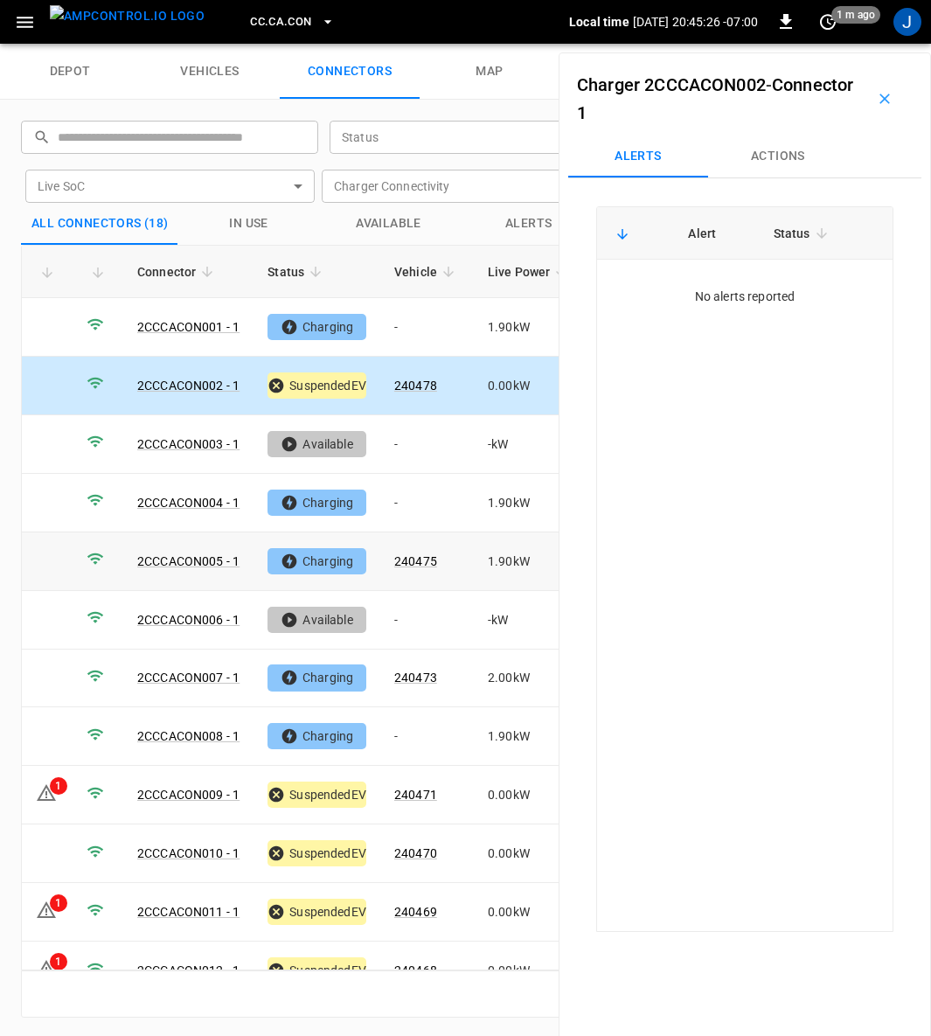
click at [199, 554] on link "2CCCACON005 - 1" at bounding box center [188, 561] width 102 height 14
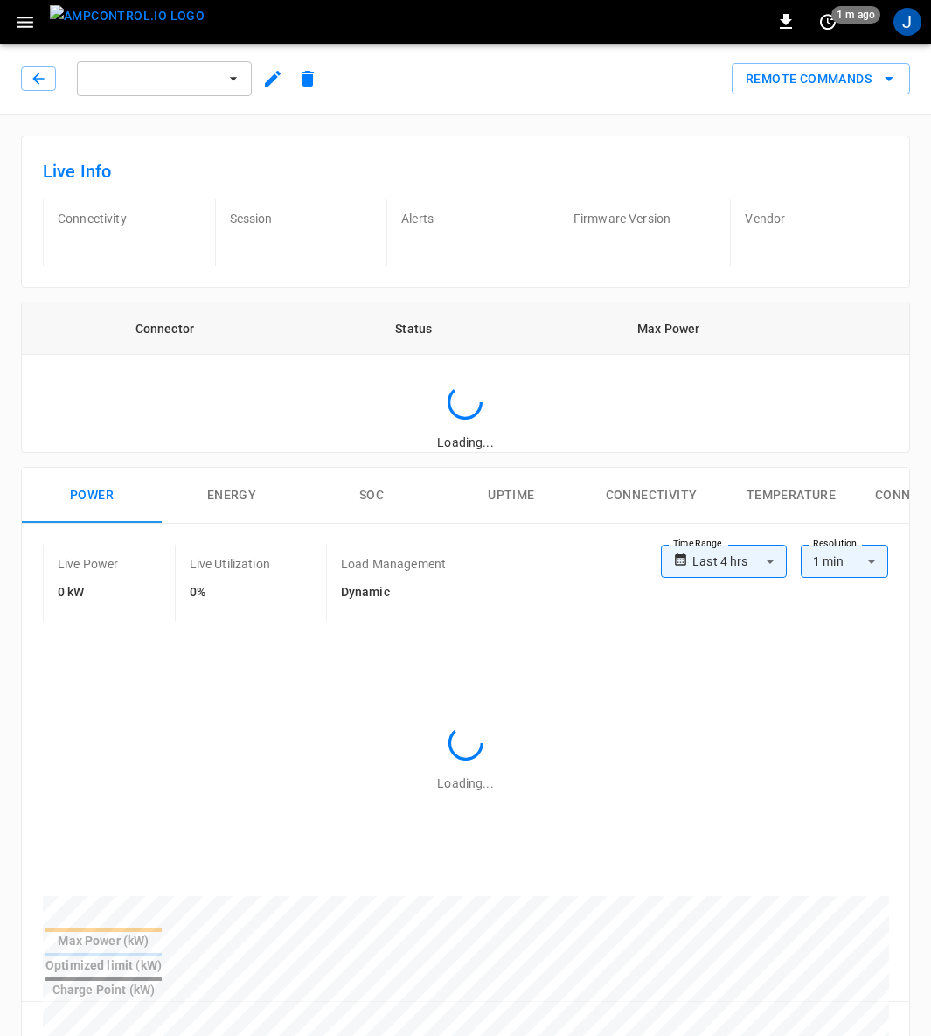
type input "**********"
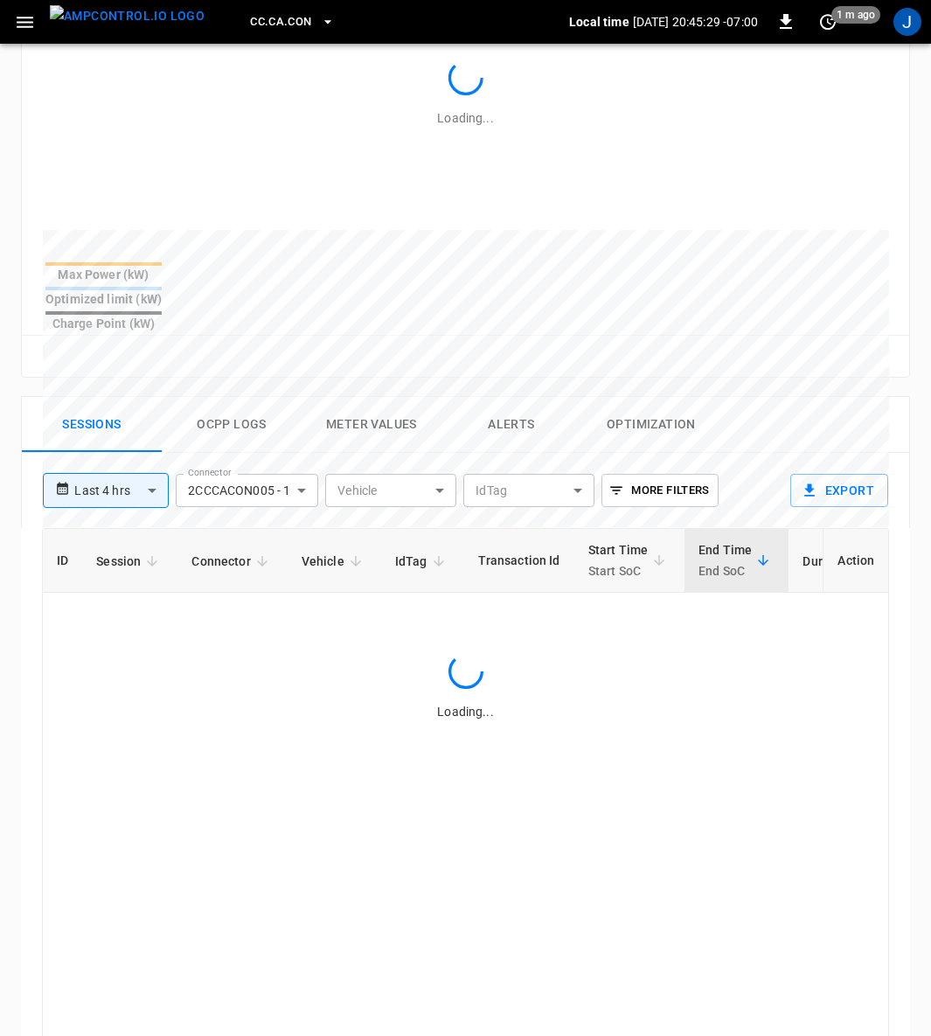
scroll to position [656, 0]
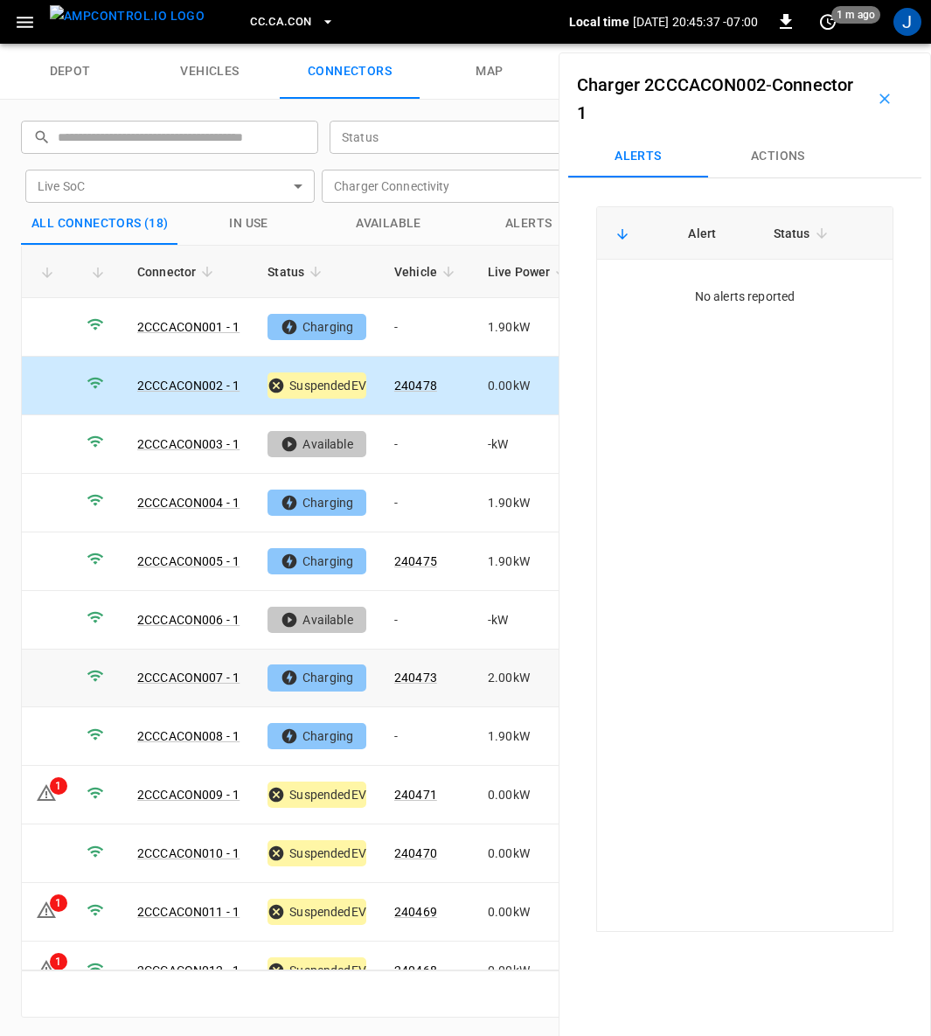
click at [191, 677] on td "2CCCACON007 - 1" at bounding box center [188, 678] width 130 height 59
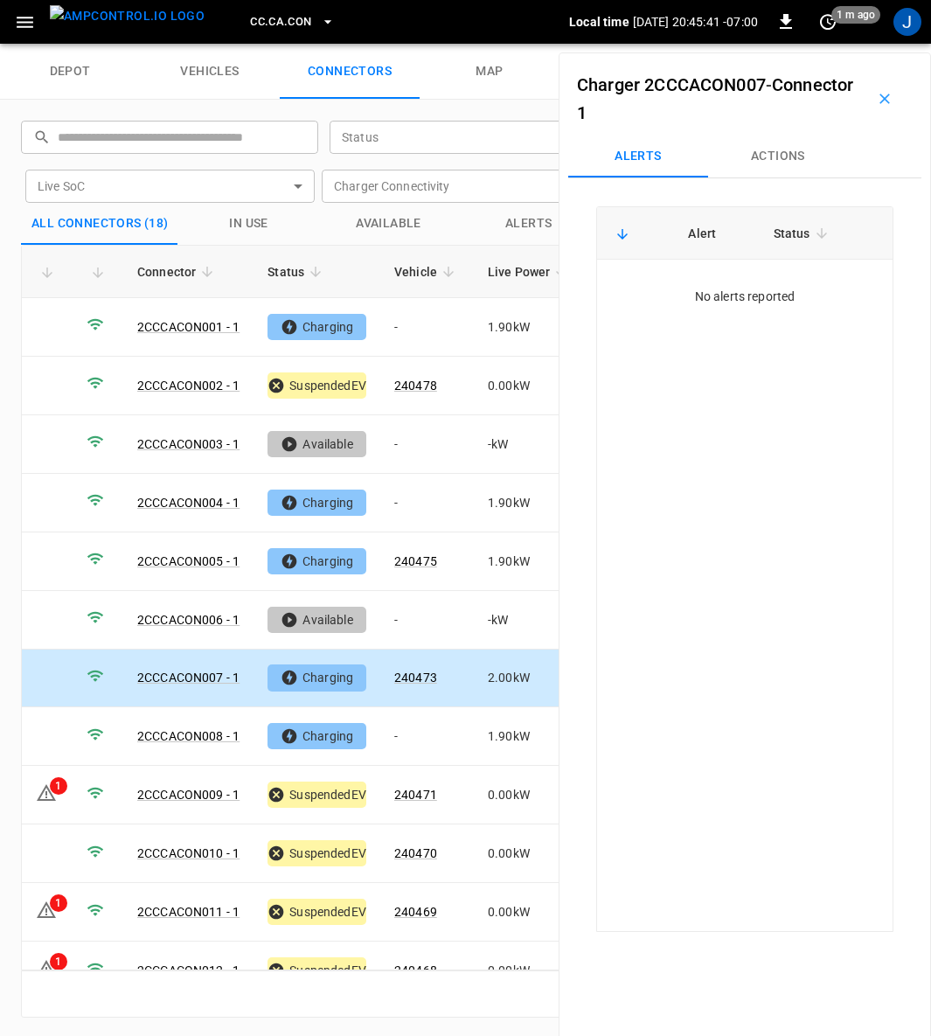
click at [184, 670] on link "2CCCACON007 - 1" at bounding box center [188, 677] width 102 height 14
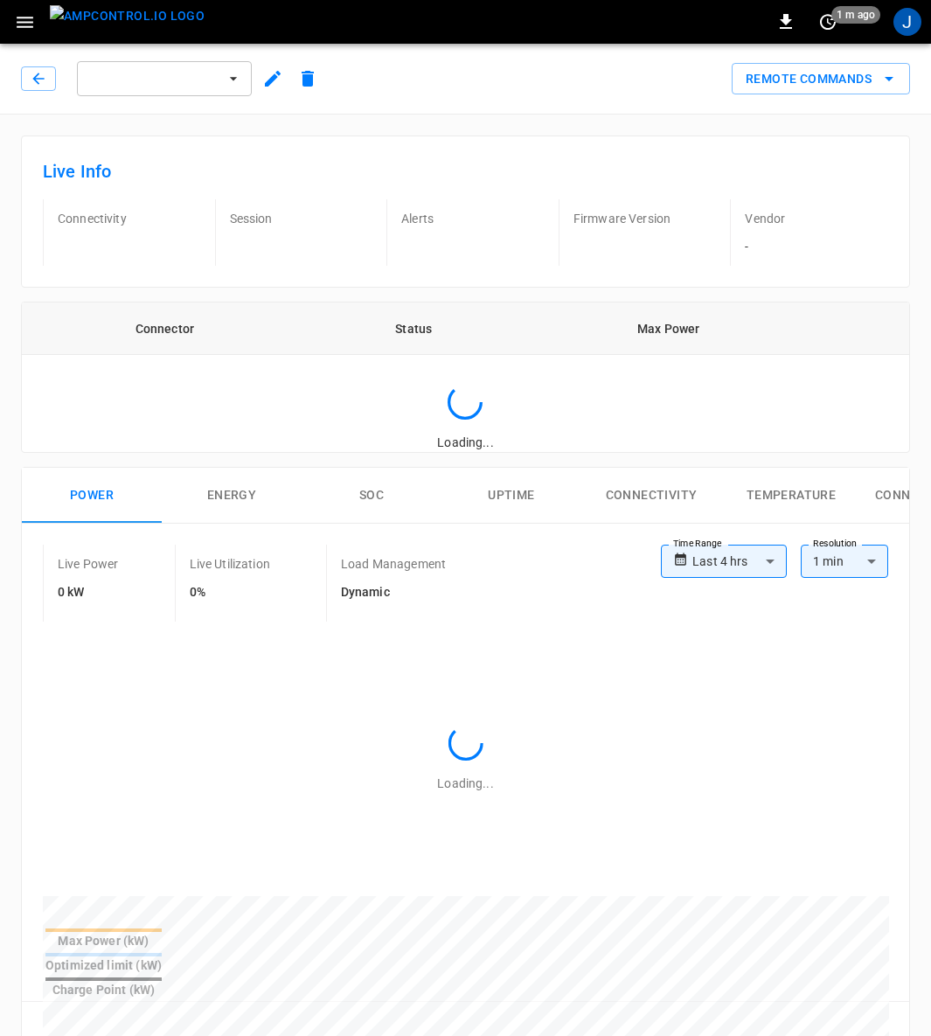
type input "**********"
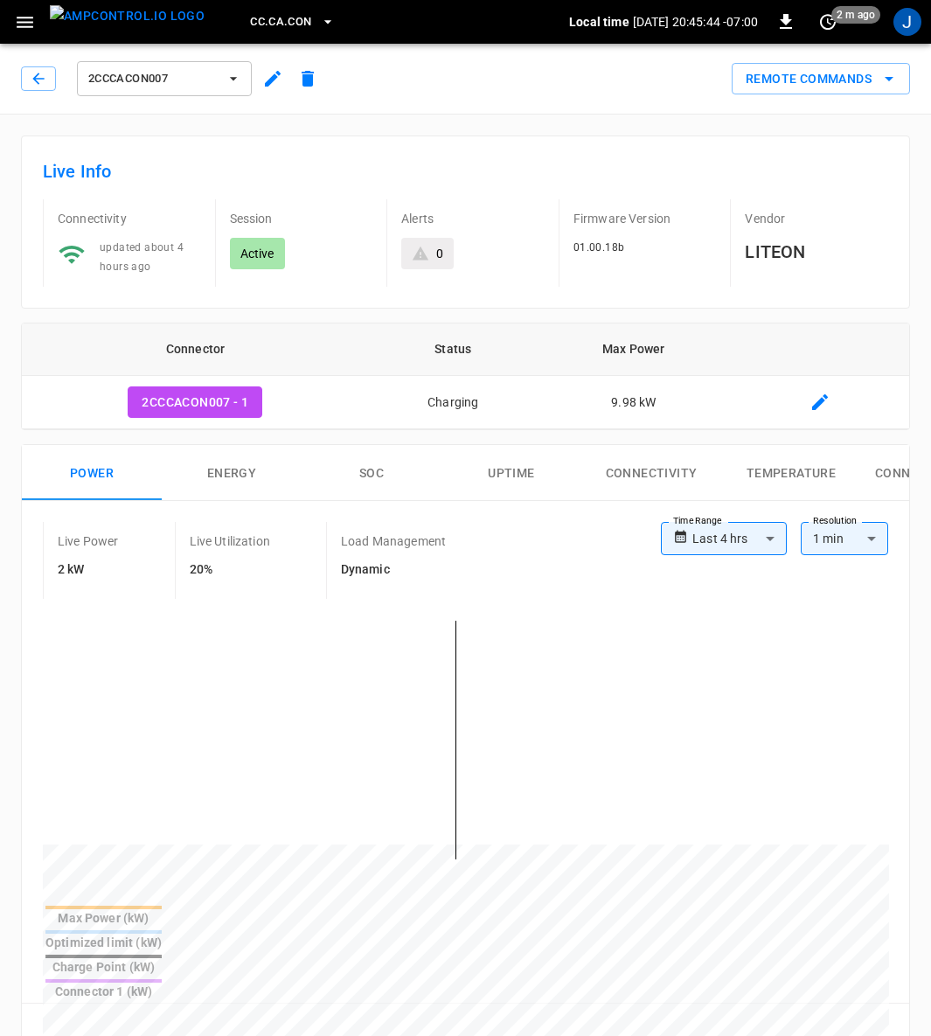
scroll to position [393, 0]
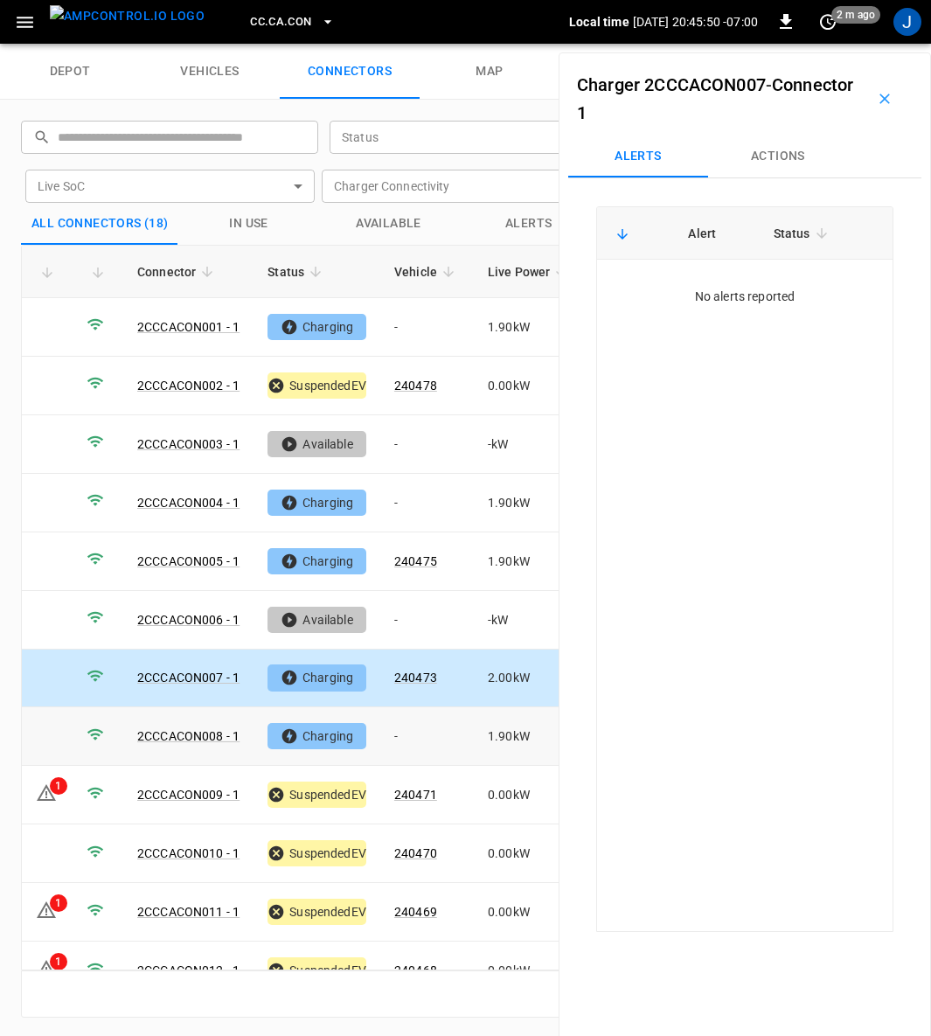
click at [176, 729] on link "2CCCACON008 - 1" at bounding box center [188, 736] width 102 height 14
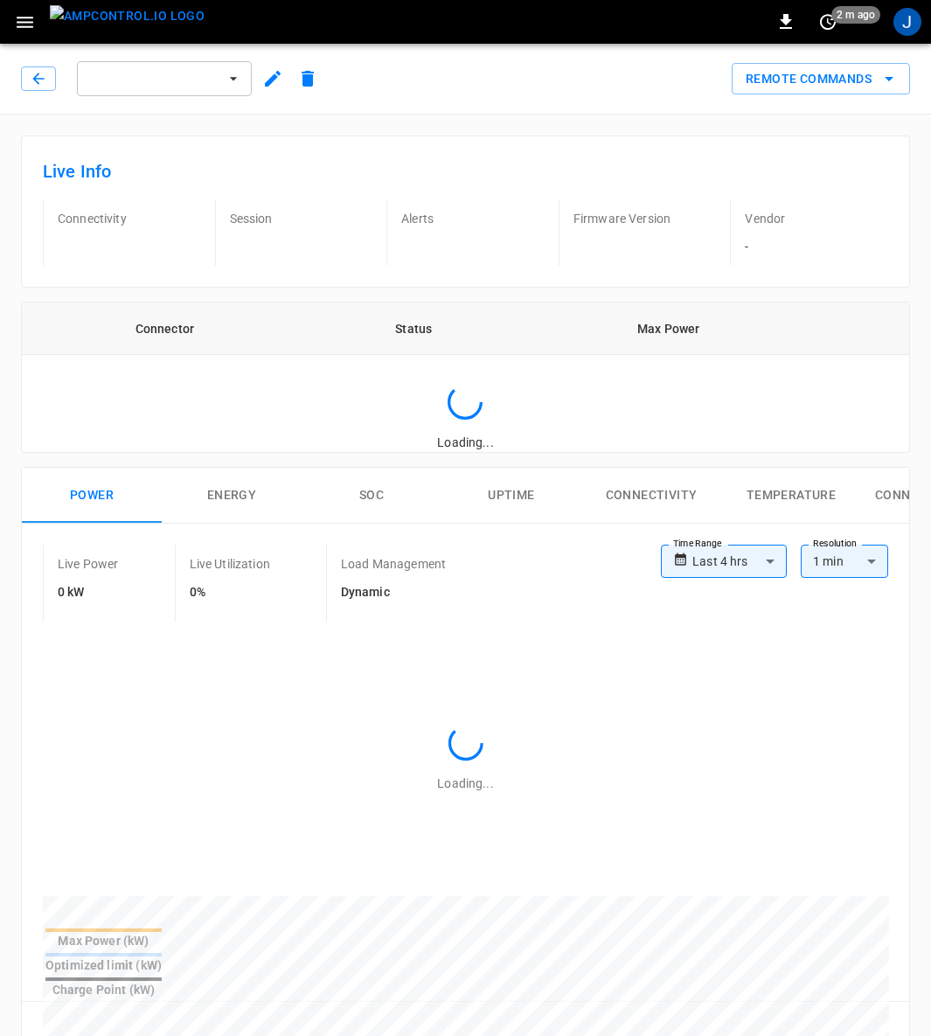
type input "**********"
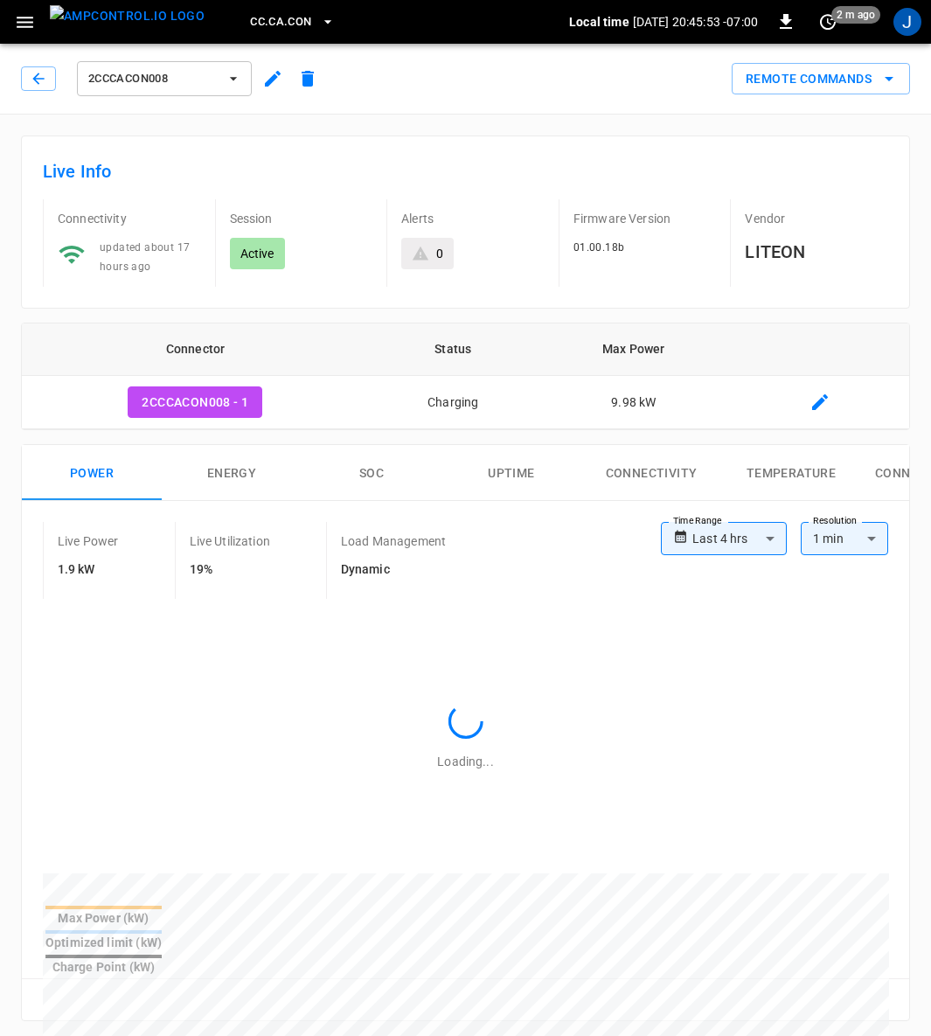
scroll to position [656, 0]
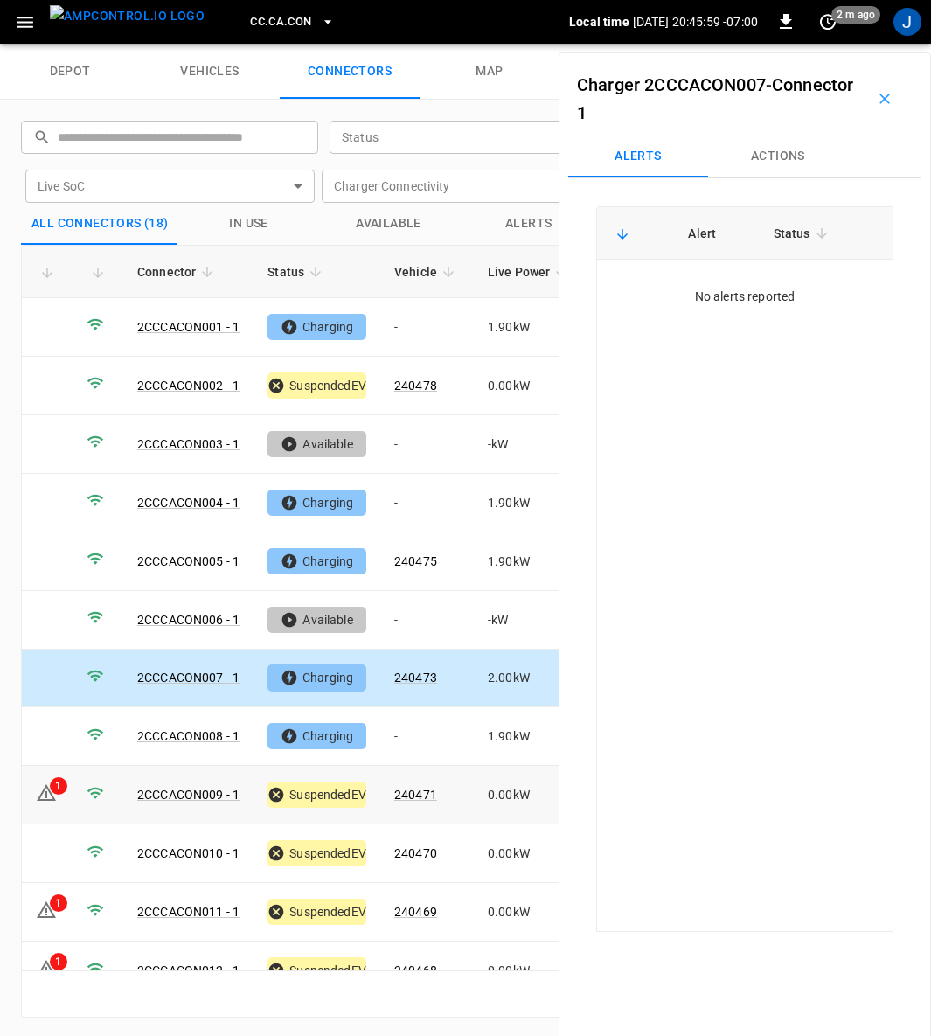
click at [195, 788] on link "2CCCACON009 - 1" at bounding box center [188, 795] width 102 height 14
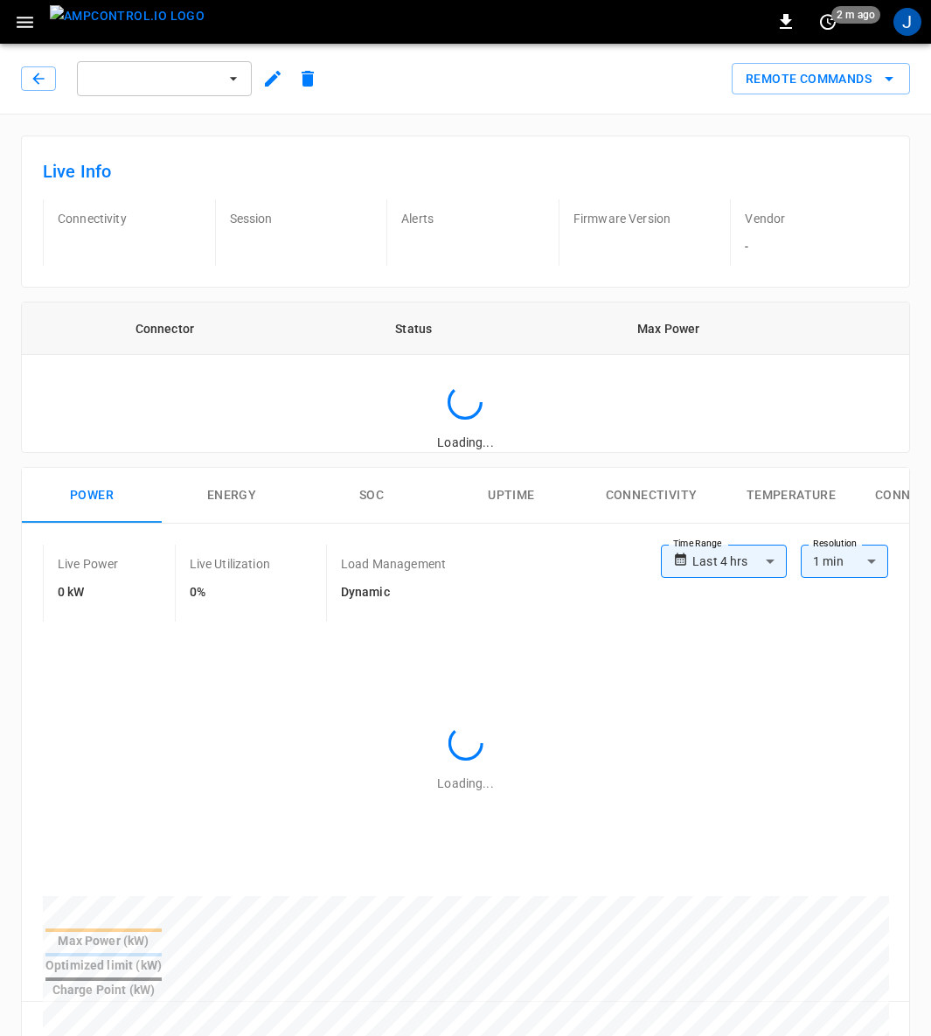
type input "**********"
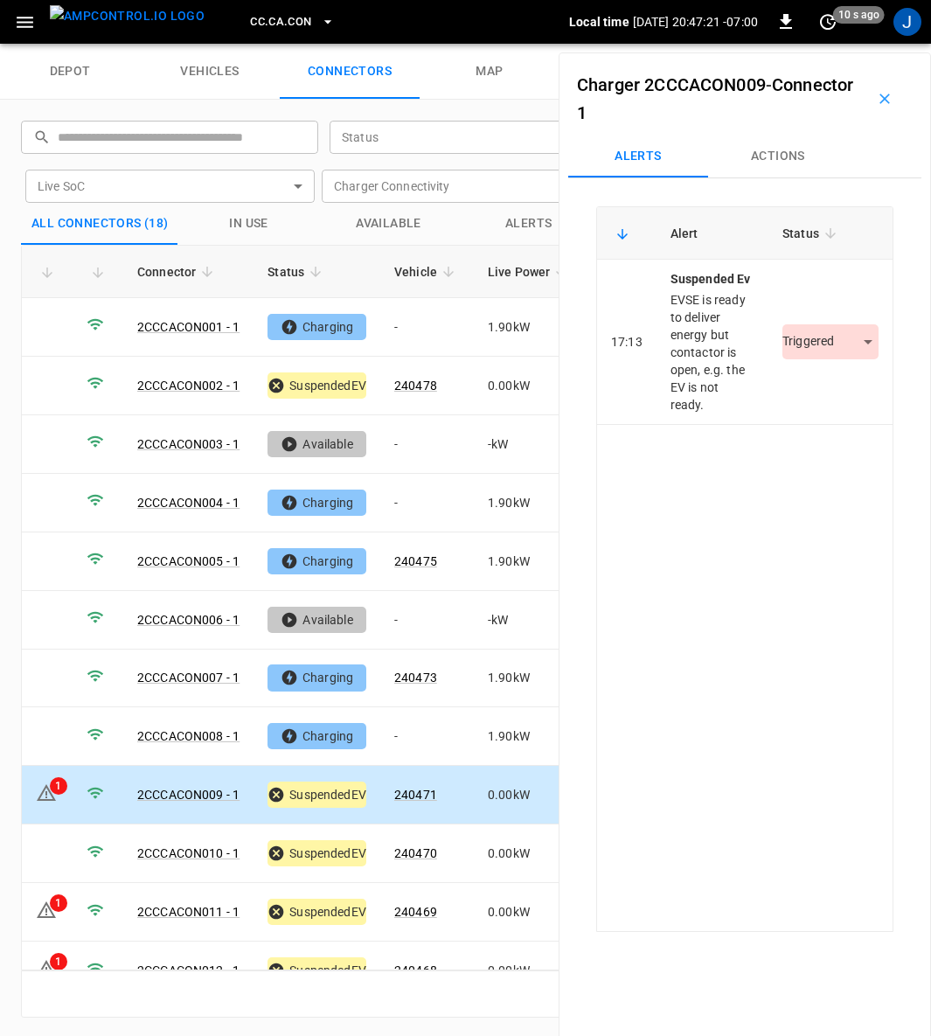
click at [855, 44] on body "CC.CA.CON Local time [DATE] 20:47:21 -07:00 0 10 s ago J depot vehicles connect…" at bounding box center [465, 22] width 931 height 44
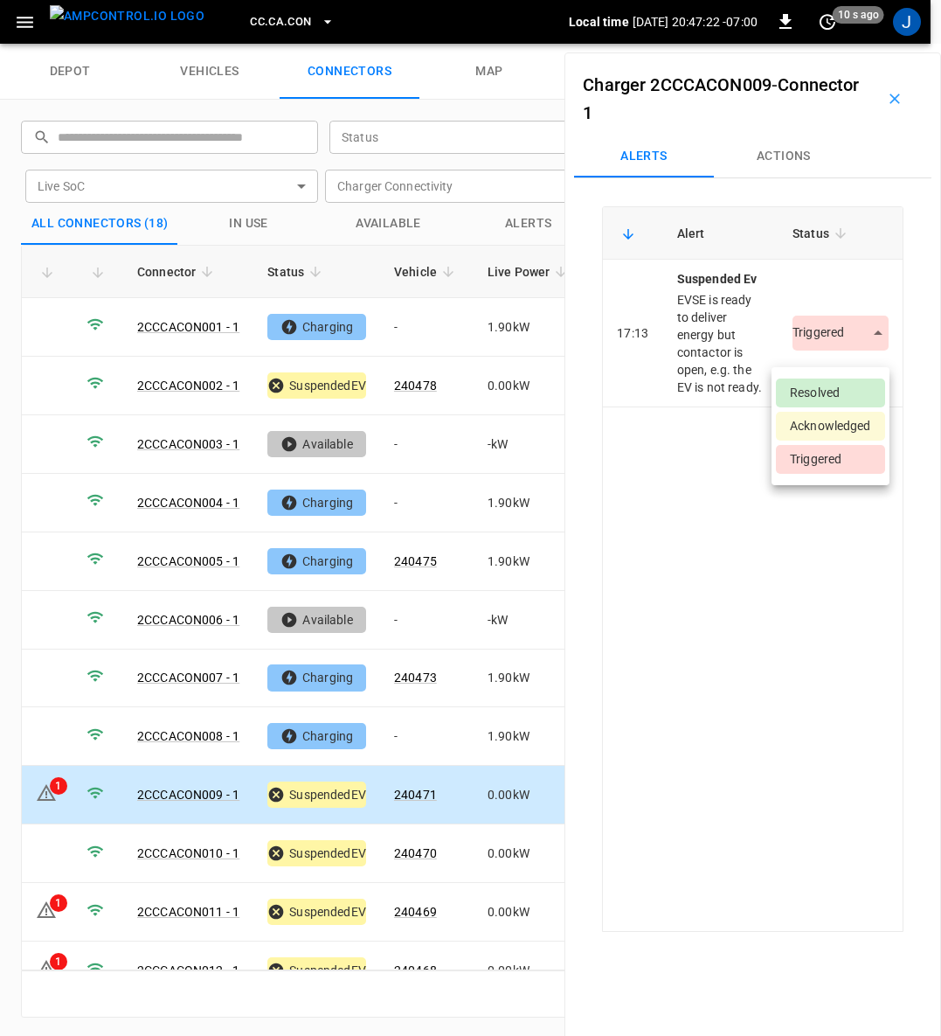
click at [829, 384] on li "Resolved" at bounding box center [830, 392] width 109 height 29
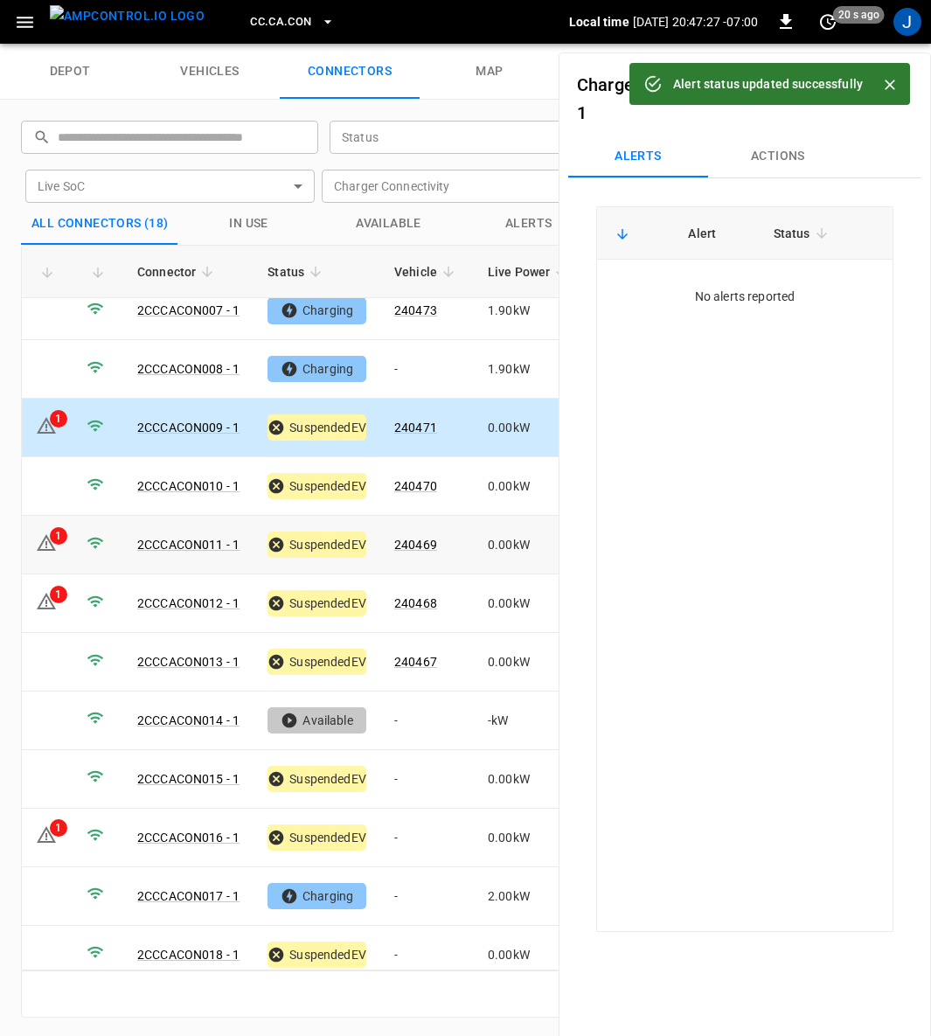
scroll to position [368, 0]
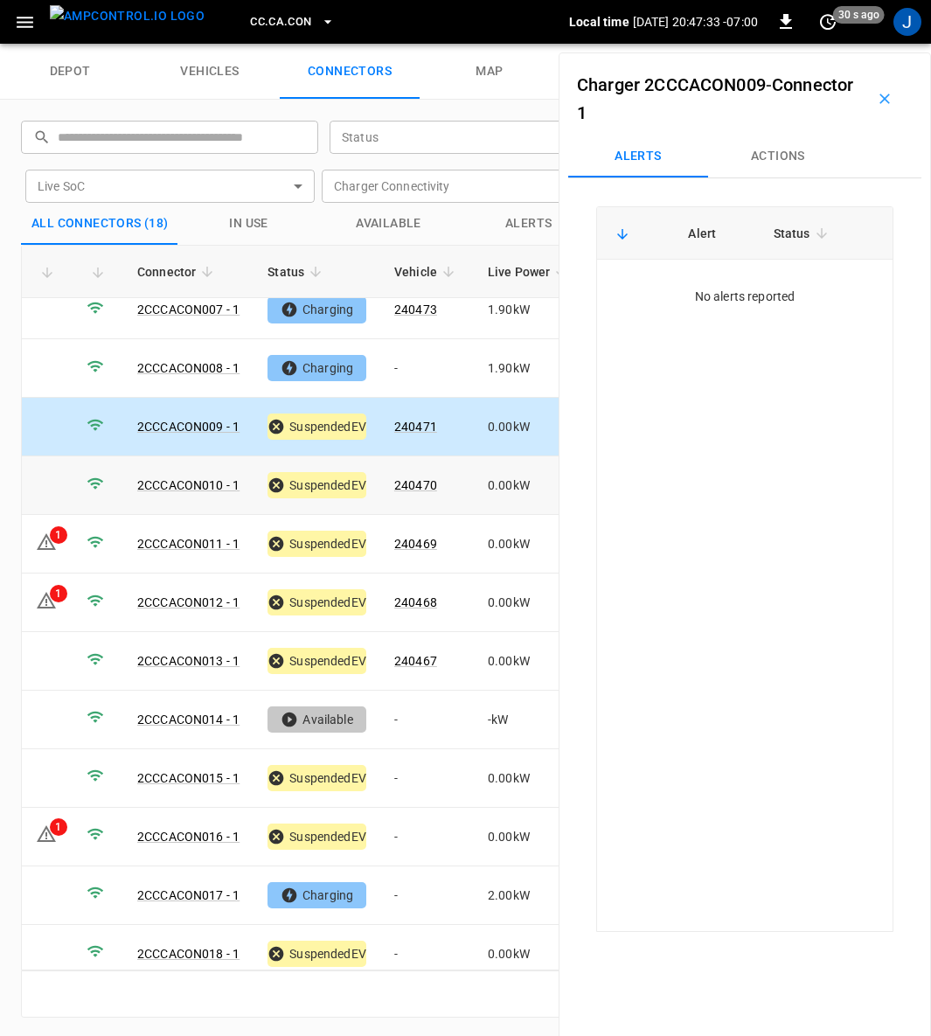
click at [191, 478] on link "2CCCACON010 - 1" at bounding box center [188, 485] width 102 height 14
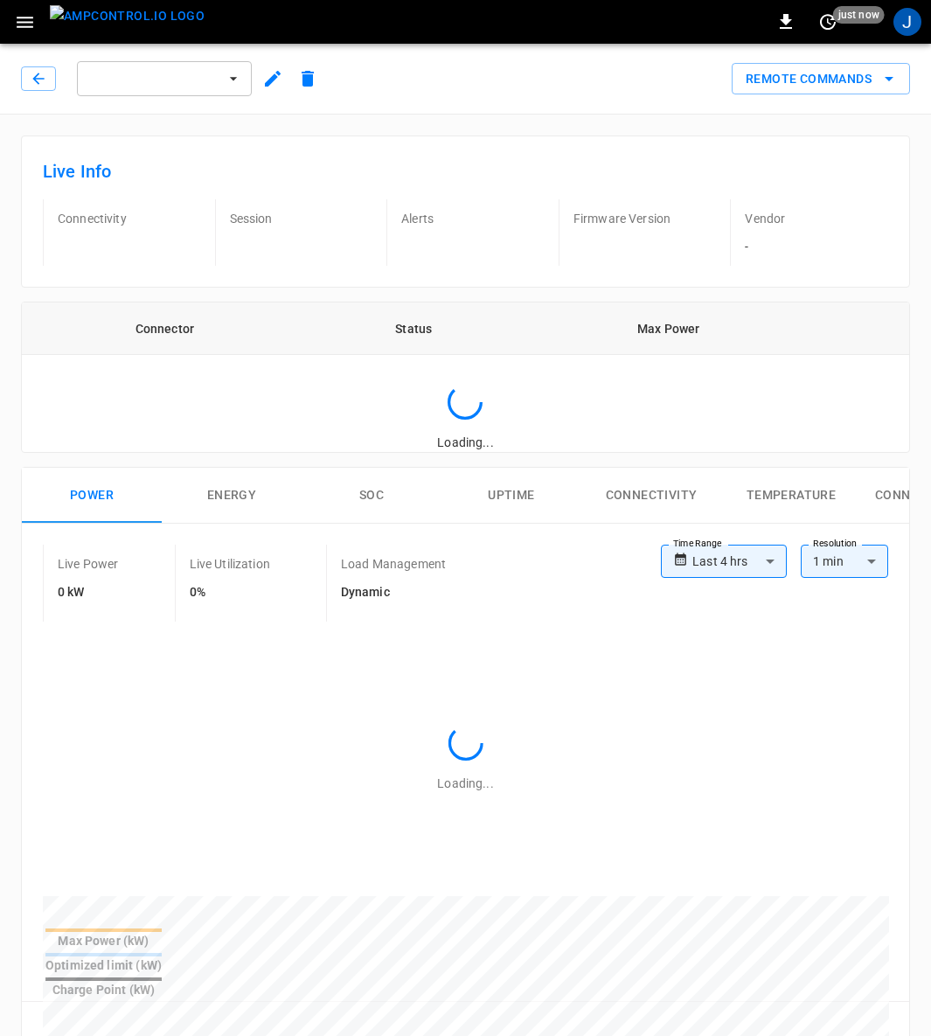
type input "**********"
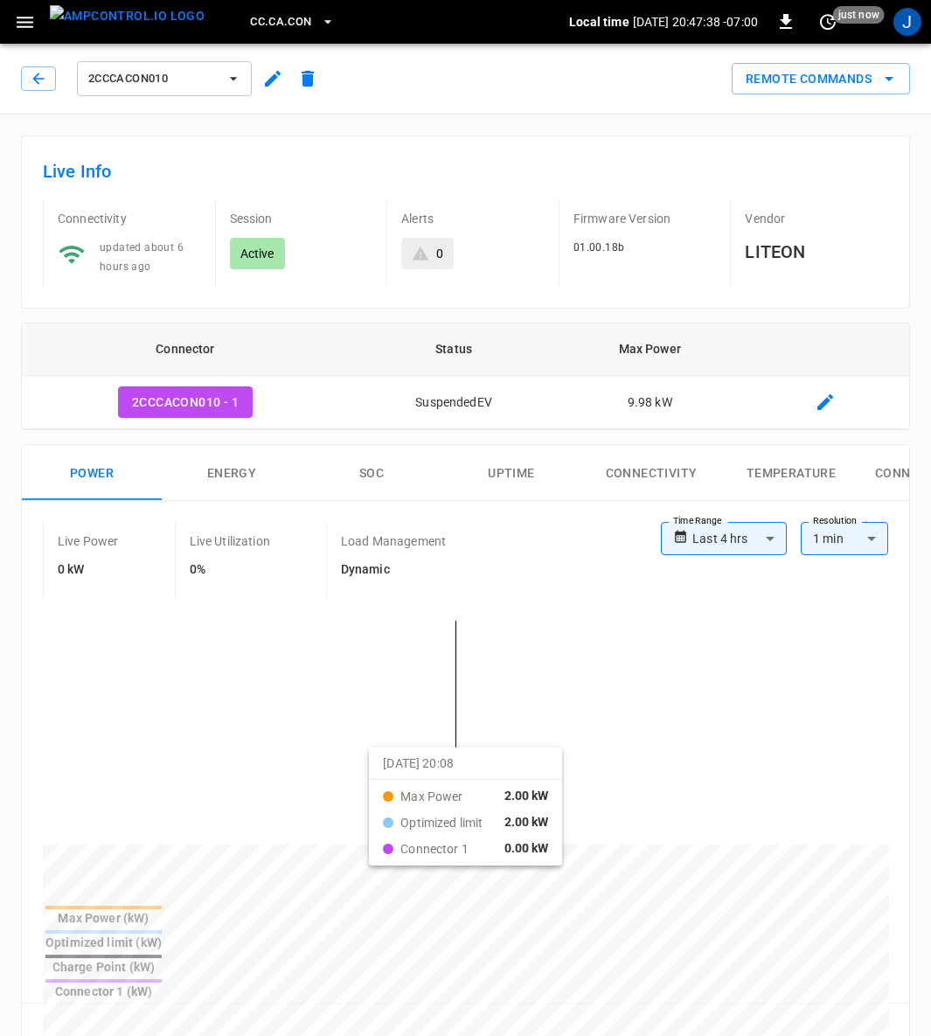
scroll to position [656, 0]
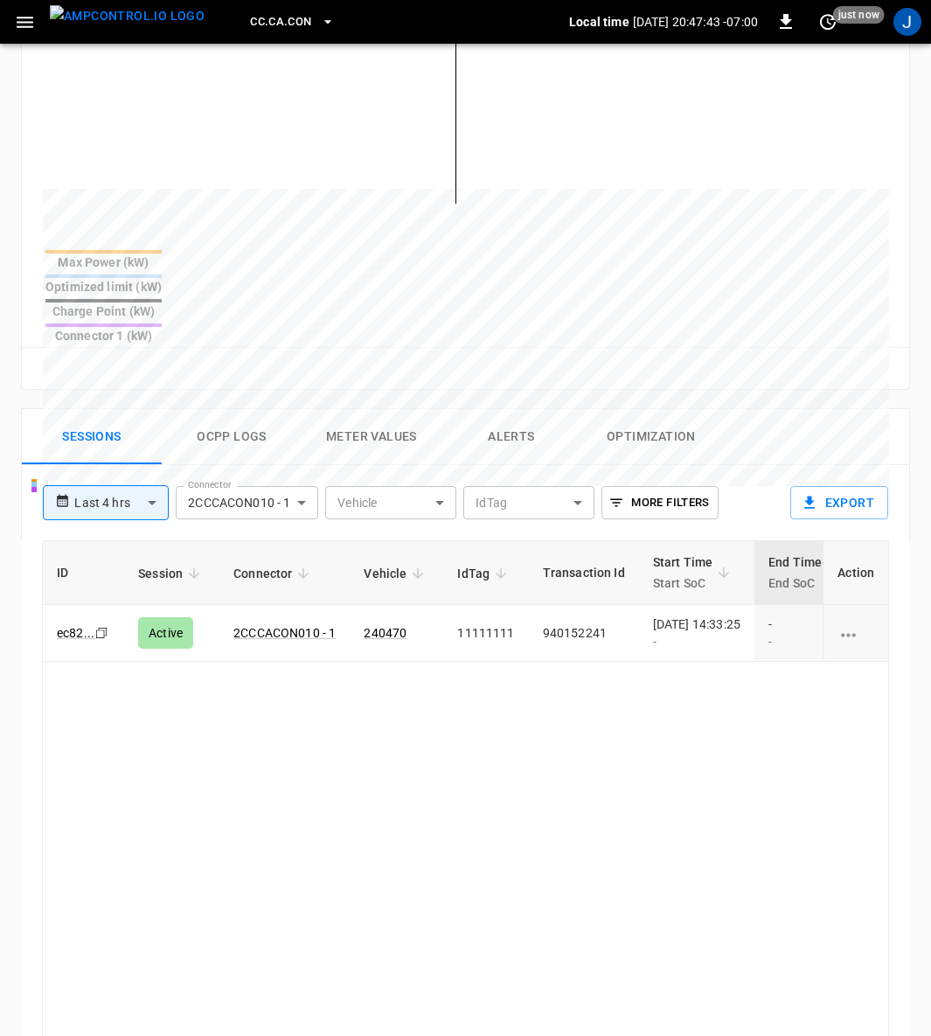
click at [699, 615] on div "[DATE] 14:33:25 -" at bounding box center [696, 632] width 87 height 35
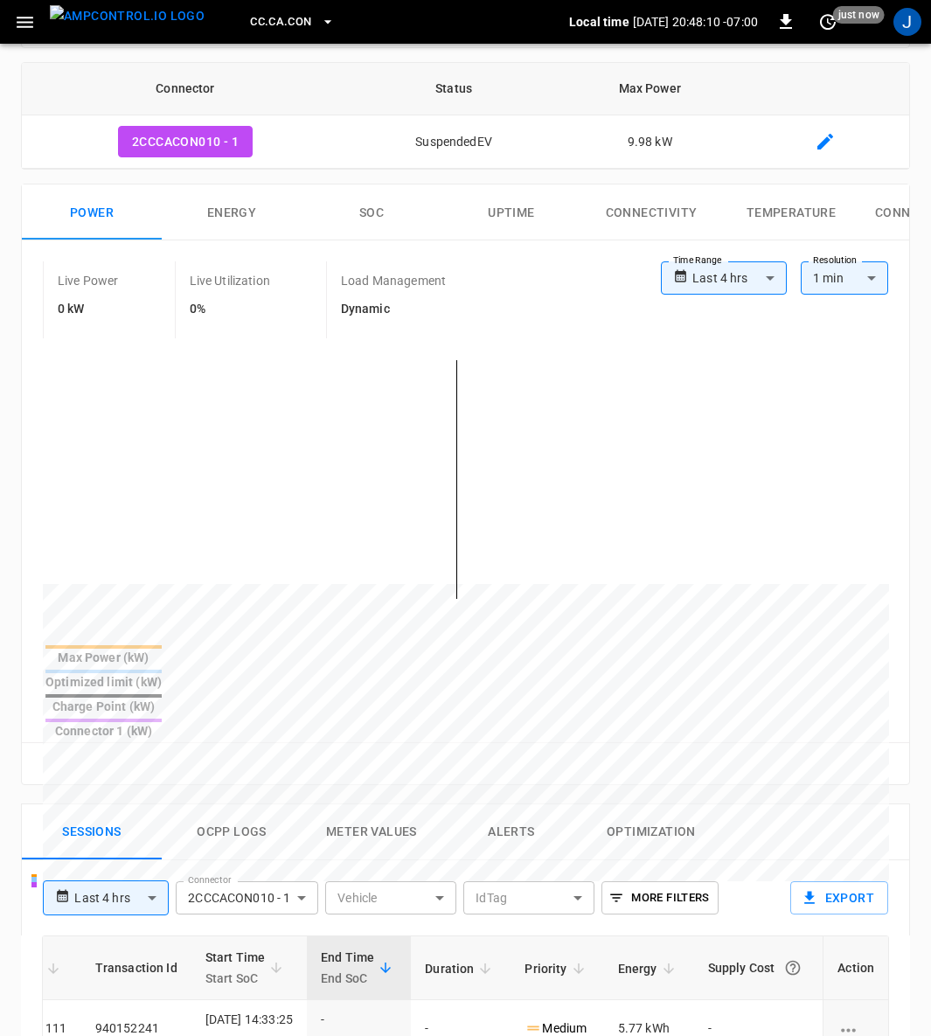
scroll to position [393, 0]
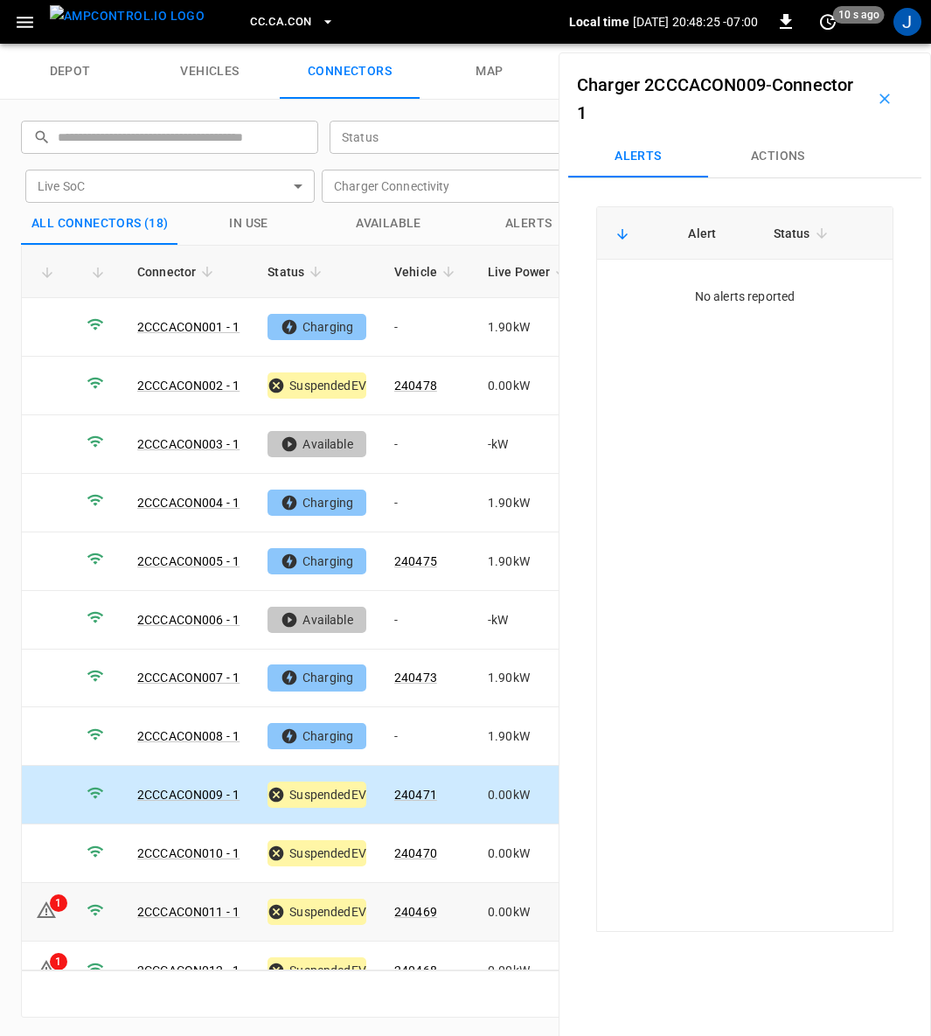
click at [190, 905] on link "2CCCACON011 - 1" at bounding box center [188, 912] width 102 height 14
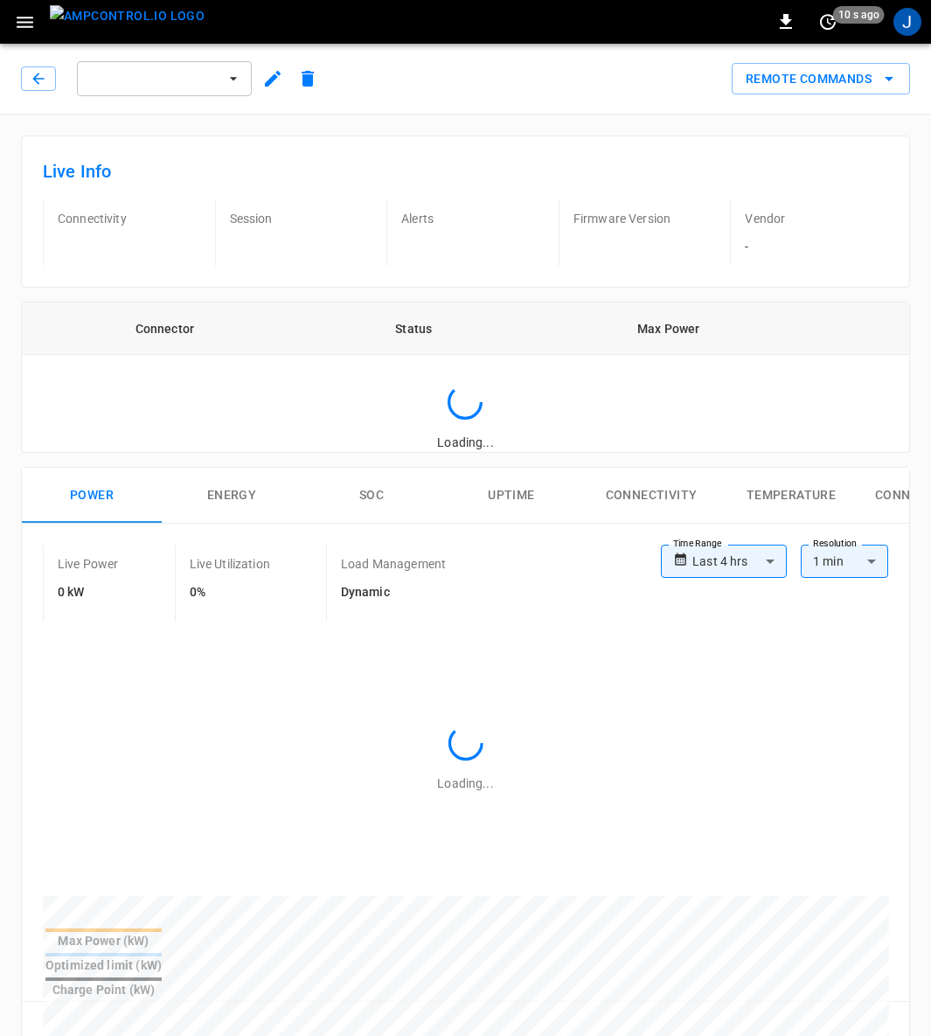
type input "**********"
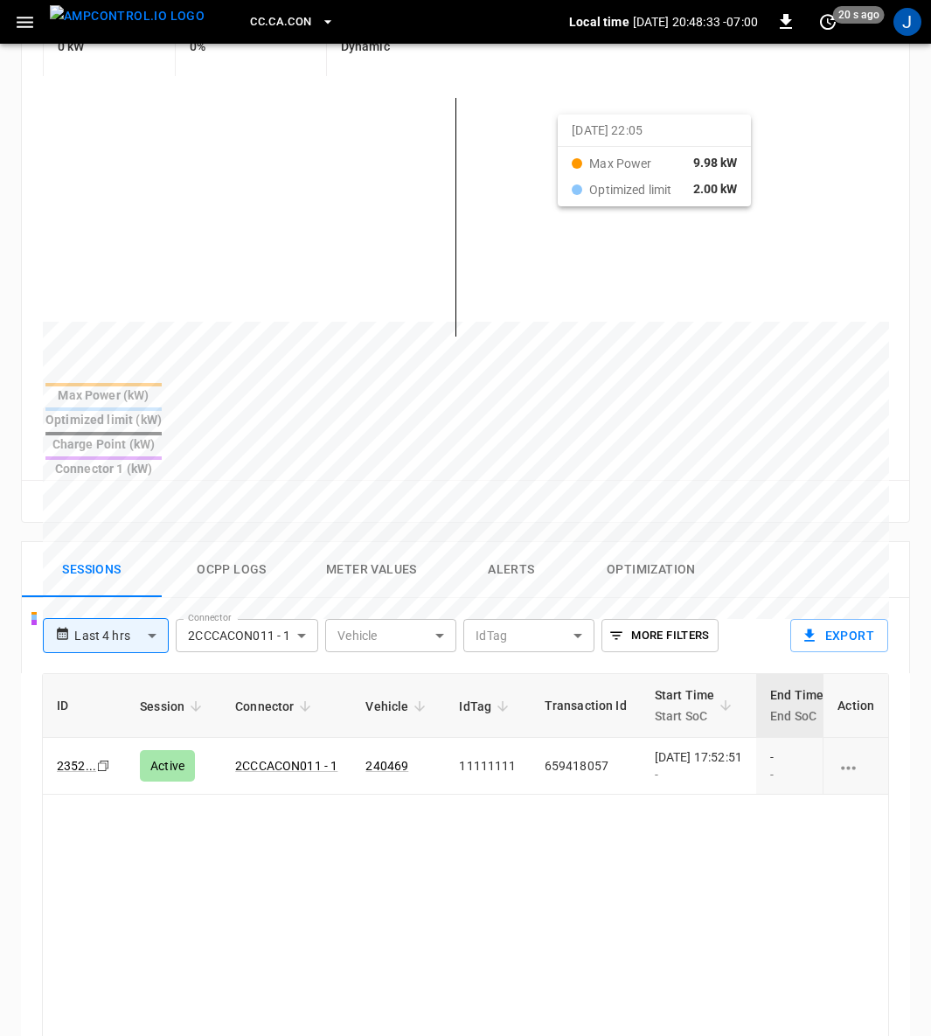
scroll to position [524, 0]
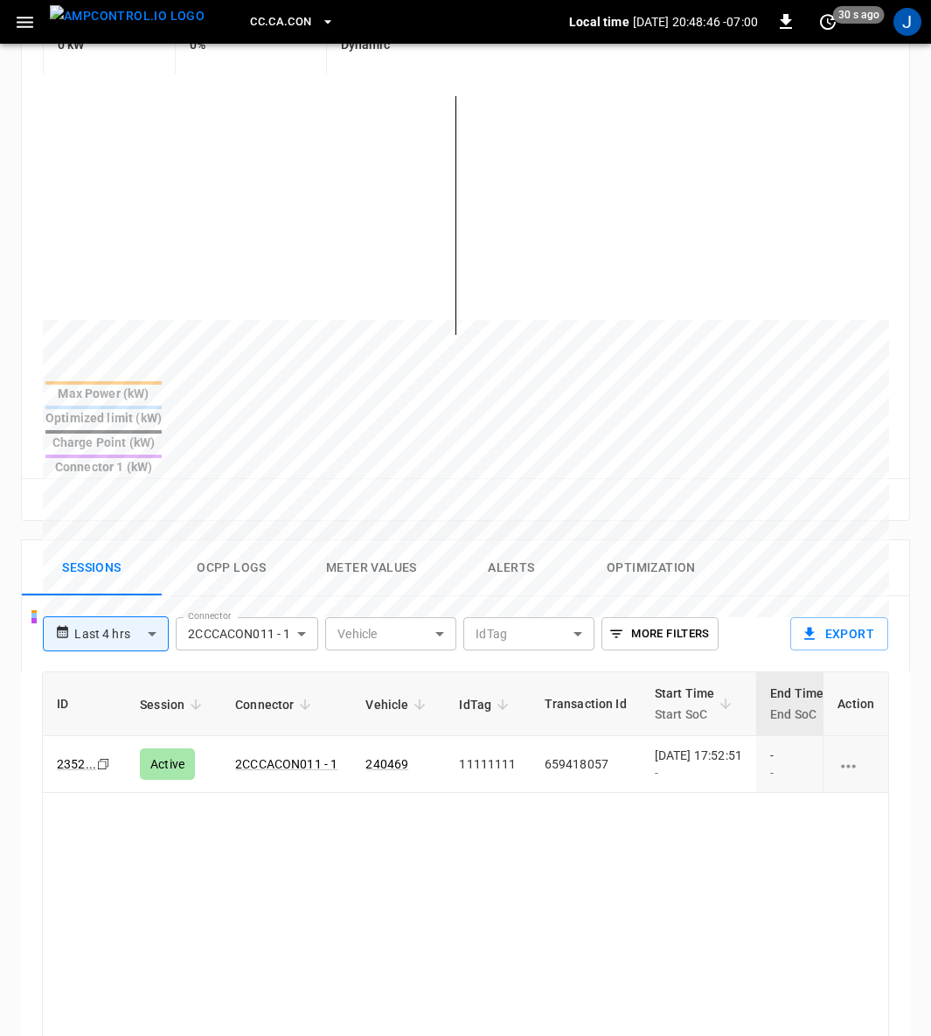
click at [756, 736] on td "[DATE] 17:52:51 -" at bounding box center [698, 764] width 115 height 57
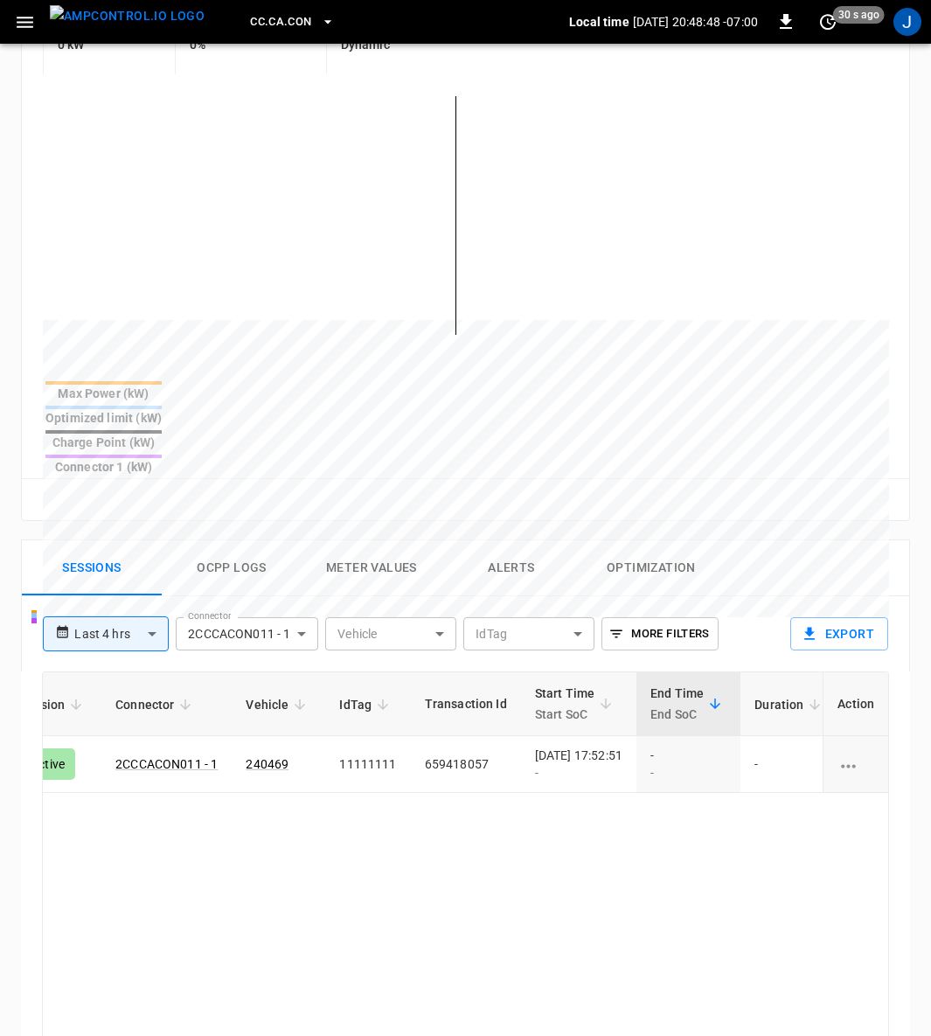
scroll to position [0, 463]
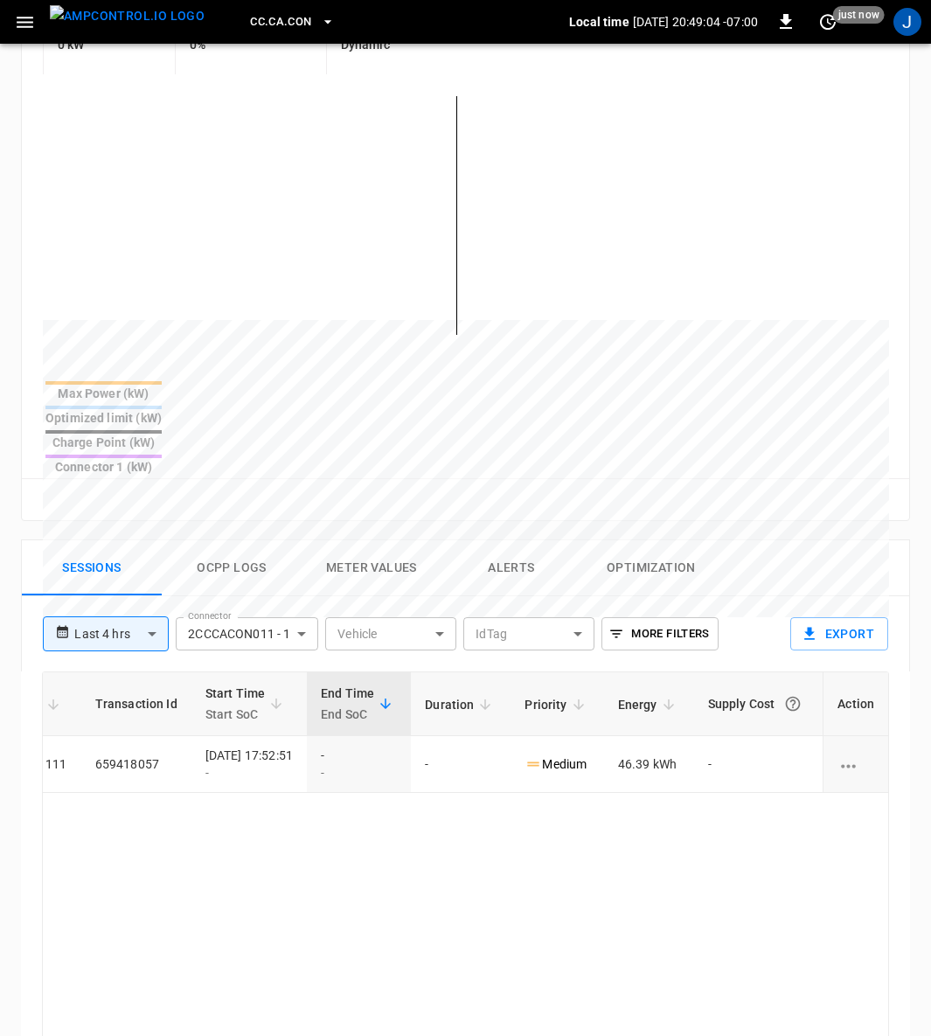
click at [607, 736] on td "46.39 kWh" at bounding box center [649, 764] width 90 height 57
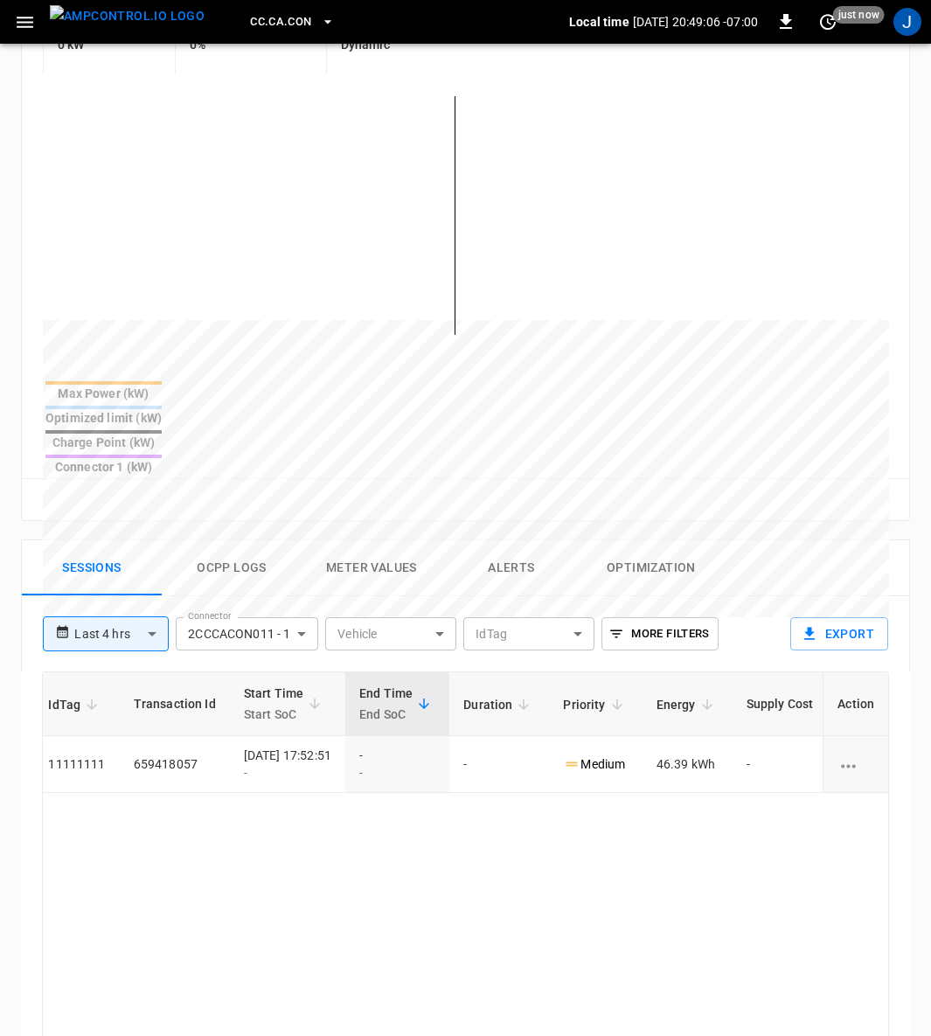
scroll to position [0, 0]
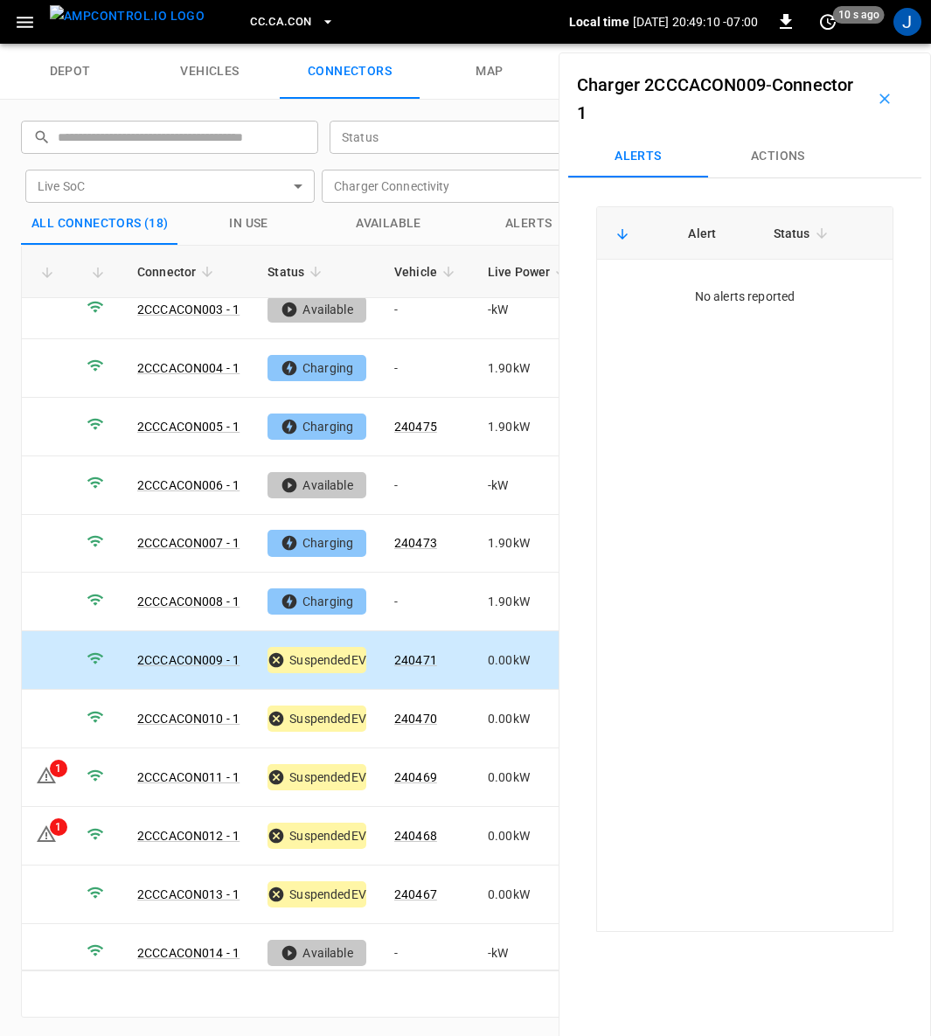
scroll to position [262, 0]
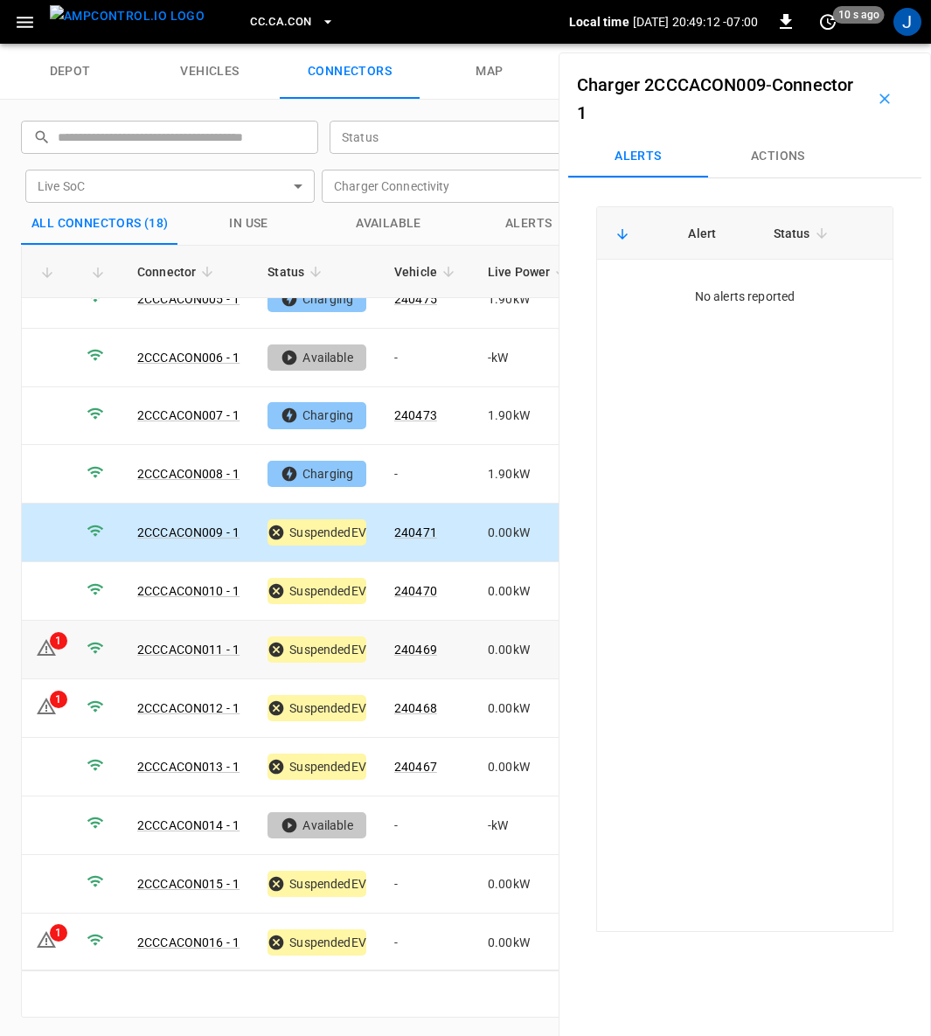
click at [51, 632] on div "1" at bounding box center [58, 640] width 17 height 17
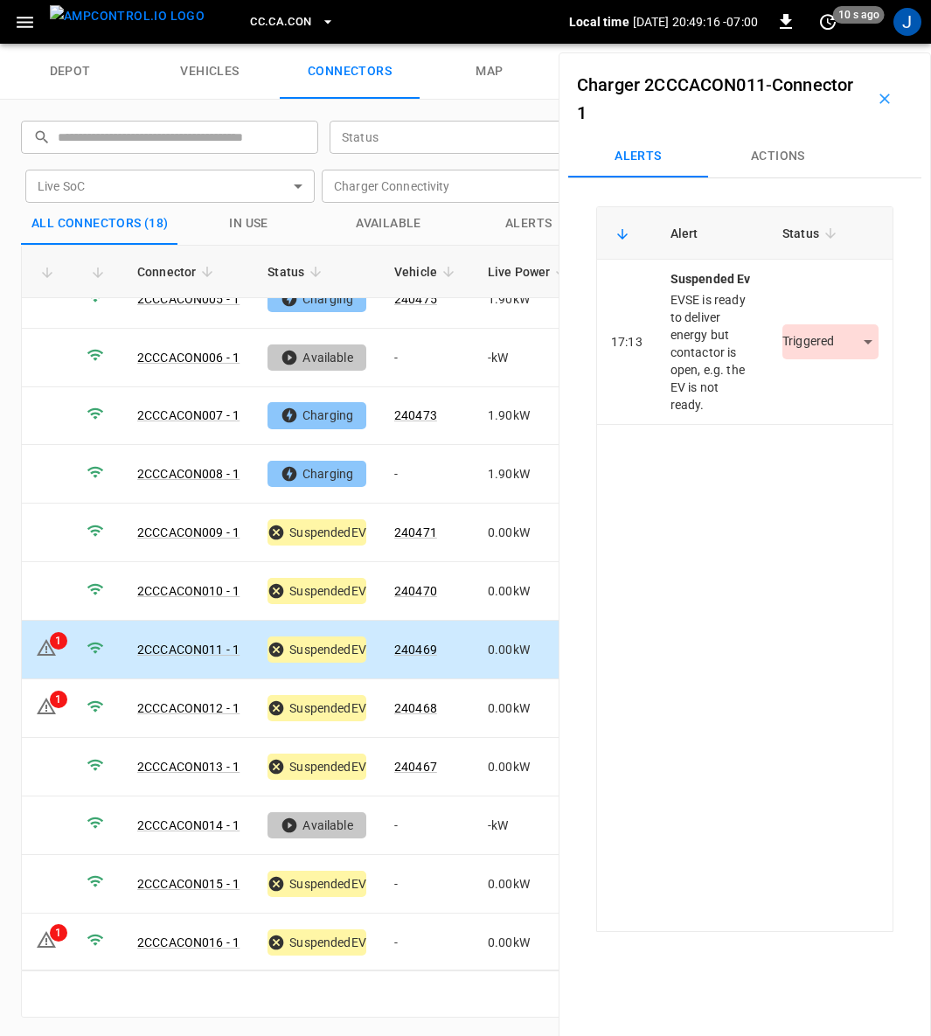
click at [857, 44] on body "CC.[GEOGRAPHIC_DATA]CON Local time [DATE] 20:49:16 -07:00 0 10 s ago J depot ve…" at bounding box center [465, 22] width 931 height 44
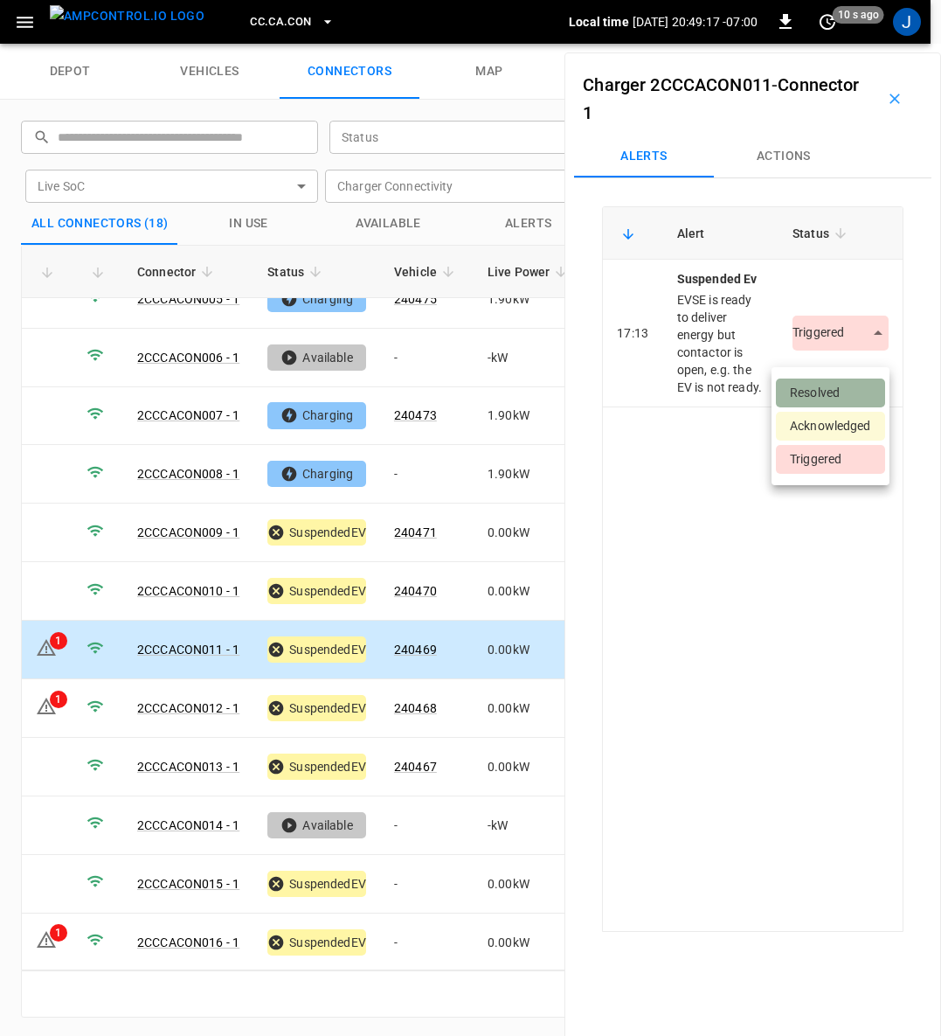
click at [831, 385] on li "Resolved" at bounding box center [830, 392] width 109 height 29
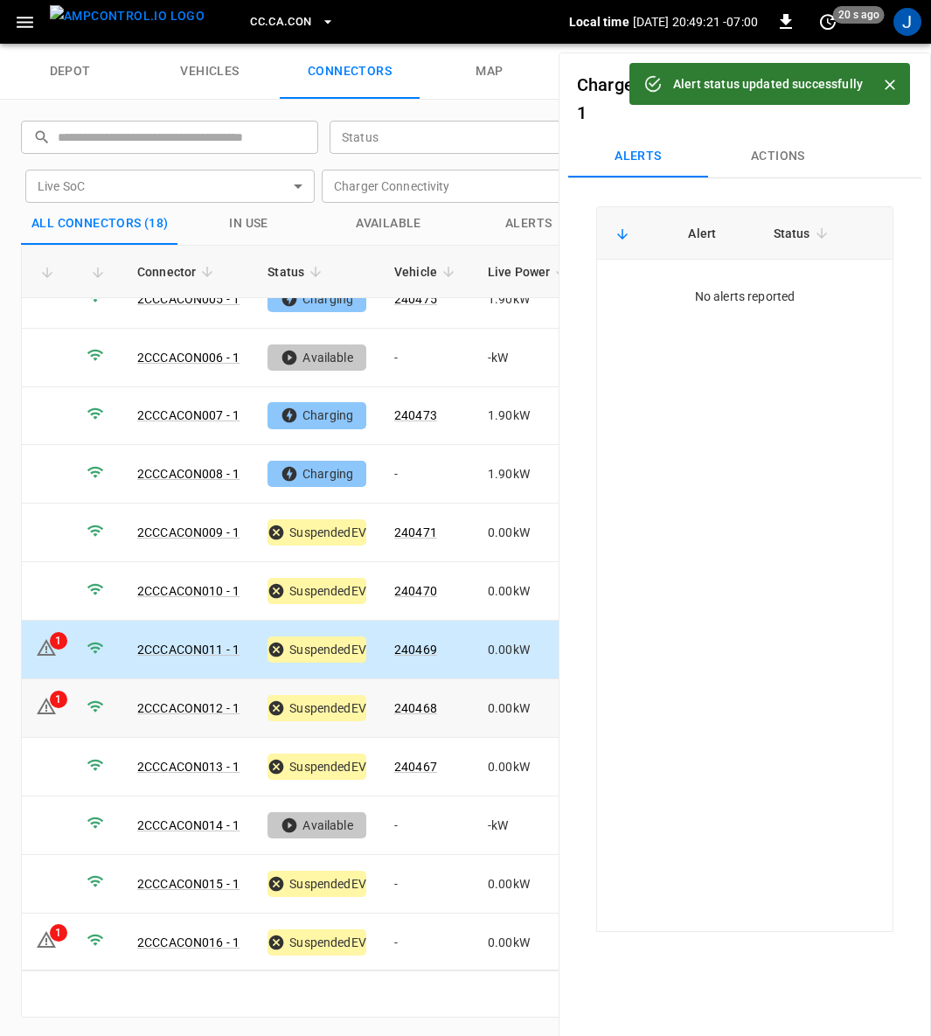
click at [195, 701] on link "2CCCACON012 - 1" at bounding box center [188, 708] width 102 height 14
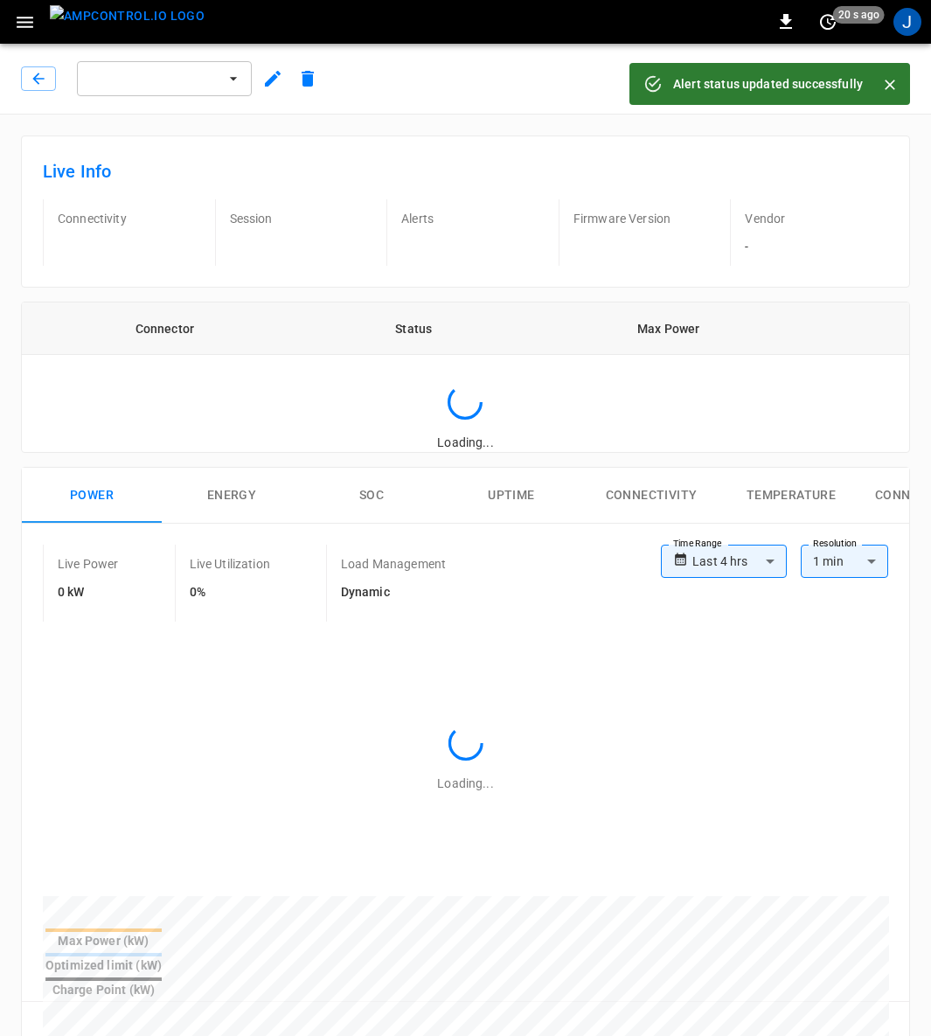
type input "**********"
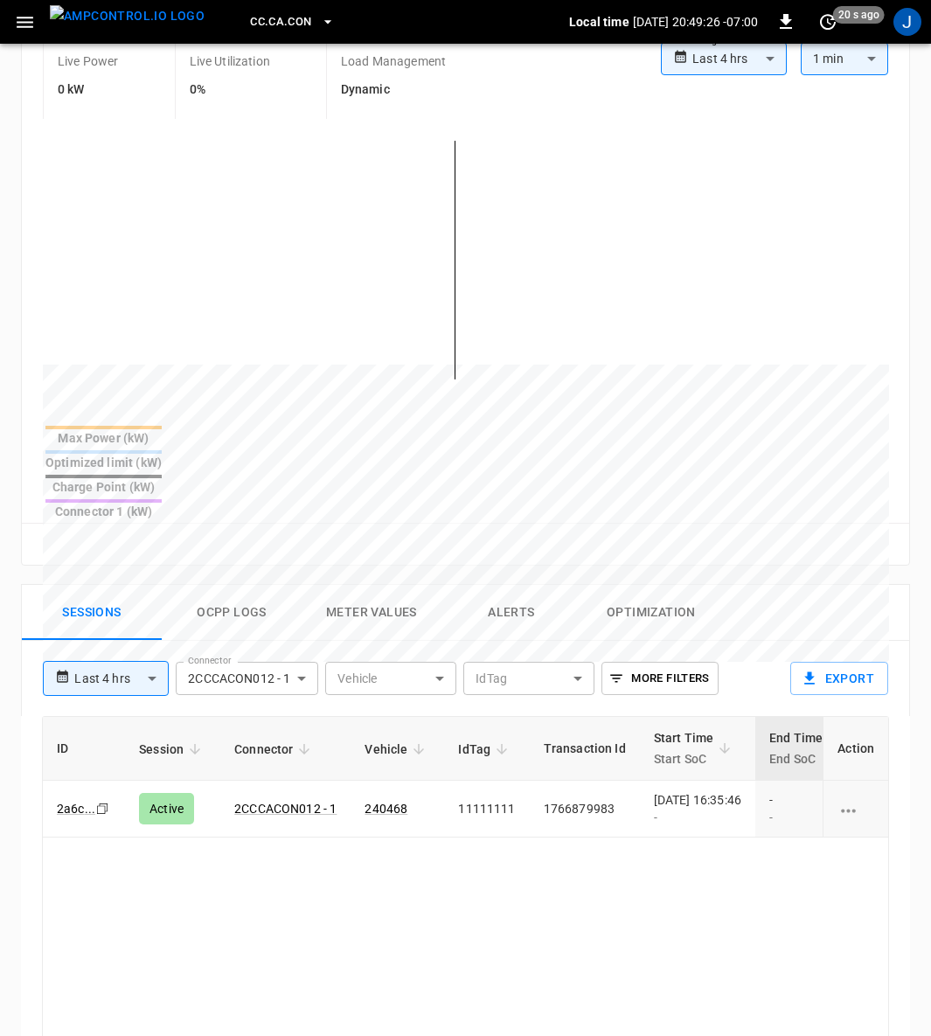
scroll to position [656, 0]
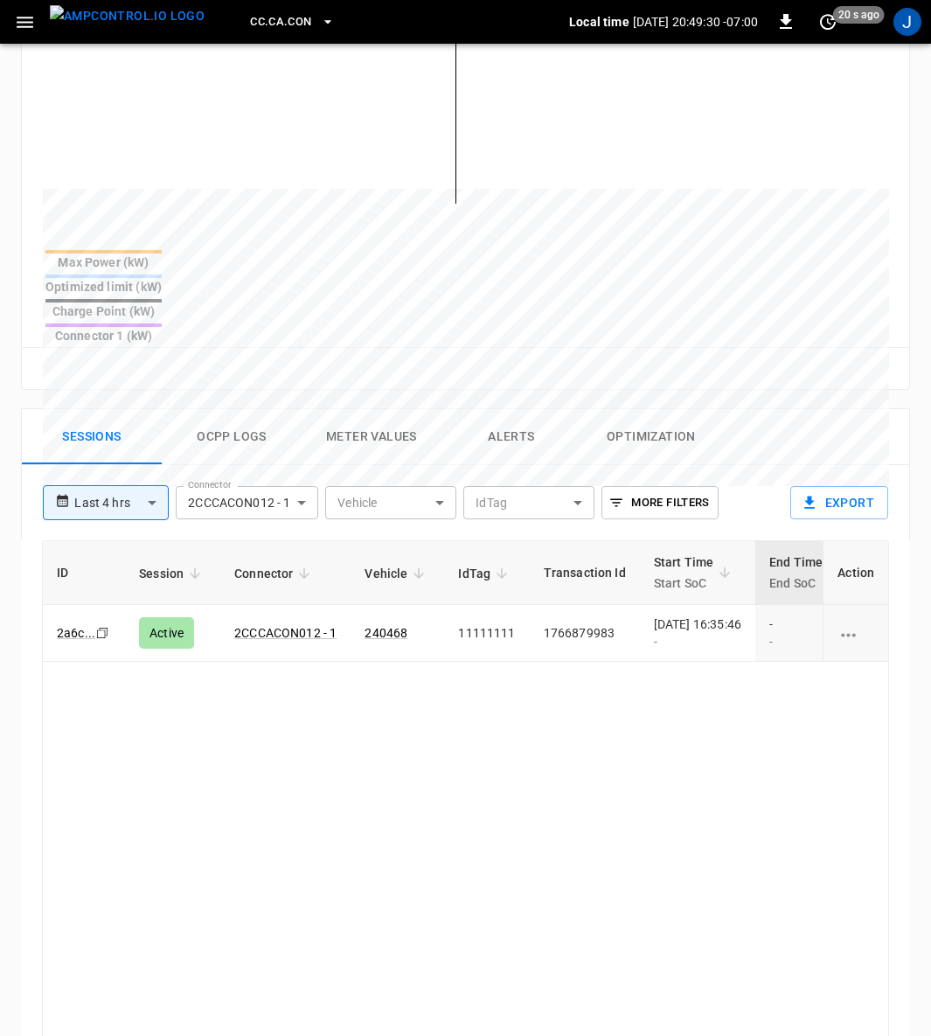
click at [714, 615] on div "[DATE] 16:35:46 -" at bounding box center [697, 632] width 87 height 35
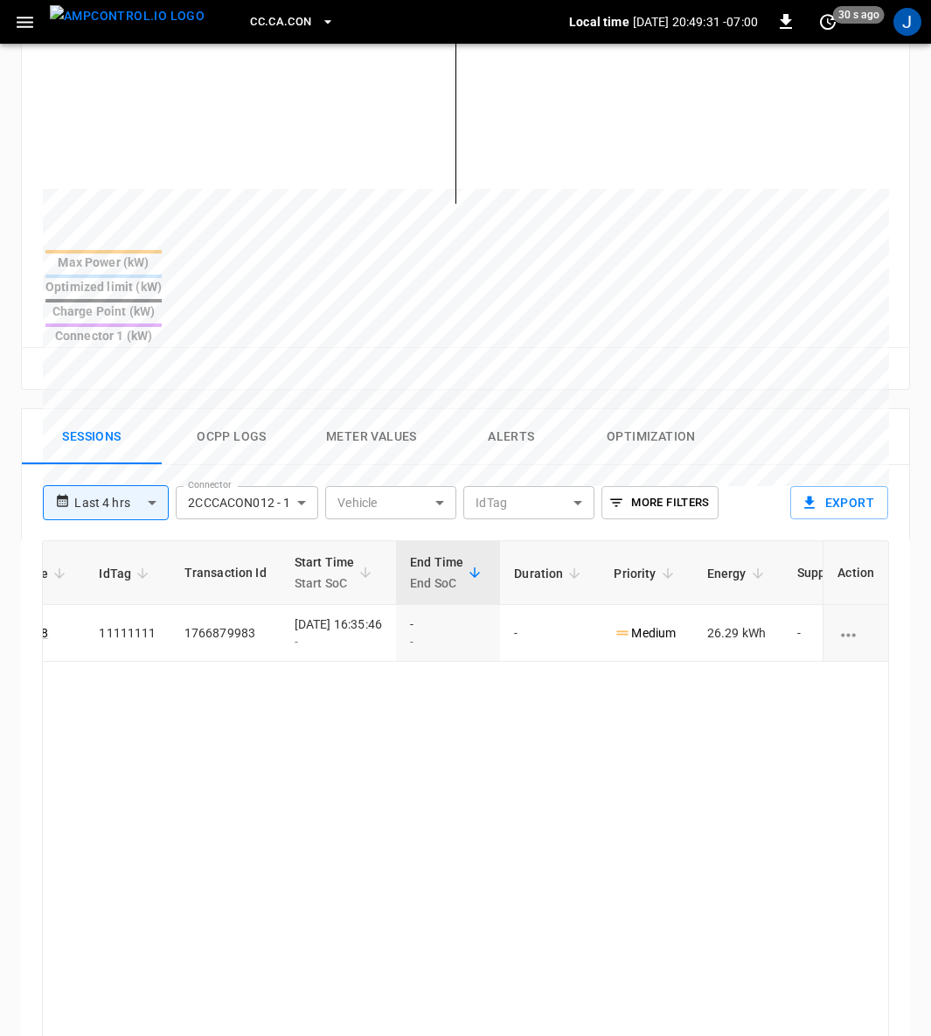
scroll to position [0, 462]
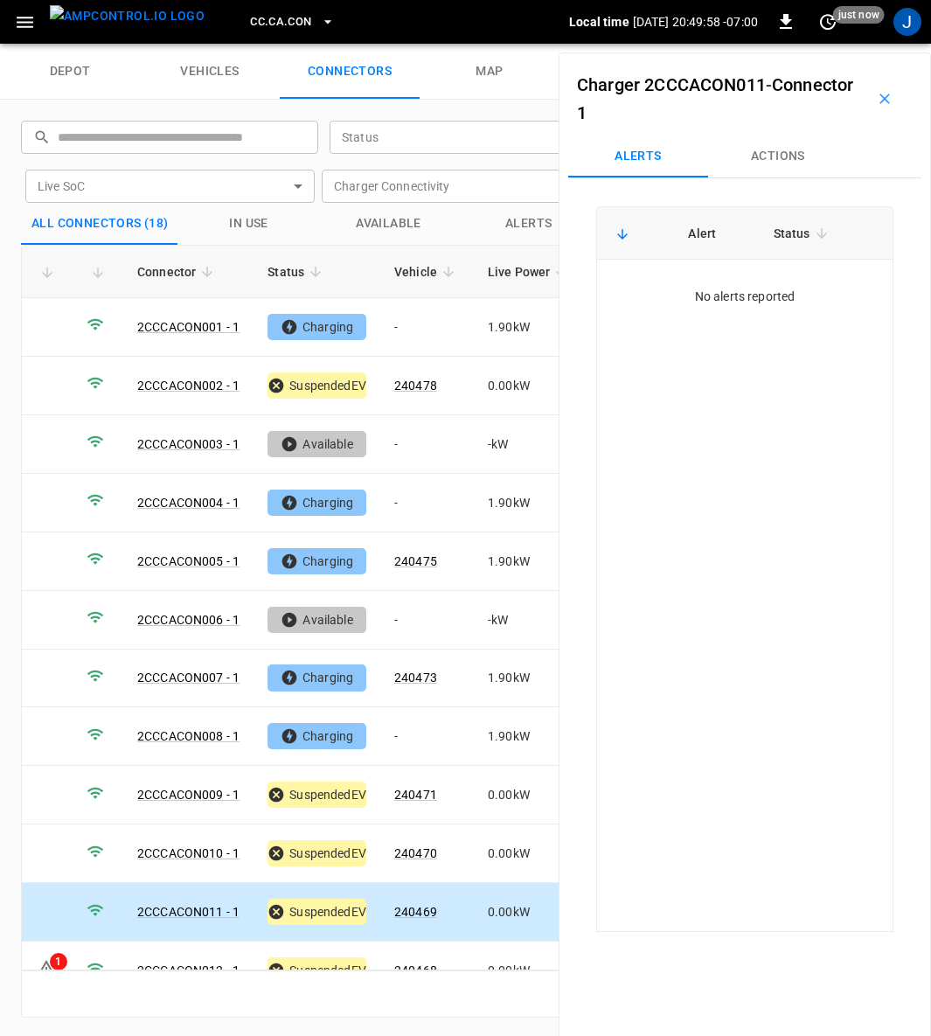
scroll to position [368, 0]
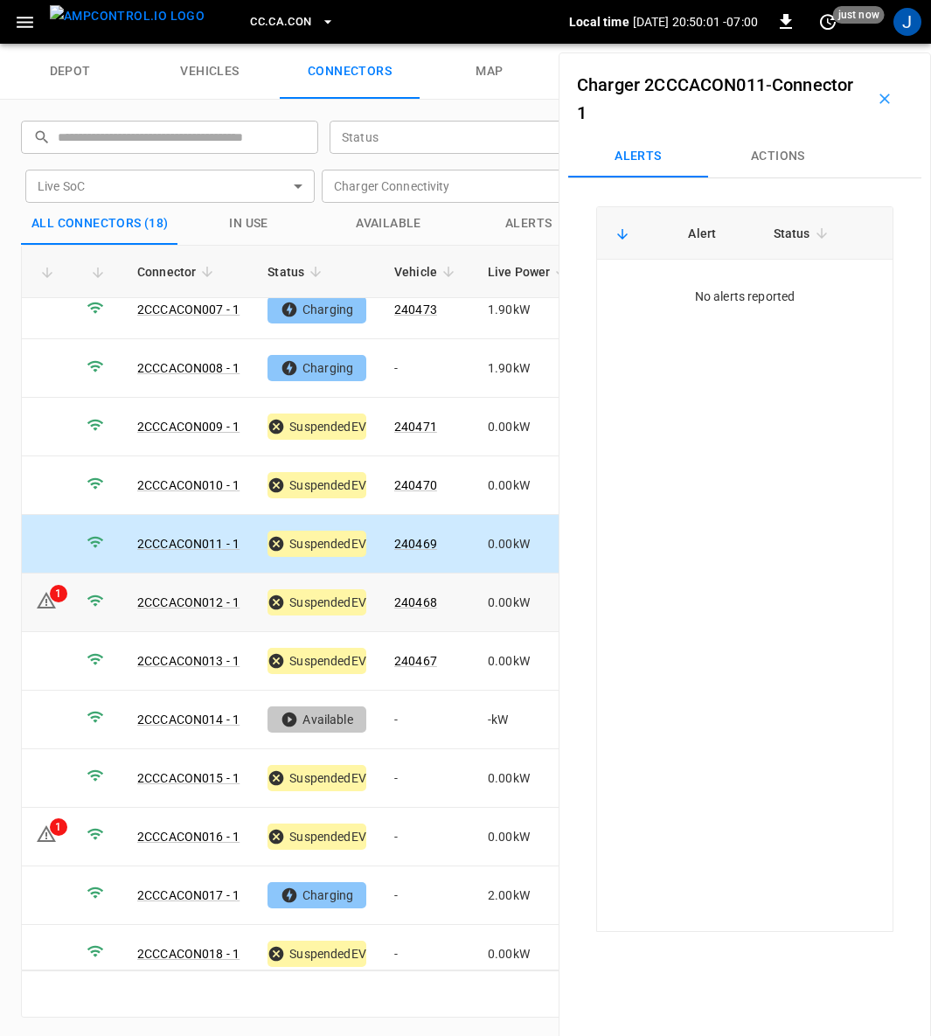
click at [45, 590] on icon at bounding box center [46, 600] width 21 height 21
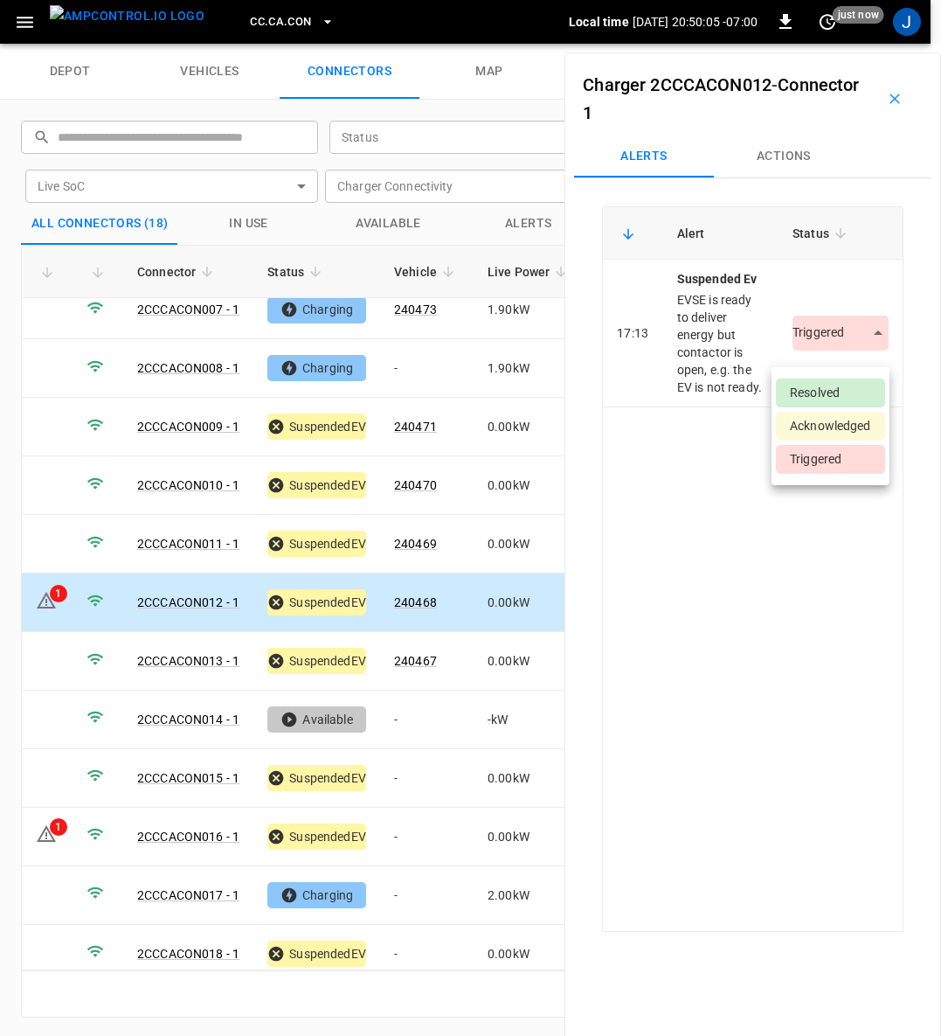
click at [862, 44] on body "CC.CA.CON Local time [DATE] 20:50:05 -07:00 0 just now J depot vehicles connect…" at bounding box center [470, 22] width 941 height 44
click at [826, 385] on li "Resolved" at bounding box center [830, 392] width 109 height 29
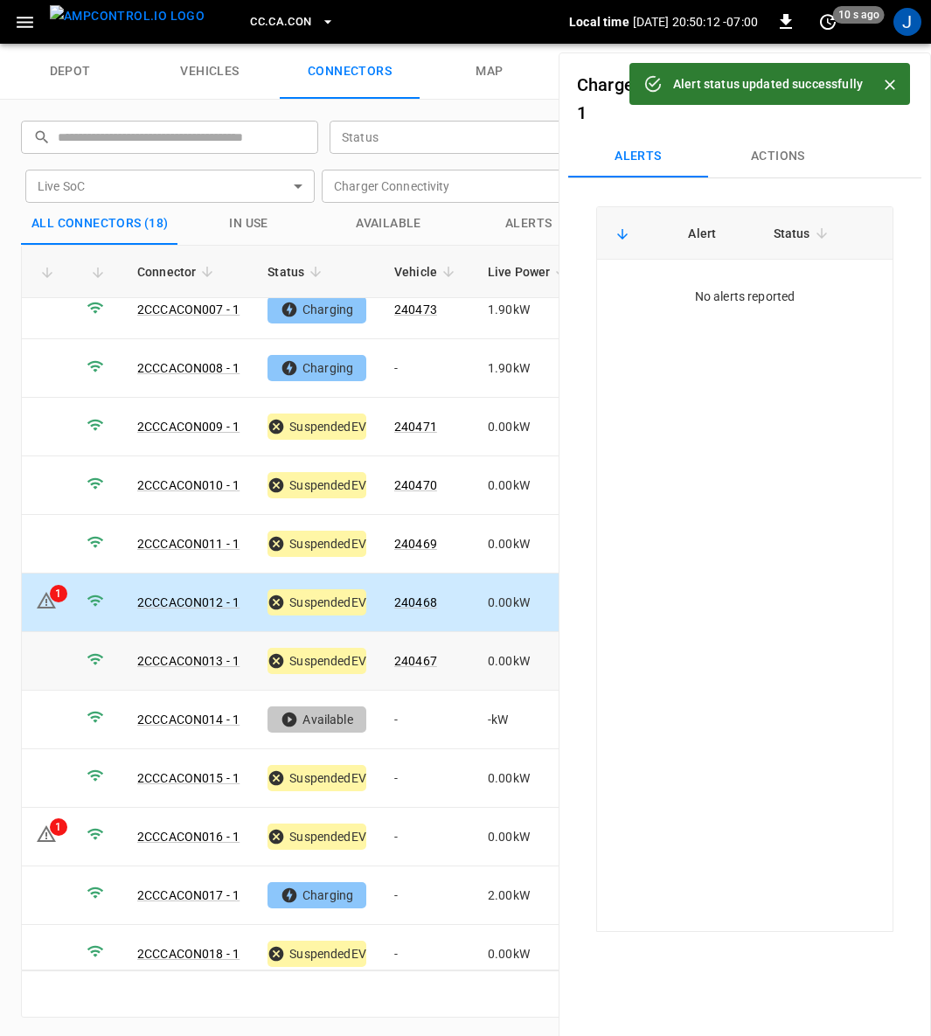
click at [209, 654] on link "2CCCACON013 - 1" at bounding box center [188, 661] width 102 height 14
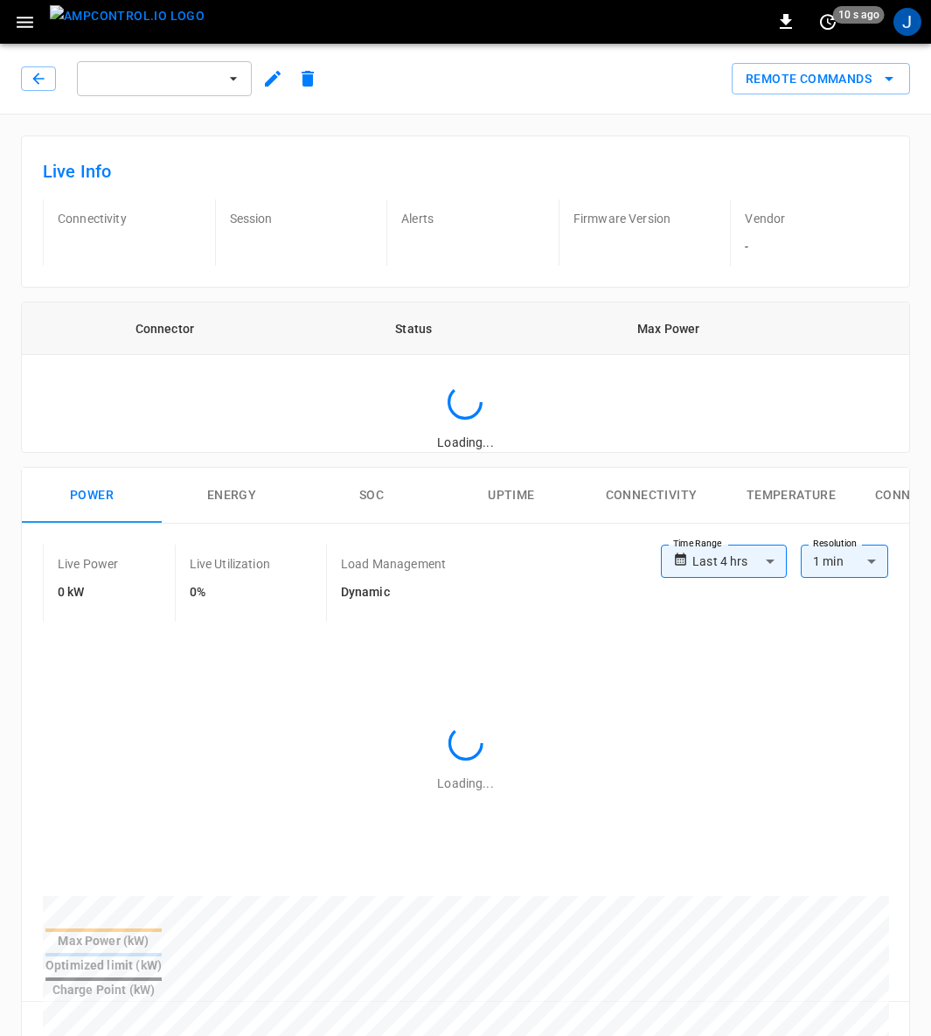
type input "**********"
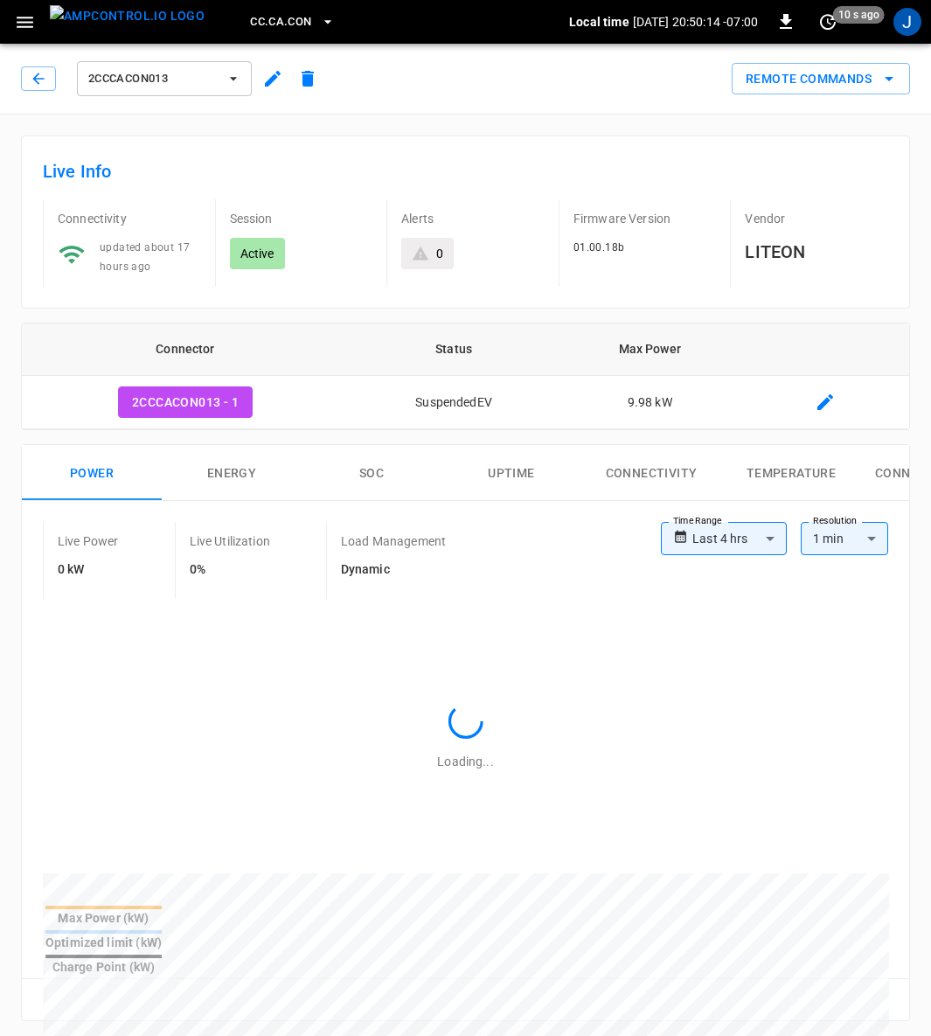
scroll to position [524, 0]
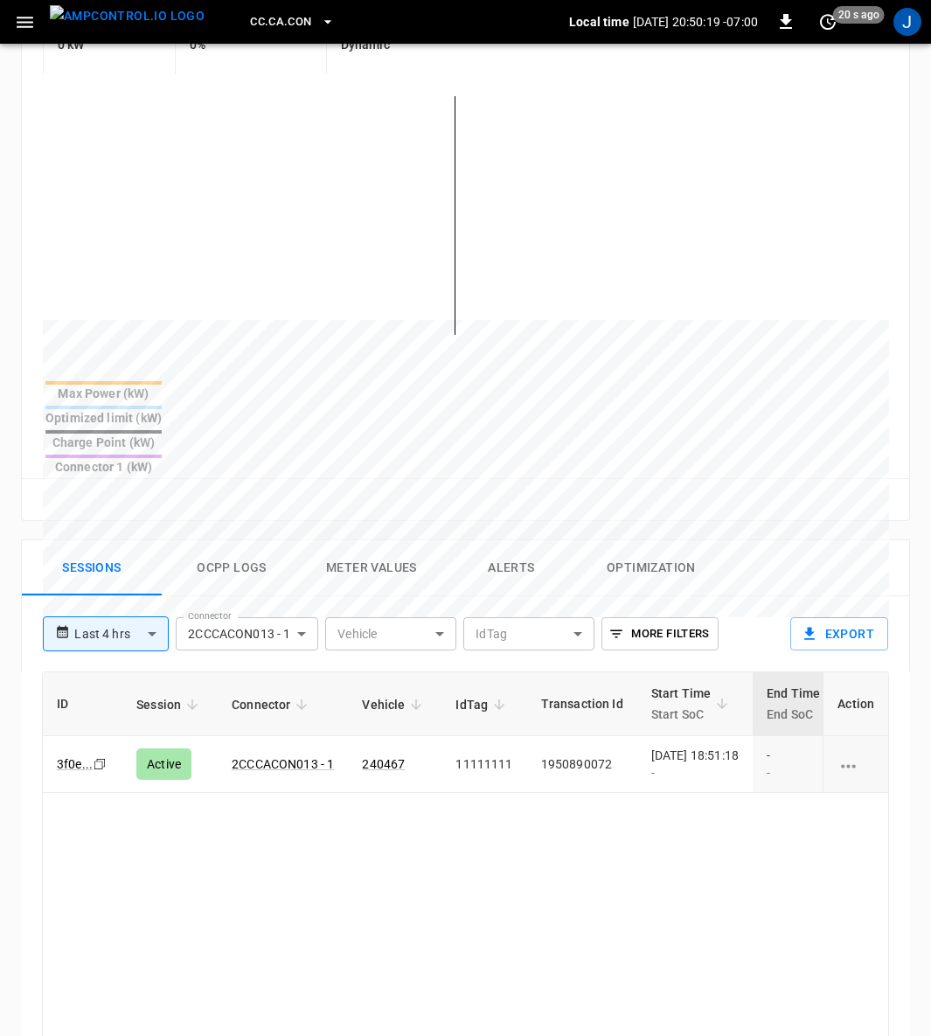
click at [717, 746] on div "[DATE] 18:51:18 -" at bounding box center [694, 763] width 87 height 35
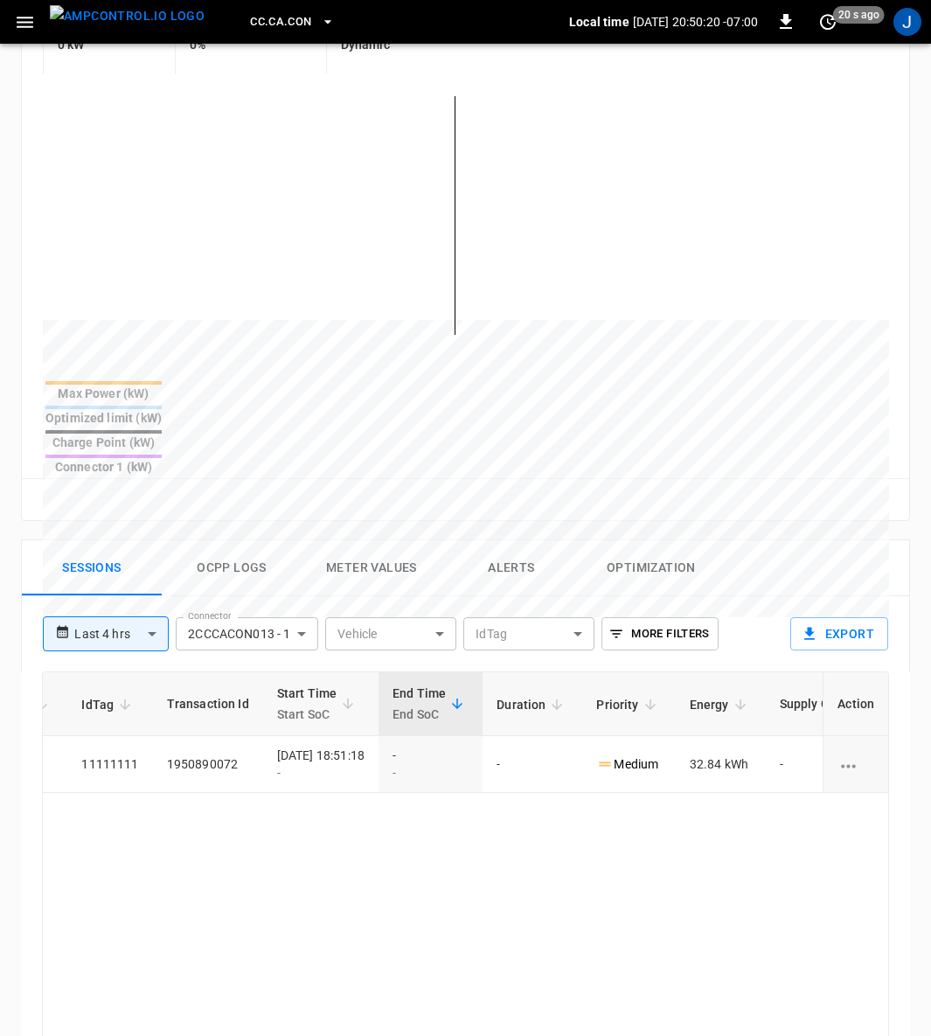
scroll to position [0, 461]
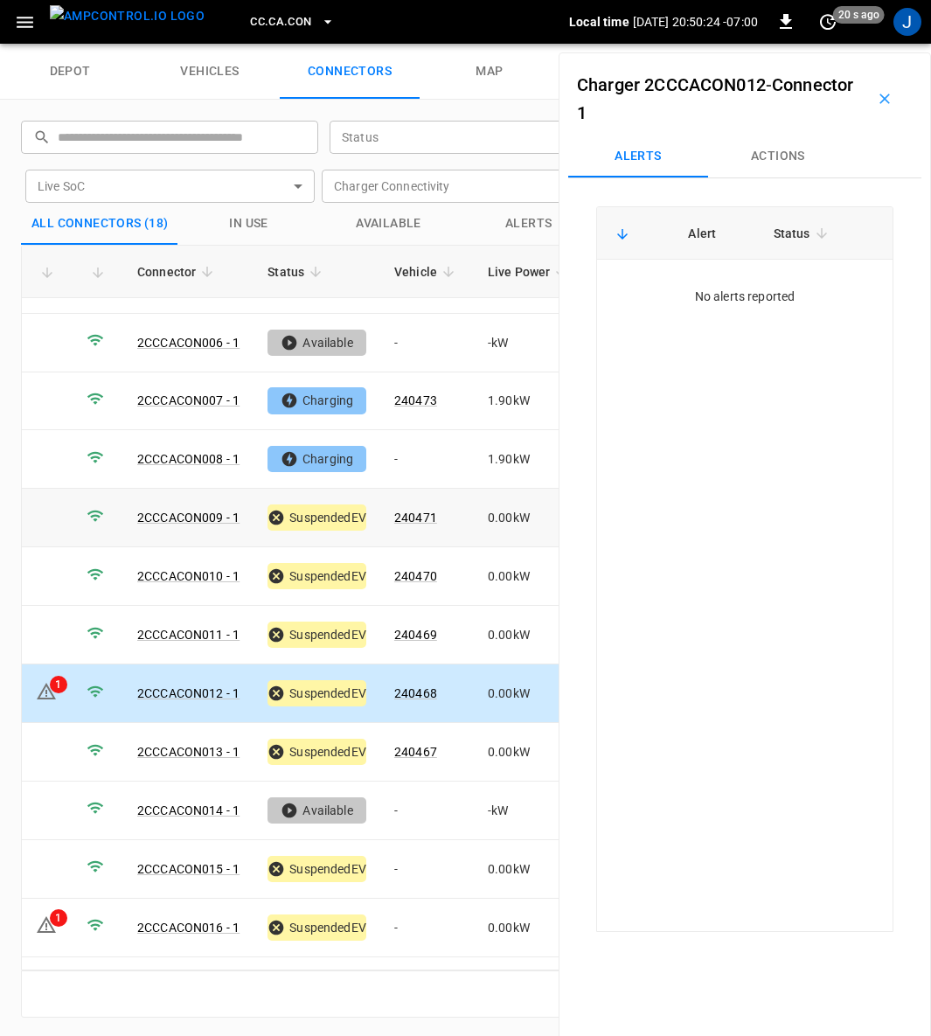
scroll to position [368, 0]
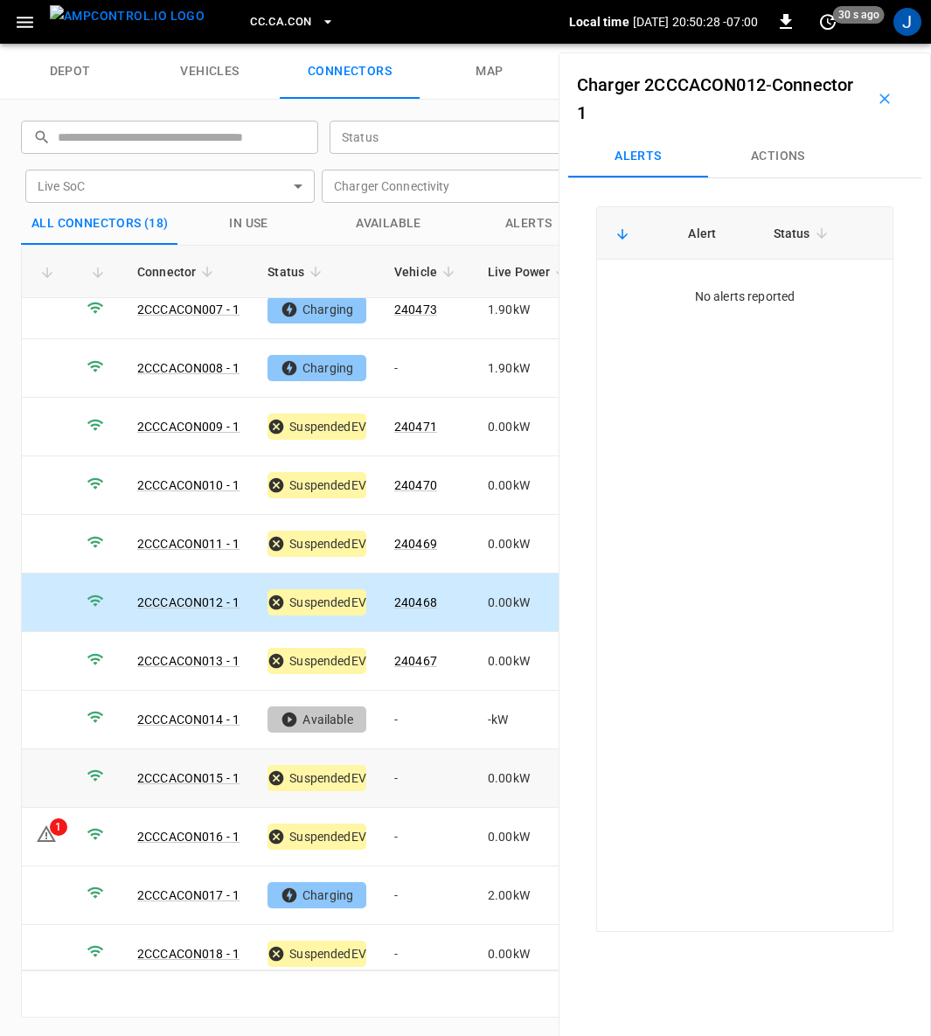
click at [194, 771] on link "2CCCACON015 - 1" at bounding box center [188, 778] width 102 height 14
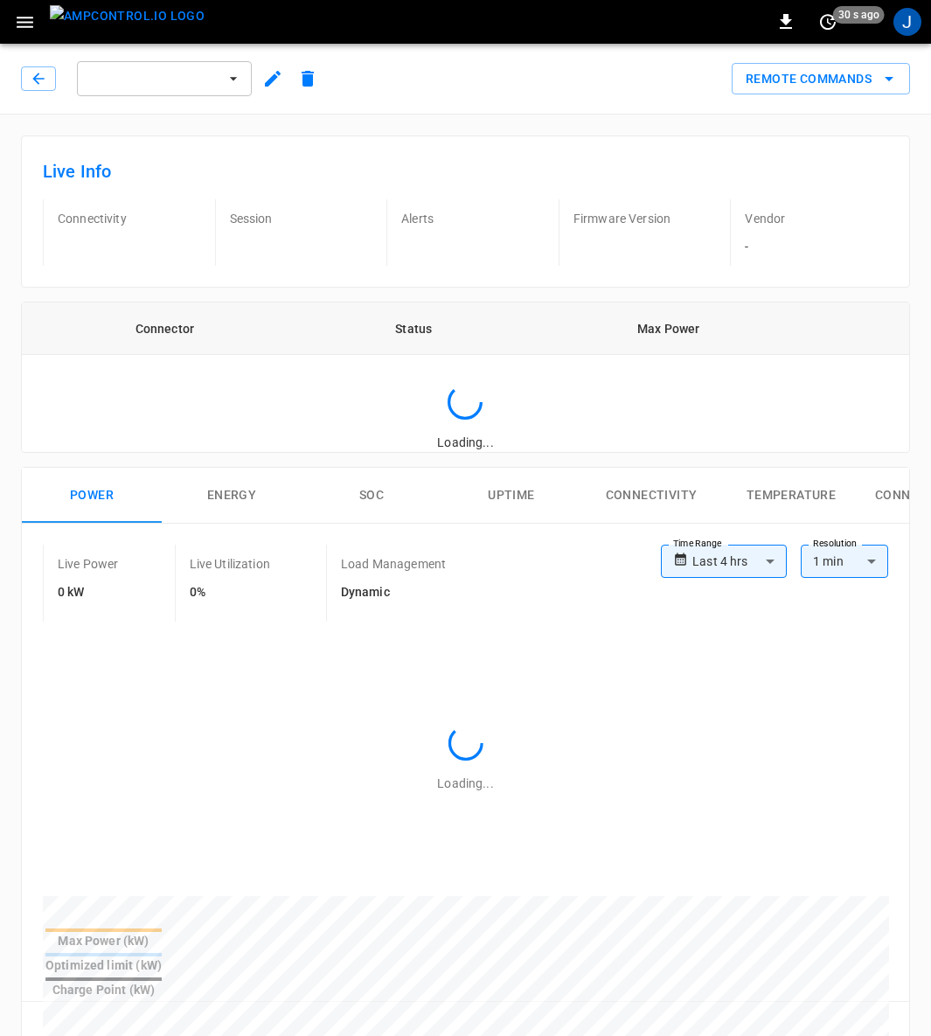
type input "**********"
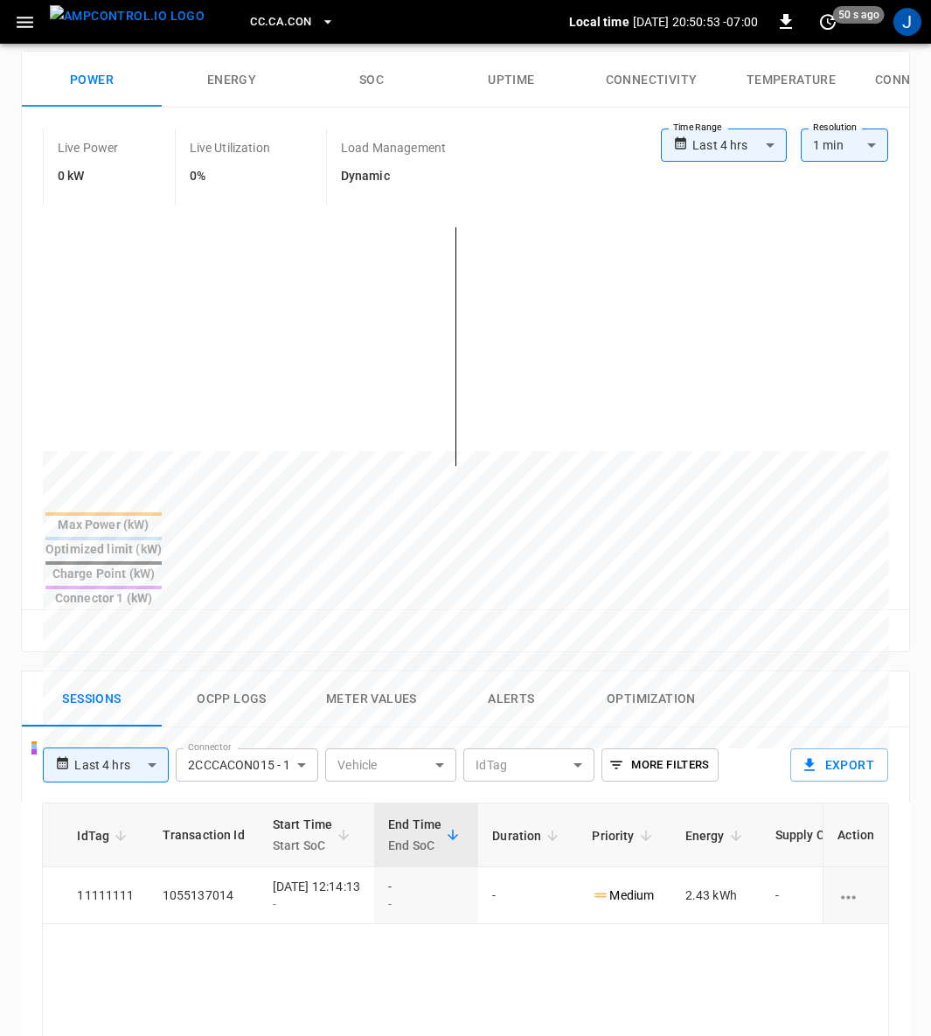
scroll to position [0, 463]
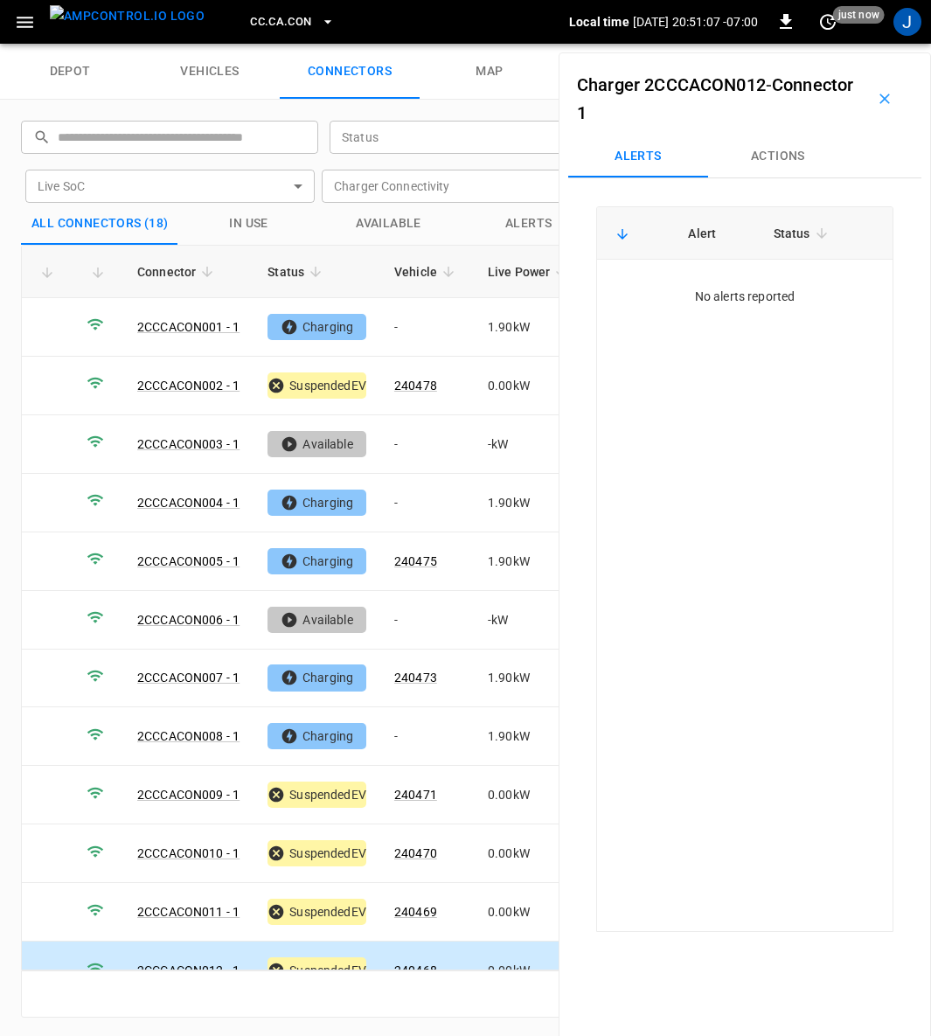
drag, startPoint x: 875, startPoint y: 97, endPoint x: 526, endPoint y: 666, distance: 667.4
click at [876, 97] on icon "button" at bounding box center [884, 98] width 17 height 17
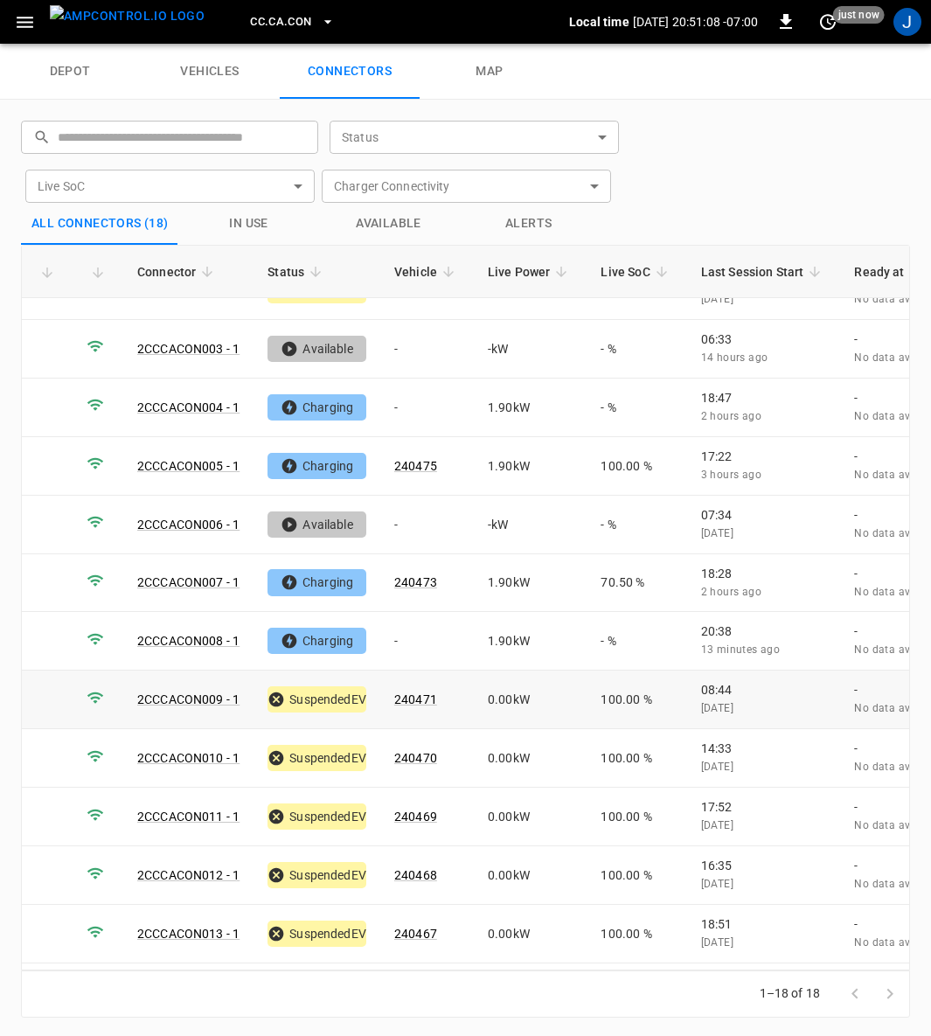
scroll to position [368, 0]
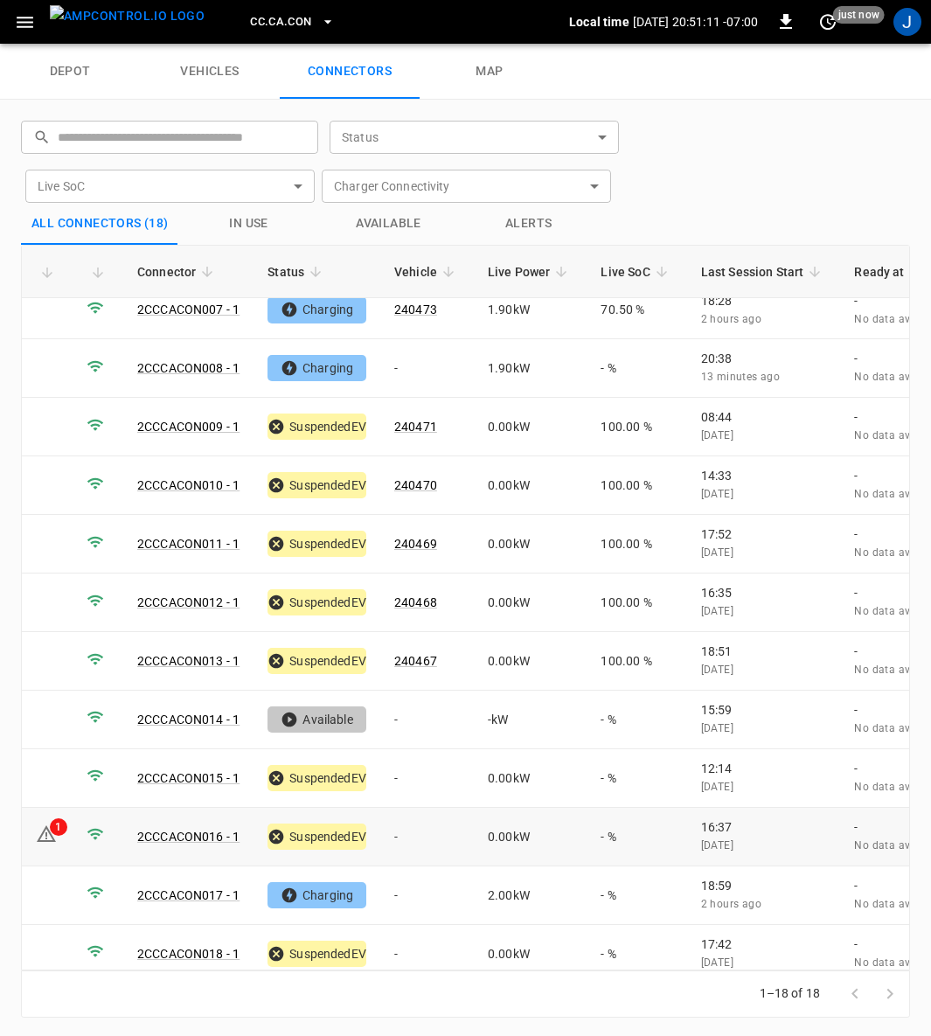
click at [187, 829] on link "2CCCACON016 - 1" at bounding box center [188, 836] width 102 height 14
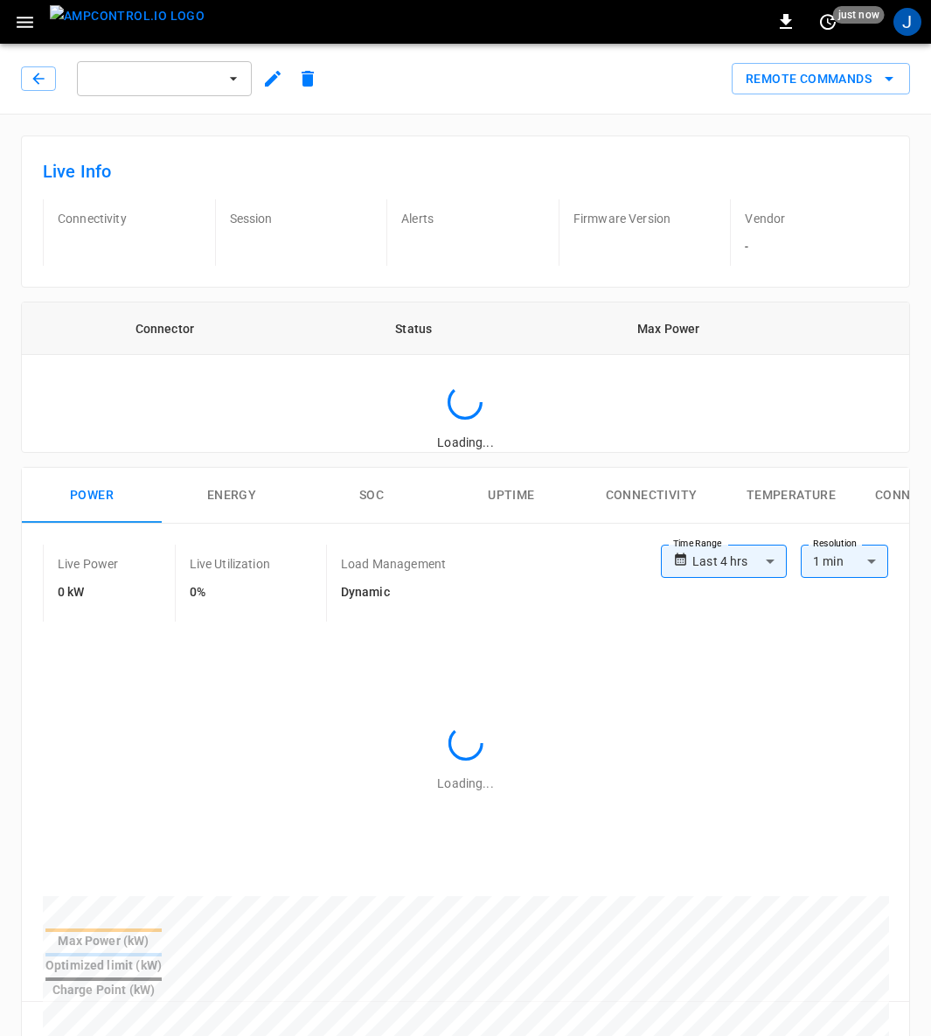
type input "**********"
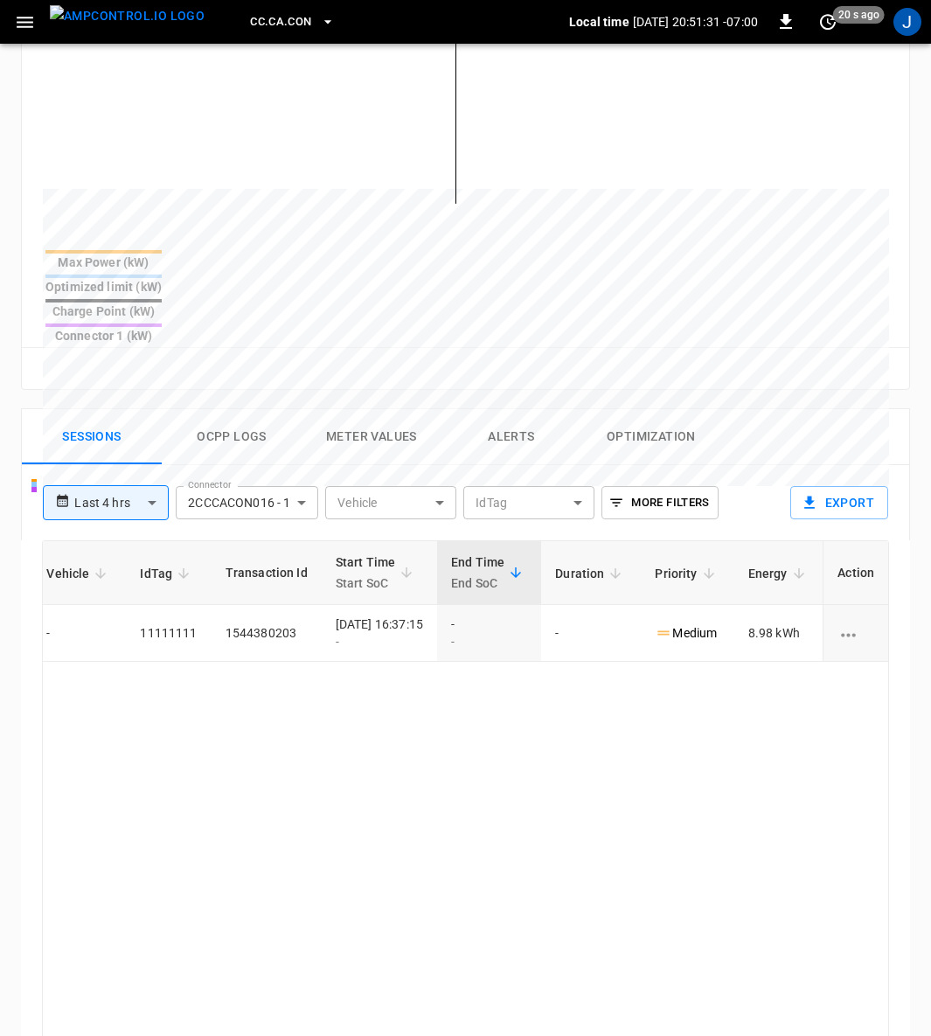
scroll to position [0, 462]
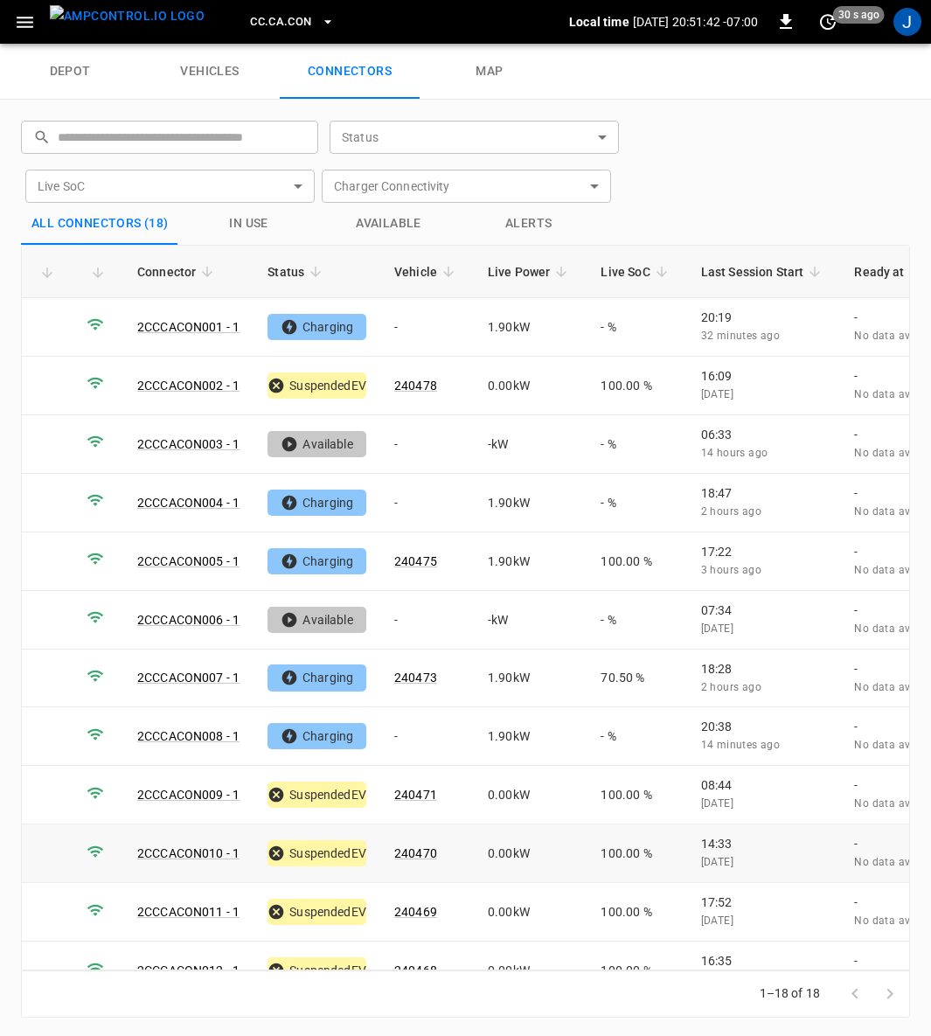
scroll to position [368, 0]
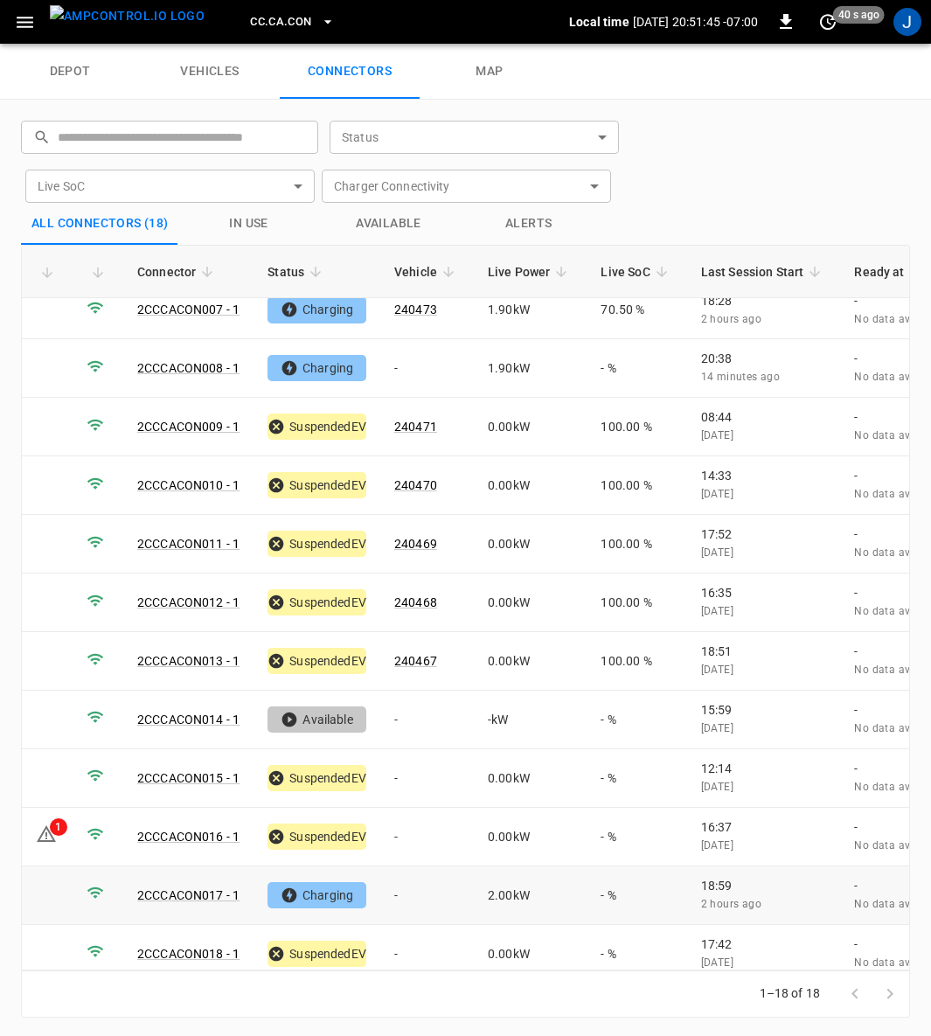
click at [58, 818] on div "1" at bounding box center [58, 826] width 17 height 17
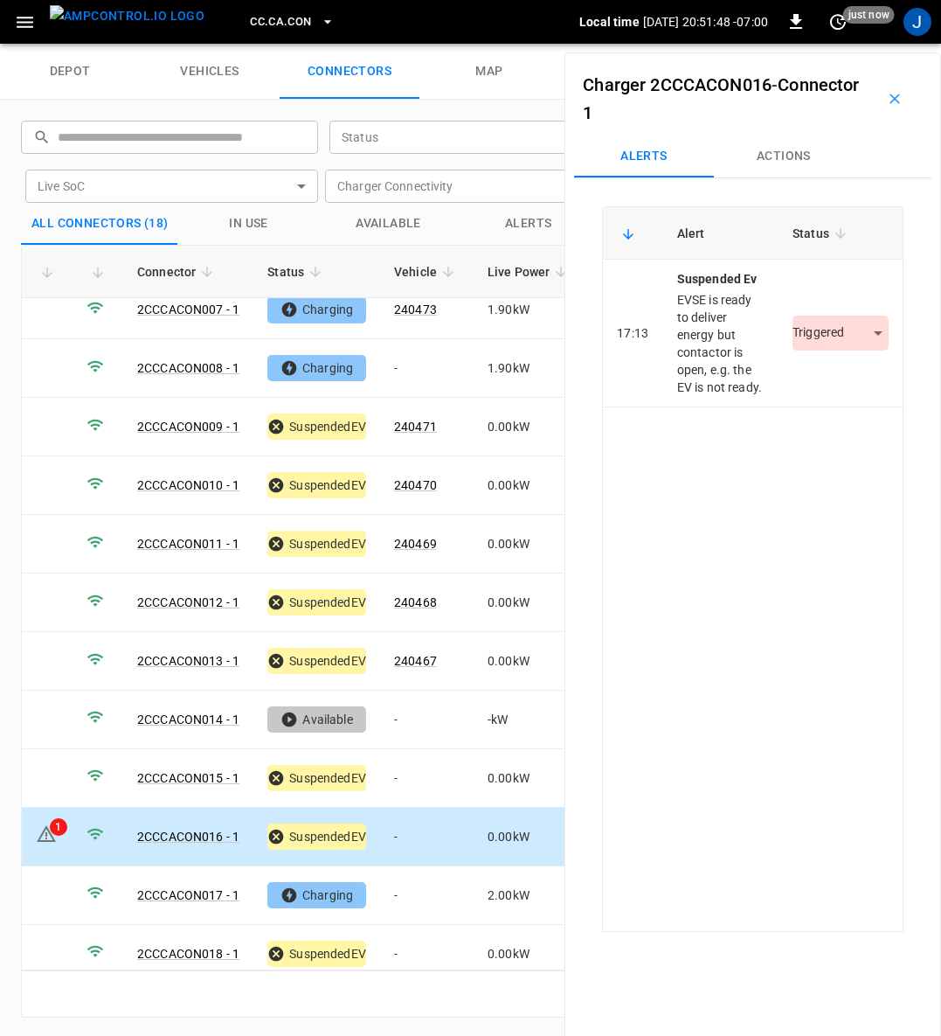
click at [857, 44] on body "CC.[GEOGRAPHIC_DATA]CON Local time [DATE] 20:51:48 -07:00 0 just now J depot ve…" at bounding box center [470, 22] width 941 height 44
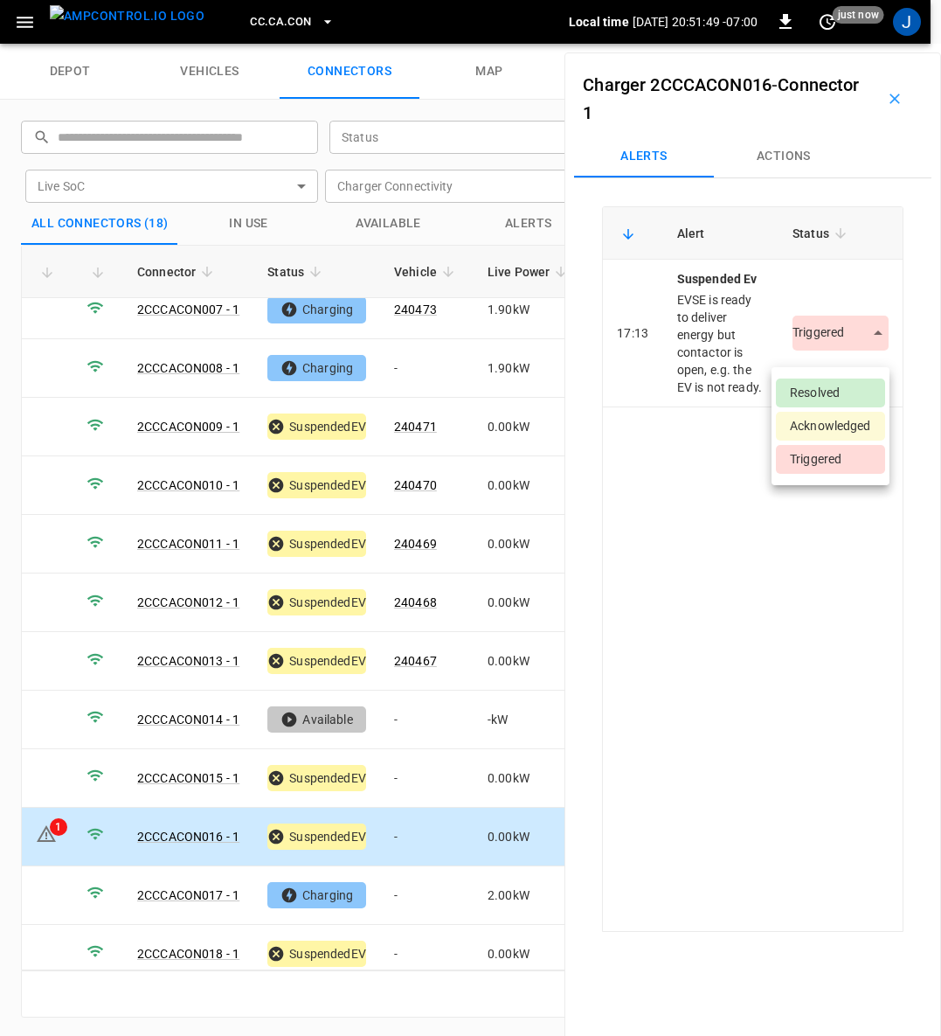
click at [857, 383] on li "Resolved" at bounding box center [830, 392] width 109 height 29
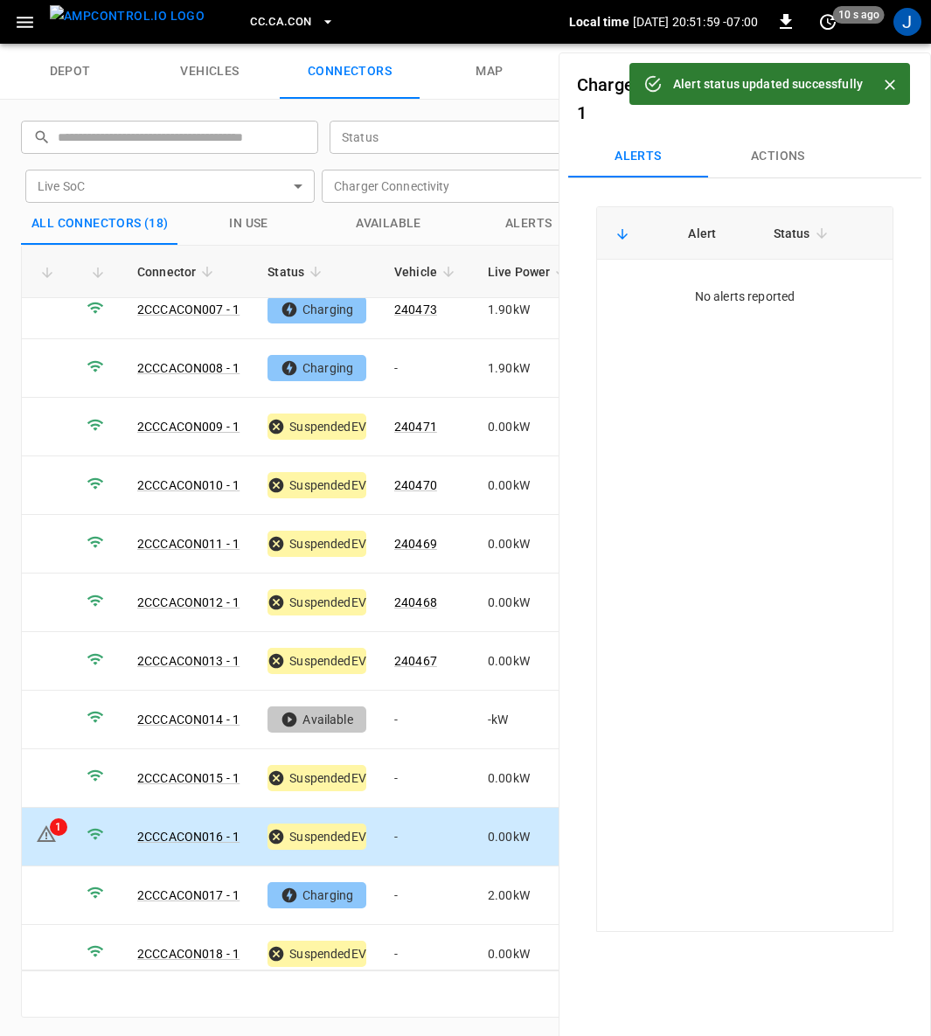
click at [890, 79] on icon "Close" at bounding box center [889, 84] width 17 height 17
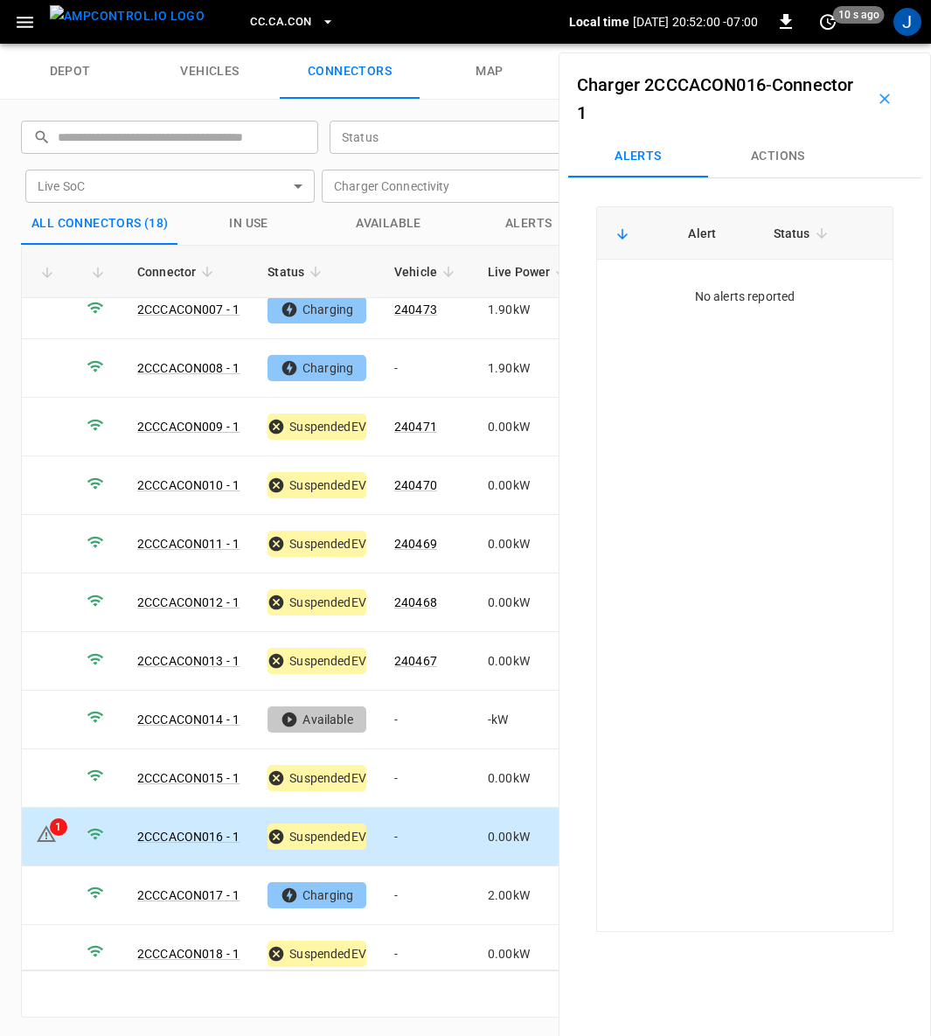
click at [884, 94] on button "button" at bounding box center [885, 99] width 56 height 56
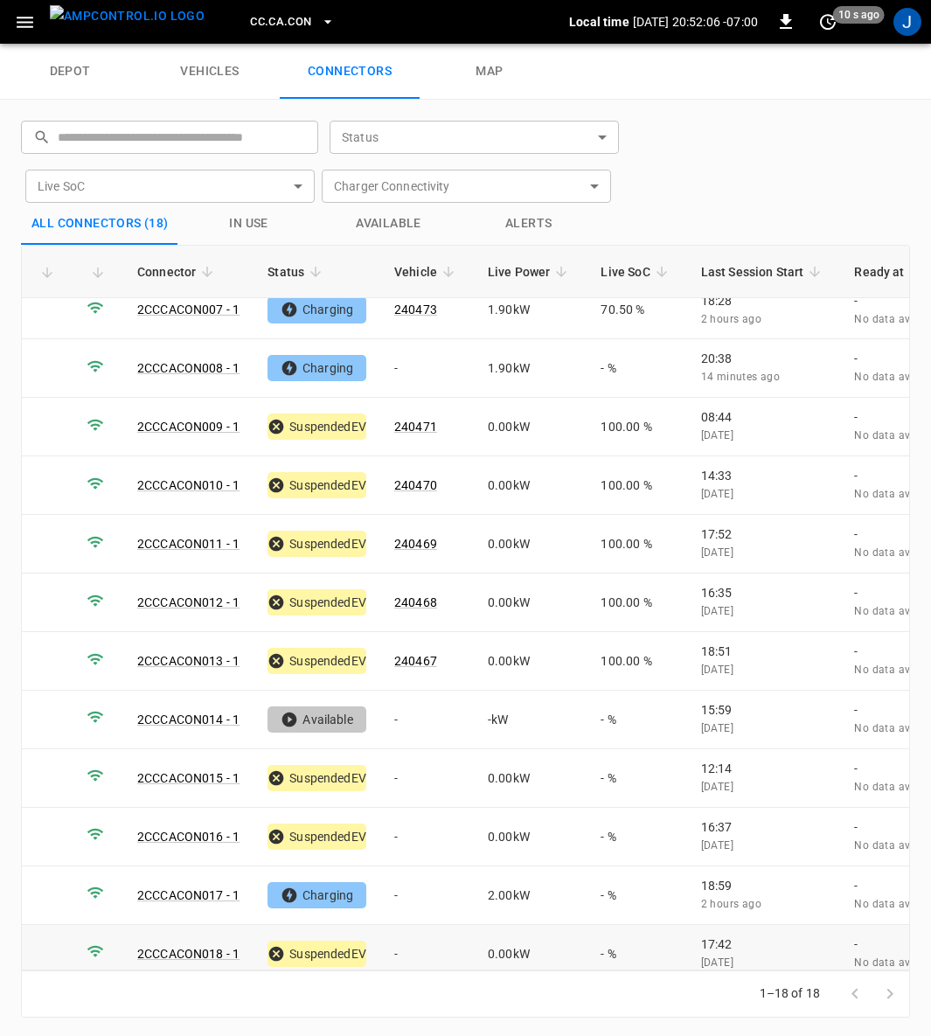
click at [188, 947] on link "2CCCACON018 - 1" at bounding box center [188, 954] width 102 height 14
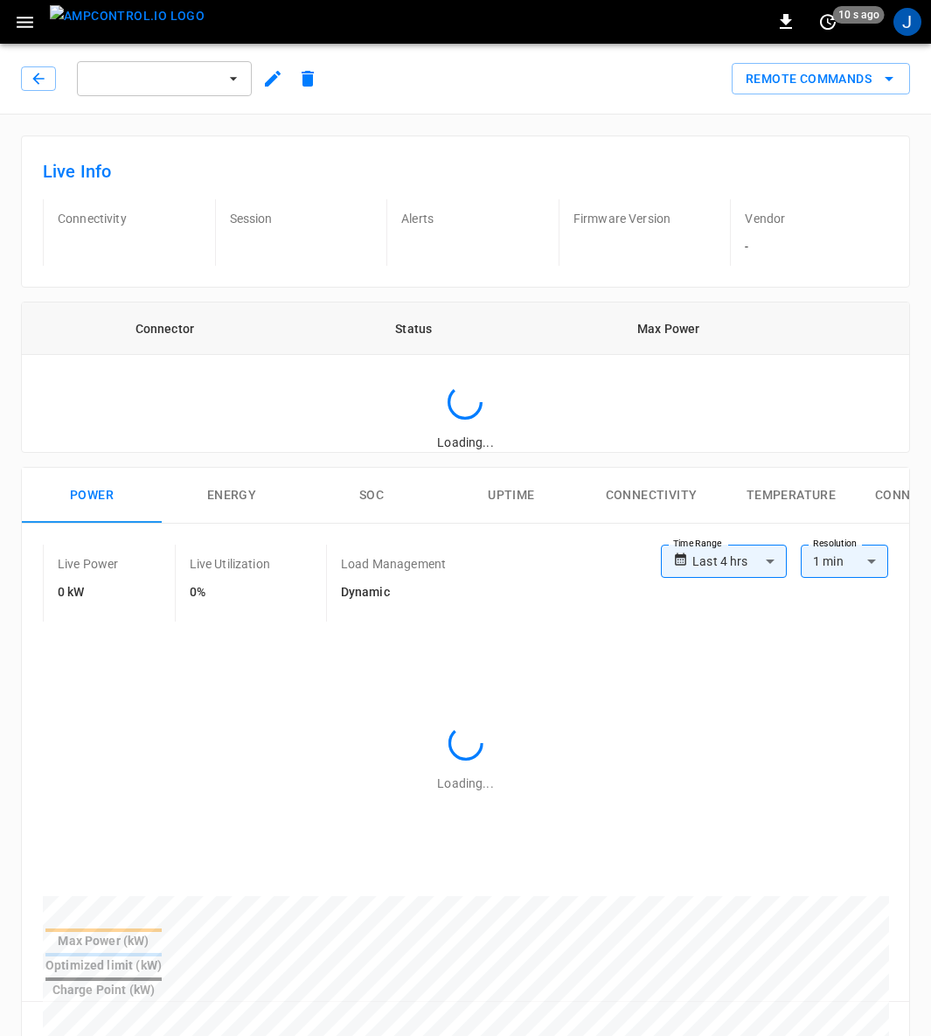
type input "**********"
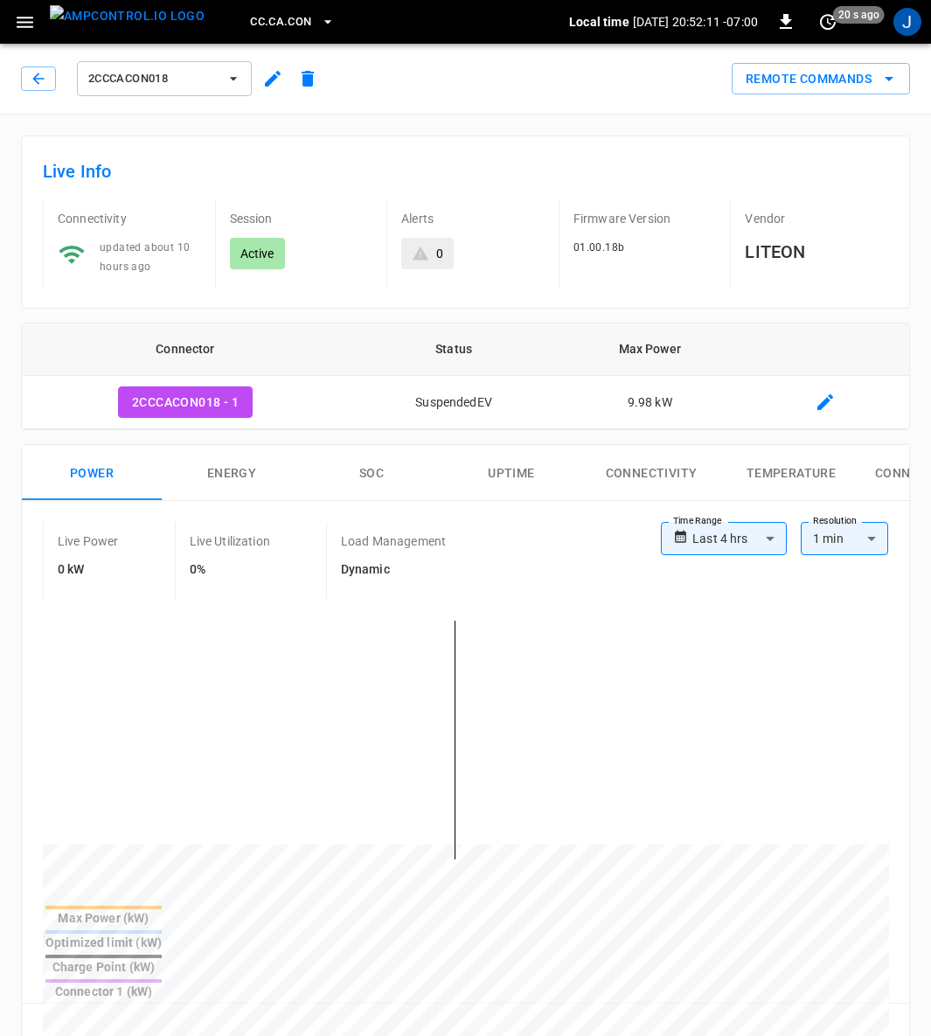
scroll to position [524, 0]
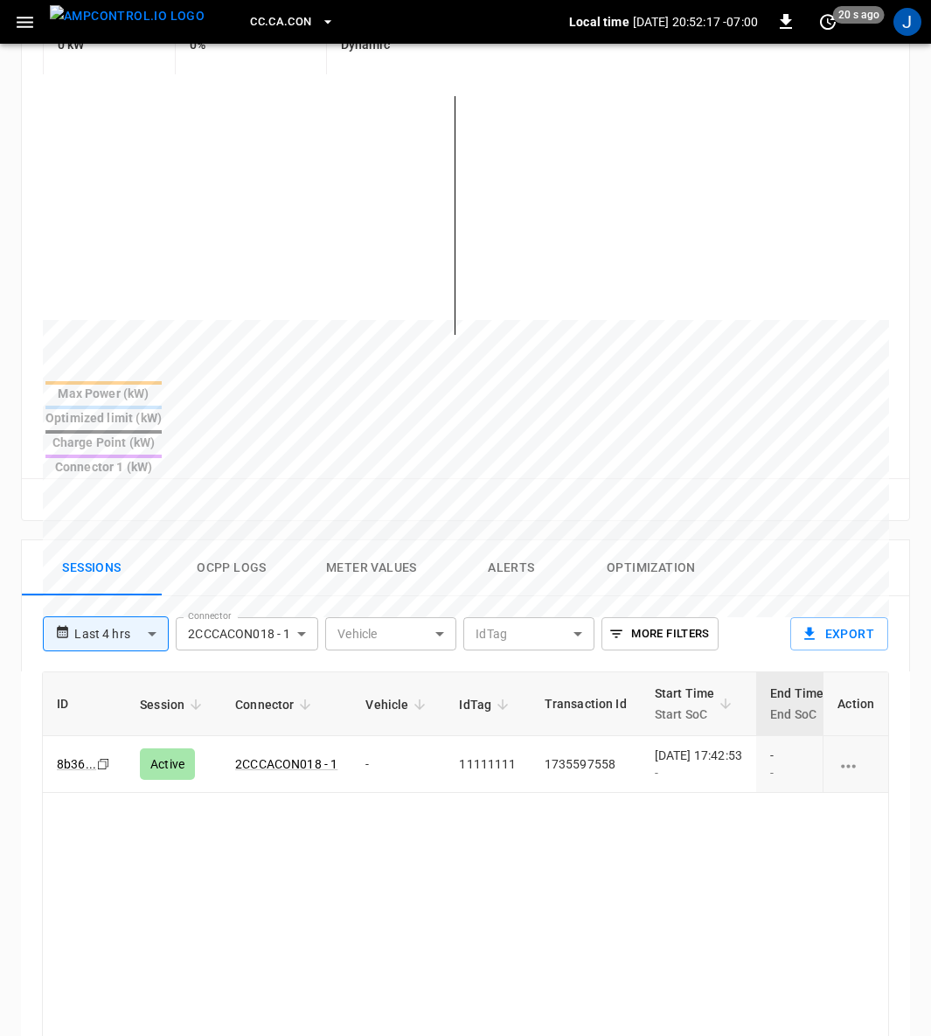
click at [714, 746] on div "[DATE] 17:42:53 -" at bounding box center [698, 763] width 87 height 35
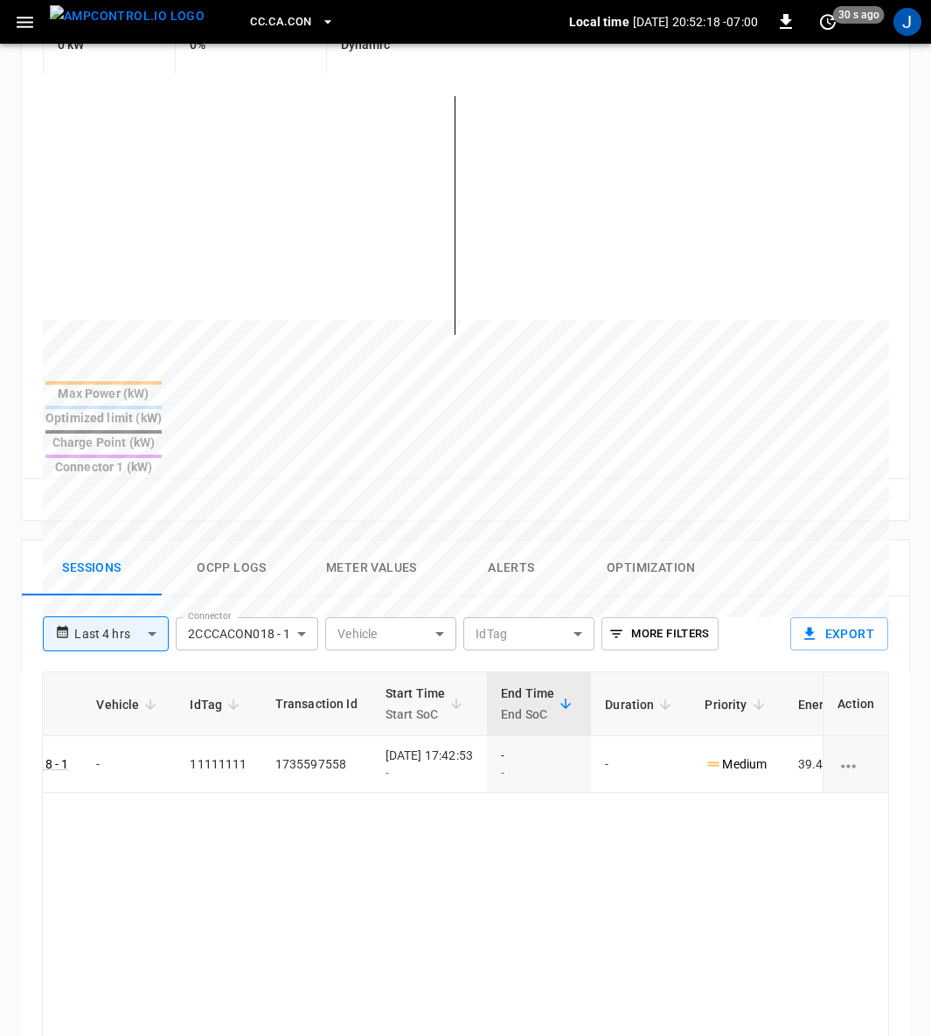
scroll to position [0, 463]
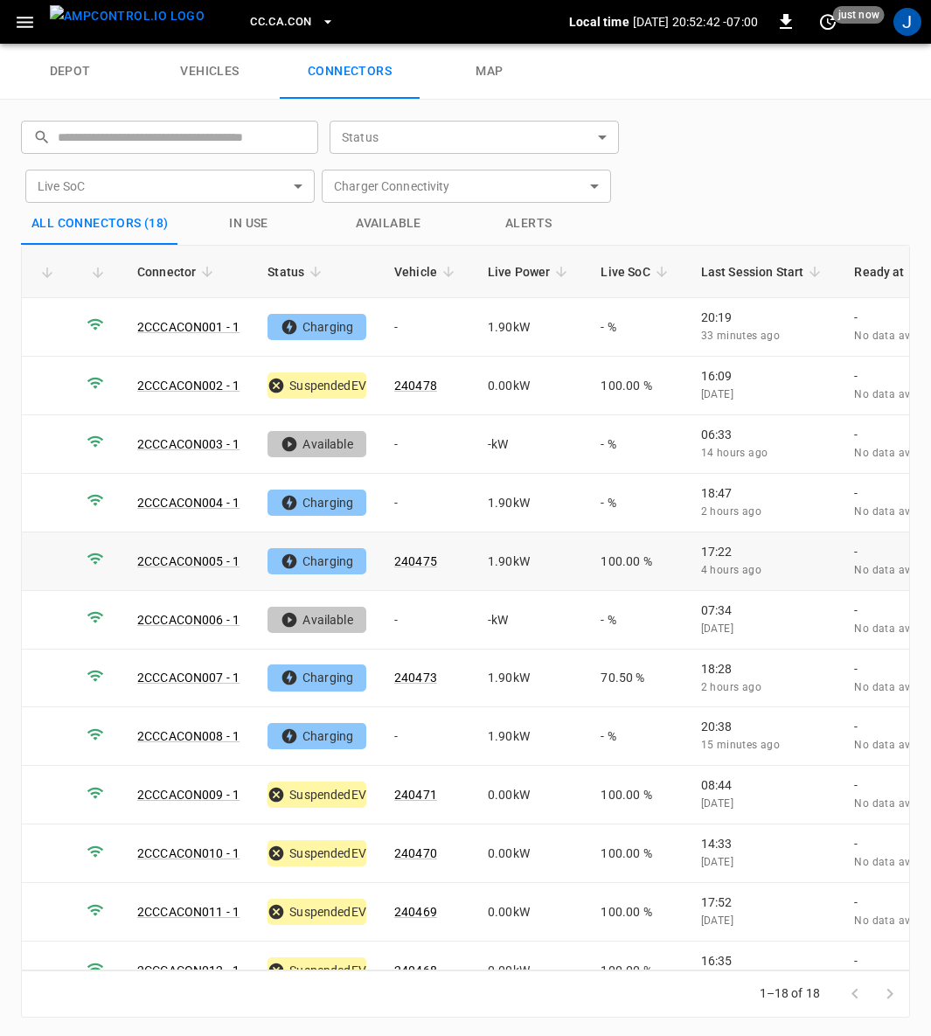
click at [319, 18] on icon "button" at bounding box center [327, 21] width 17 height 17
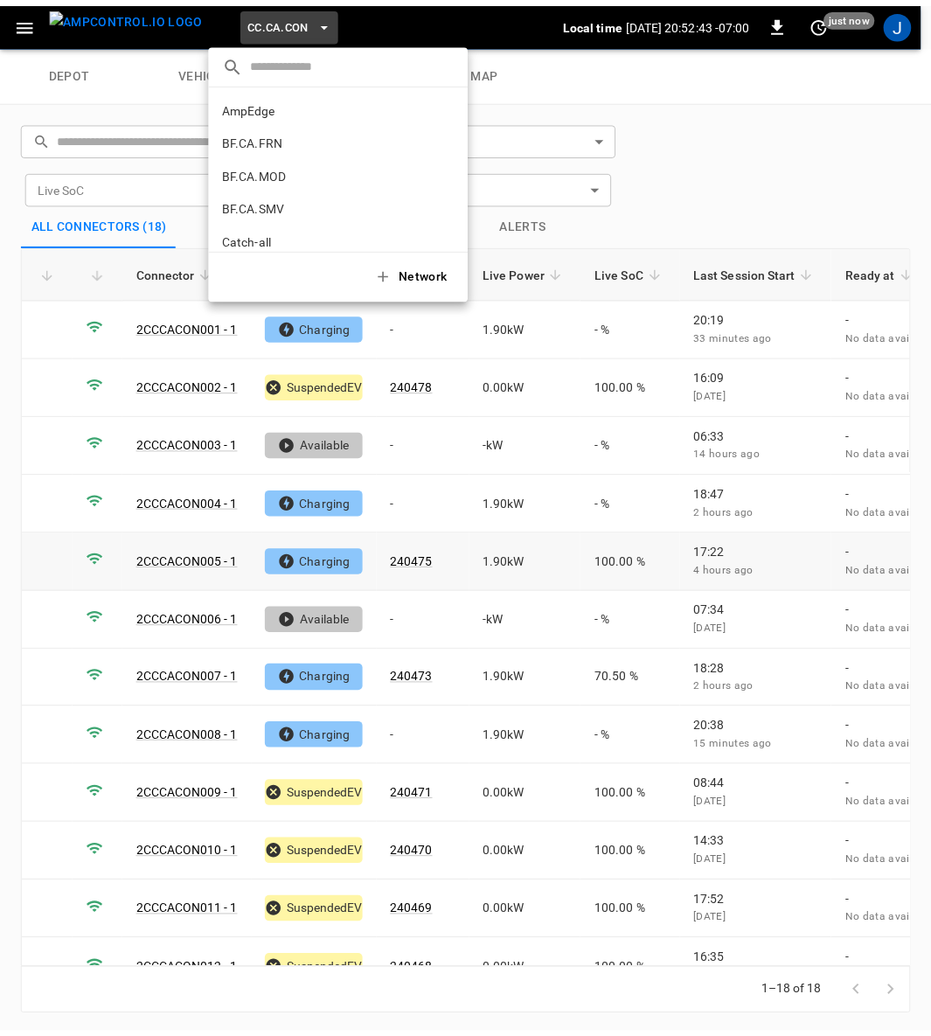
scroll to position [160, 0]
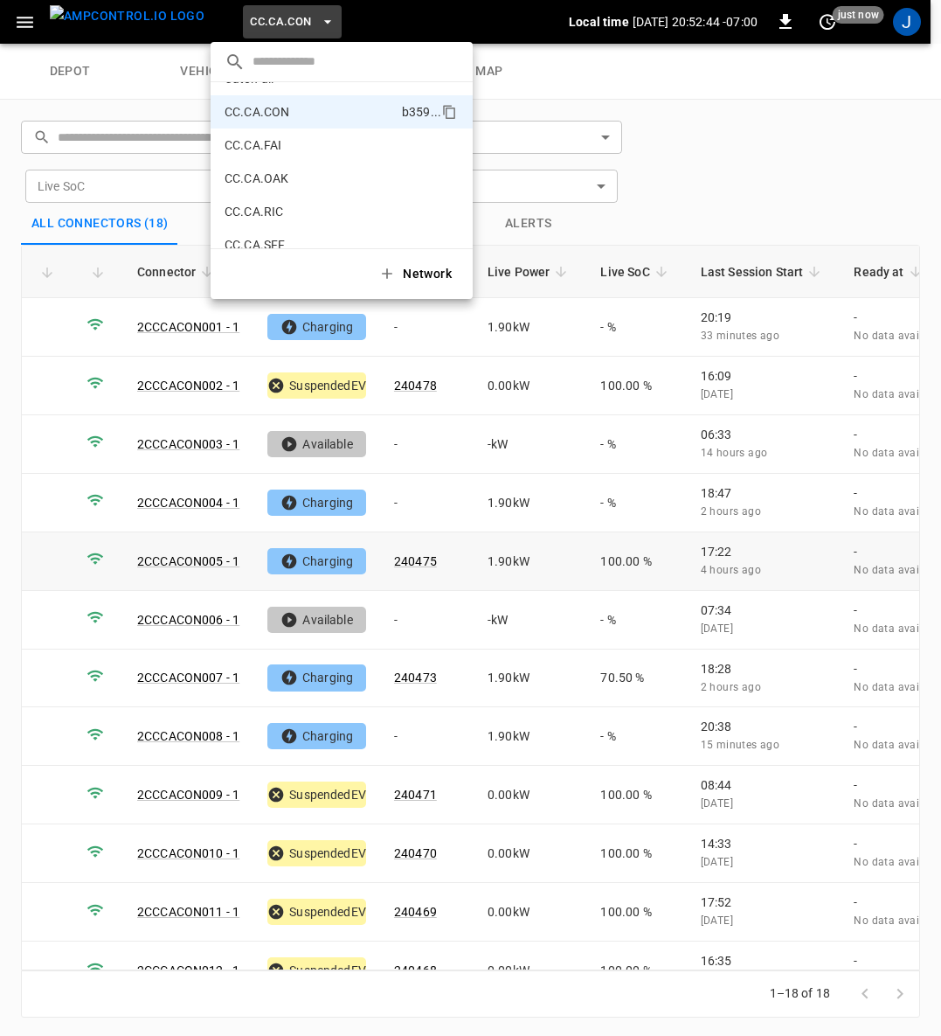
click at [273, 150] on p "CC.CA.FAI" at bounding box center [310, 144] width 170 height 17
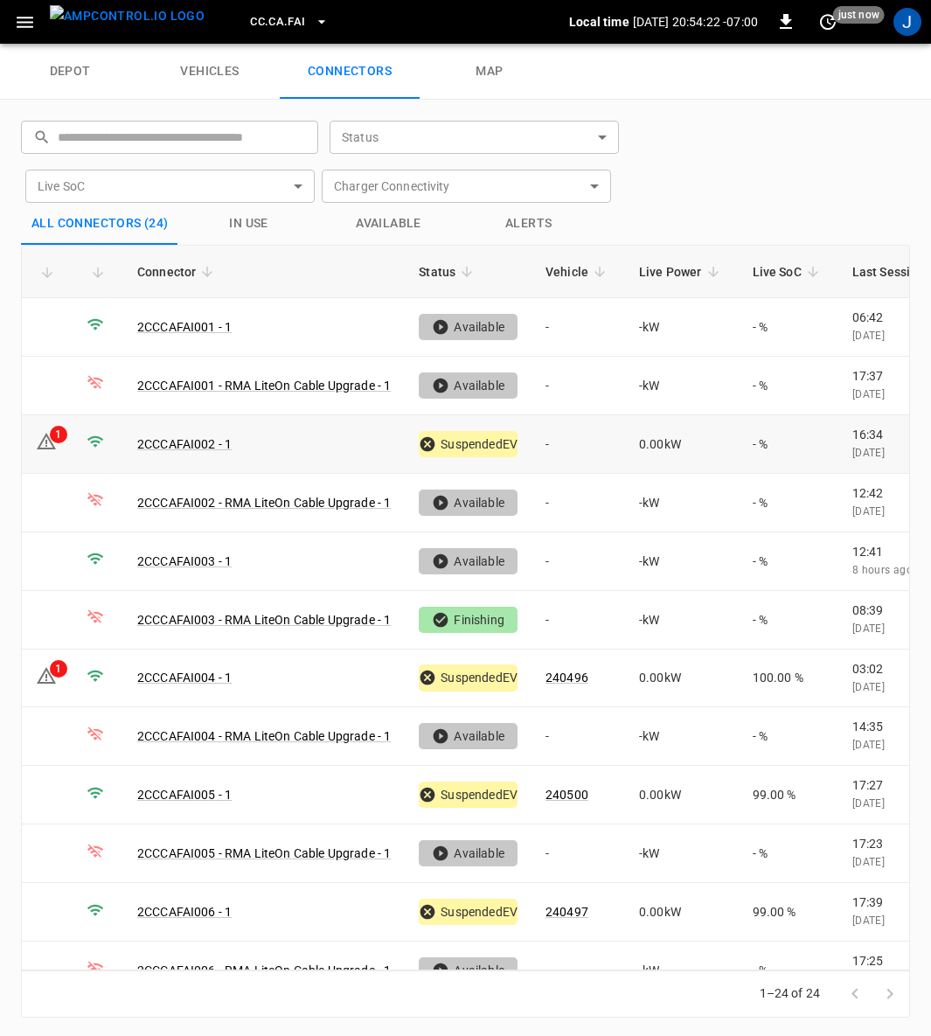
click at [553, 435] on td "-" at bounding box center [578, 444] width 94 height 59
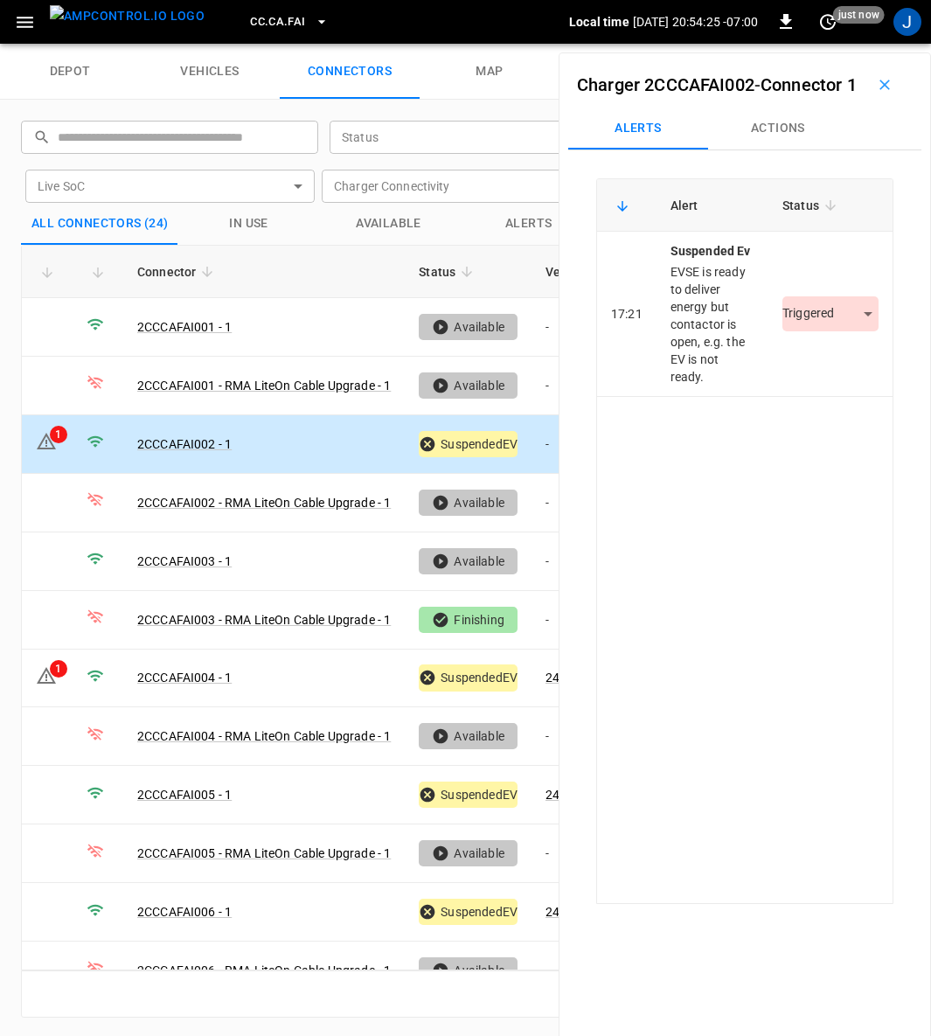
click at [781, 149] on button "Actions" at bounding box center [778, 129] width 140 height 42
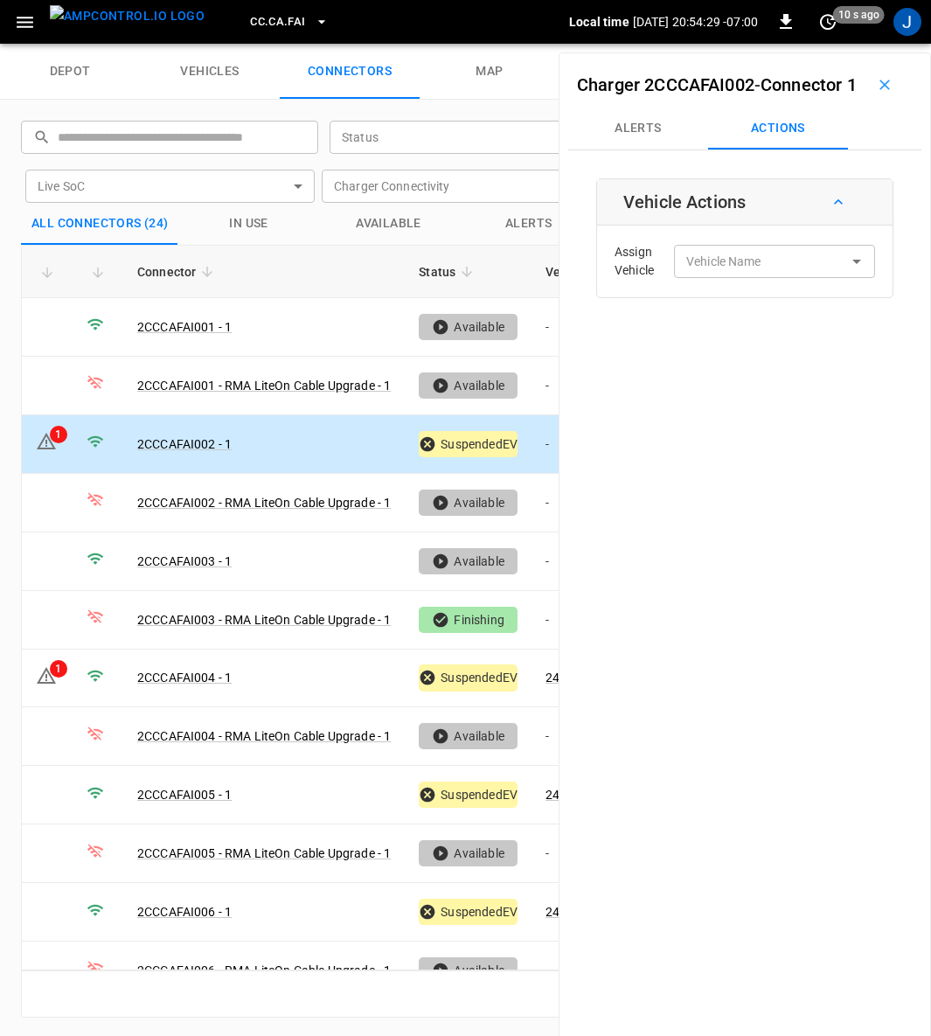
click at [769, 272] on input "Vehicle Name" at bounding box center [748, 261] width 139 height 22
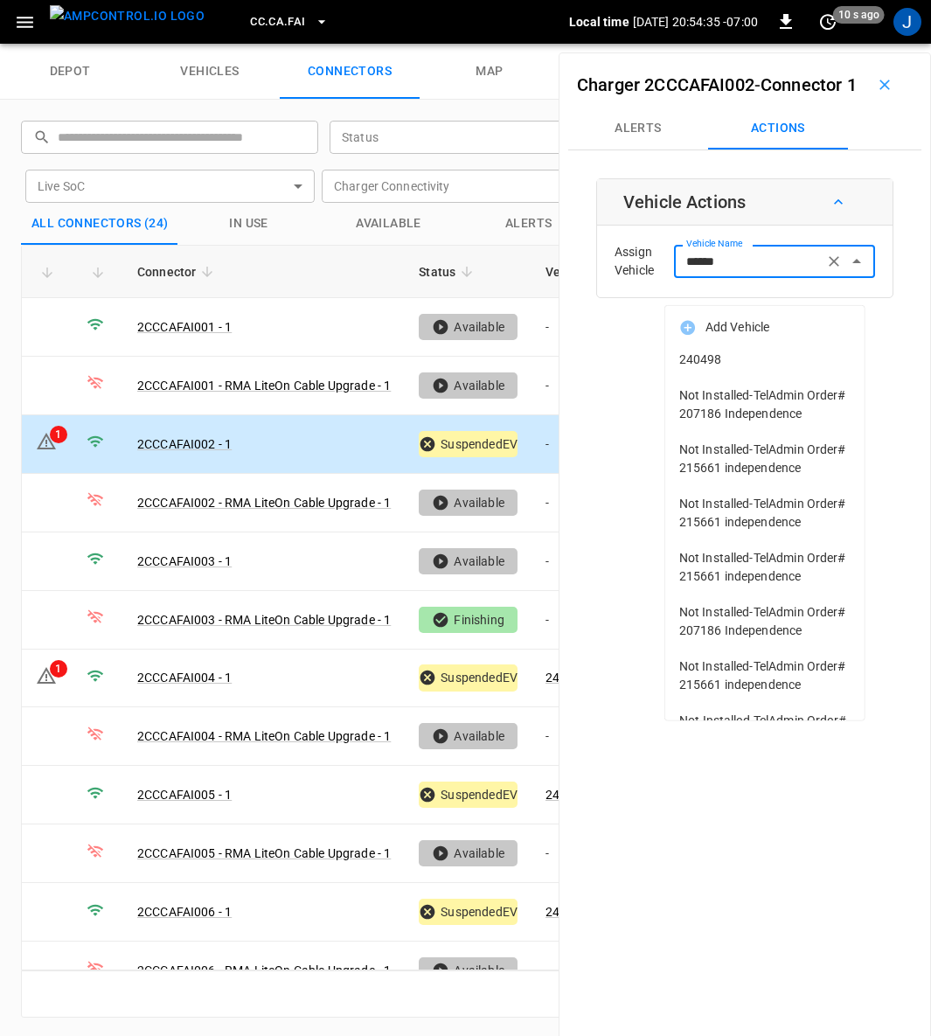
click at [718, 357] on span "240498" at bounding box center [764, 359] width 171 height 18
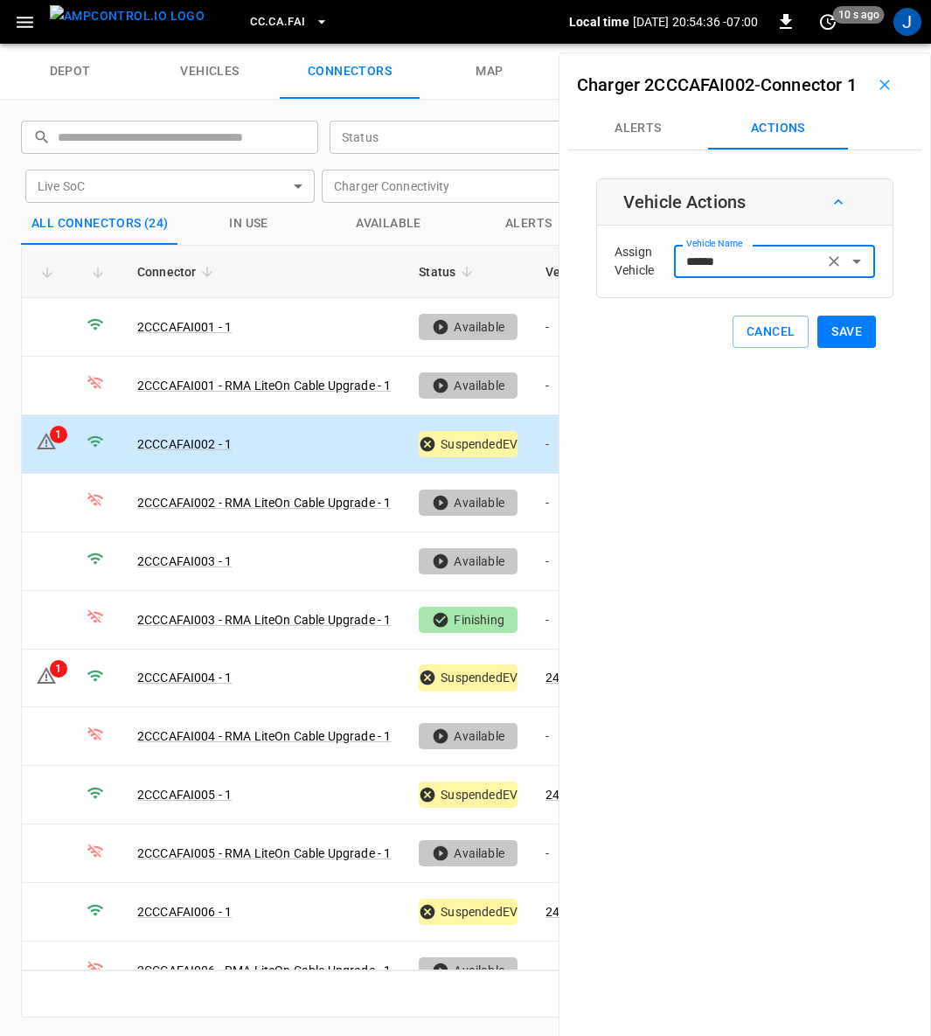
type input "******"
click at [839, 348] on button "Save" at bounding box center [846, 332] width 59 height 32
click at [191, 437] on link "2CCCAFAI002 - 1" at bounding box center [184, 444] width 94 height 14
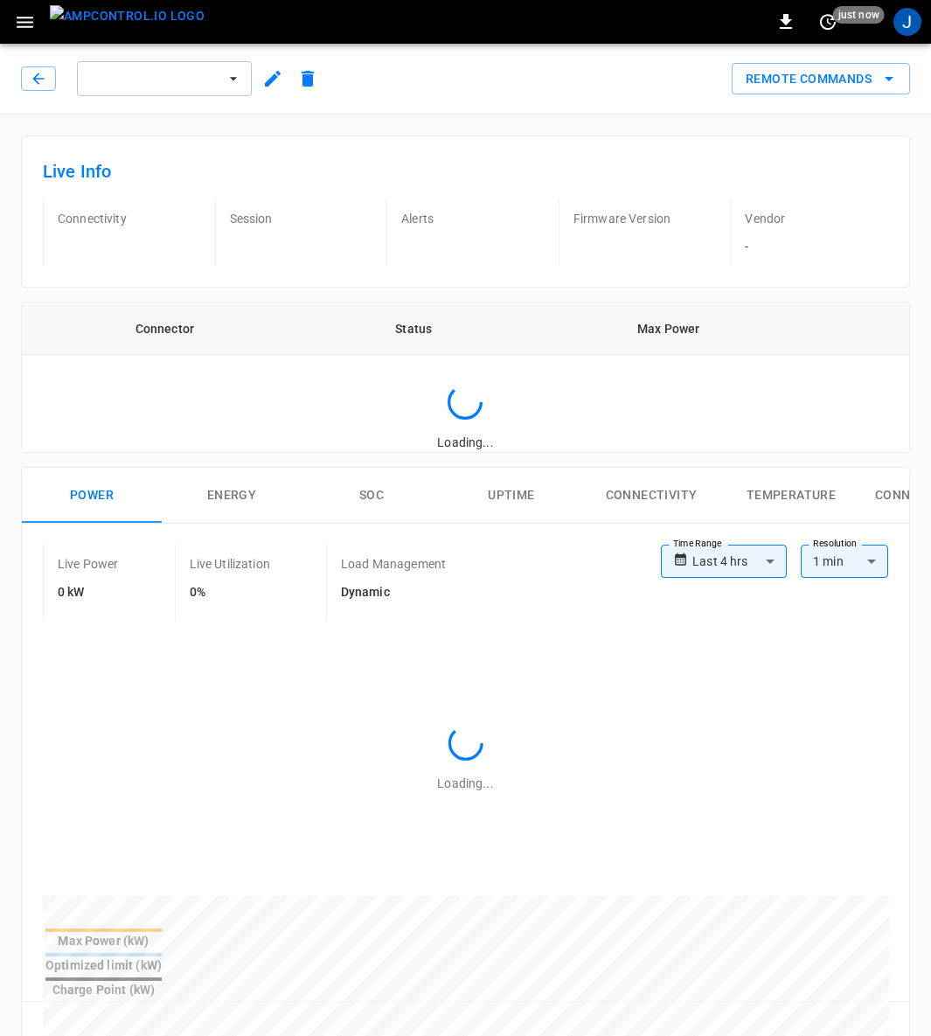
type input "**********"
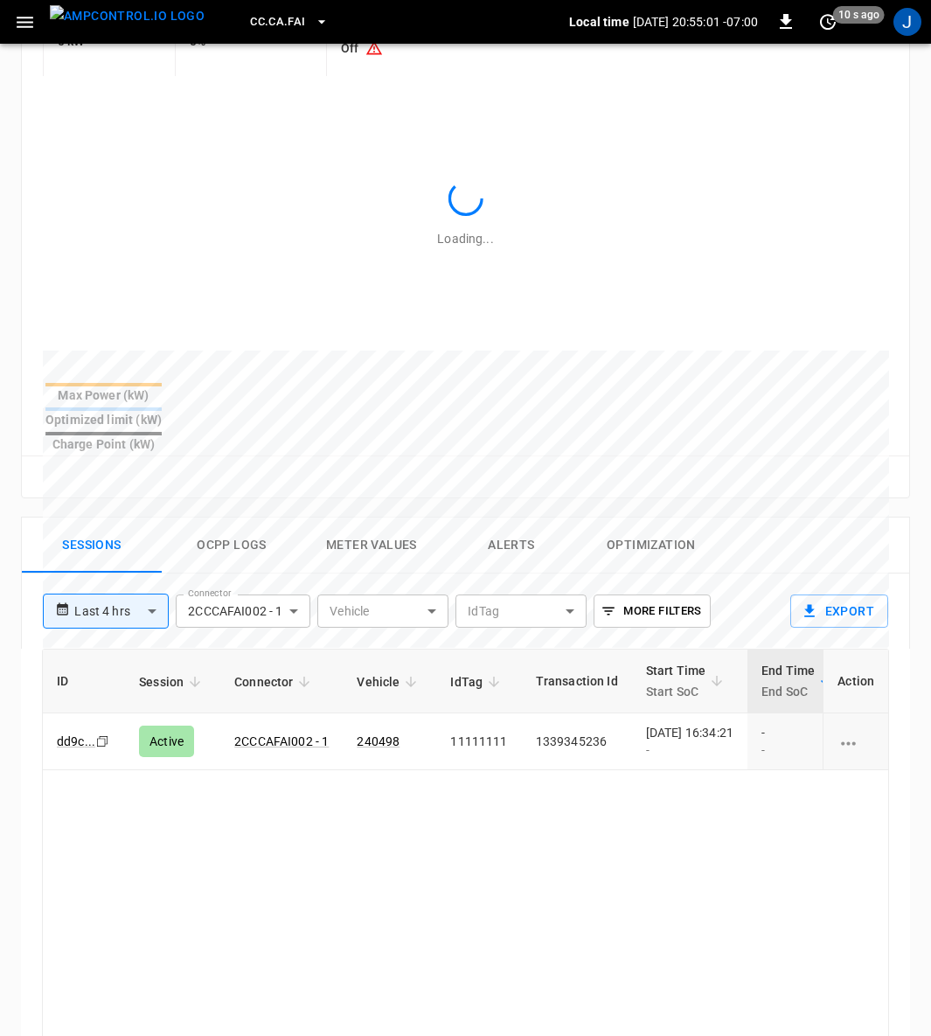
scroll to position [787, 0]
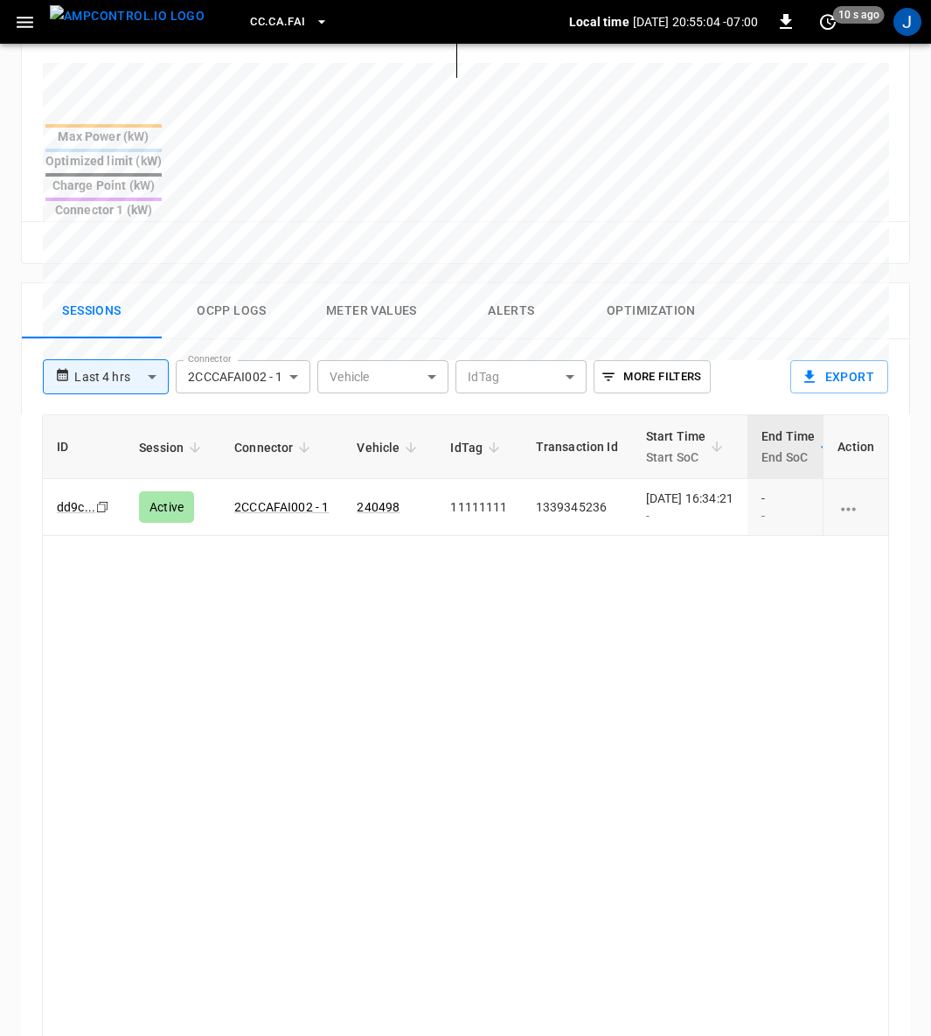
click at [717, 489] on div "[DATE] 16:34:21 -" at bounding box center [689, 506] width 87 height 35
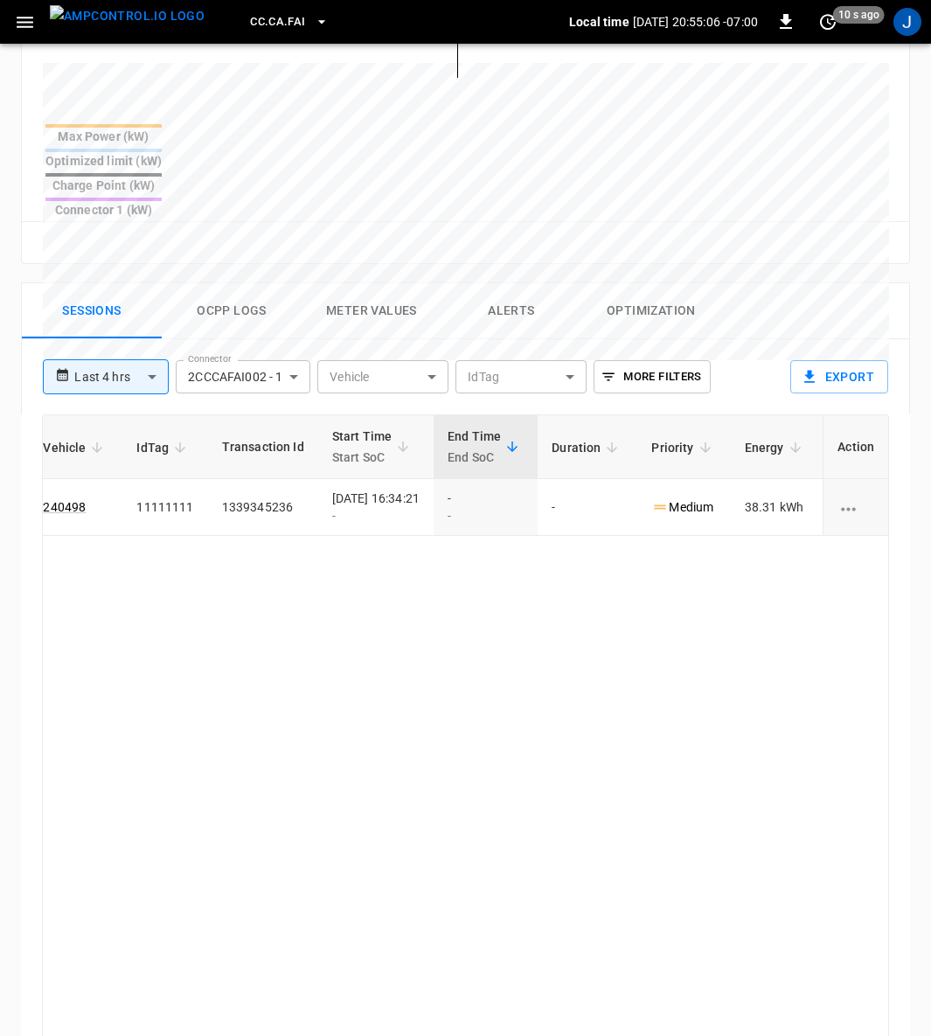
scroll to position [0, 455]
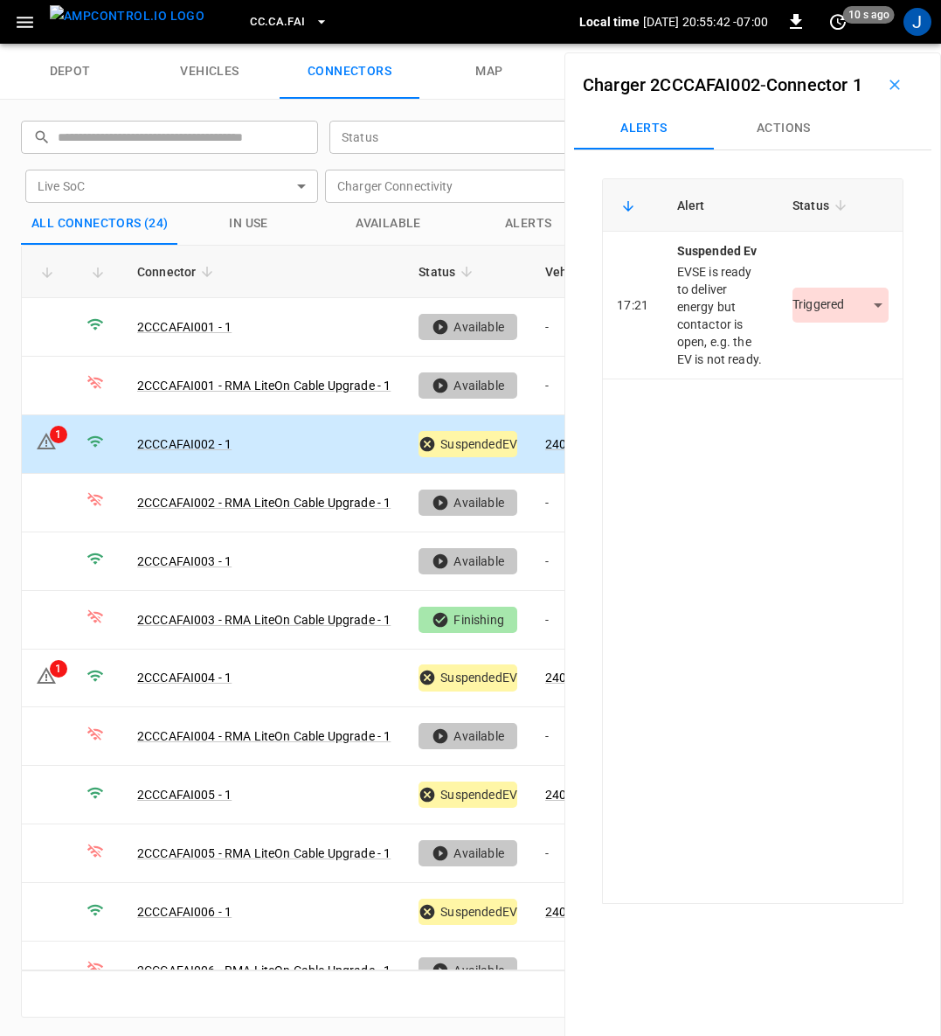
click at [852, 44] on body "CC.CA.FAI Local time [DATE] 20:55:42 -07:00 0 10 s ago J depot vehicles connect…" at bounding box center [470, 22] width 941 height 44
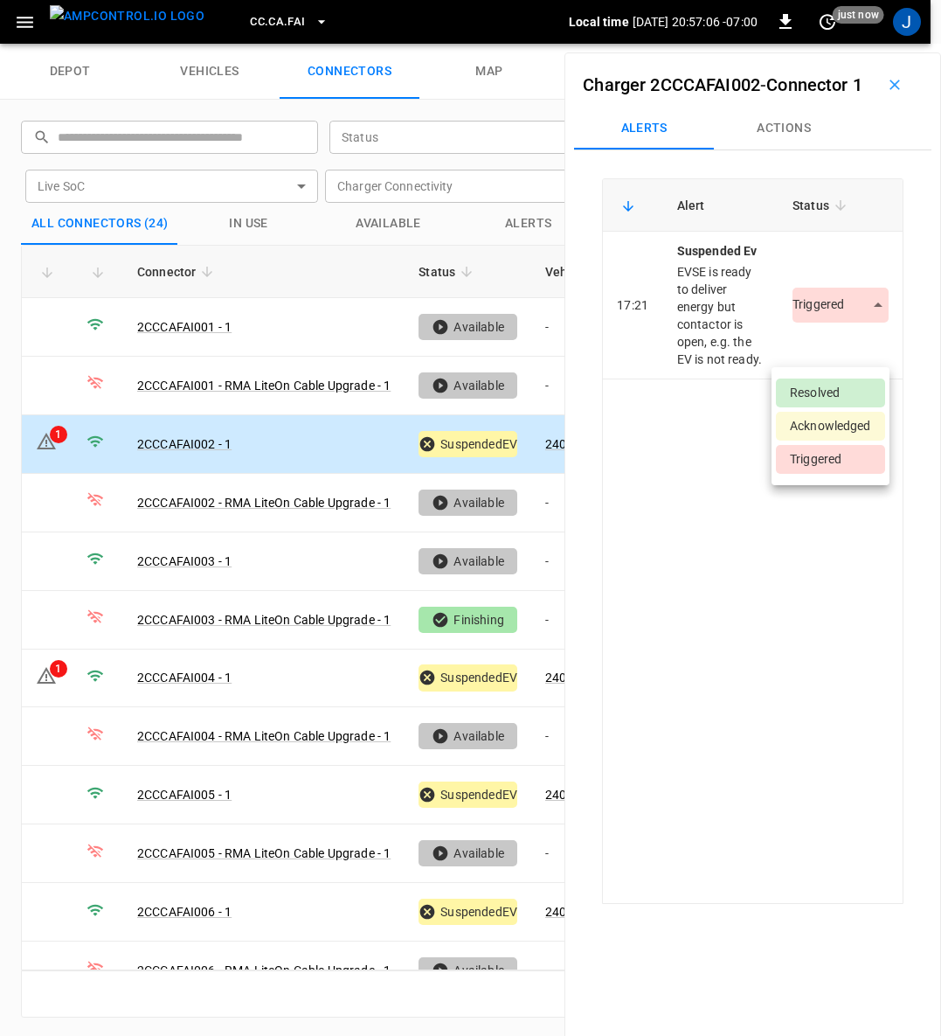
drag, startPoint x: 815, startPoint y: 388, endPoint x: 270, endPoint y: 468, distance: 551.2
click at [815, 388] on li "Resolved" at bounding box center [830, 392] width 109 height 29
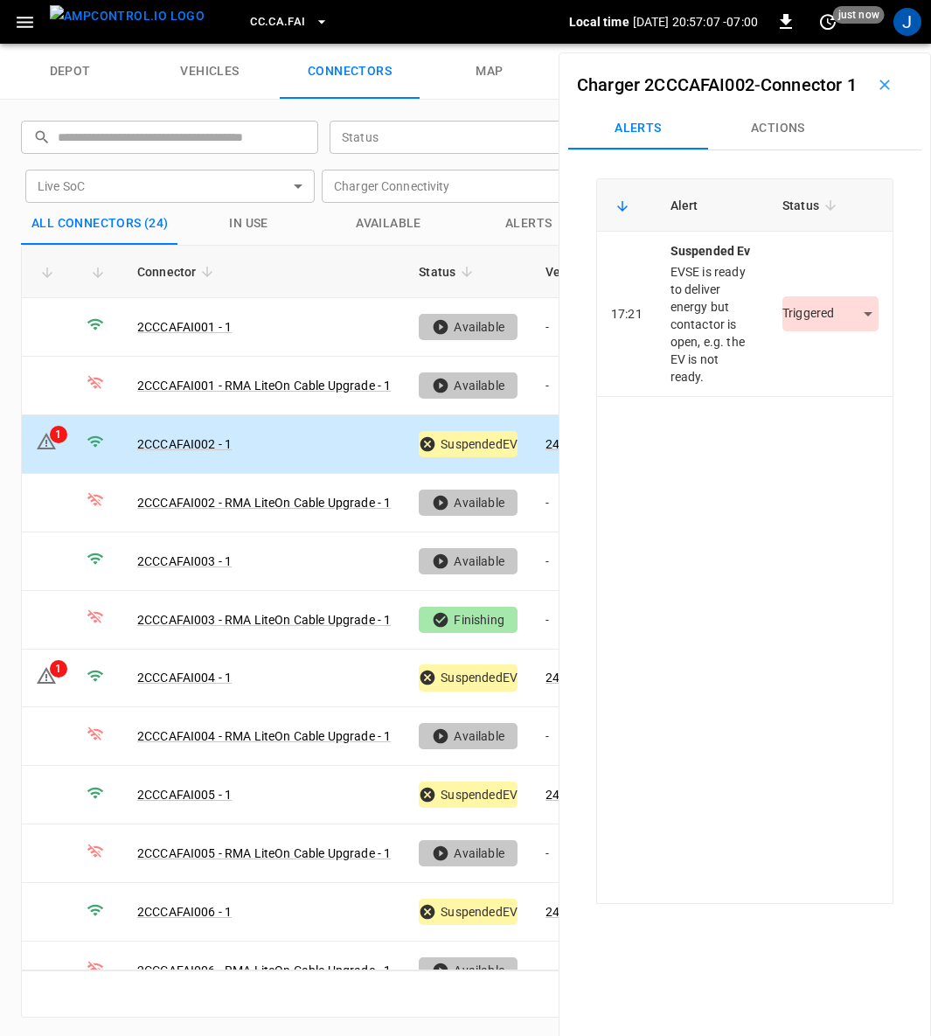
click at [192, 426] on td "2CCCAFAI002 - 1" at bounding box center [263, 444] width 281 height 59
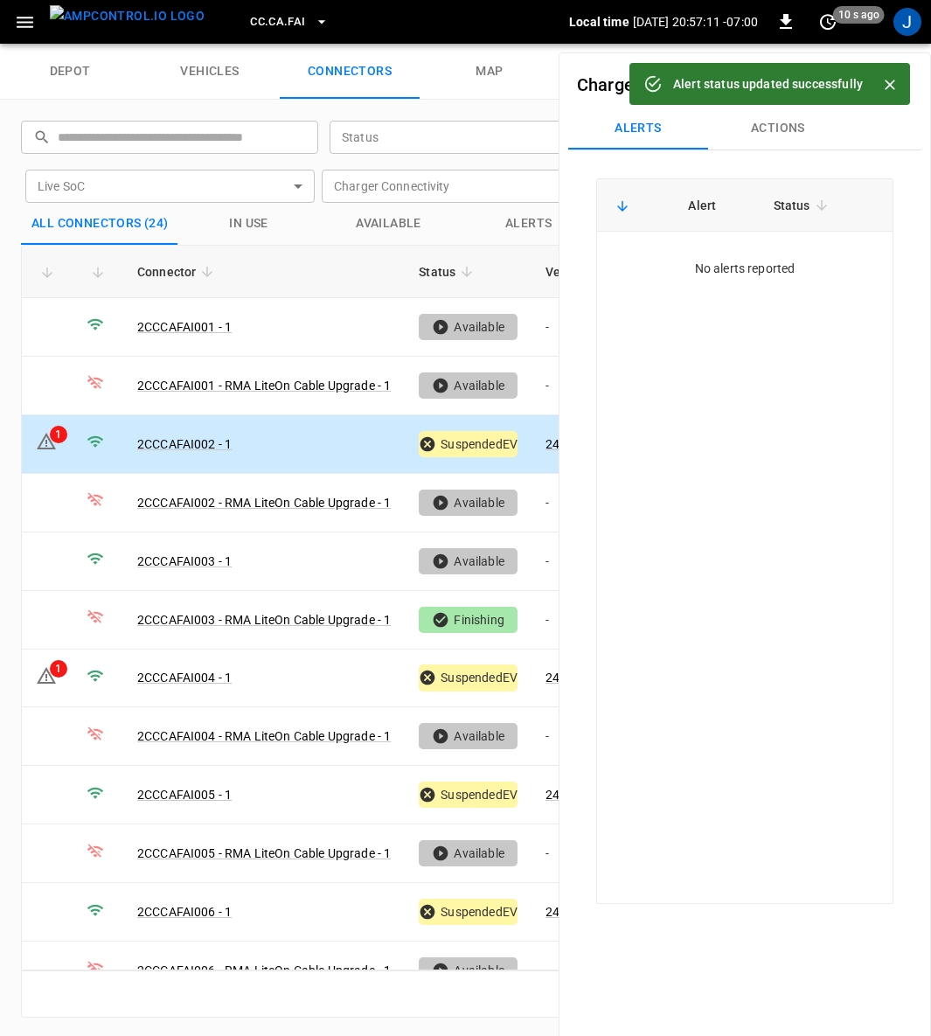
click at [199, 441] on link "2CCCAFAI002 - 1" at bounding box center [184, 444] width 94 height 14
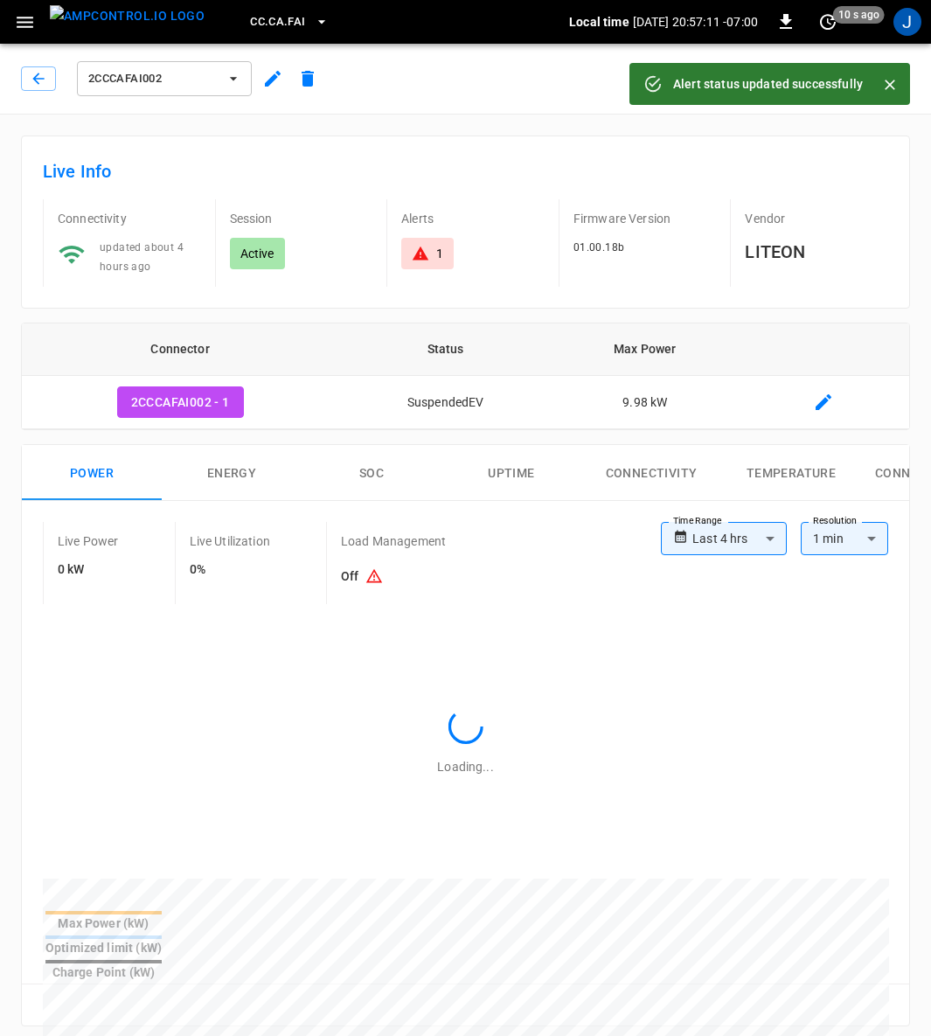
type input "**********"
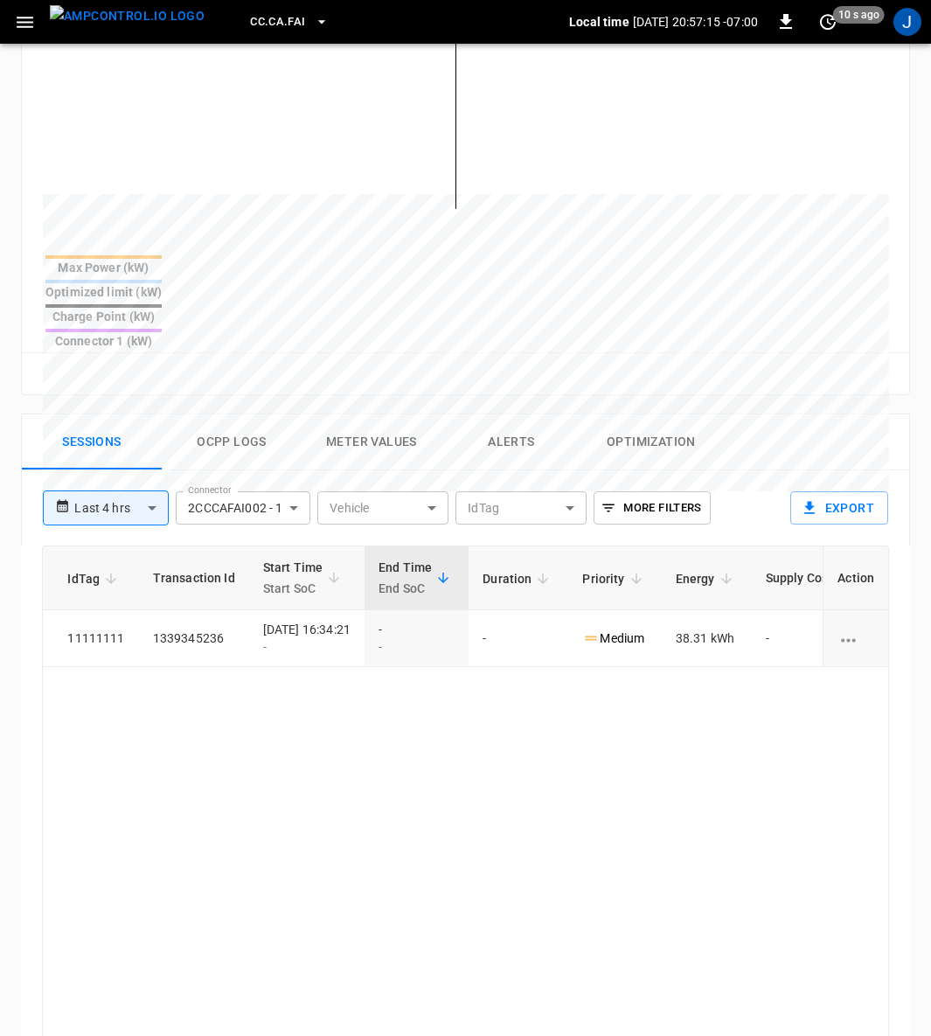
scroll to position [0, 455]
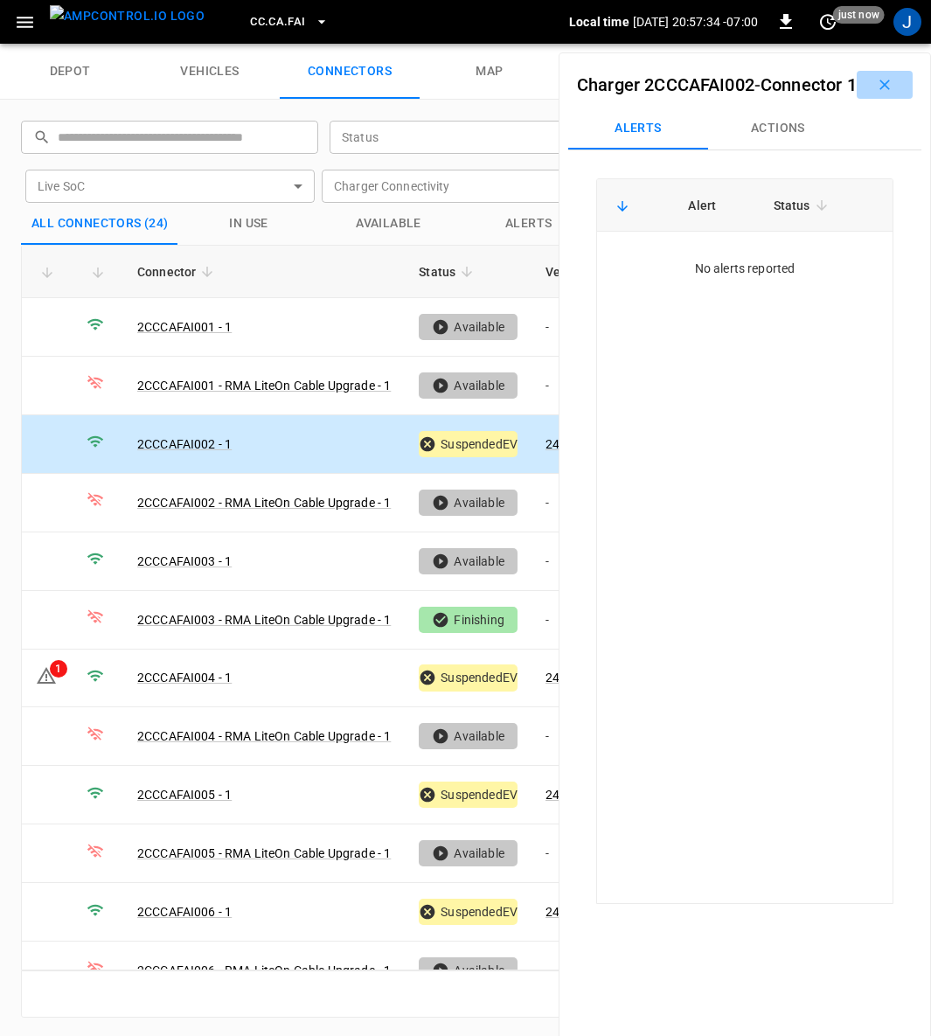
click at [876, 92] on icon "button" at bounding box center [884, 84] width 17 height 17
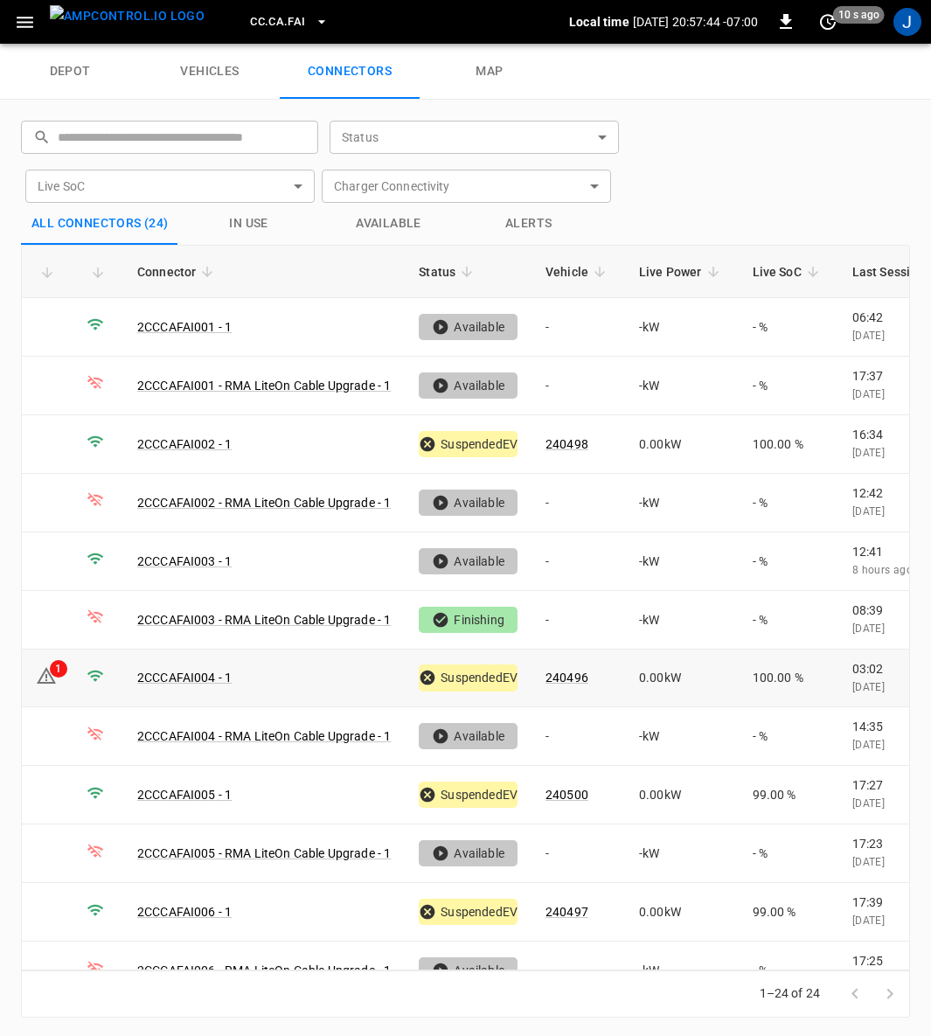
click at [184, 670] on link "2CCCAFAI004 - 1" at bounding box center [184, 677] width 94 height 14
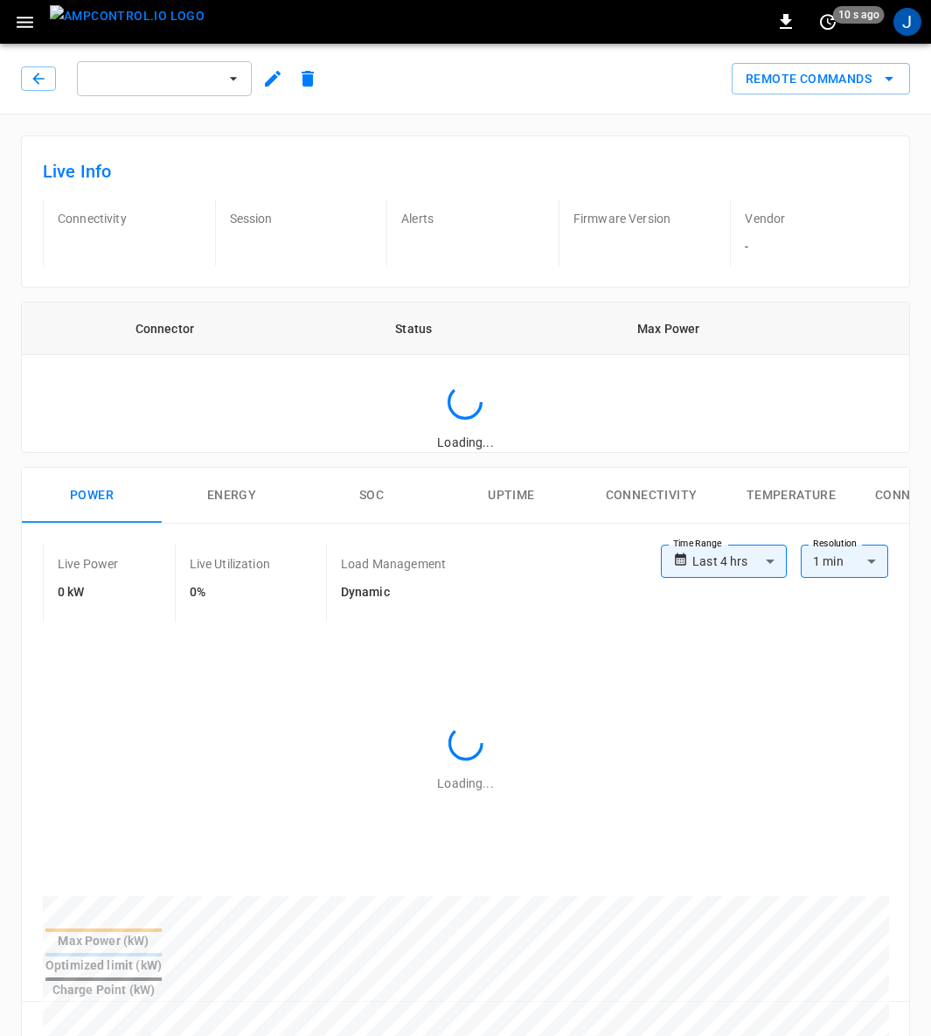
type input "**********"
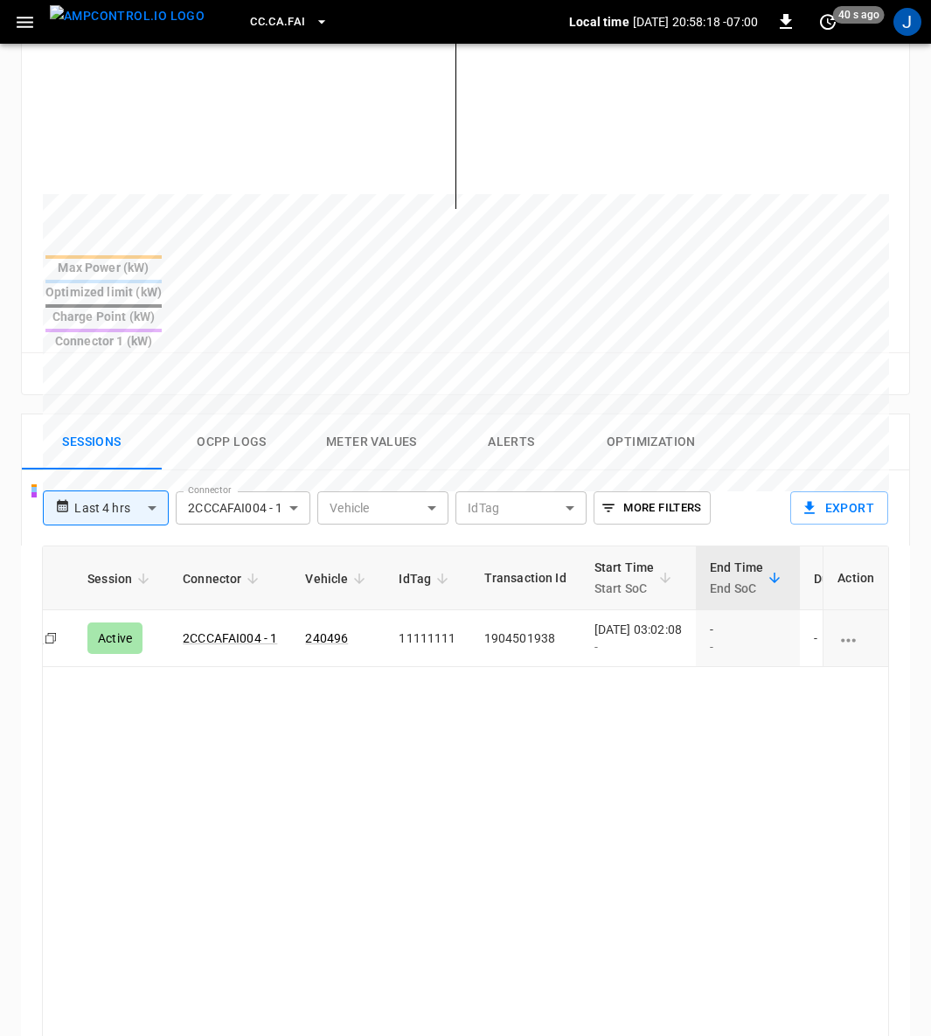
scroll to position [0, 455]
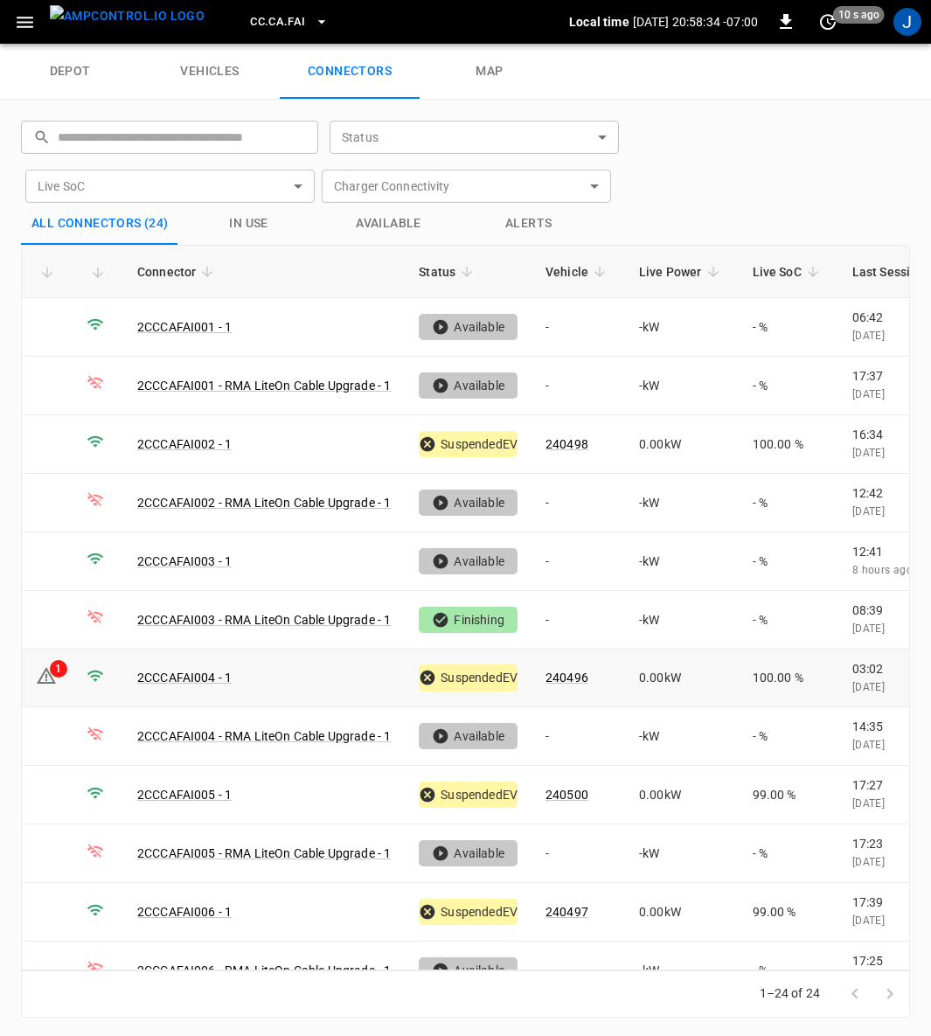
click at [58, 662] on div "1" at bounding box center [58, 668] width 17 height 17
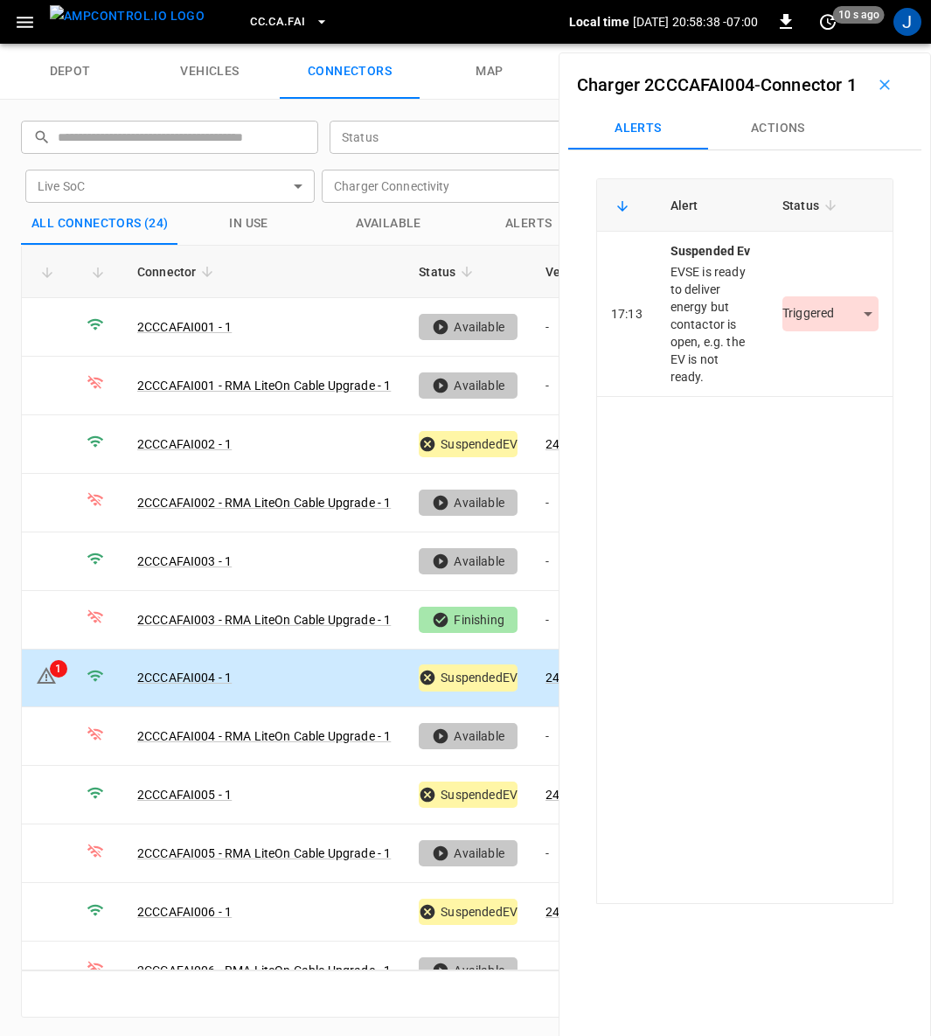
click at [860, 44] on body "CC.CA.FAI Local time [DATE] 20:58:38 -07:00 0 10 s ago J depot vehicles connect…" at bounding box center [465, 22] width 931 height 44
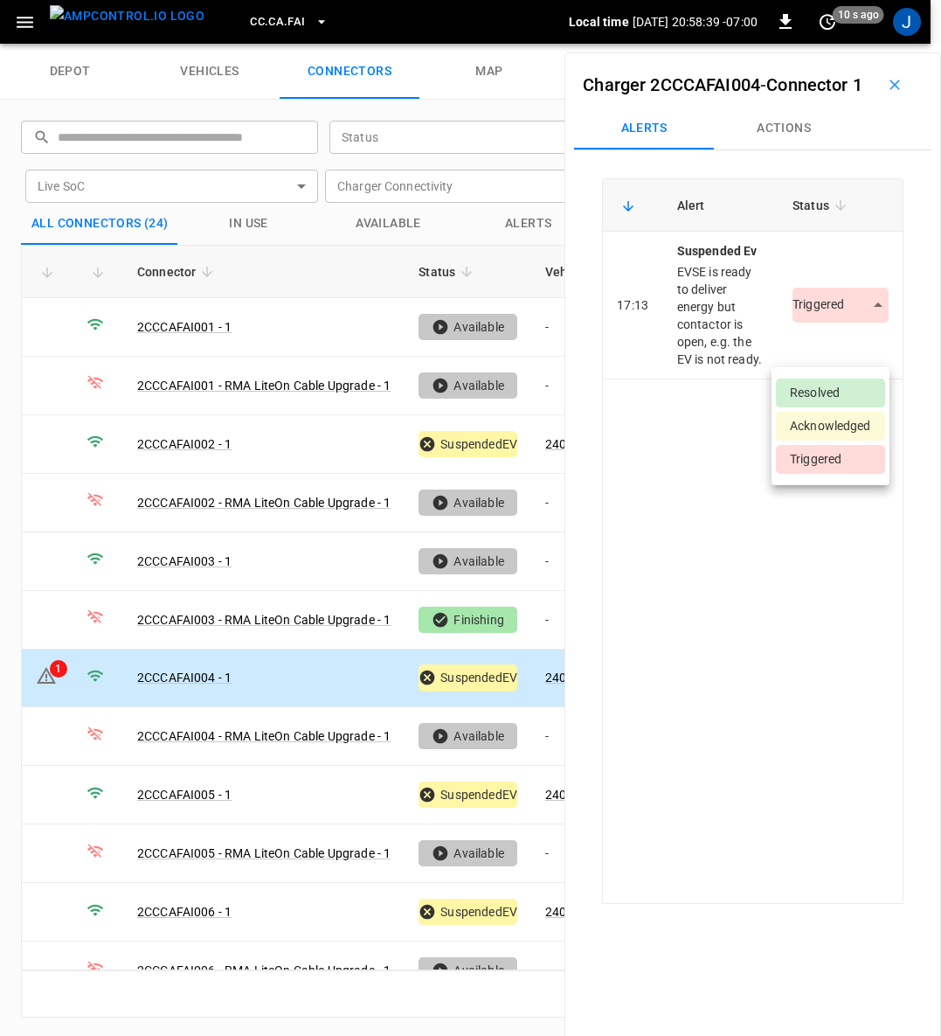
click at [823, 392] on li "Resolved" at bounding box center [830, 392] width 109 height 29
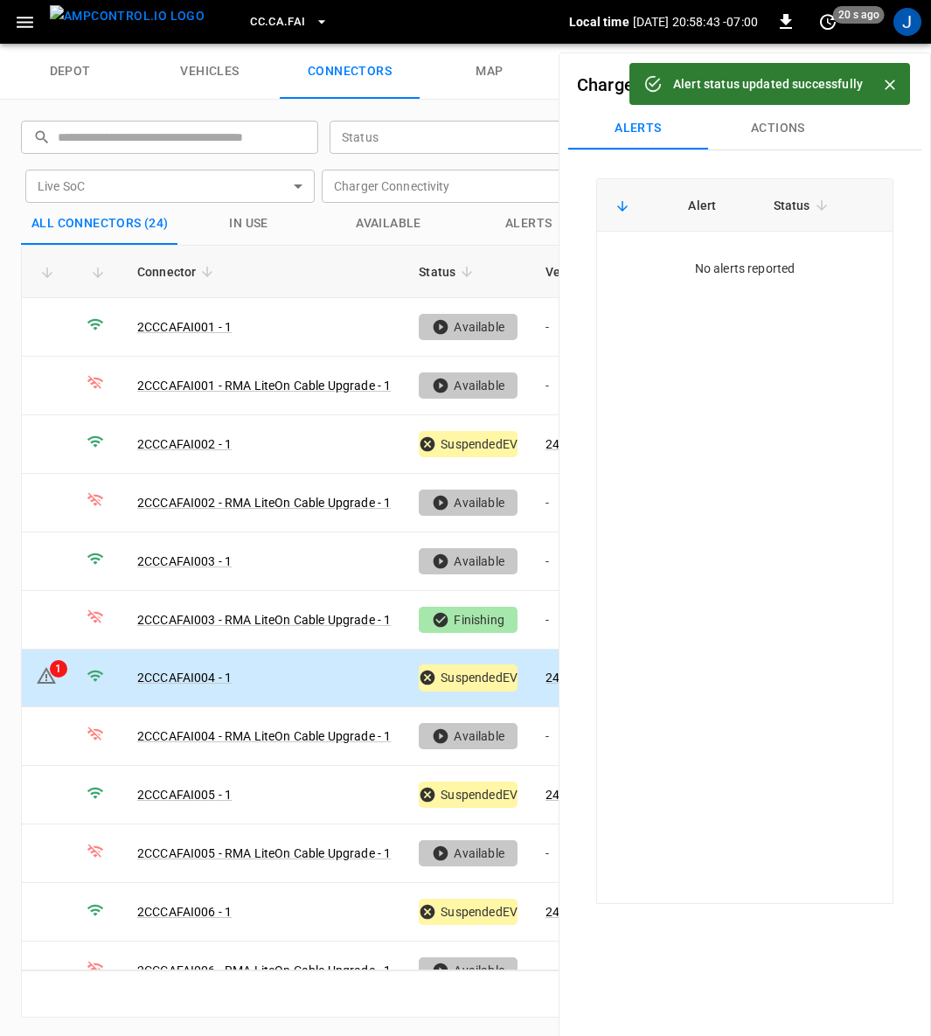
click at [897, 87] on icon "Close" at bounding box center [889, 84] width 17 height 17
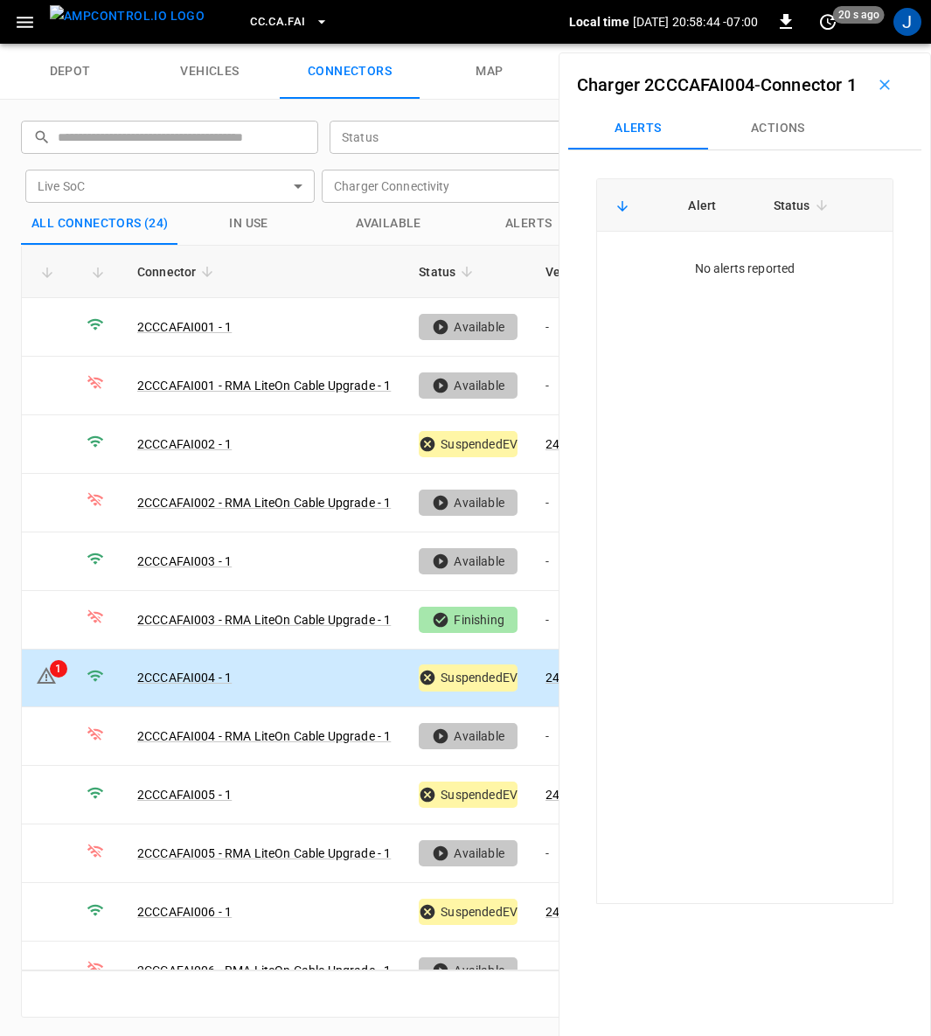
click at [878, 94] on icon "button" at bounding box center [884, 84] width 17 height 17
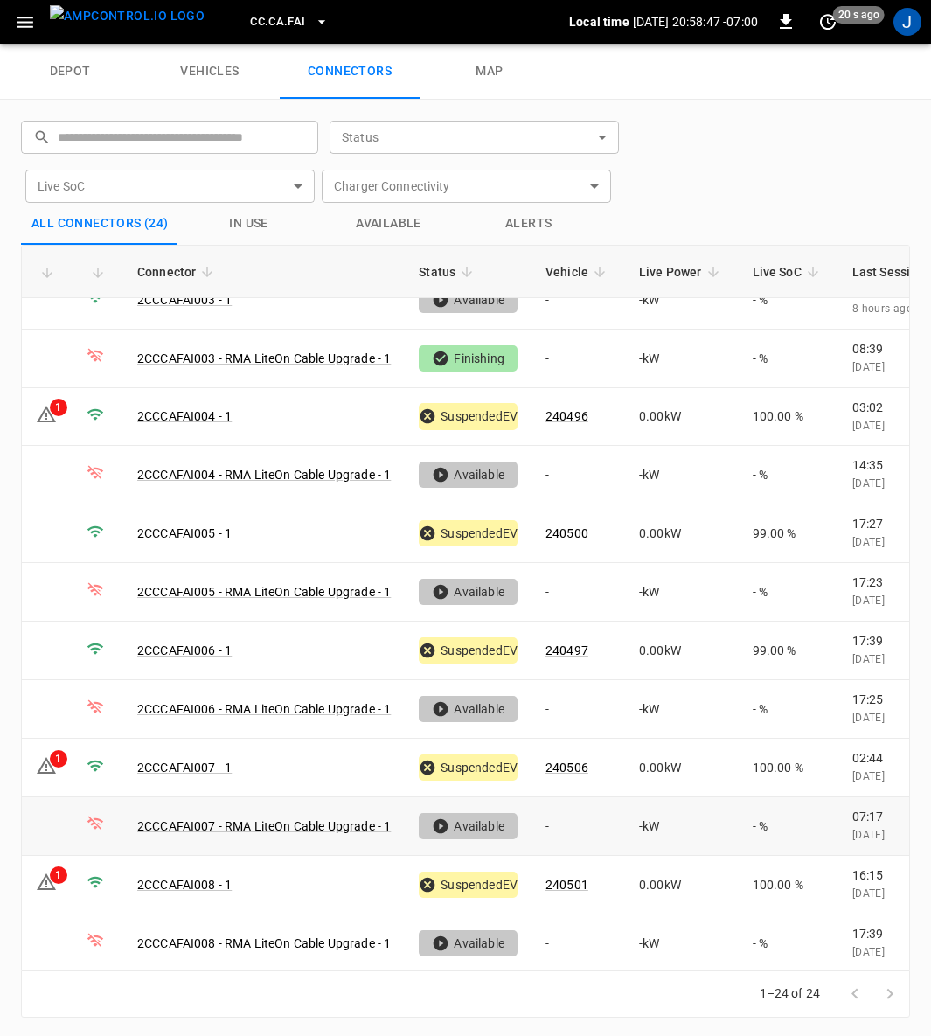
scroll to position [262, 0]
drag, startPoint x: 189, startPoint y: 531, endPoint x: 189, endPoint y: 518, distance: 13.1
click at [189, 525] on link "2CCCAFAI005 - 1" at bounding box center [184, 532] width 94 height 14
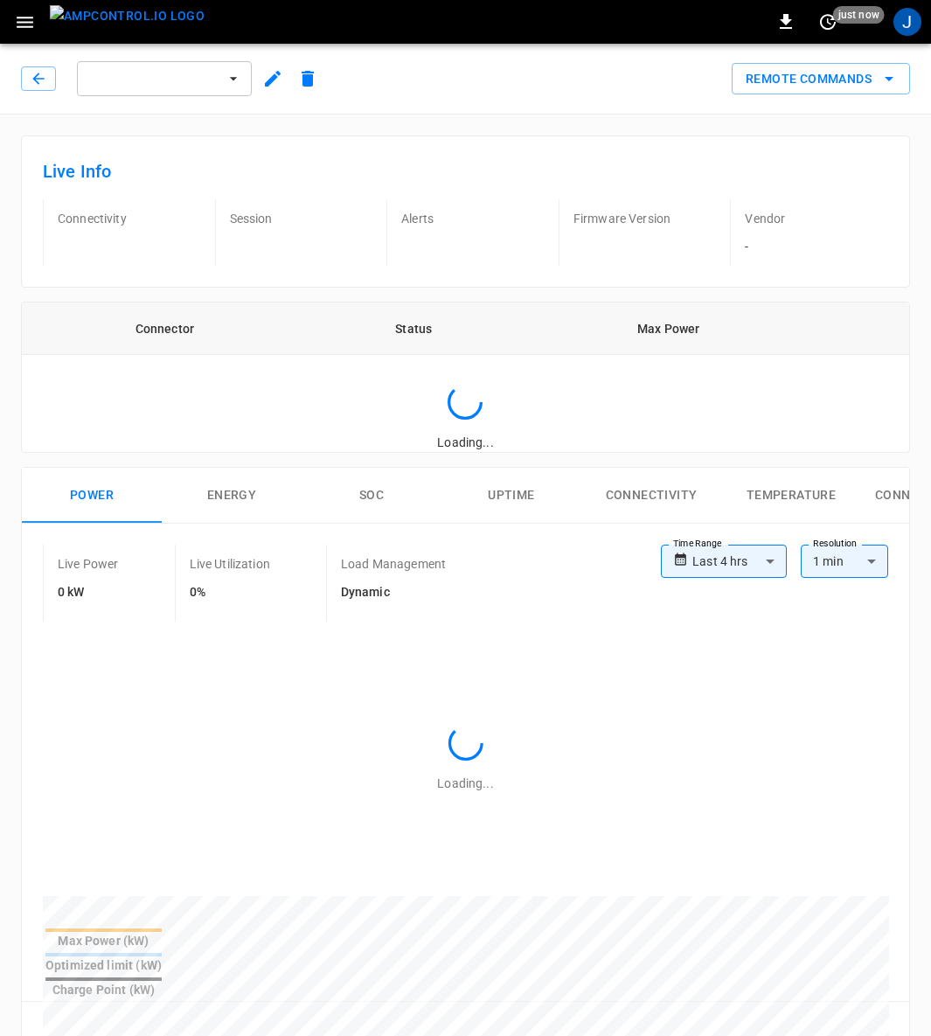
type input "**********"
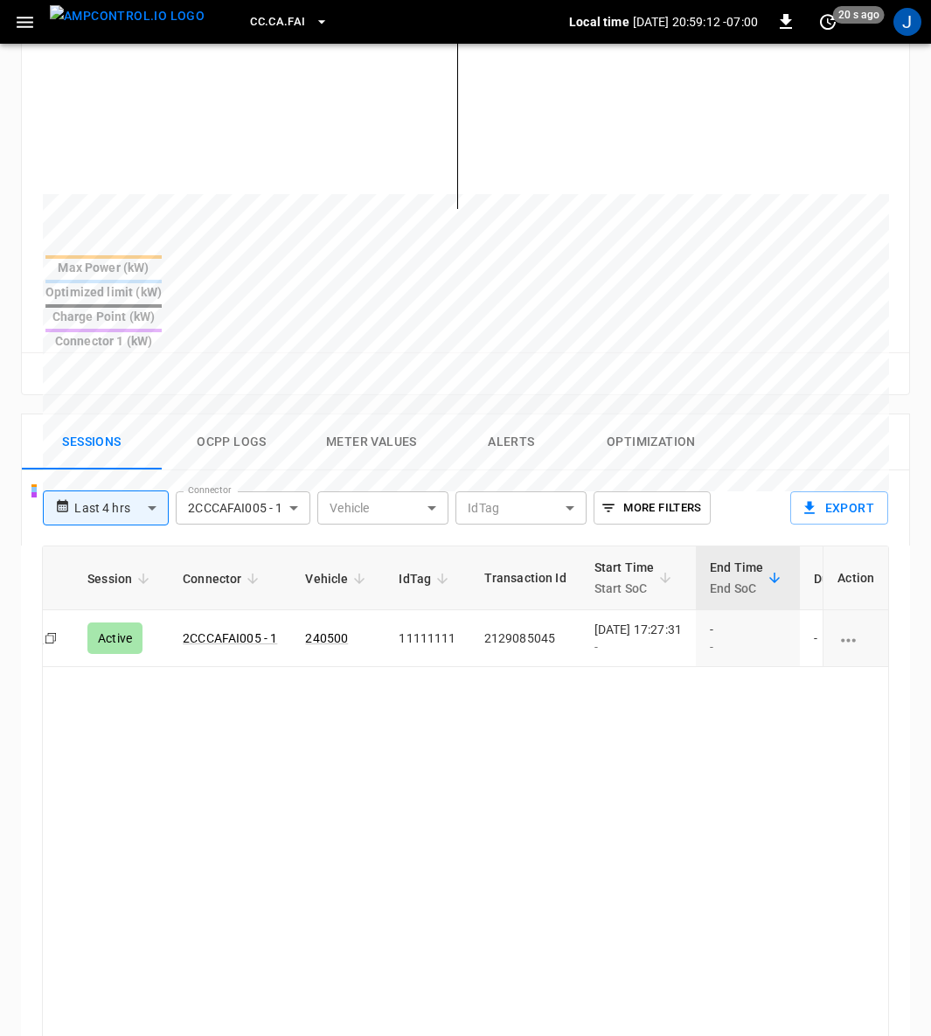
scroll to position [0, 455]
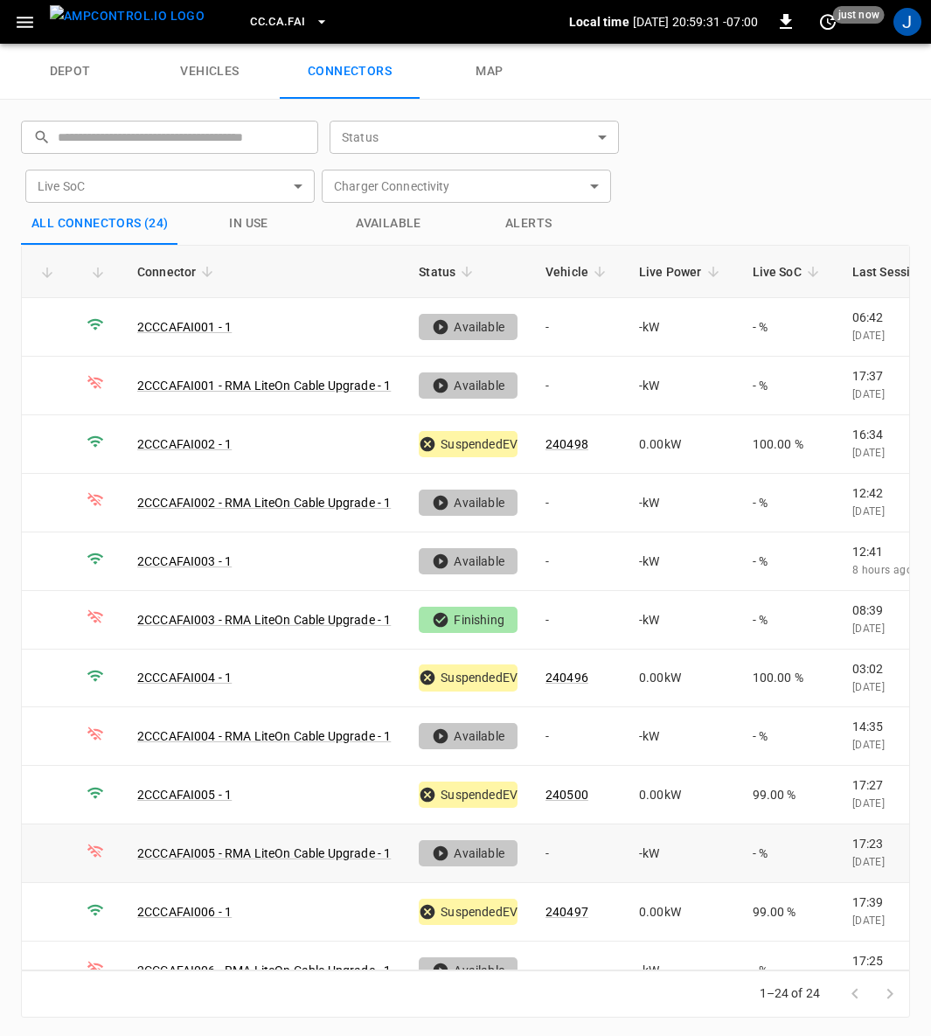
scroll to position [524, 0]
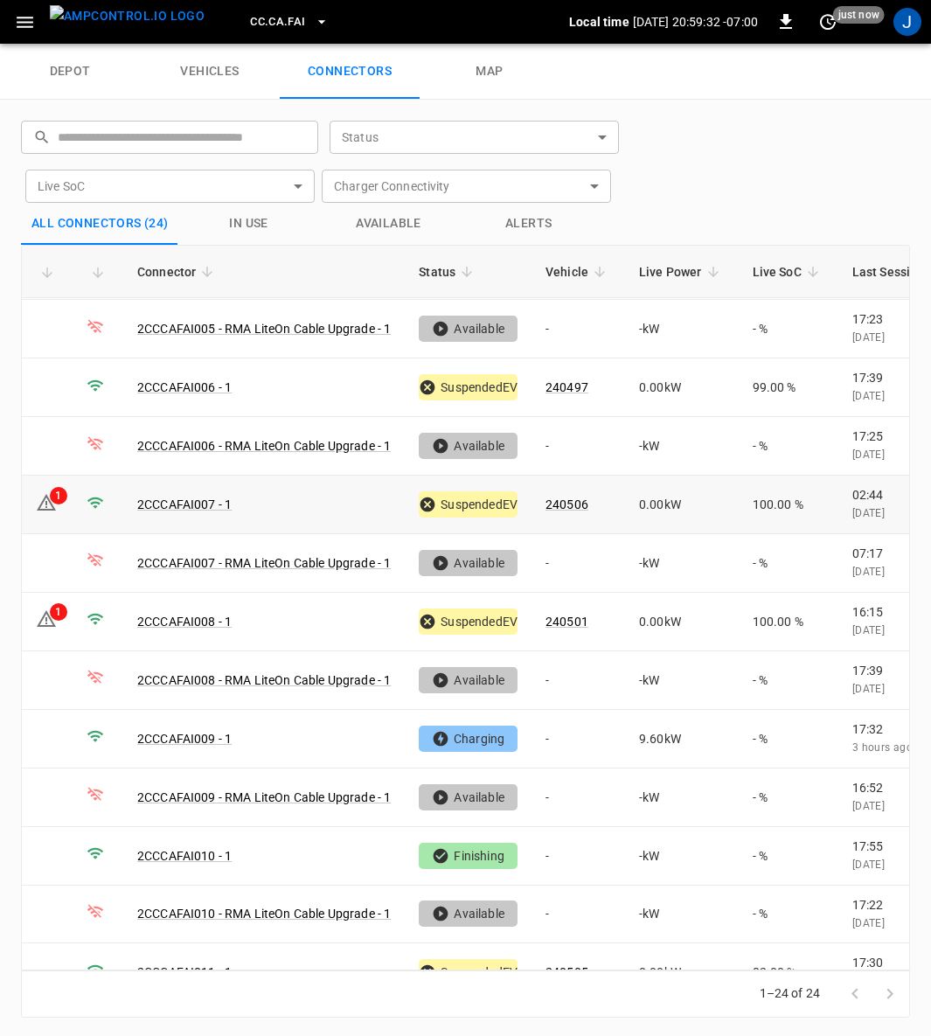
click at [49, 492] on icon at bounding box center [46, 502] width 21 height 21
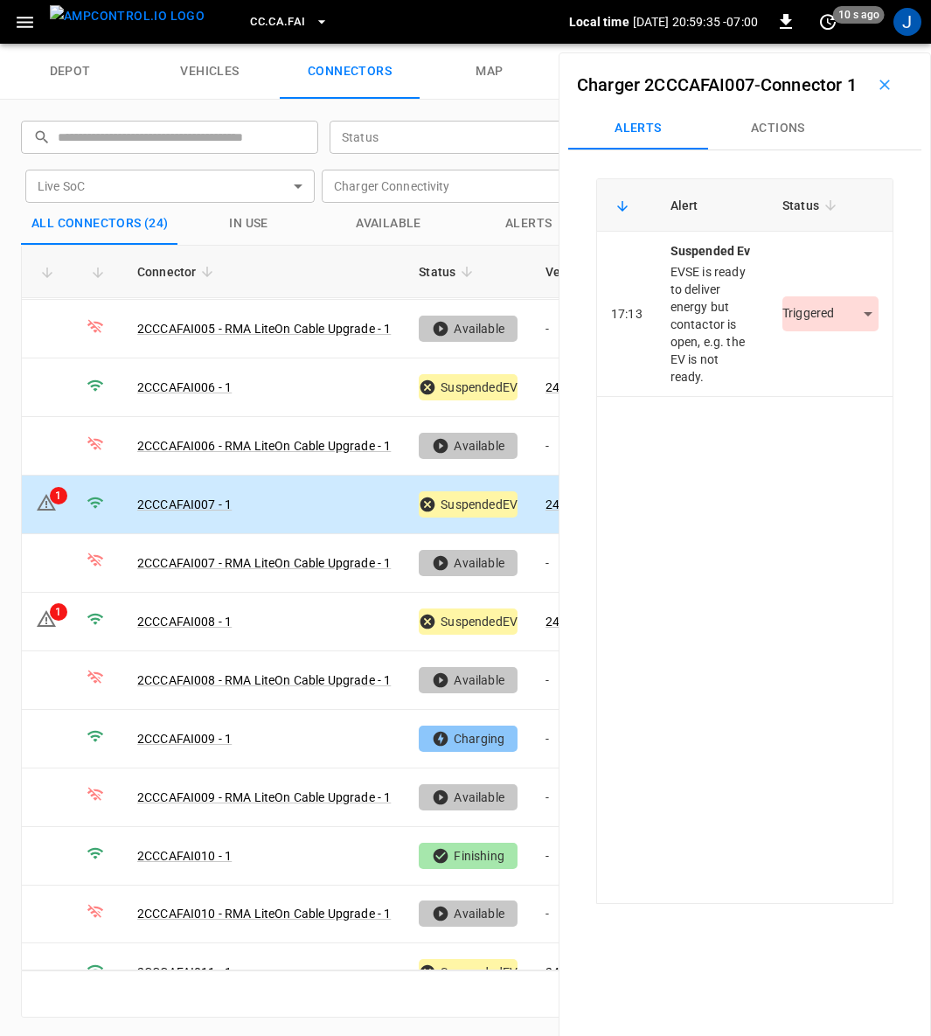
click at [787, 149] on button "Actions" at bounding box center [778, 129] width 140 height 42
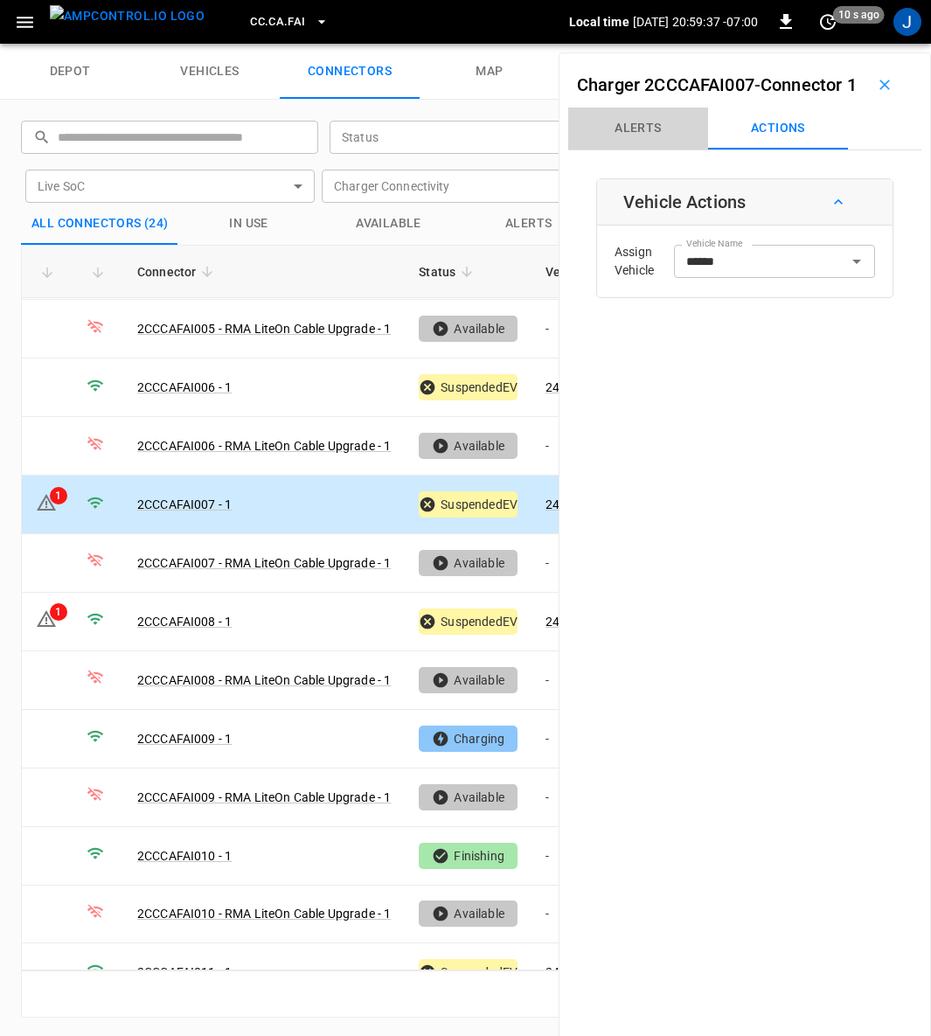
click at [650, 149] on button "Alerts" at bounding box center [638, 129] width 140 height 42
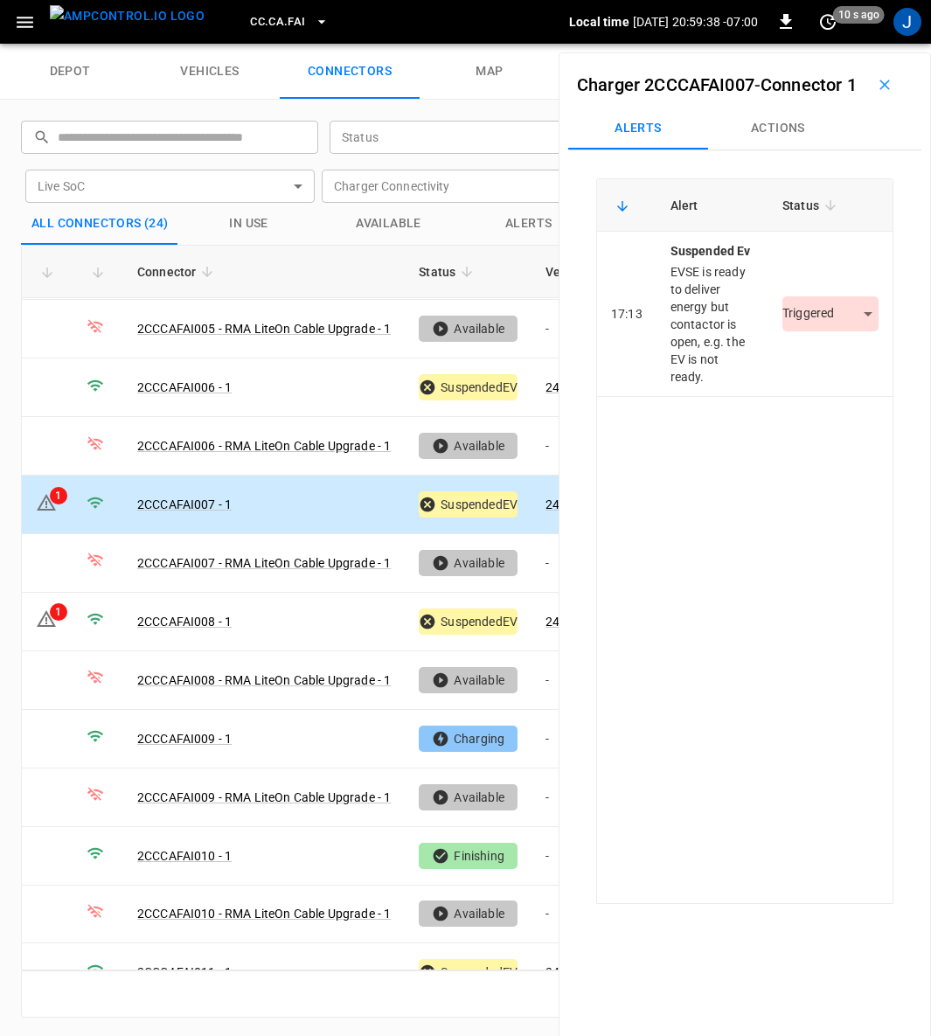
click at [855, 44] on body "CC.CA.FAI Local time [DATE] 20:59:38 -07:00 0 10 s ago J depot vehicles connect…" at bounding box center [465, 22] width 931 height 44
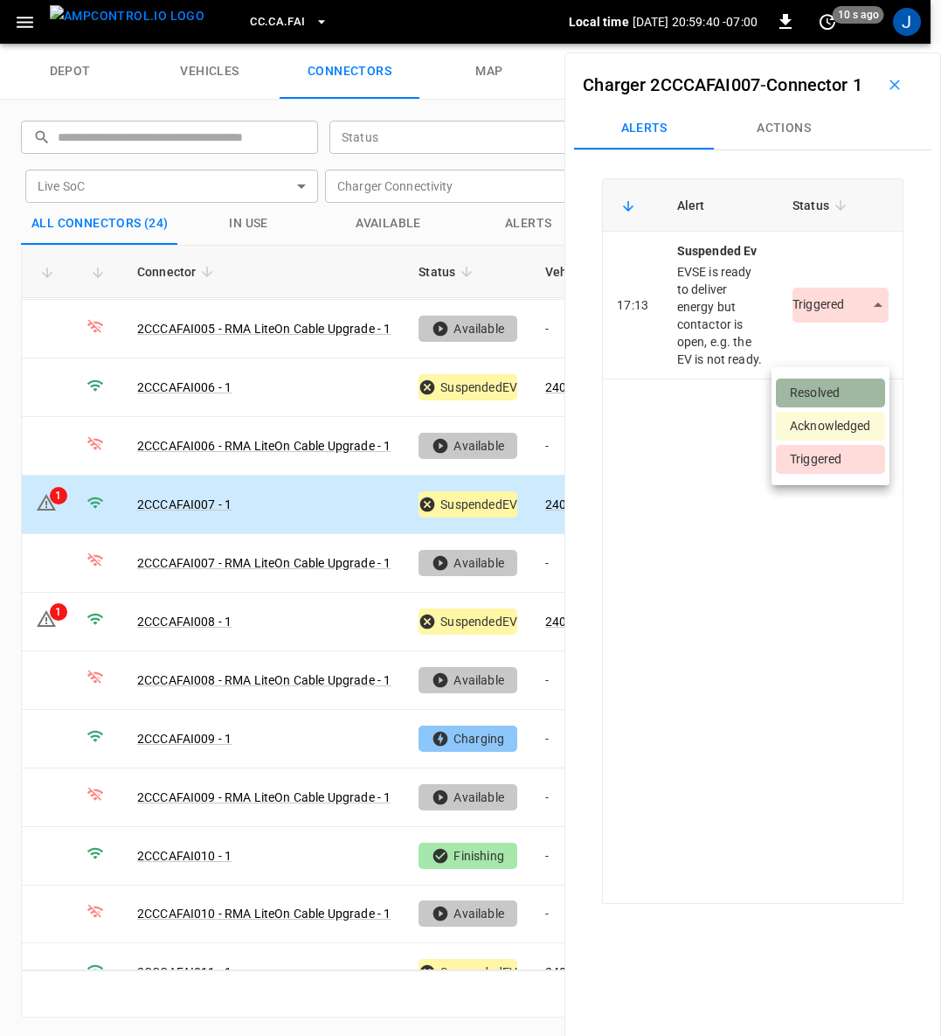
click at [832, 385] on li "Resolved" at bounding box center [830, 392] width 109 height 29
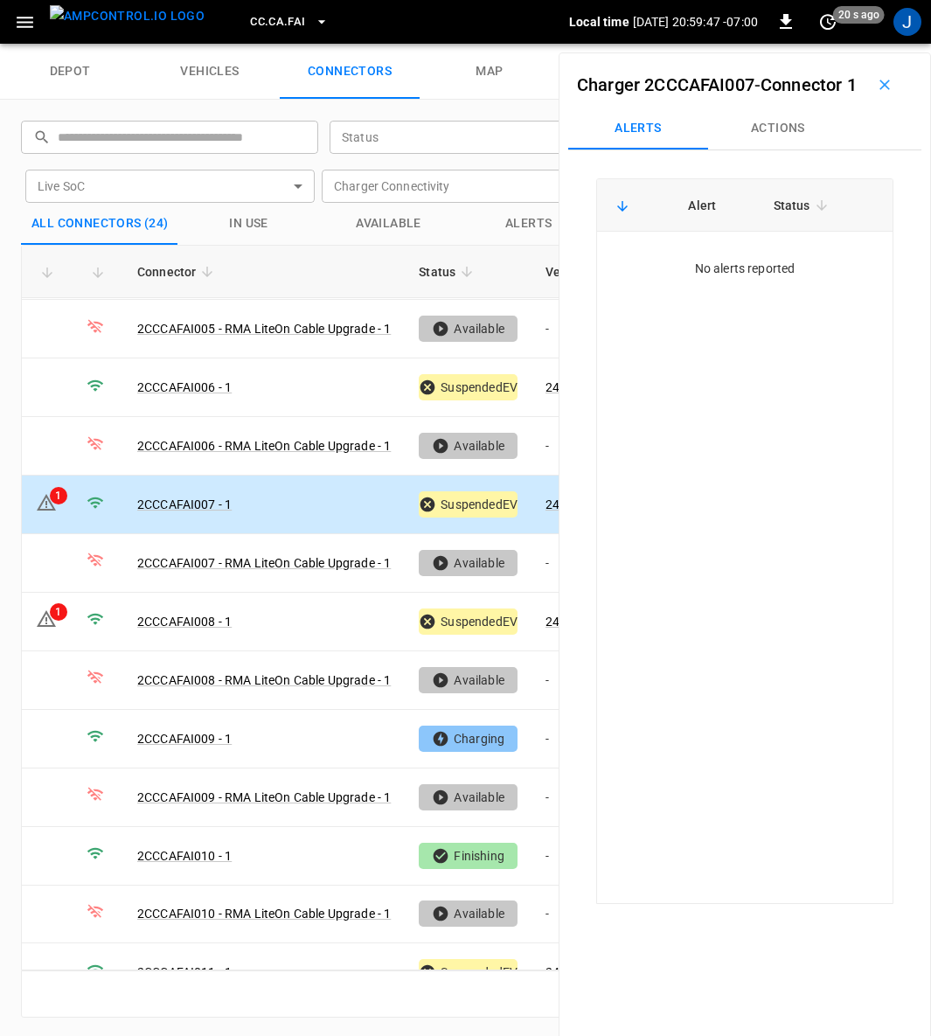
click at [191, 497] on link "2CCCAFAI007 - 1" at bounding box center [184, 504] width 94 height 14
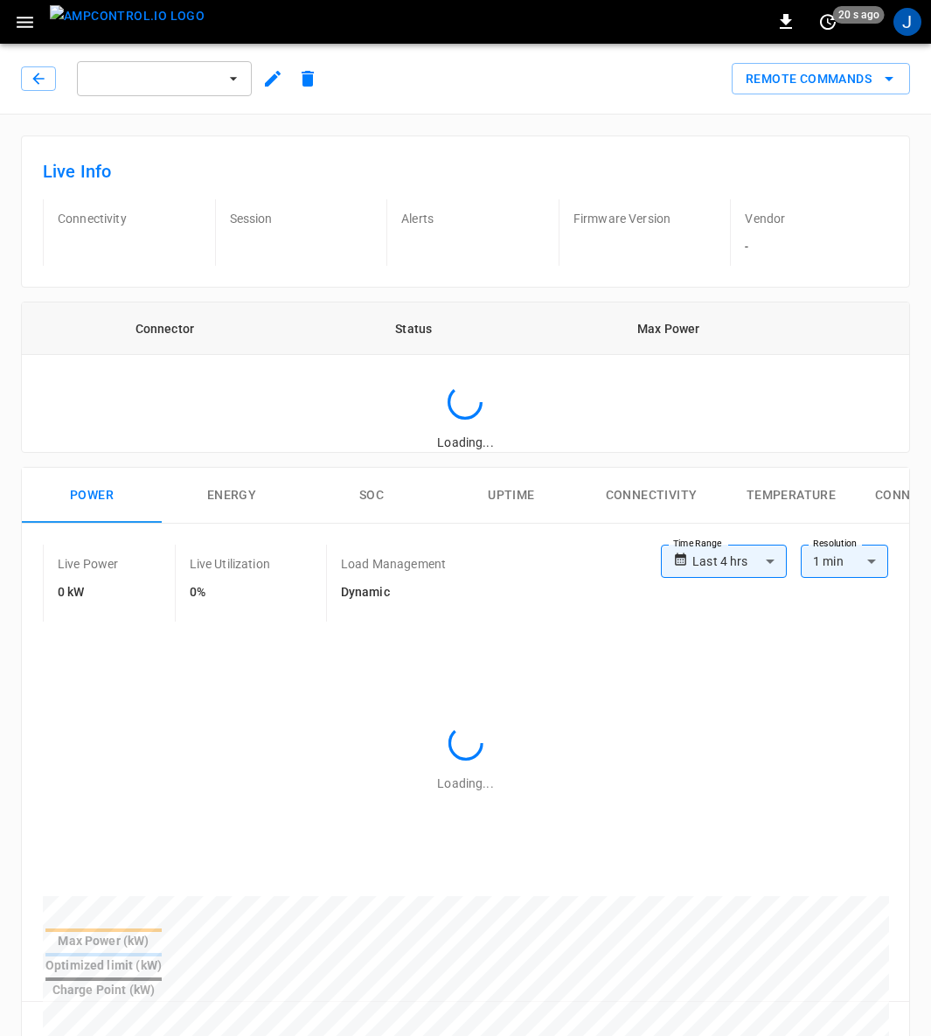
type input "**********"
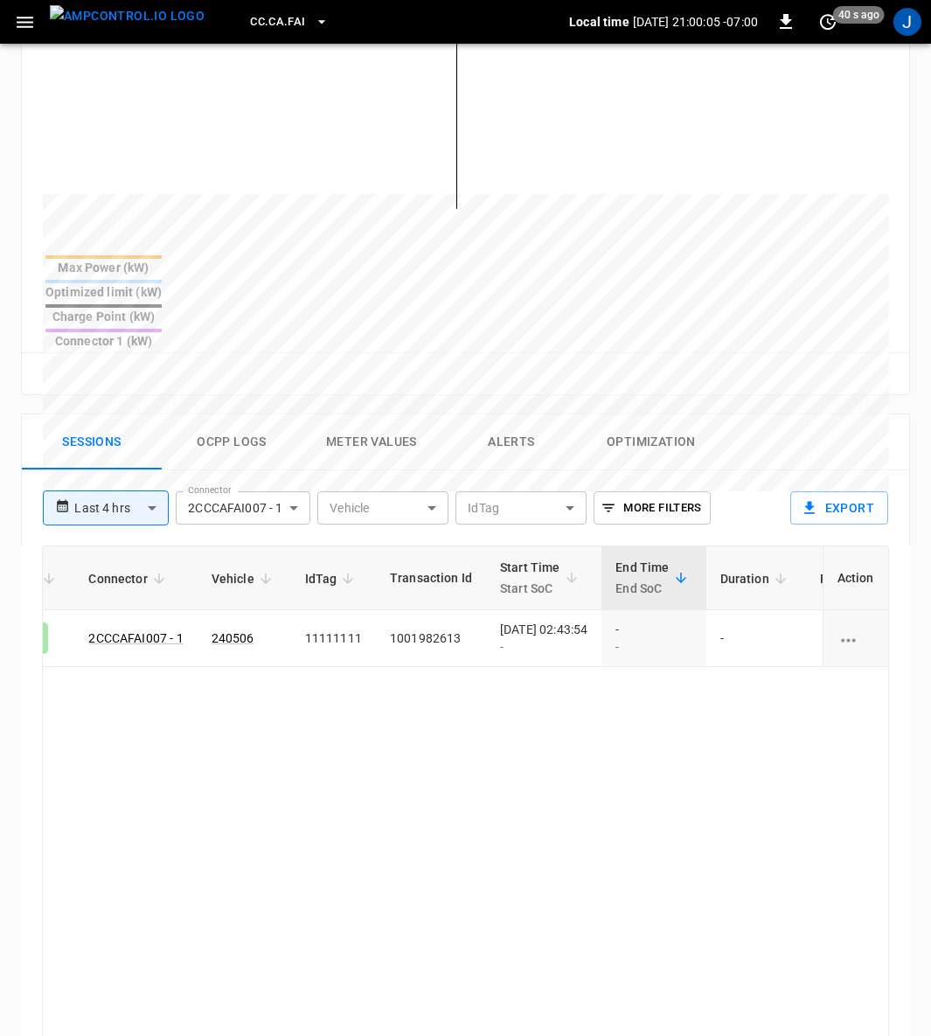
scroll to position [0, 455]
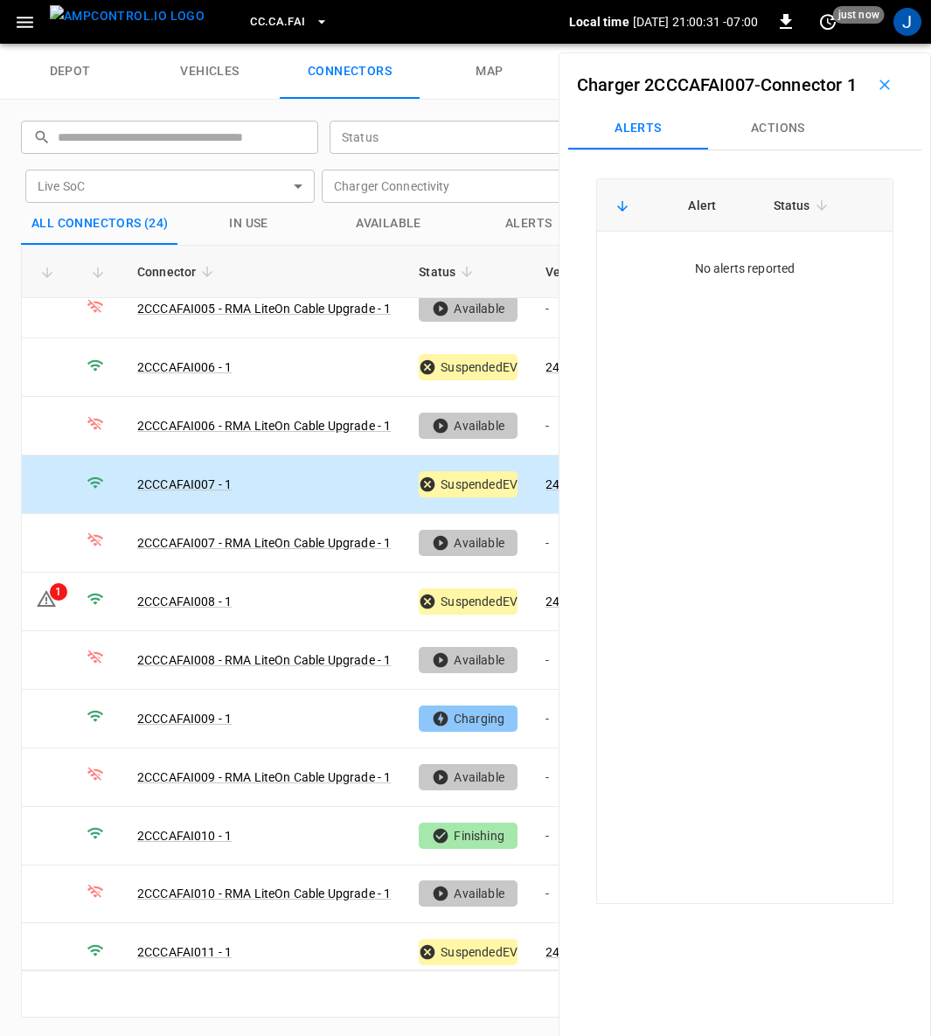
scroll to position [711, 0]
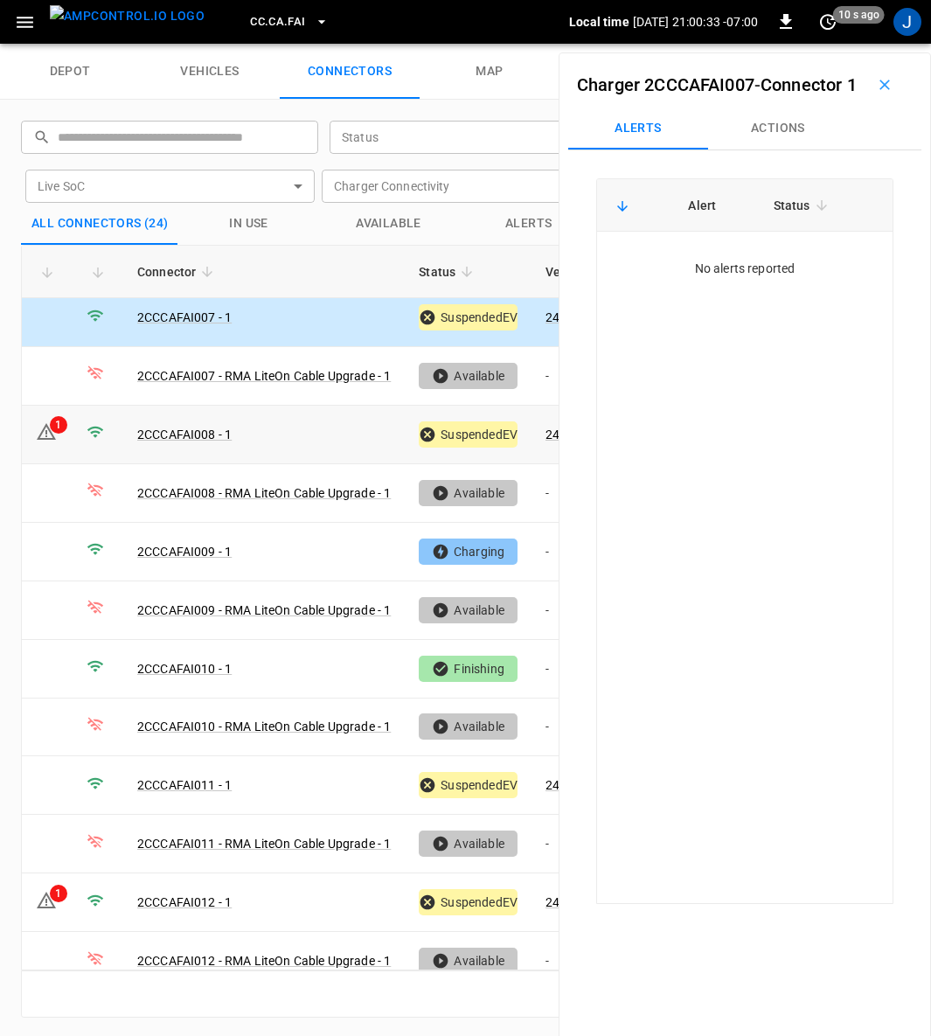
click at [197, 427] on link "2CCCAFAI008 - 1" at bounding box center [184, 434] width 94 height 14
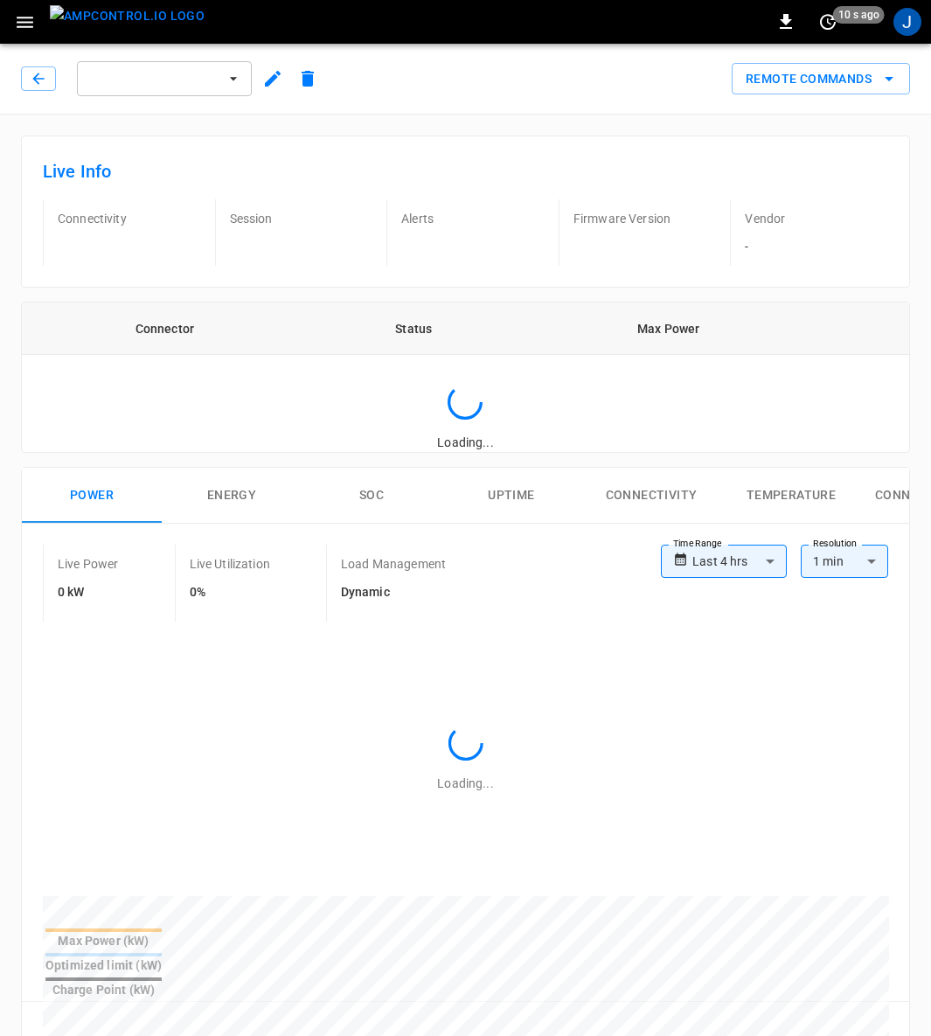
type input "**********"
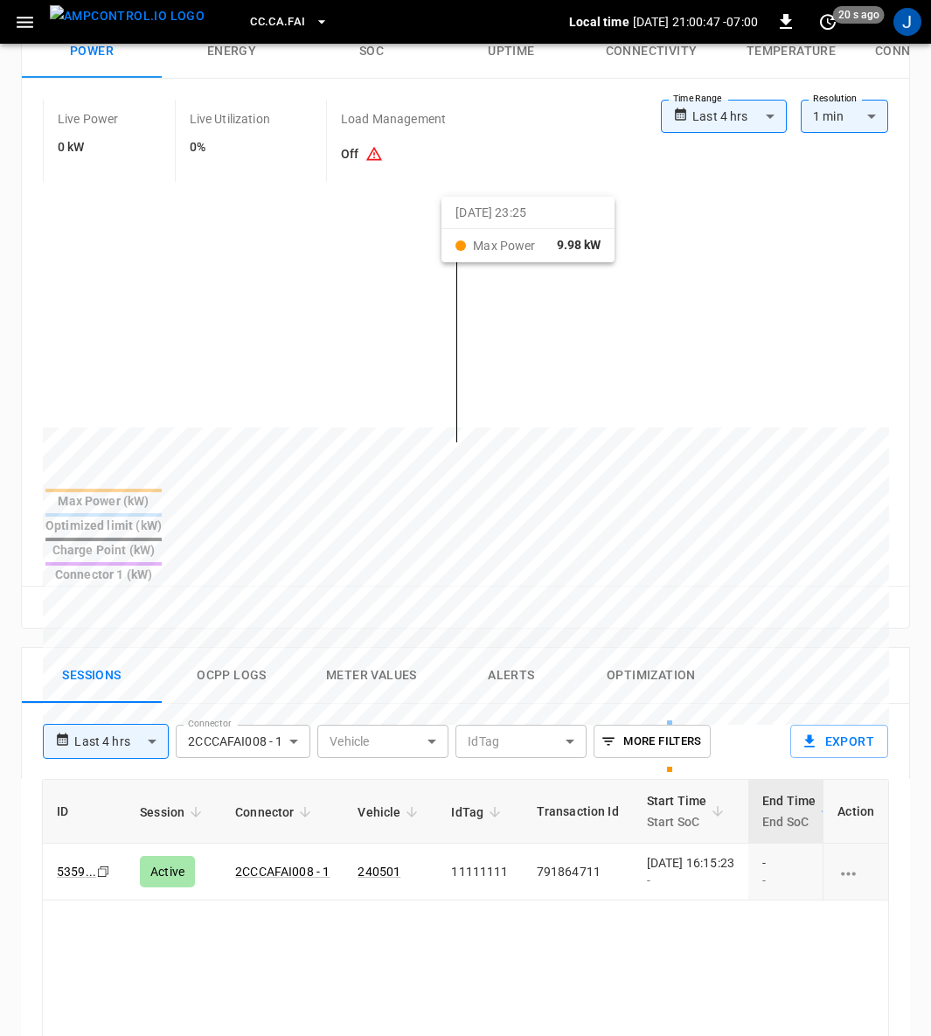
scroll to position [656, 0]
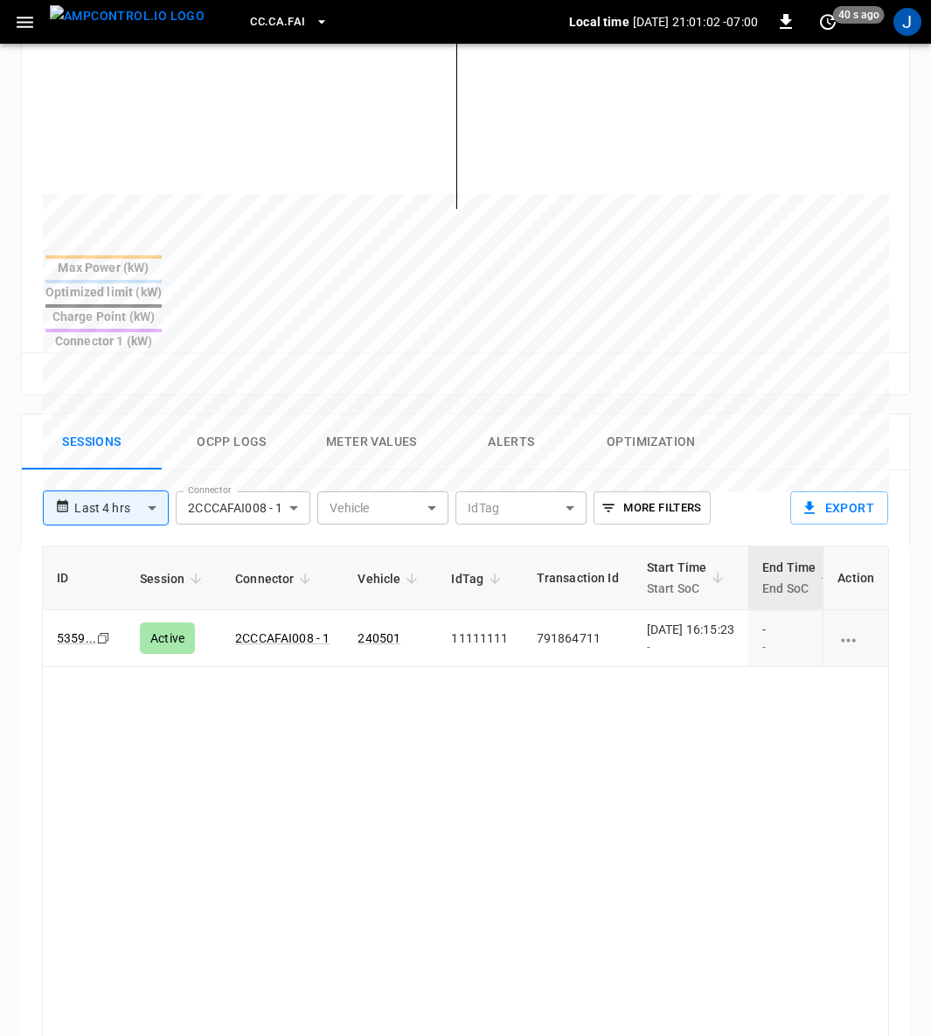
click at [748, 610] on td "[DATE] 16:15:23 -" at bounding box center [690, 638] width 115 height 57
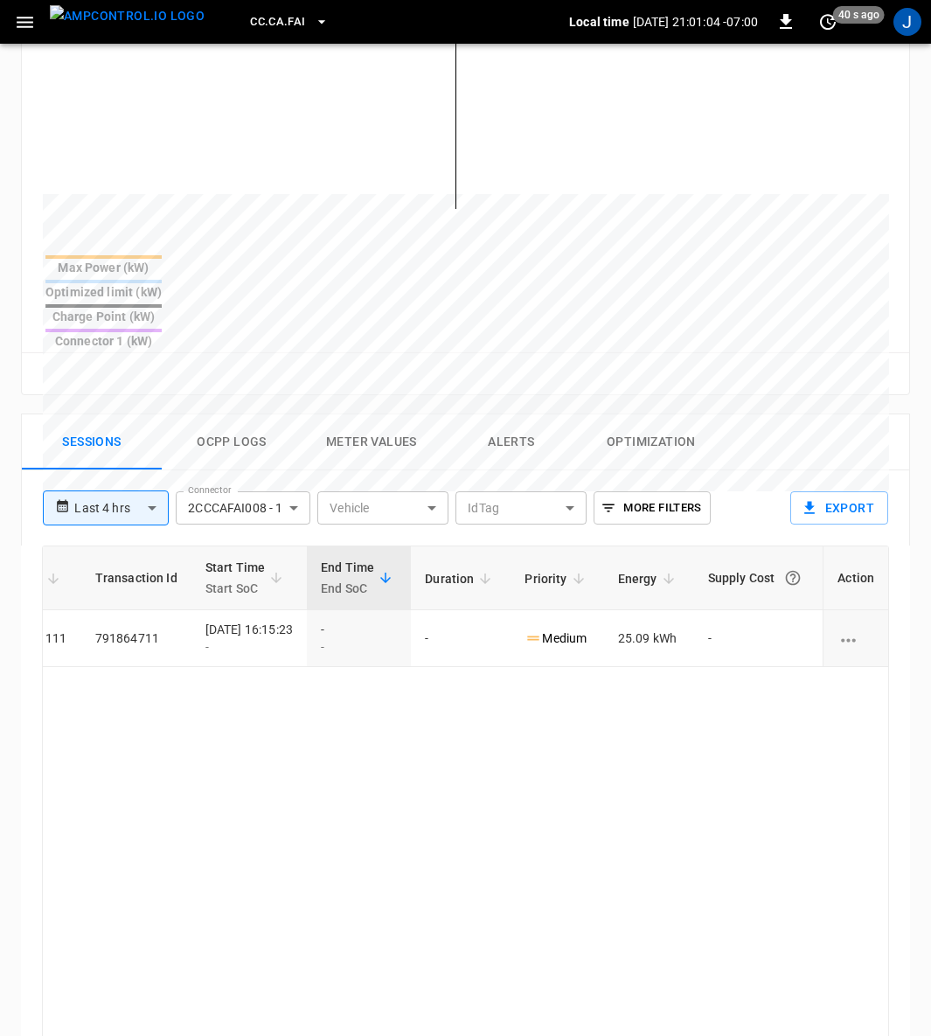
scroll to position [0, 455]
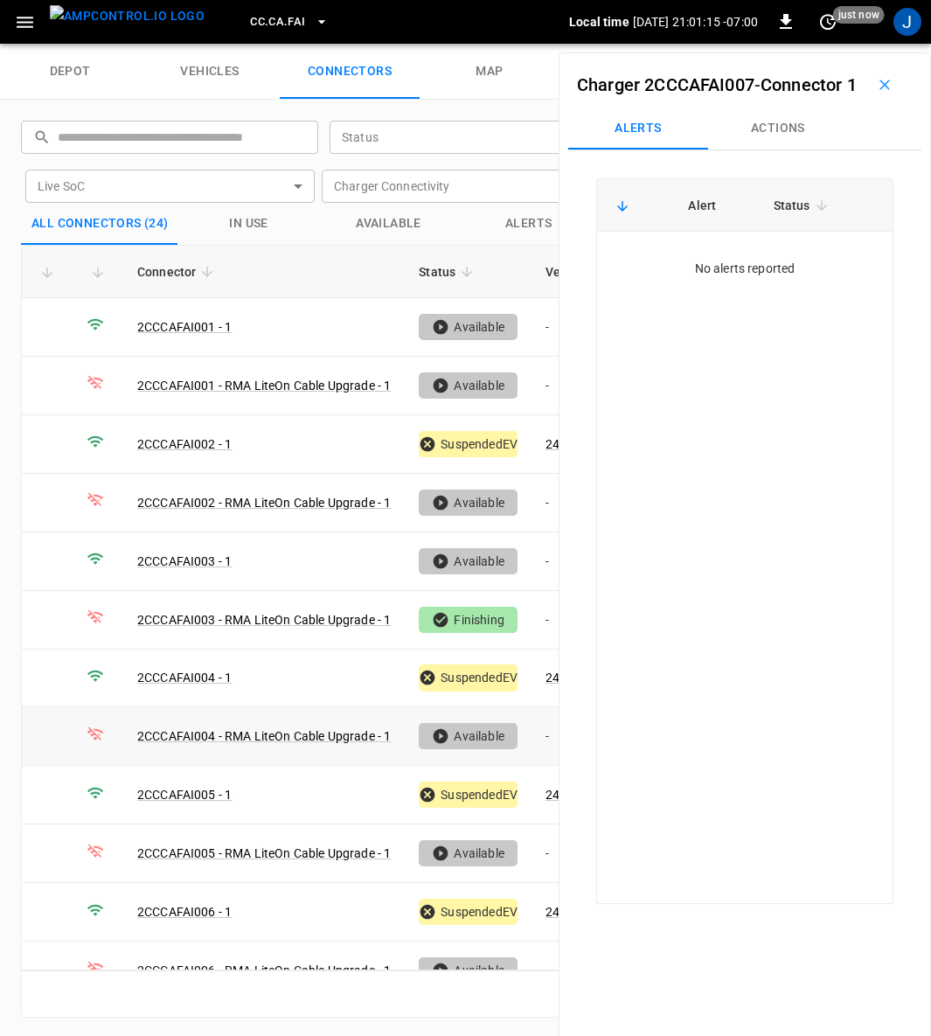
scroll to position [656, 0]
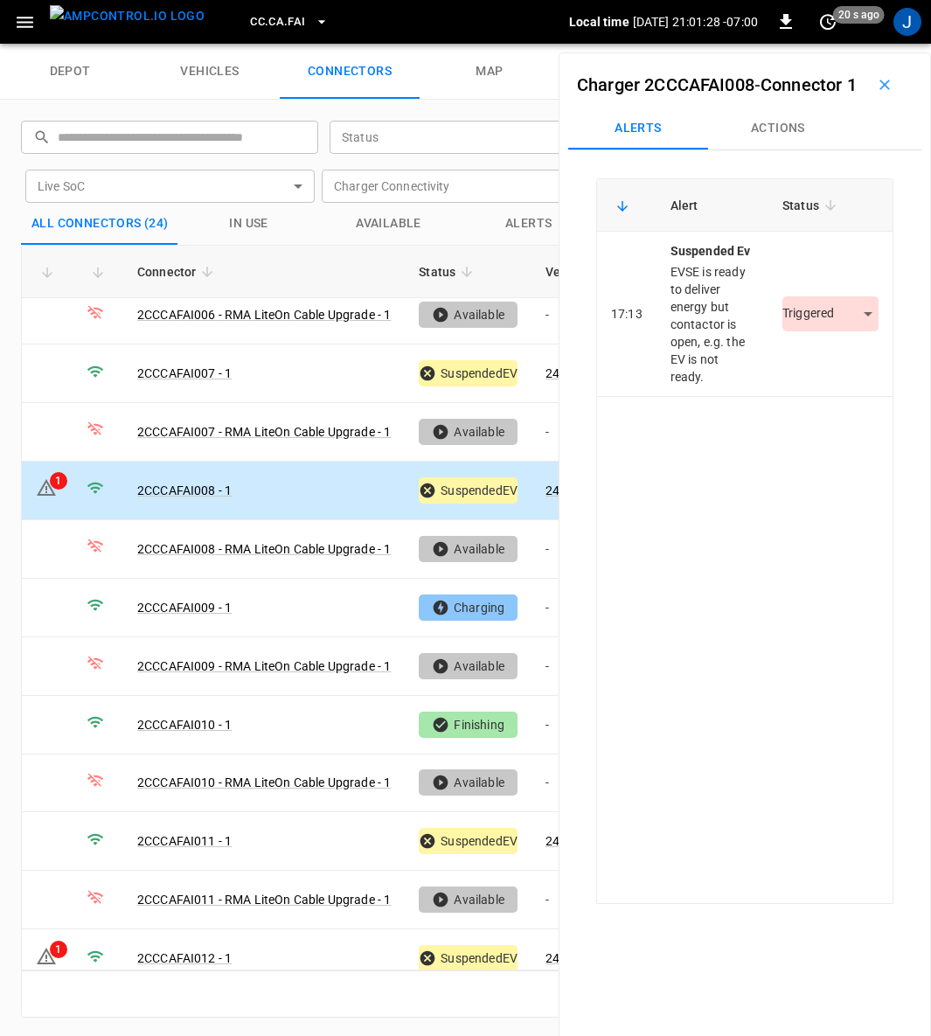
click at [859, 44] on body "CC.CA.FAI Local time [DATE] 21:01:28 -07:00 0 20 s ago J depot vehicles connect…" at bounding box center [465, 22] width 931 height 44
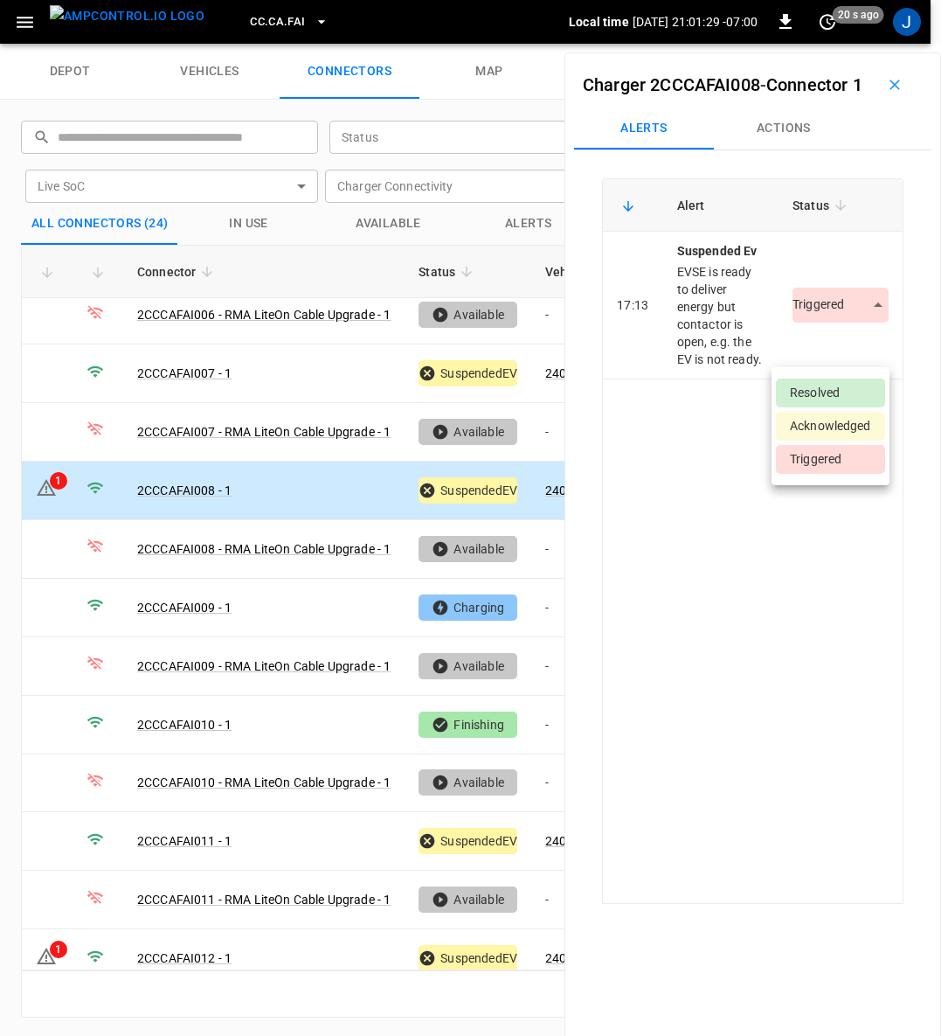
click at [810, 388] on li "Resolved" at bounding box center [830, 392] width 109 height 29
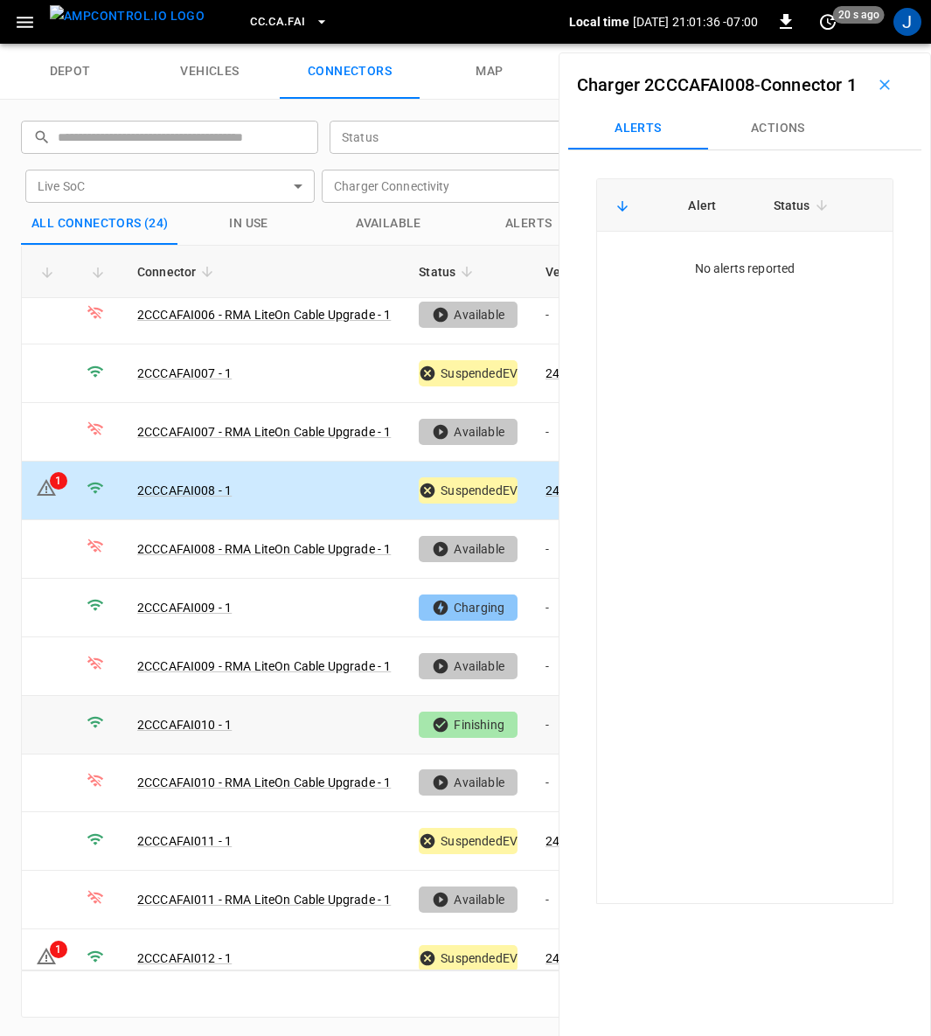
click at [205, 718] on link "2CCCAFAI010 - 1" at bounding box center [184, 725] width 94 height 14
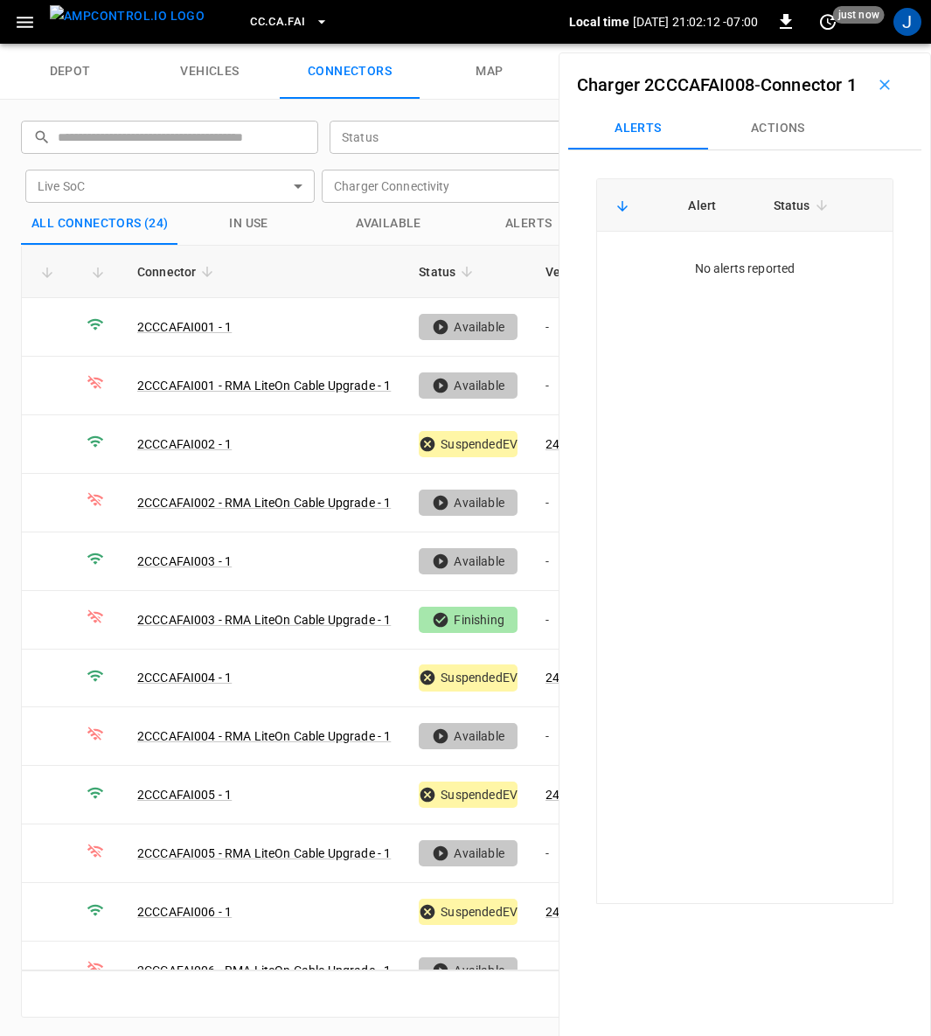
click at [877, 94] on icon "button" at bounding box center [884, 84] width 17 height 17
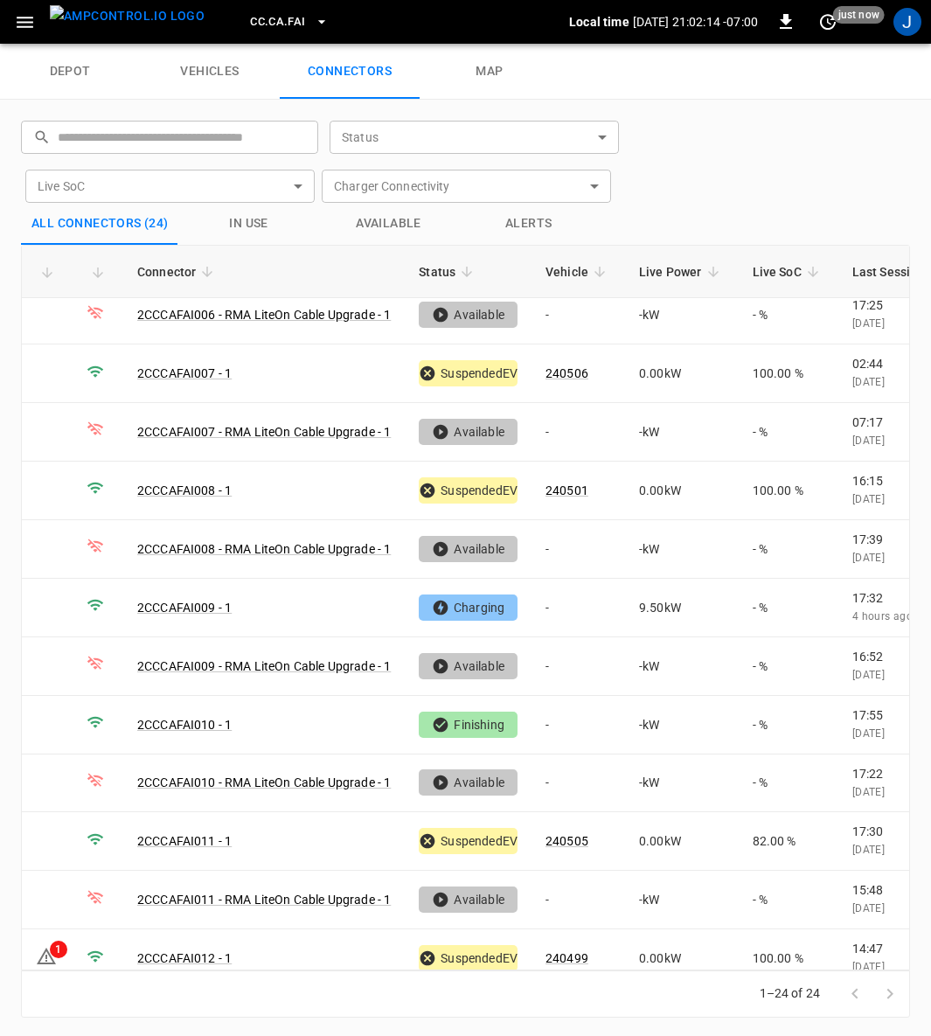
scroll to position [711, 0]
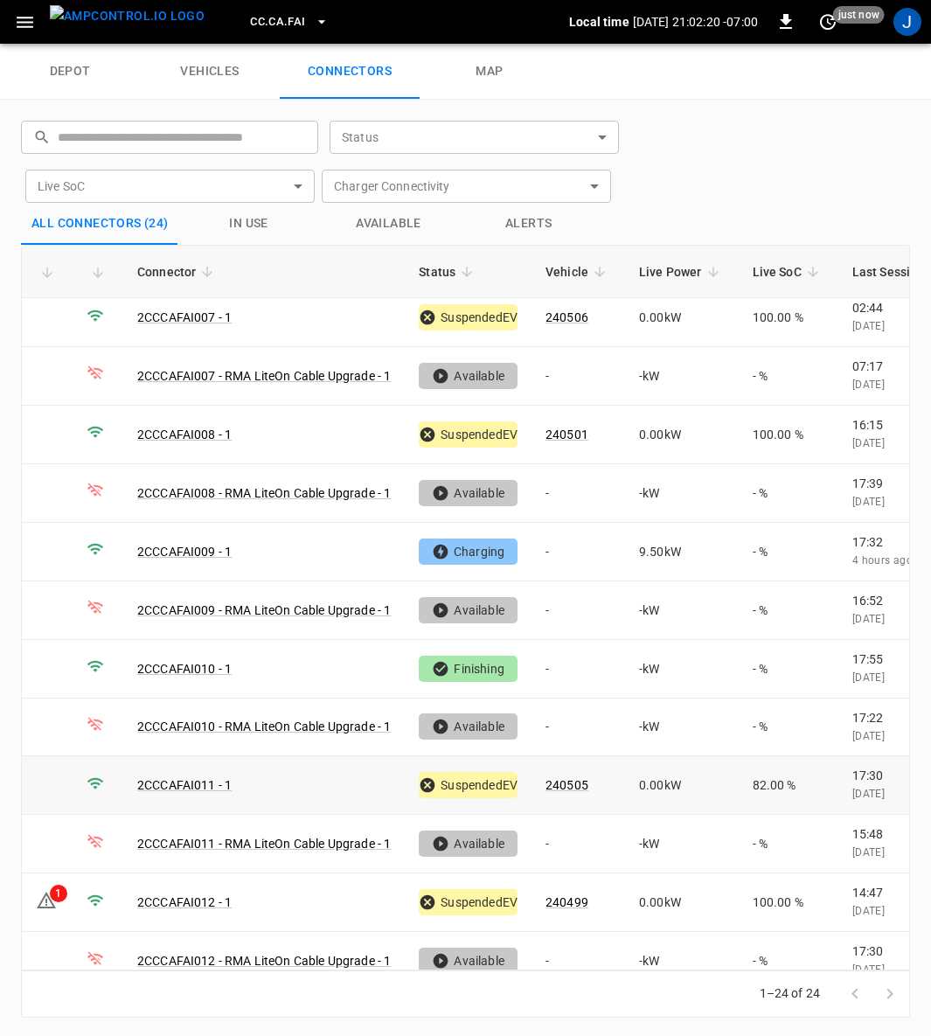
click at [196, 778] on link "2CCCAFAI011 - 1" at bounding box center [184, 785] width 94 height 14
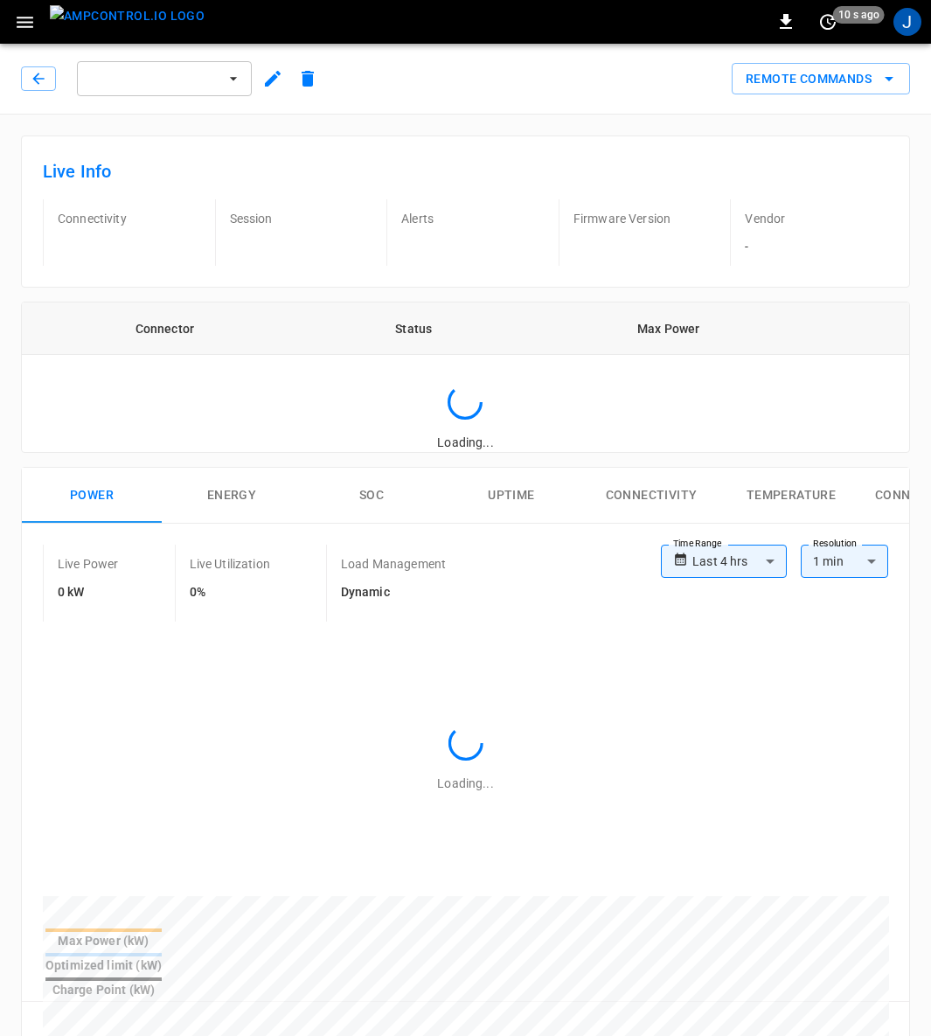
type input "**********"
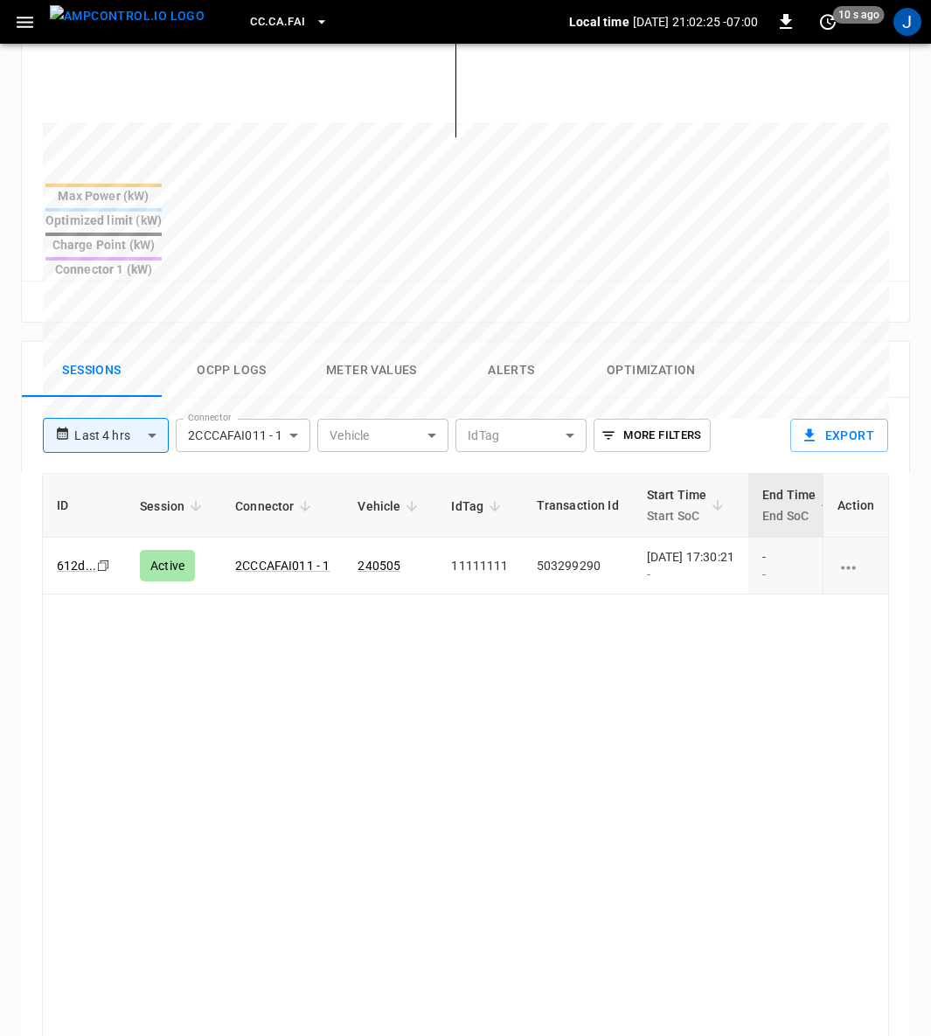
scroll to position [787, 0]
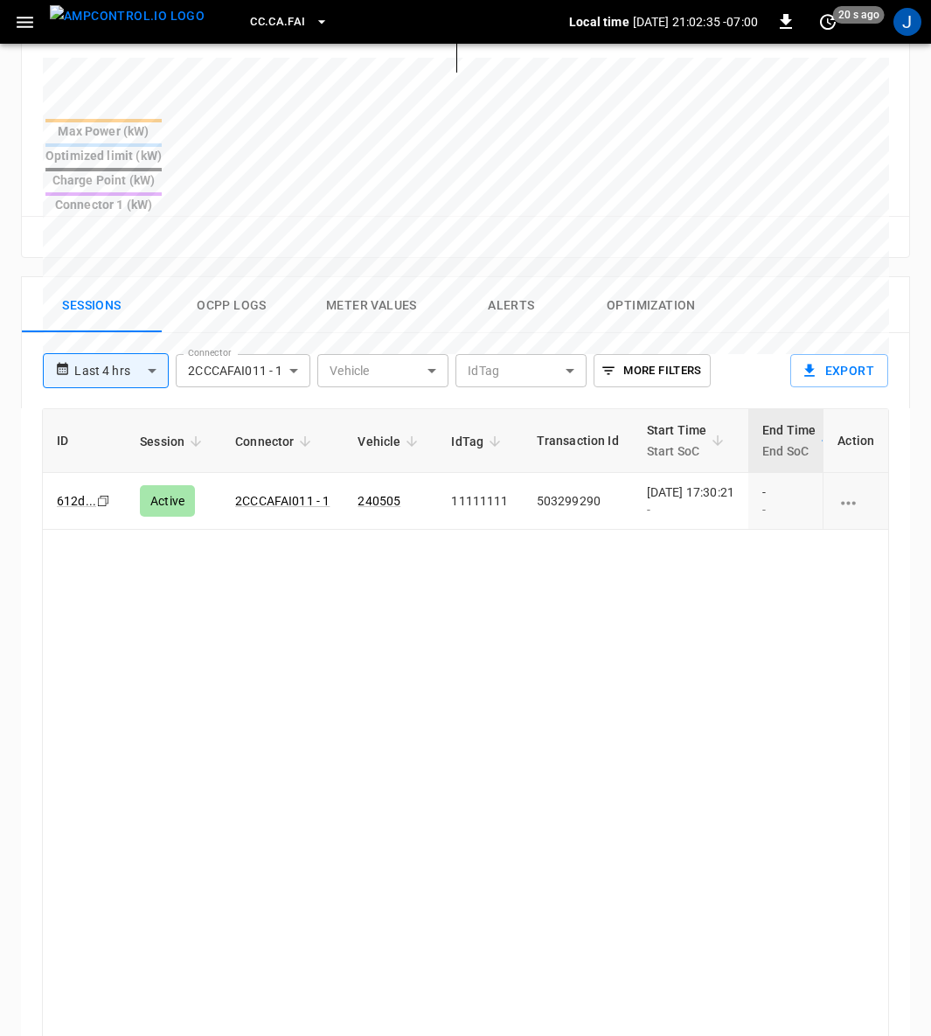
drag, startPoint x: 1079, startPoint y: 514, endPoint x: 737, endPoint y: 407, distance: 358.8
click at [930, 503] on html "**********" at bounding box center [465, 207] width 931 height 1988
click at [734, 483] on div "2025-09-06 17:30:21 -" at bounding box center [690, 500] width 87 height 35
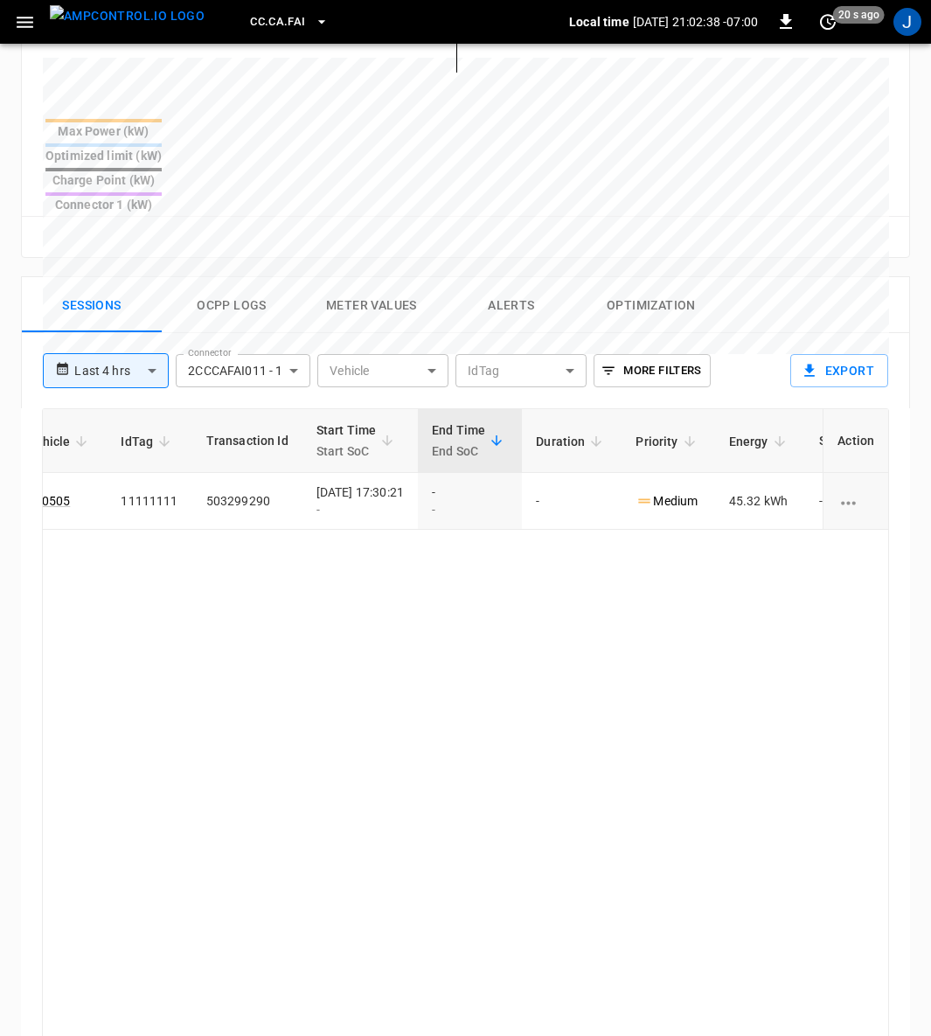
scroll to position [0, 455]
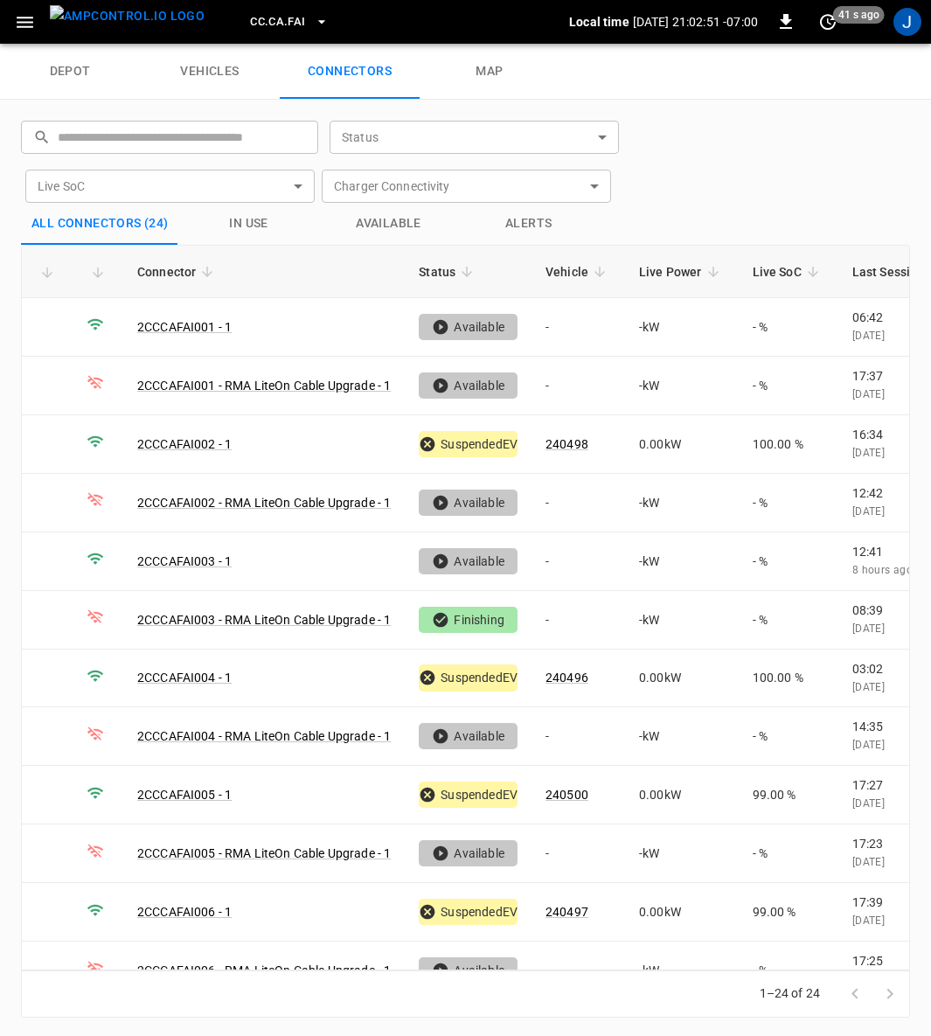
scroll to position [656, 0]
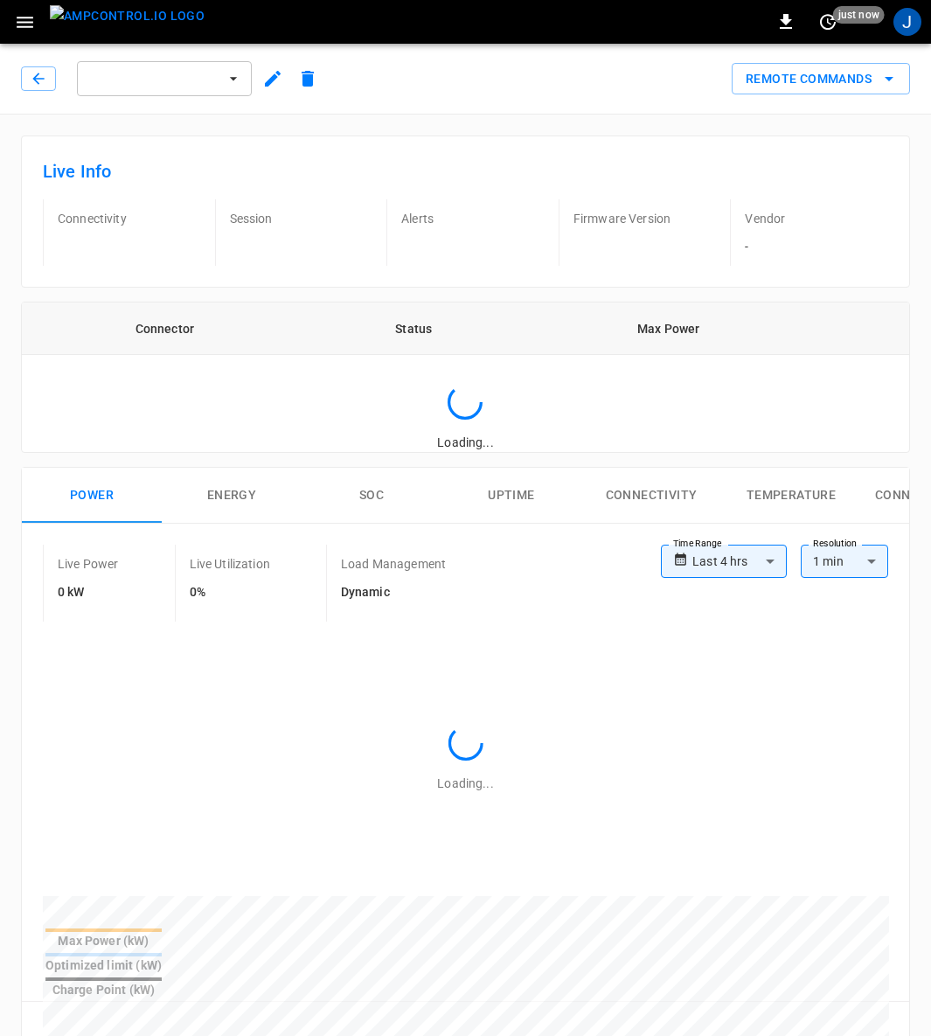
type input "**********"
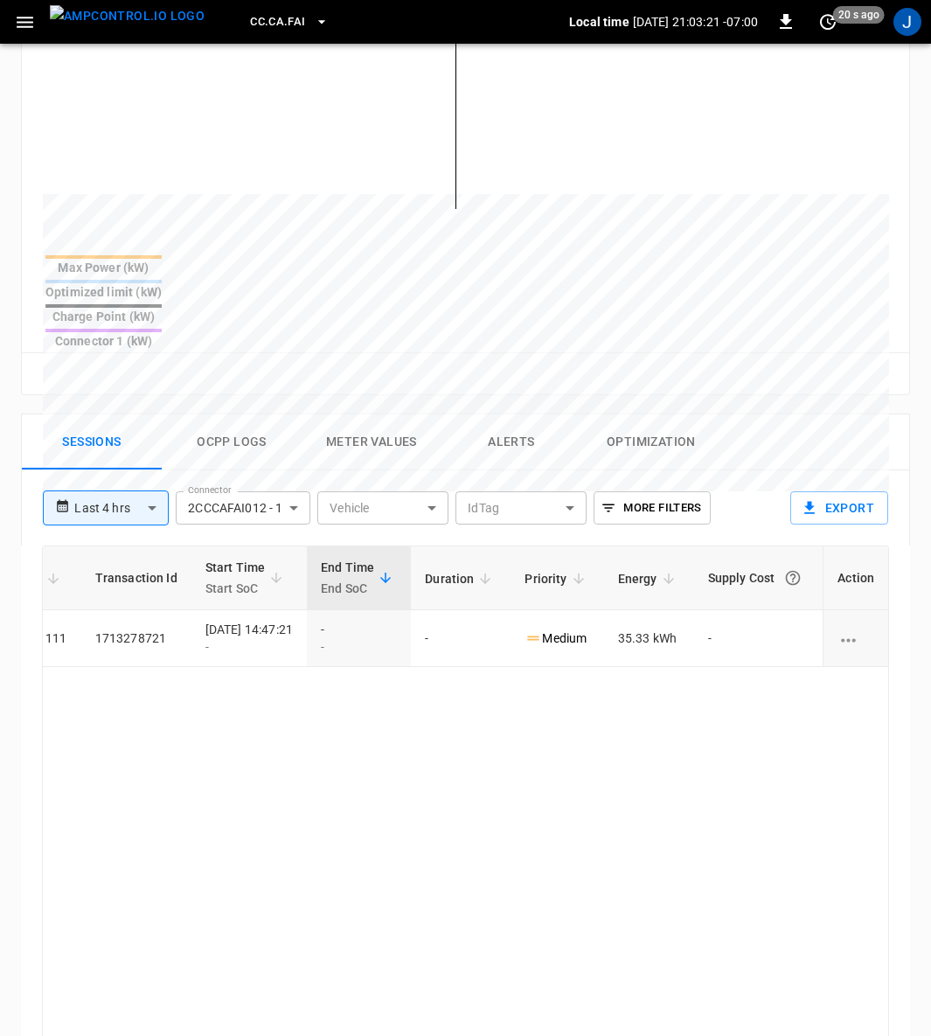
scroll to position [0, 453]
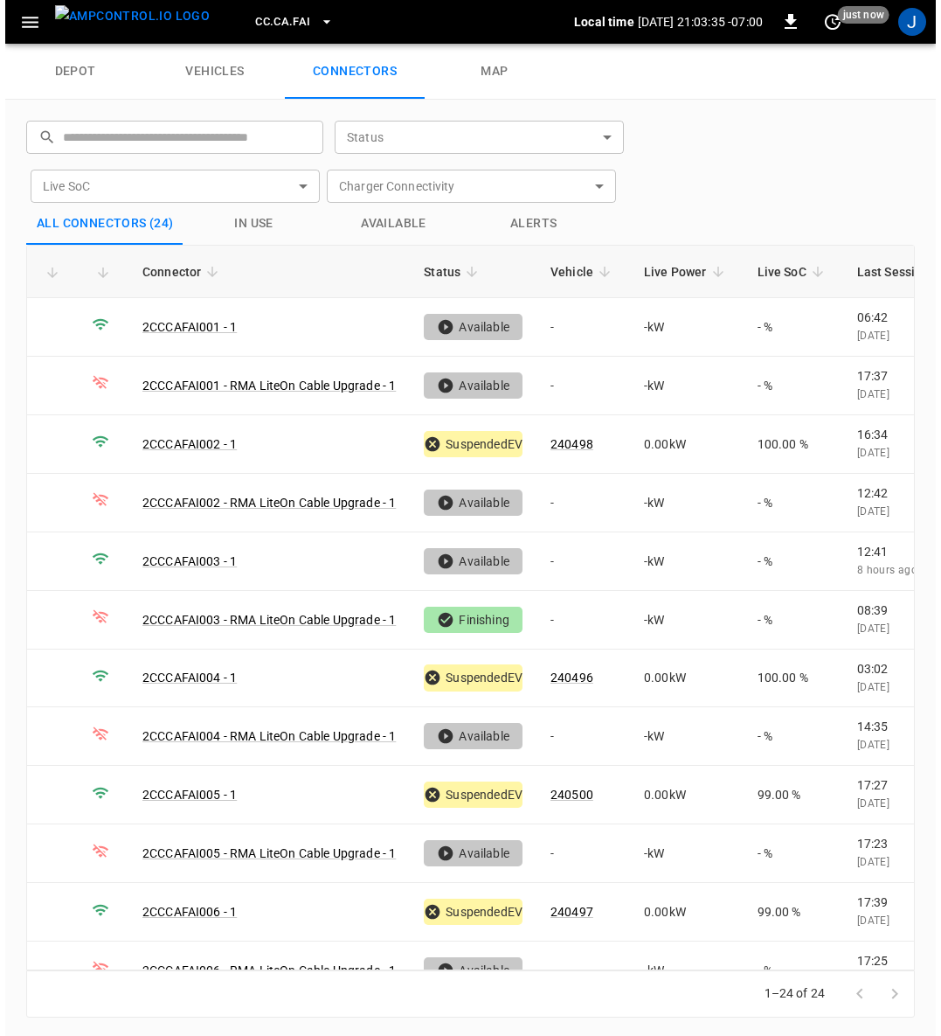
scroll to position [711, 0]
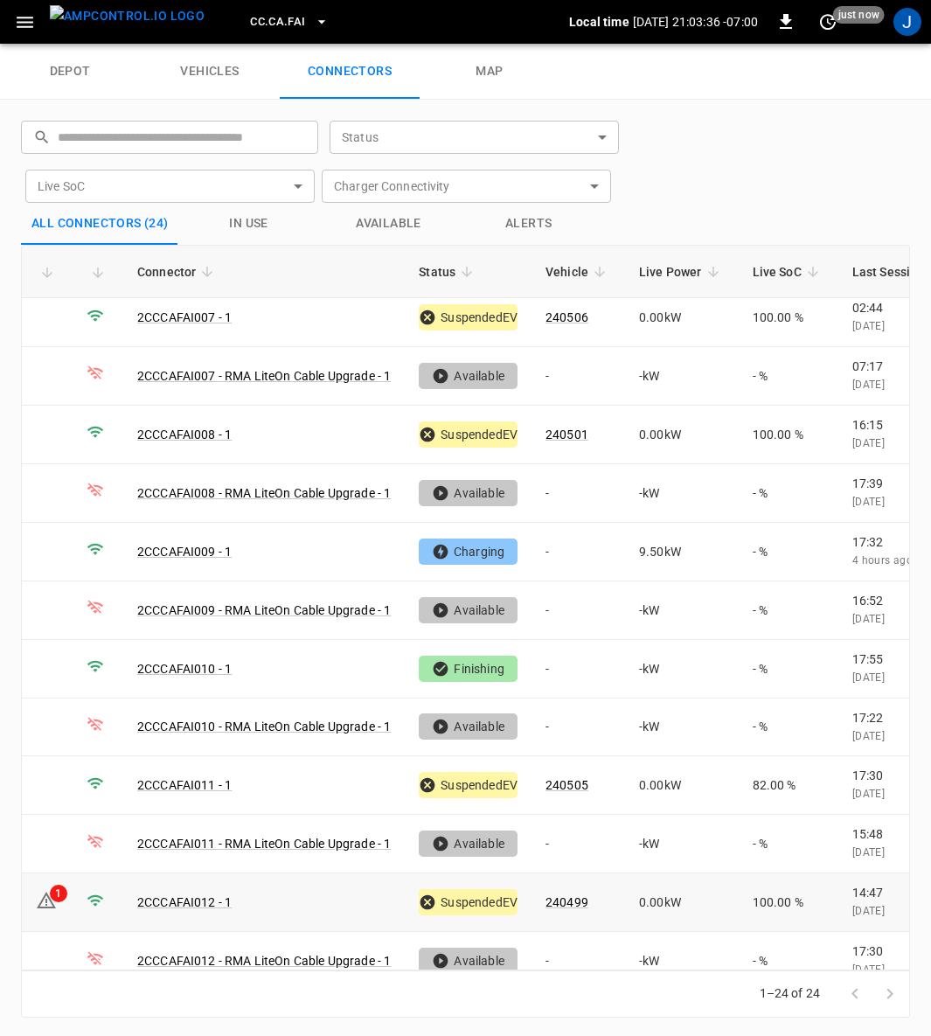
click at [53, 885] on div "1" at bounding box center [58, 893] width 17 height 17
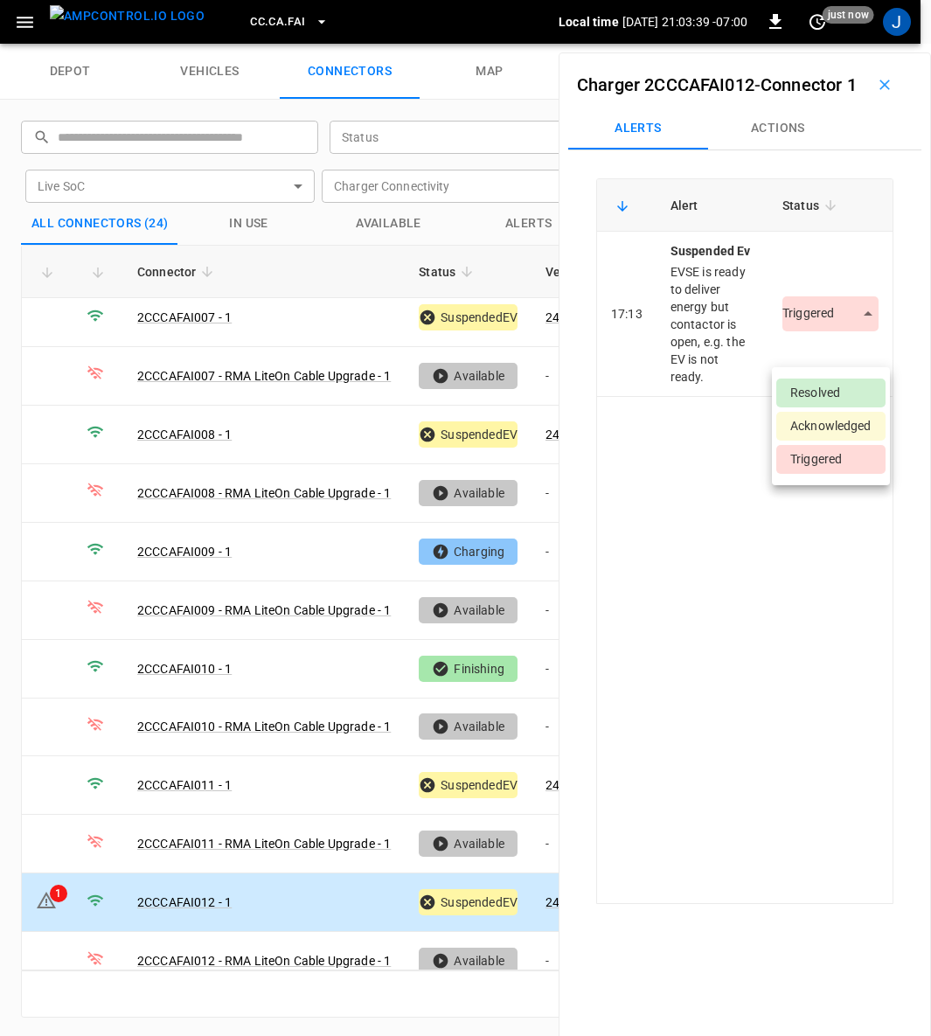
click at [851, 44] on body "CC.CA.FAI Local time 2025-09-09 21:03:39 -07:00 0 just now J depot vehicles con…" at bounding box center [465, 22] width 931 height 44
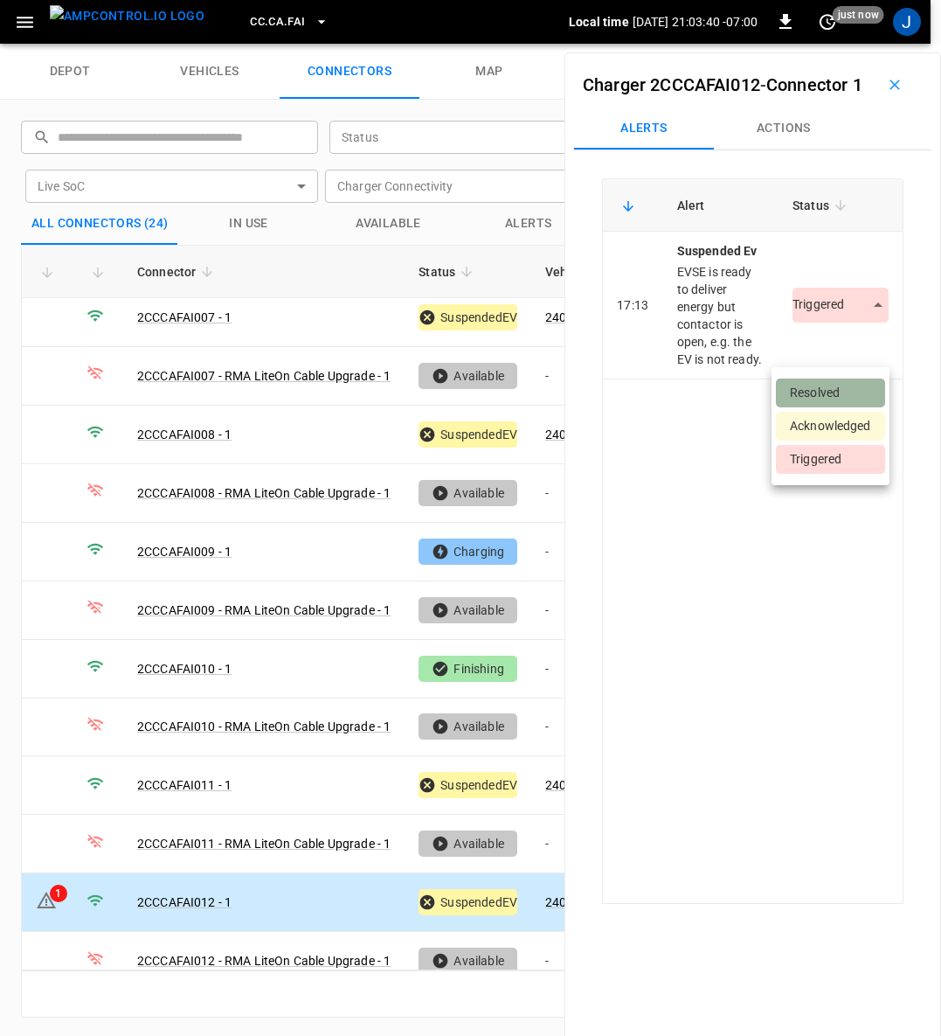
click at [834, 383] on li "Resolved" at bounding box center [830, 392] width 109 height 29
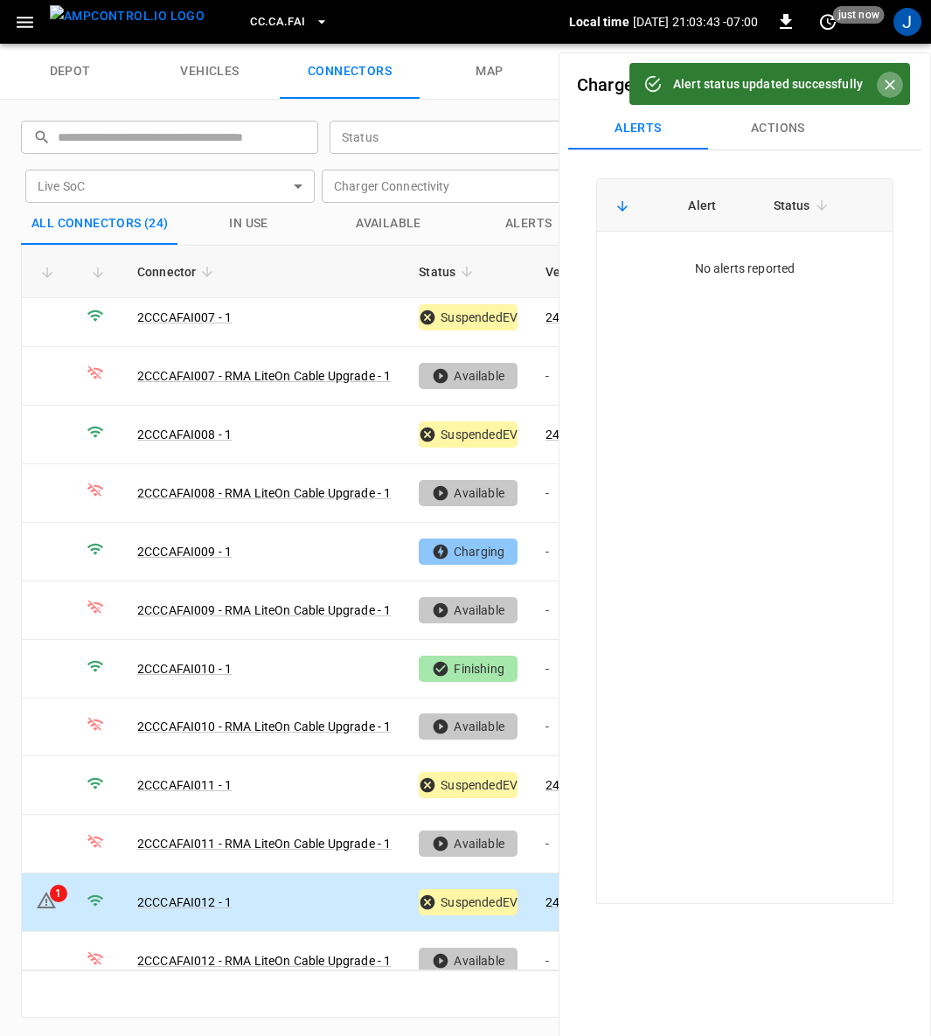
click at [892, 82] on icon "Close" at bounding box center [890, 85] width 10 height 10
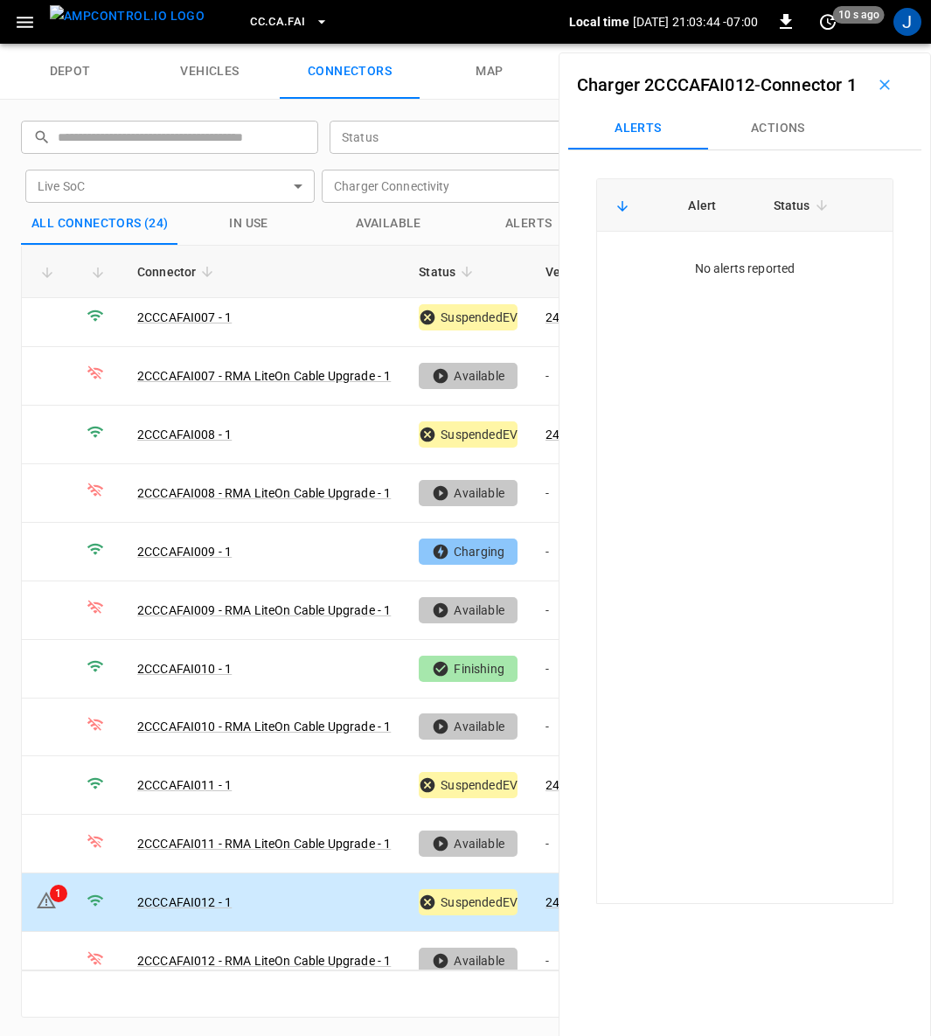
click at [876, 93] on icon "button" at bounding box center [884, 84] width 17 height 17
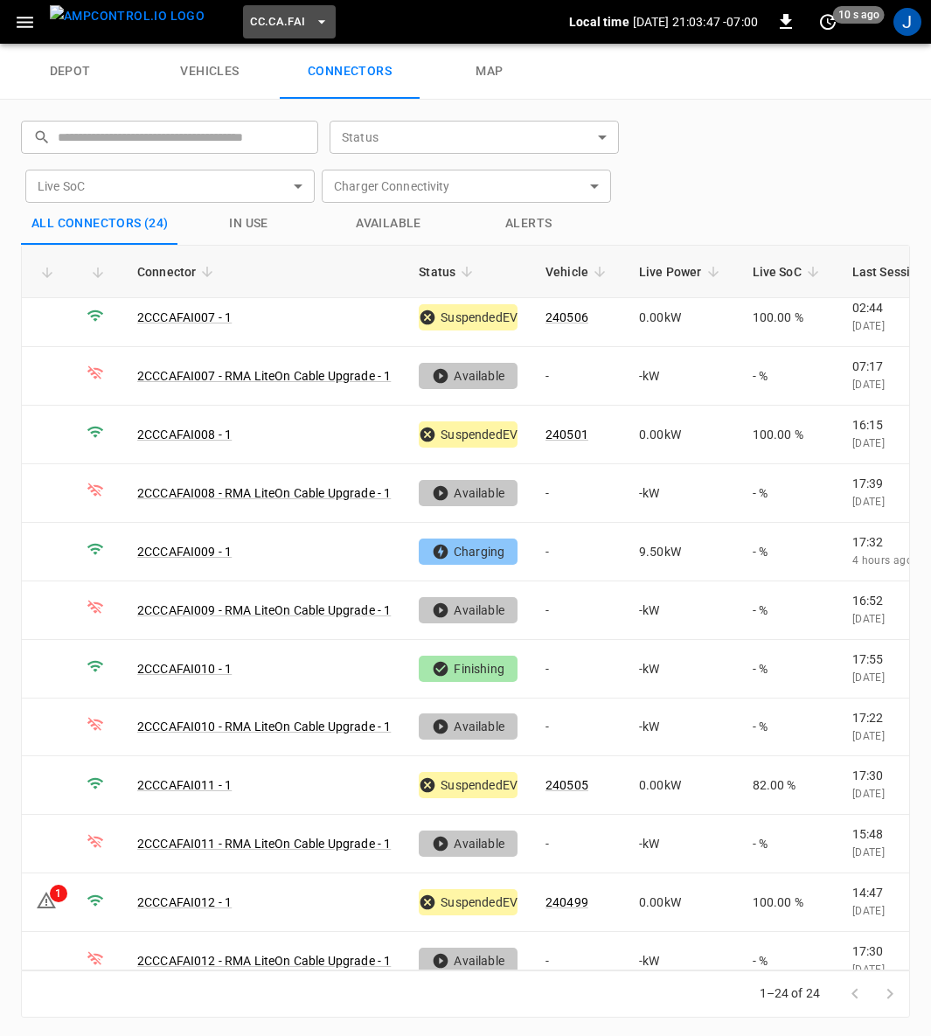
click at [313, 16] on icon "button" at bounding box center [321, 21] width 17 height 17
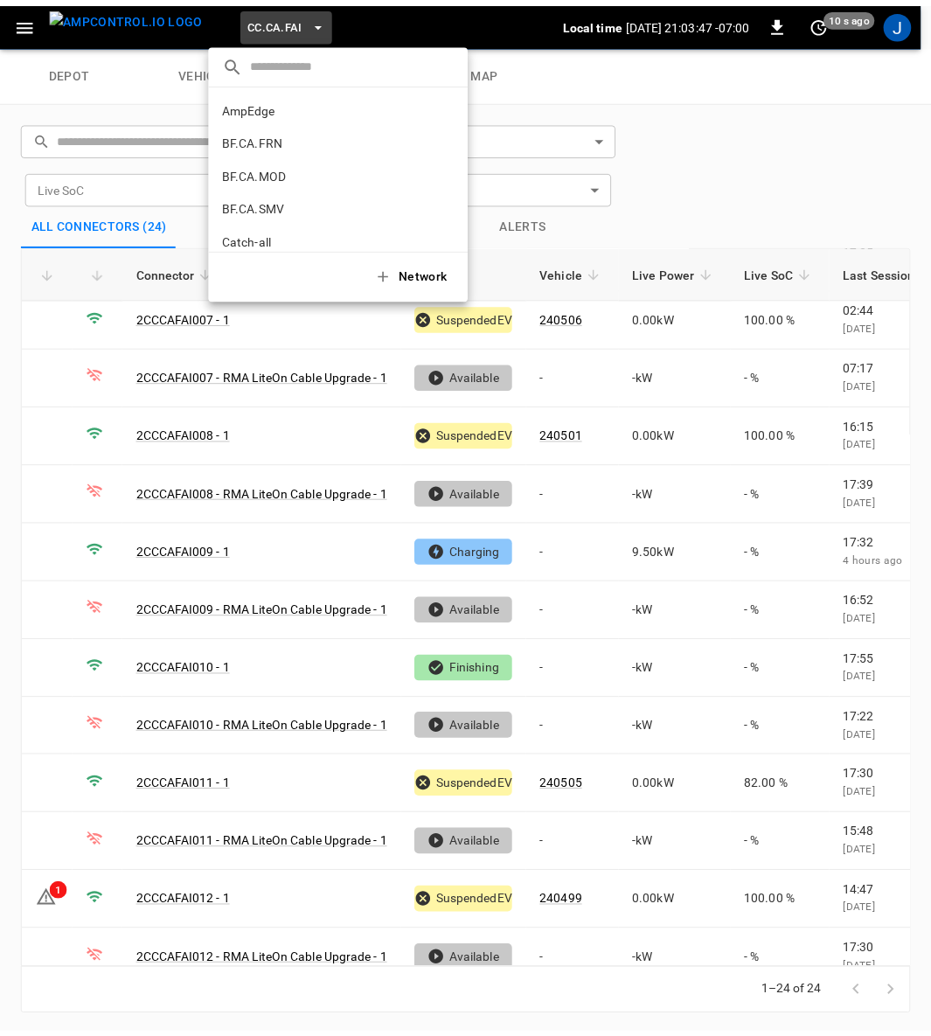
scroll to position [194, 0]
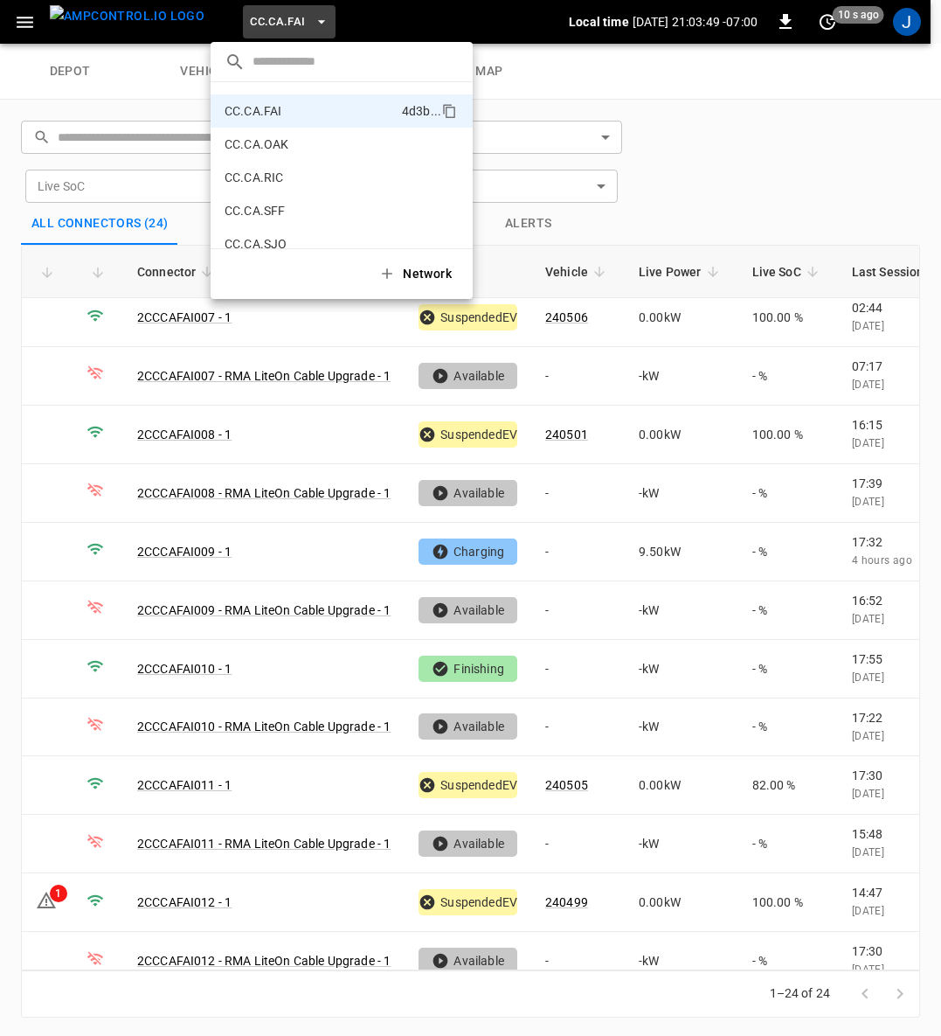
click at [279, 141] on p "CC.CA.OAK" at bounding box center [310, 143] width 170 height 17
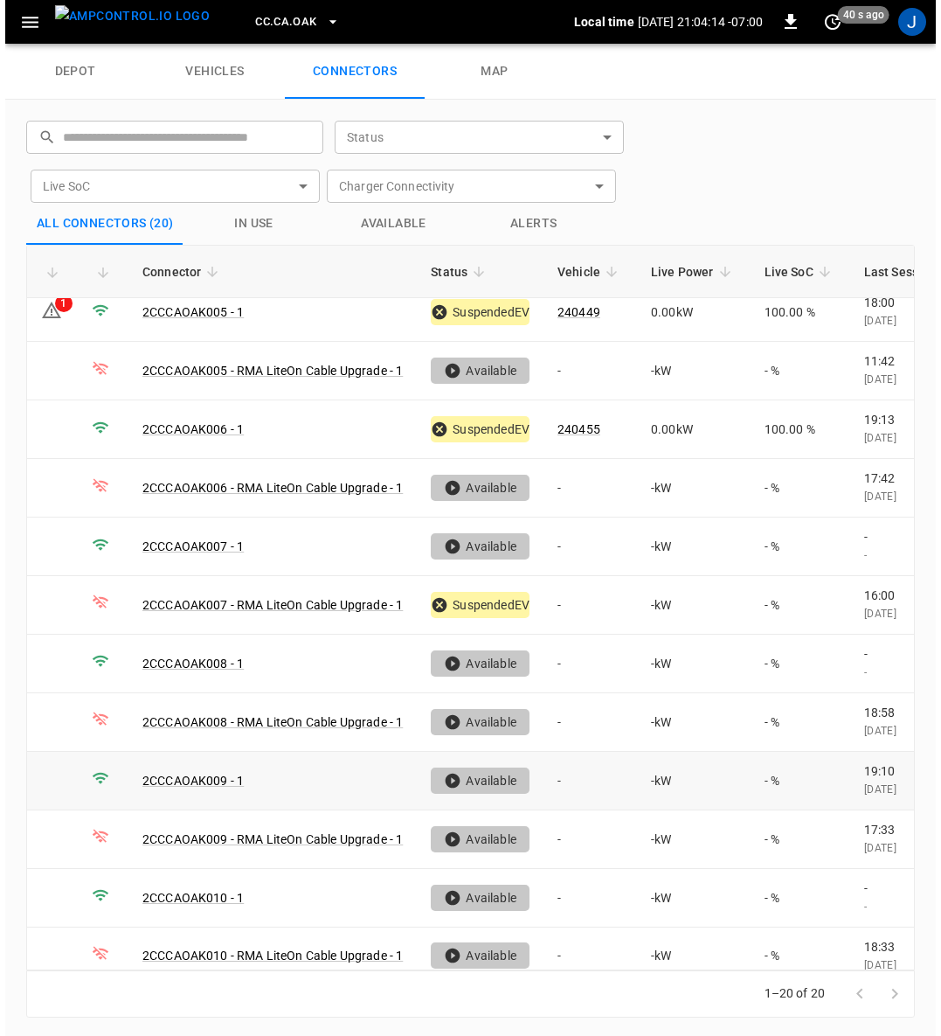
scroll to position [0, 0]
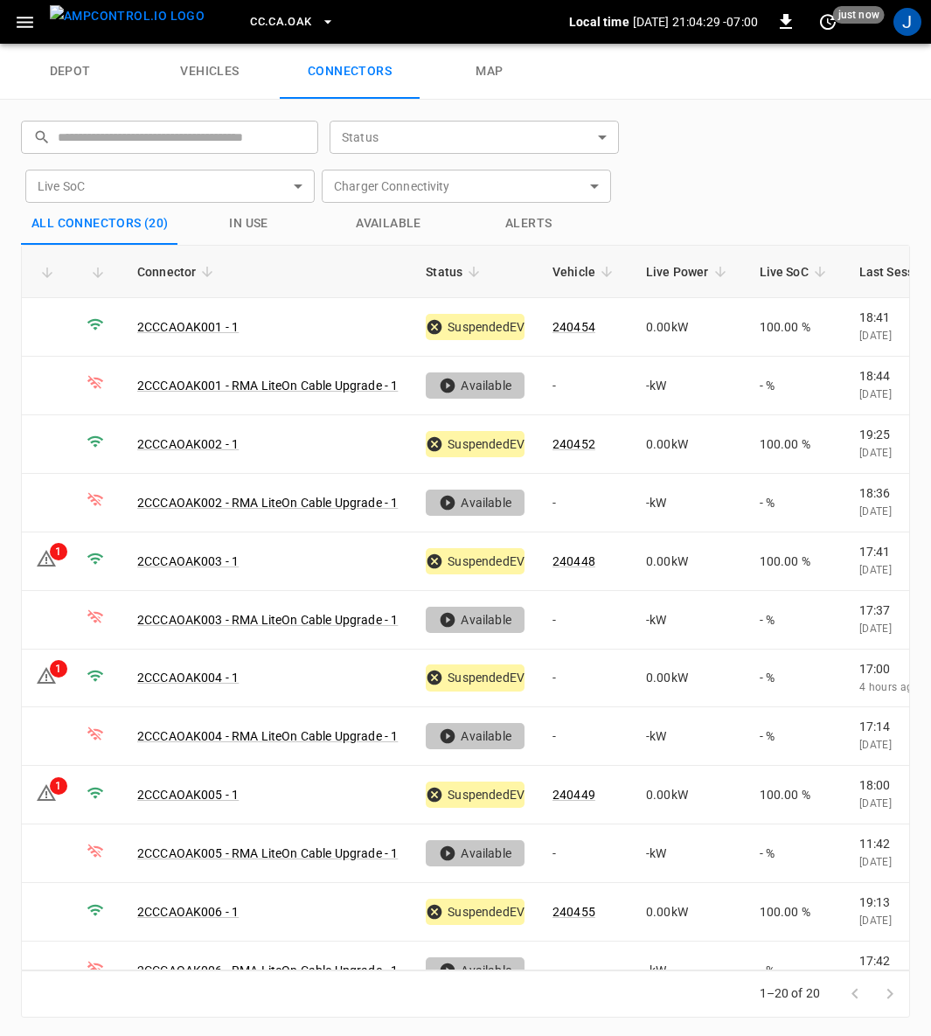
click at [319, 22] on icon "button" at bounding box center [327, 21] width 17 height 17
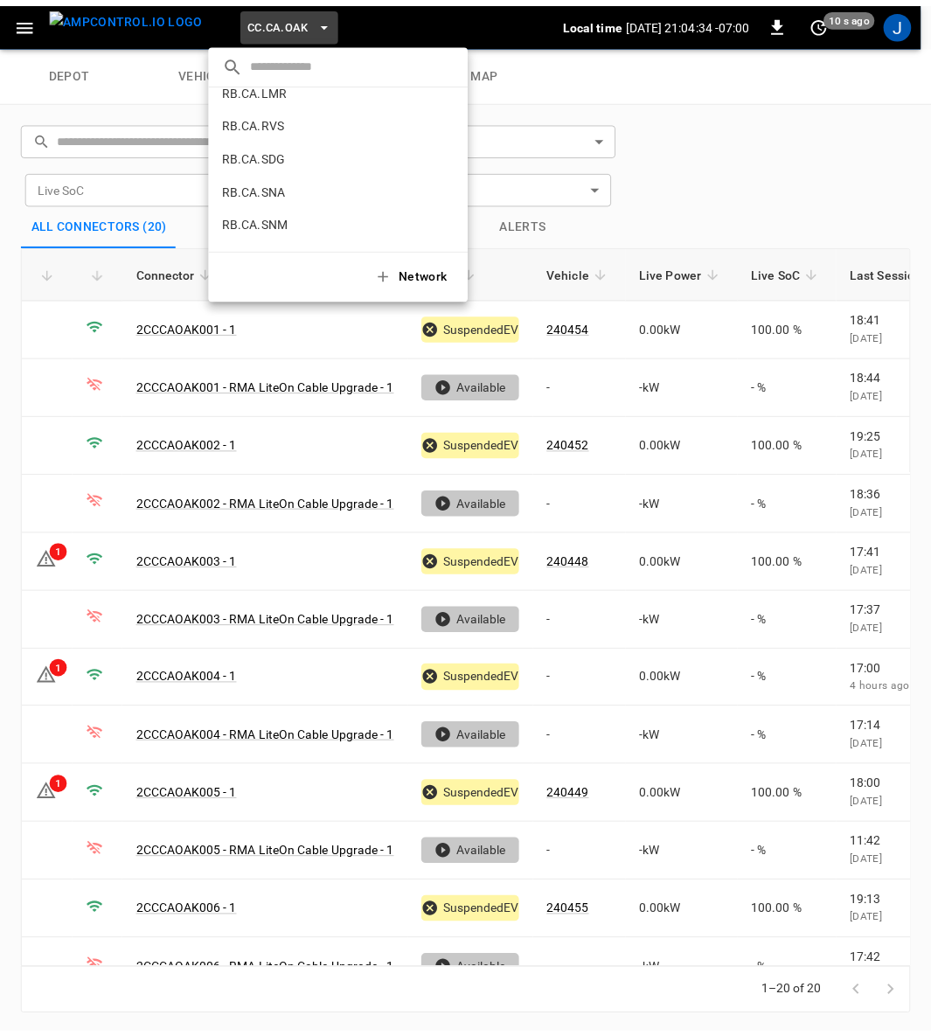
scroll to position [883, 0]
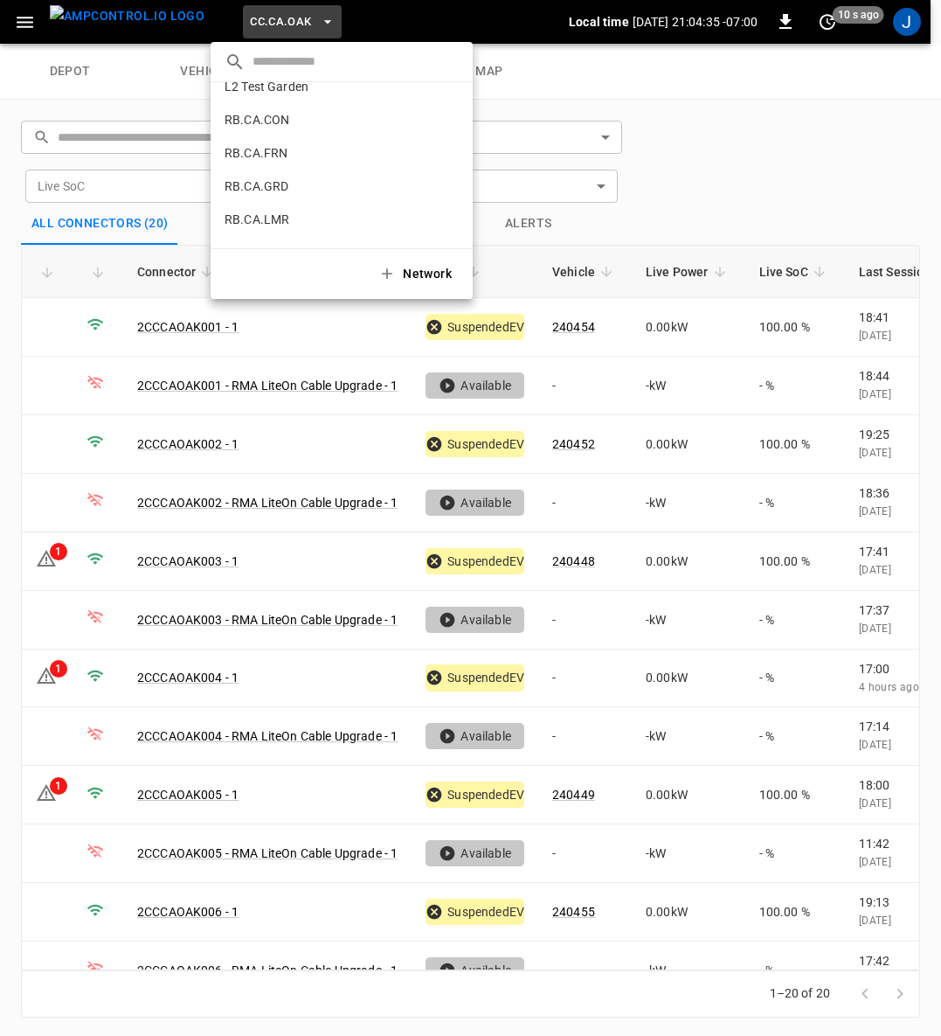
click at [260, 181] on p "RB.CA.GRD" at bounding box center [310, 185] width 170 height 17
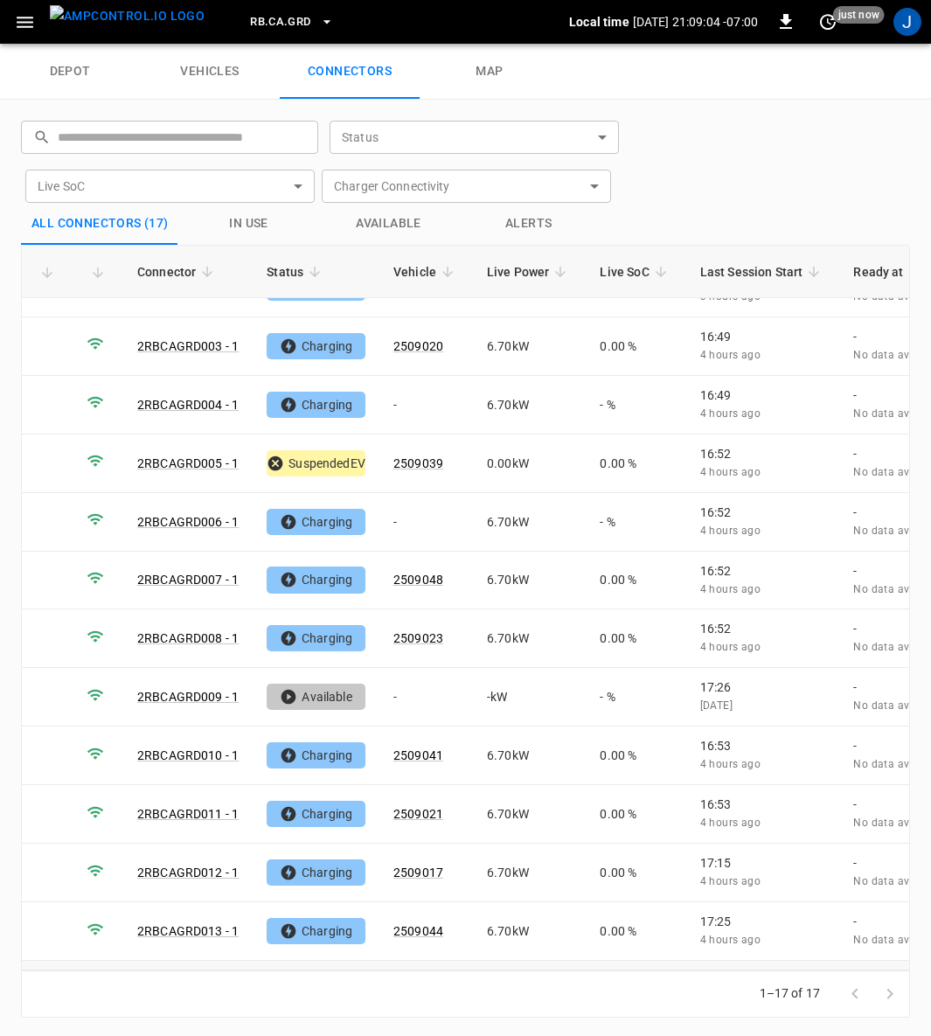
scroll to position [0, 0]
